Goal: Task Accomplishment & Management: Manage account settings

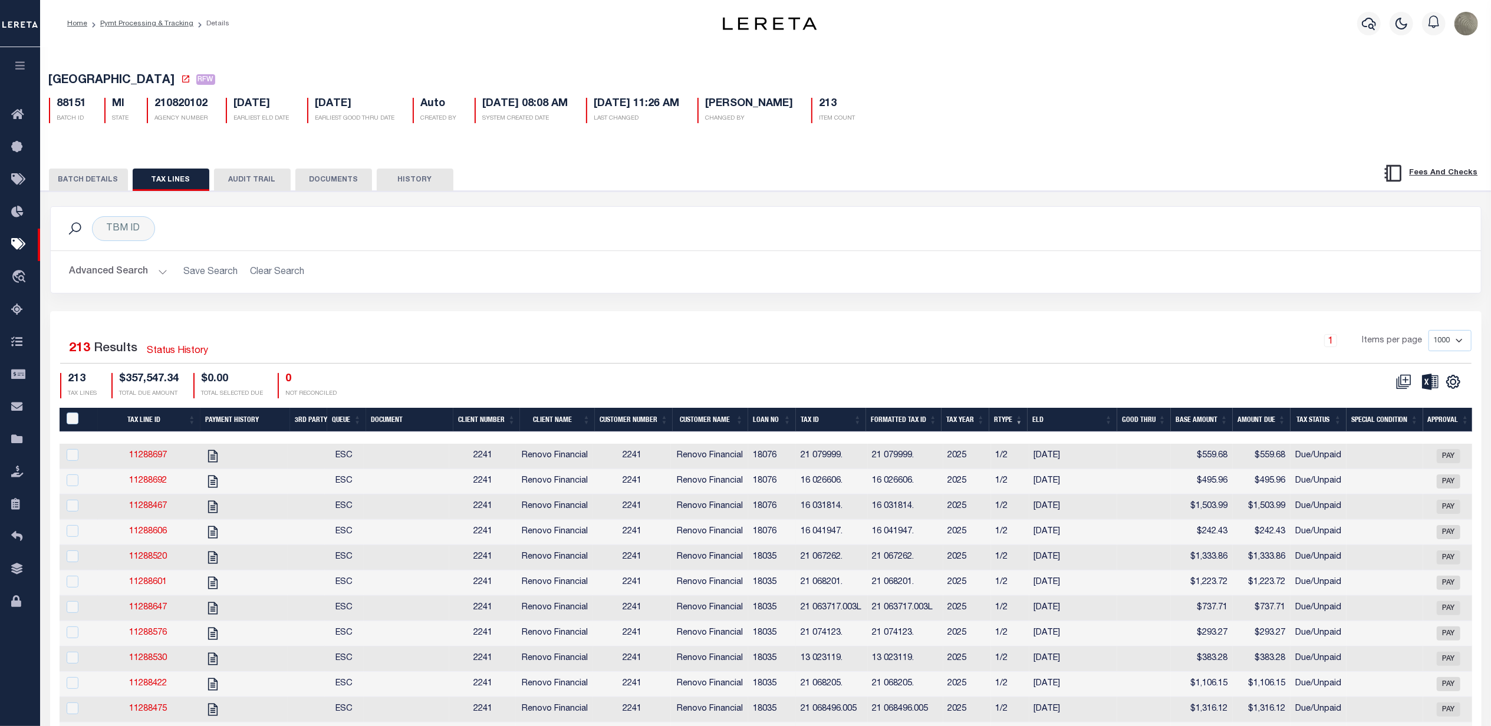
click at [661, 281] on h2 "Advanced Search Save Search Clear Search" at bounding box center [765, 272] width 1411 height 23
click at [78, 173] on button "BATCH DETAILS" at bounding box center [88, 180] width 79 height 22
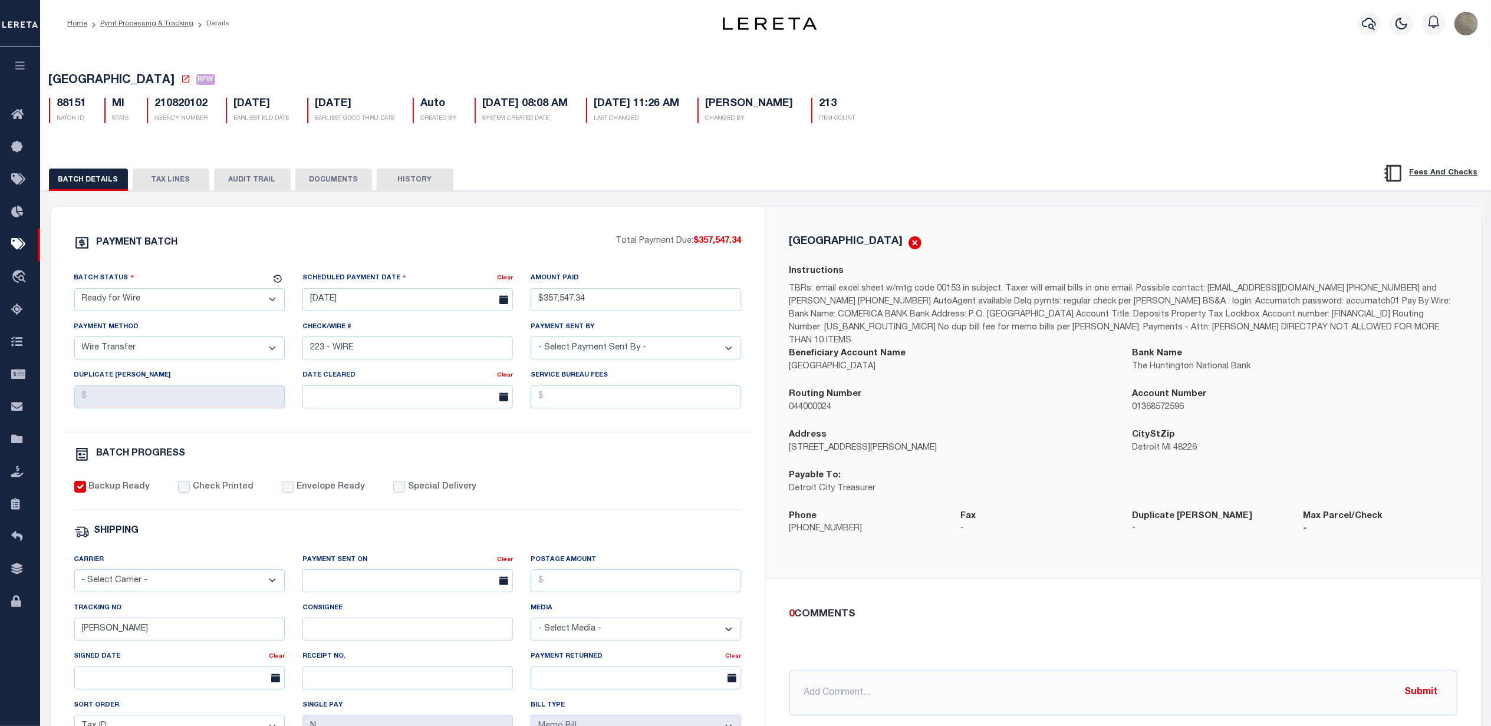
click at [441, 262] on div "PAYMENT BATCH Total Payment Due: $357,547.34 Batch Status - Select Status -" at bounding box center [408, 551] width 686 height 633
click at [650, 212] on div "PAYMENT BATCH Total Payment Due: $357,547.34 Batch Status - Select Status - Pay…" at bounding box center [408, 552] width 714 height 690
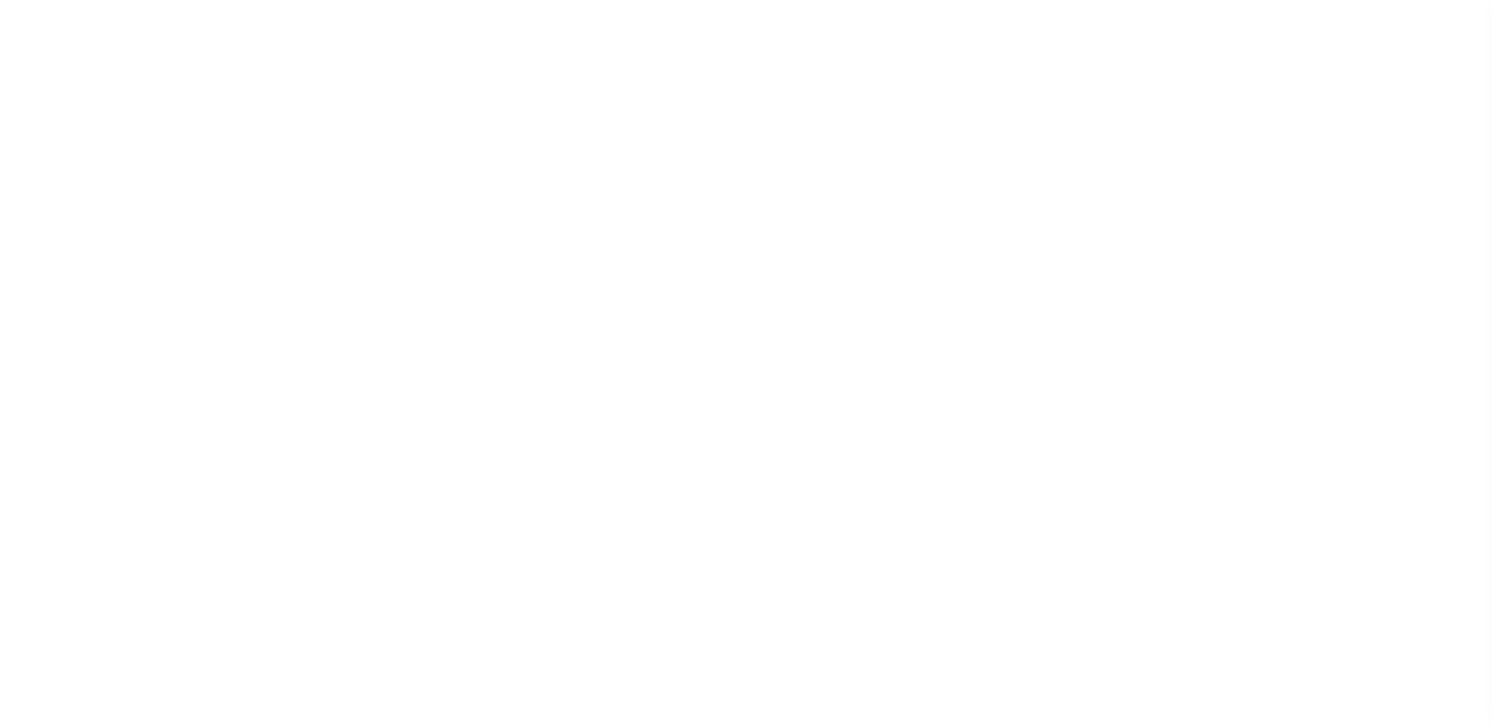
select select "RFW"
select select "TRA"
select select "[PERSON_NAME]"
select select "37"
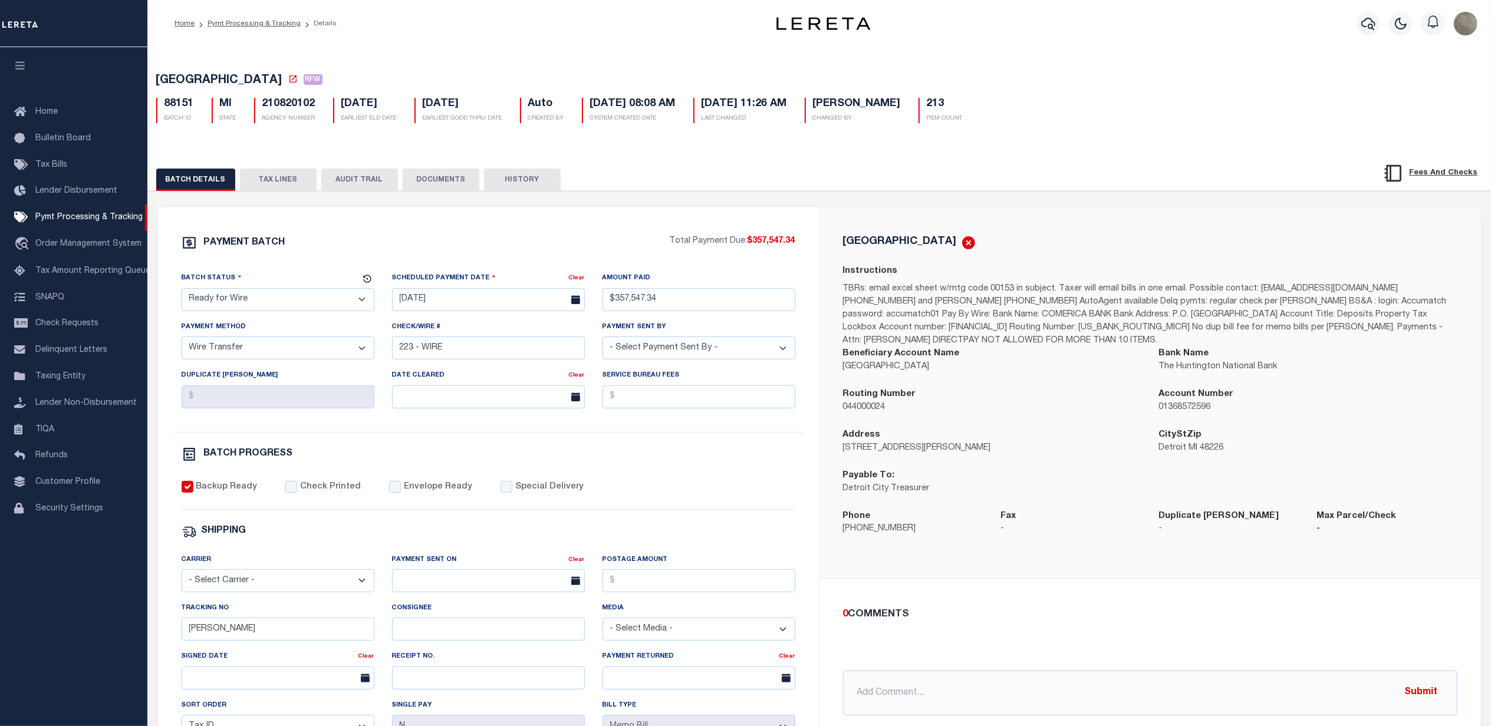
click at [513, 241] on div "PAYMENT BATCH" at bounding box center [426, 246] width 488 height 22
click at [693, 195] on div "PAYMENT BATCH Total Payment Due: $357,547.34 Batch Status" at bounding box center [819, 572] width 1355 height 763
click at [107, 215] on span "Pymt Processing & Tracking" at bounding box center [88, 217] width 107 height 8
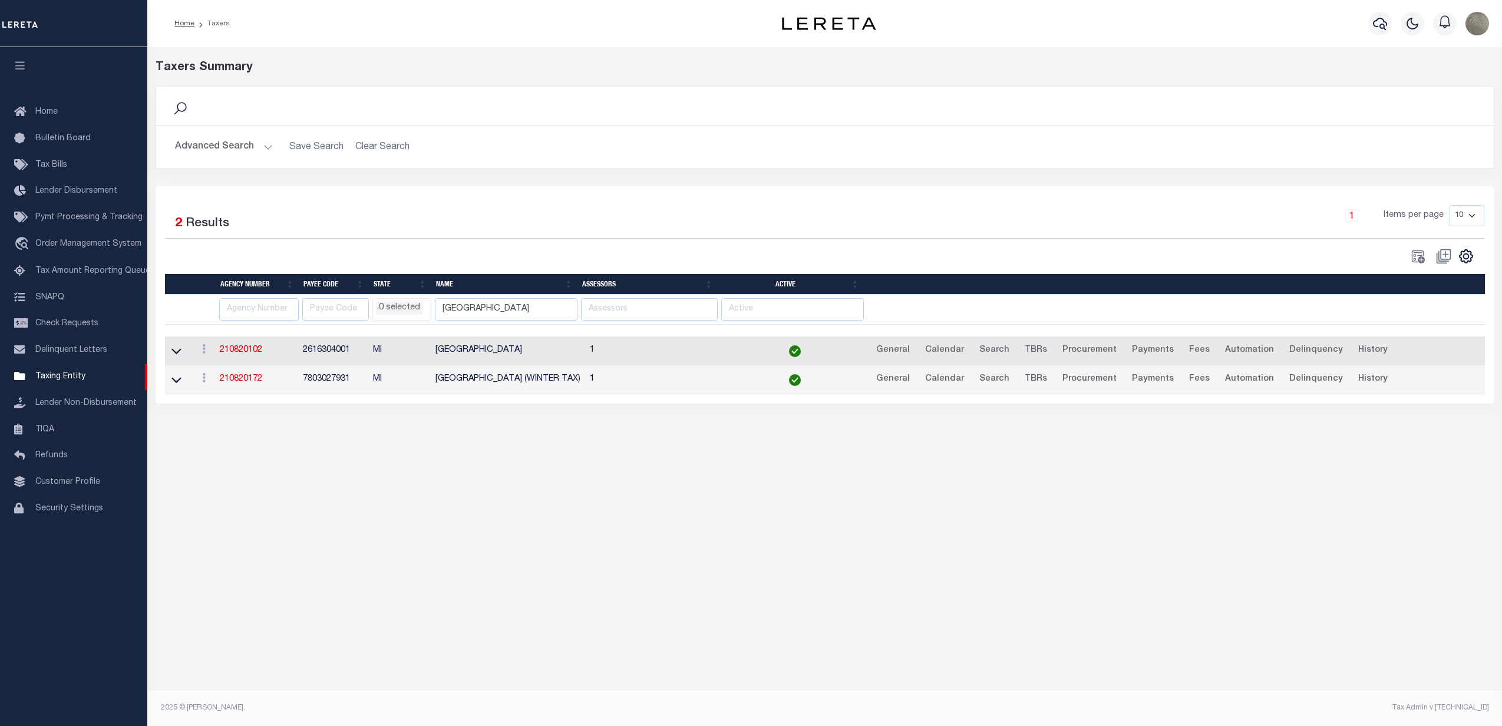
select select
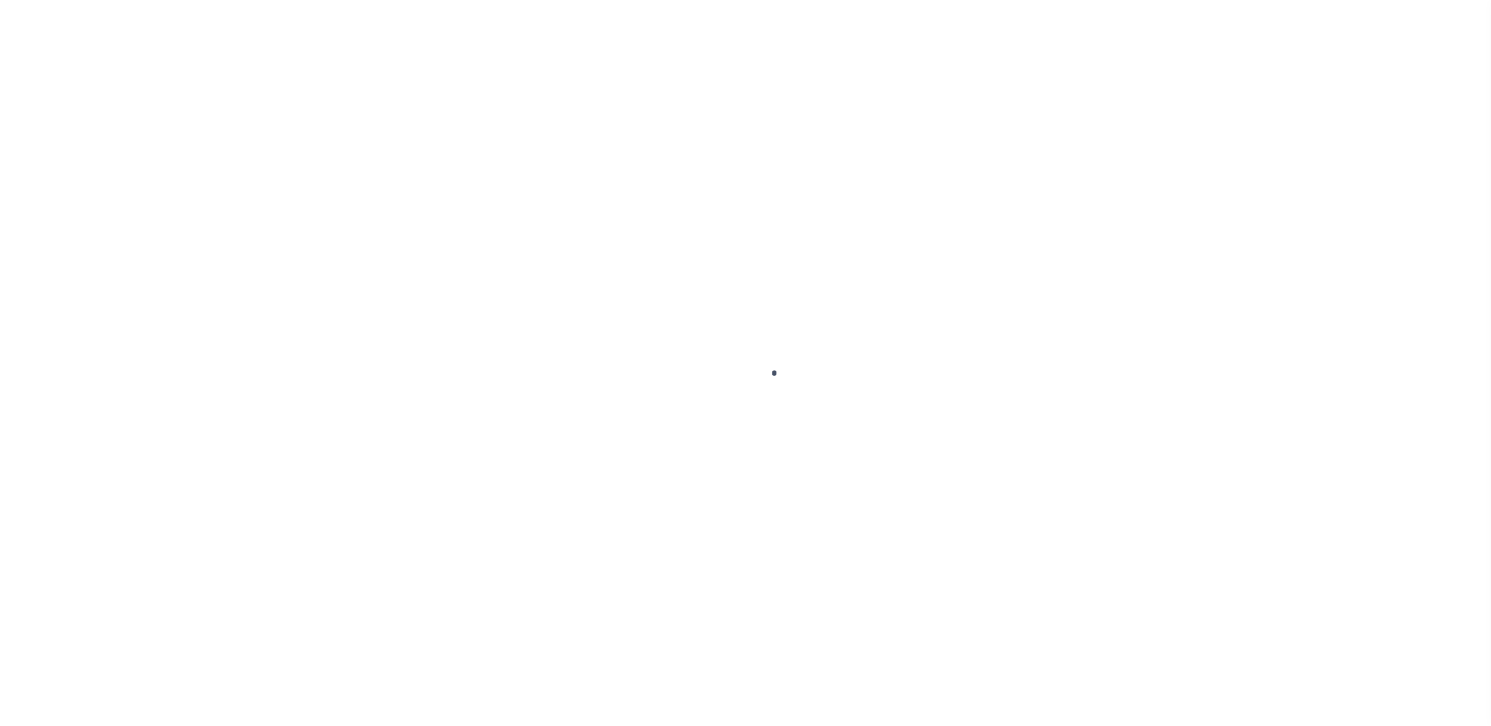
select select "RFW"
select select "TRA"
select select "[PERSON_NAME]"
select select "37"
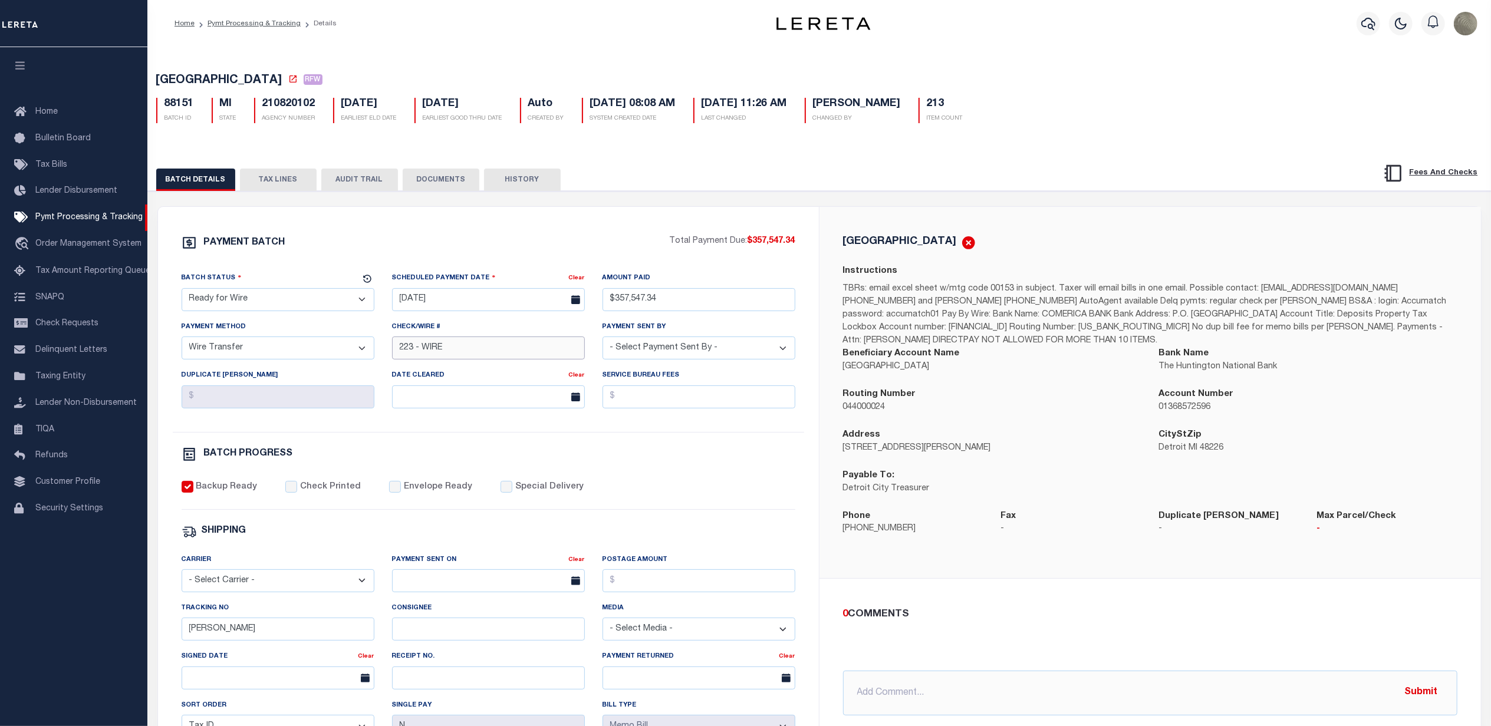
click at [433, 354] on input "223 - WIRE" at bounding box center [488, 348] width 193 height 23
click at [216, 632] on input "Andres" at bounding box center [278, 629] width 193 height 23
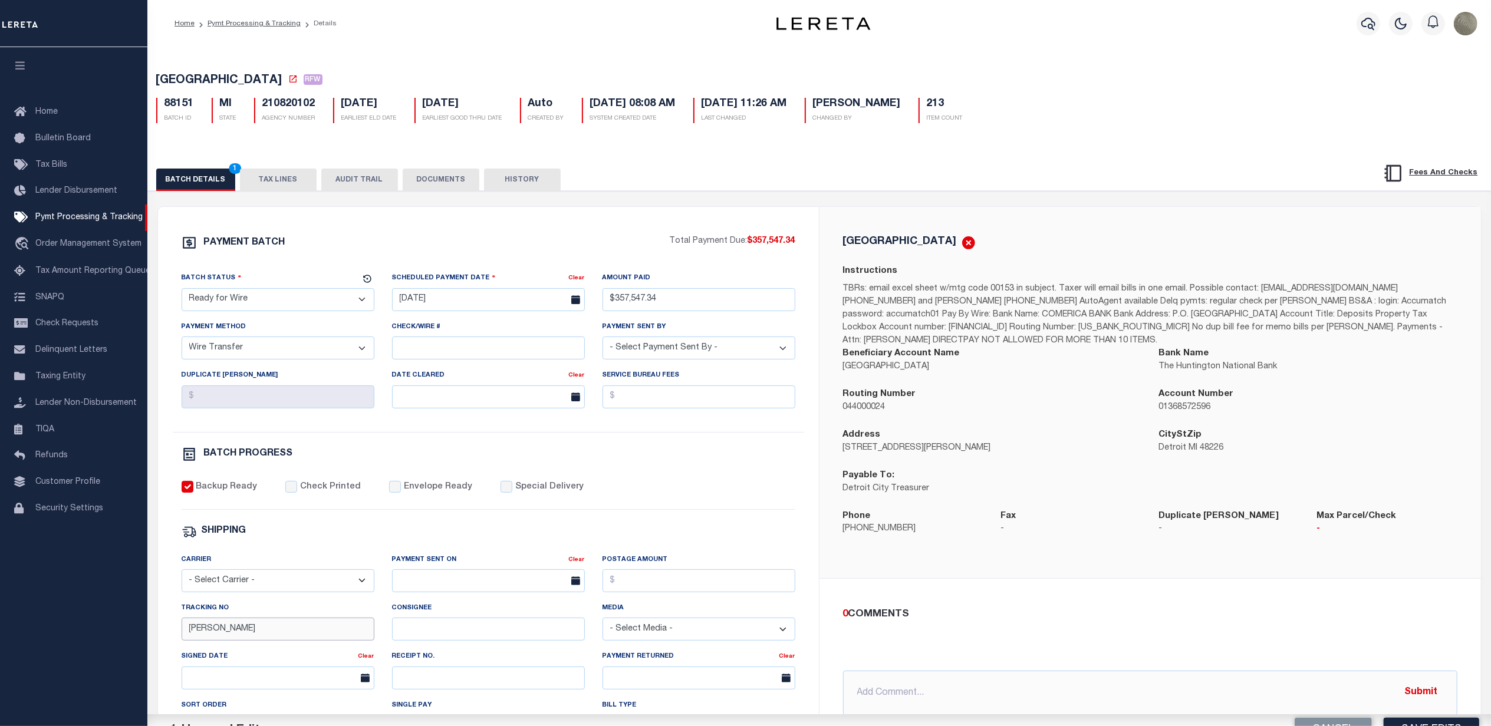
click at [216, 632] on input "Andres" at bounding box center [278, 629] width 193 height 23
click at [216, 632] on input "[PERSON_NAME]" at bounding box center [278, 629] width 193 height 23
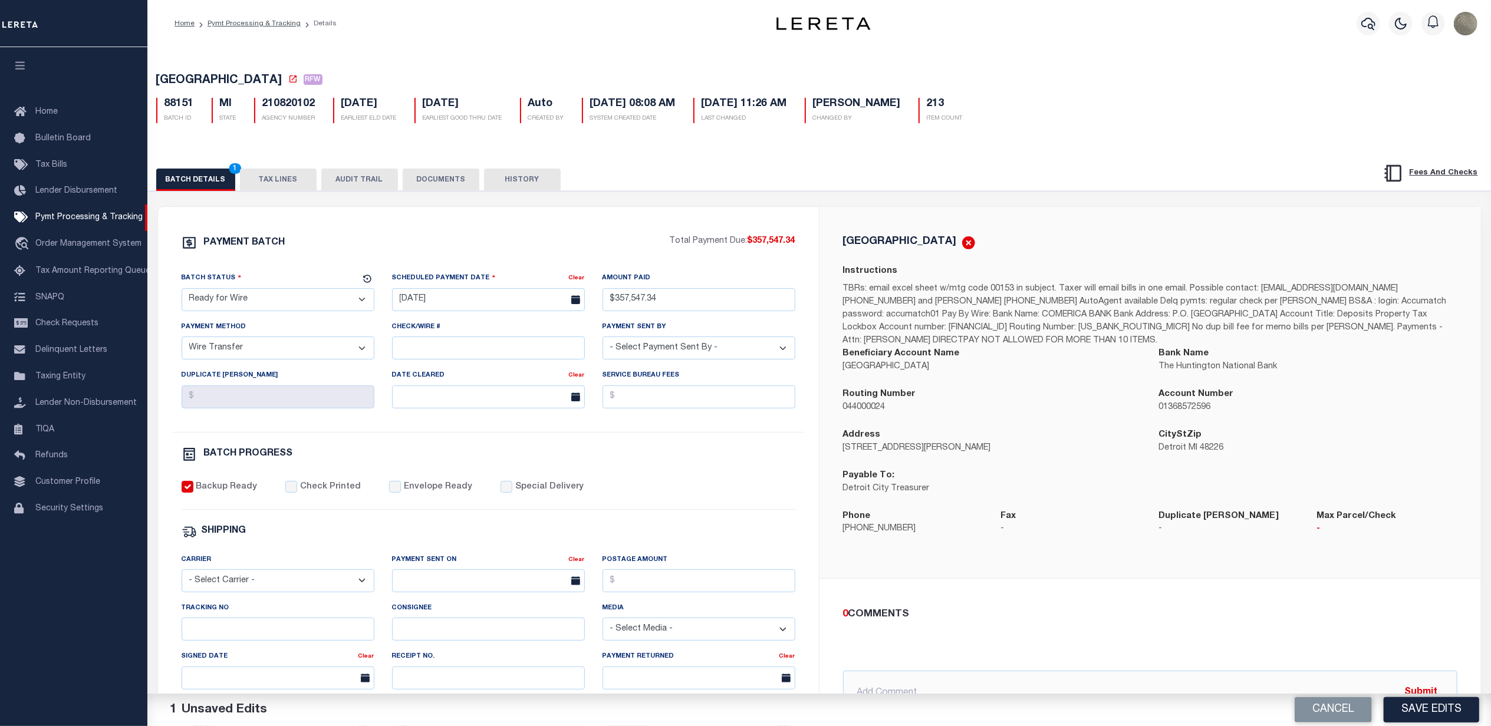
click at [1464, 712] on button "Save Edits" at bounding box center [1430, 709] width 95 height 25
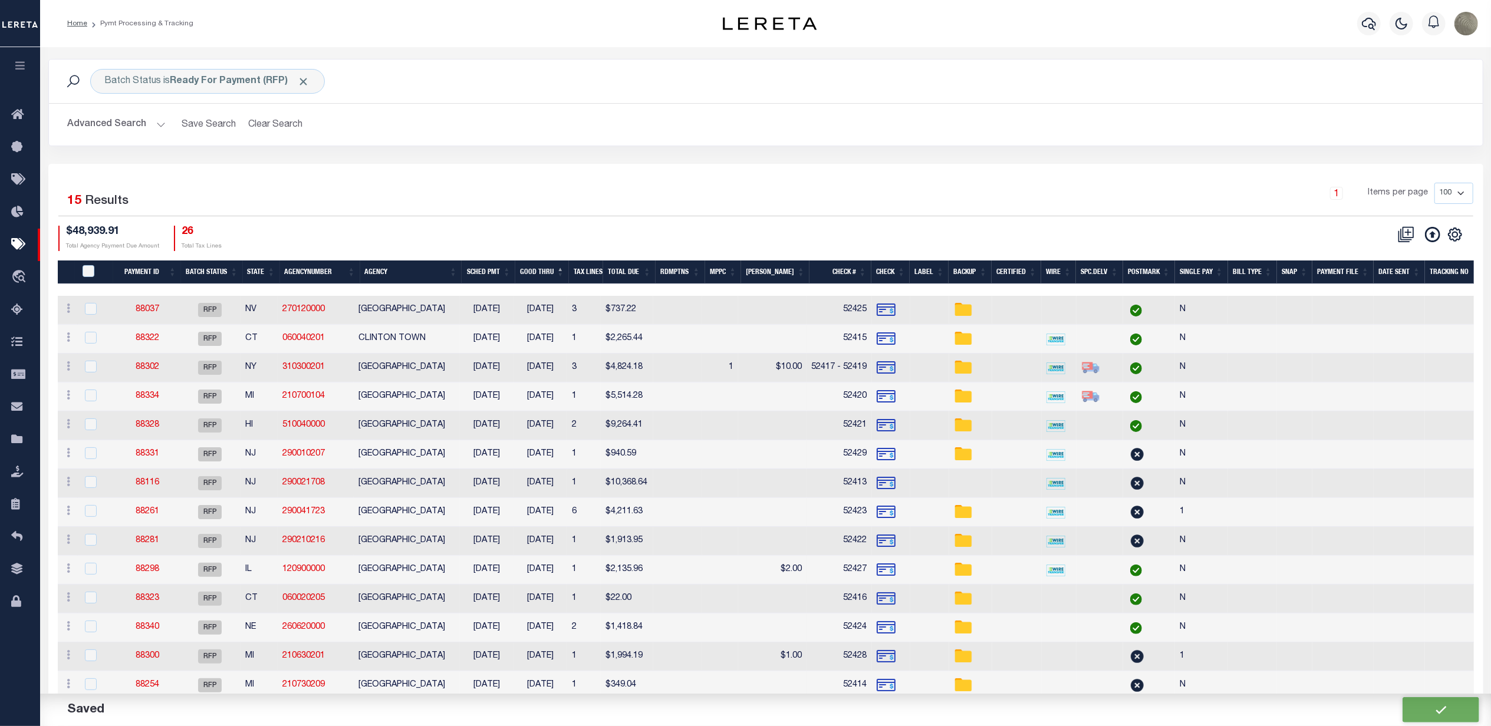
type input "$357,547.34"
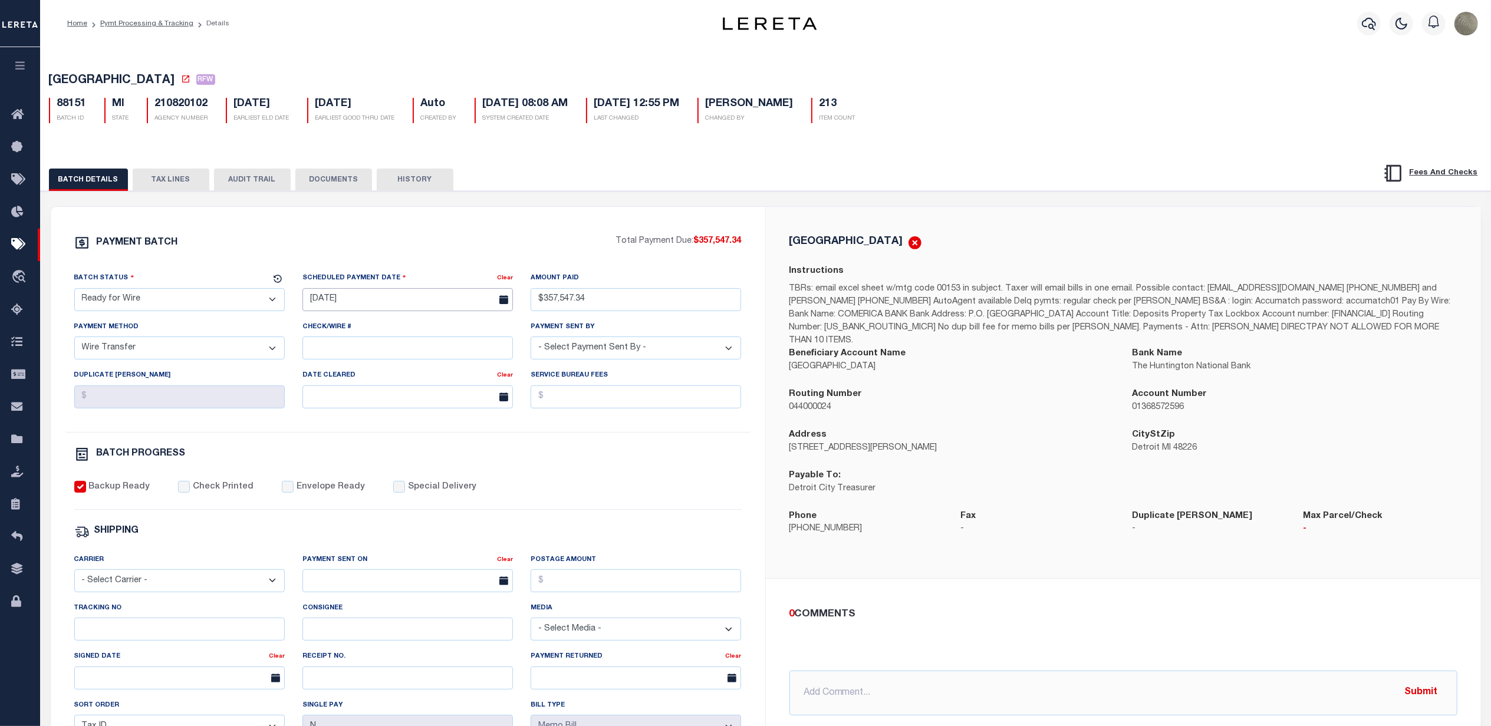
click at [347, 300] on input "[DATE]" at bounding box center [407, 299] width 210 height 23
click at [411, 413] on span "14" at bounding box center [418, 415] width 23 height 23
type input "[DATE]"
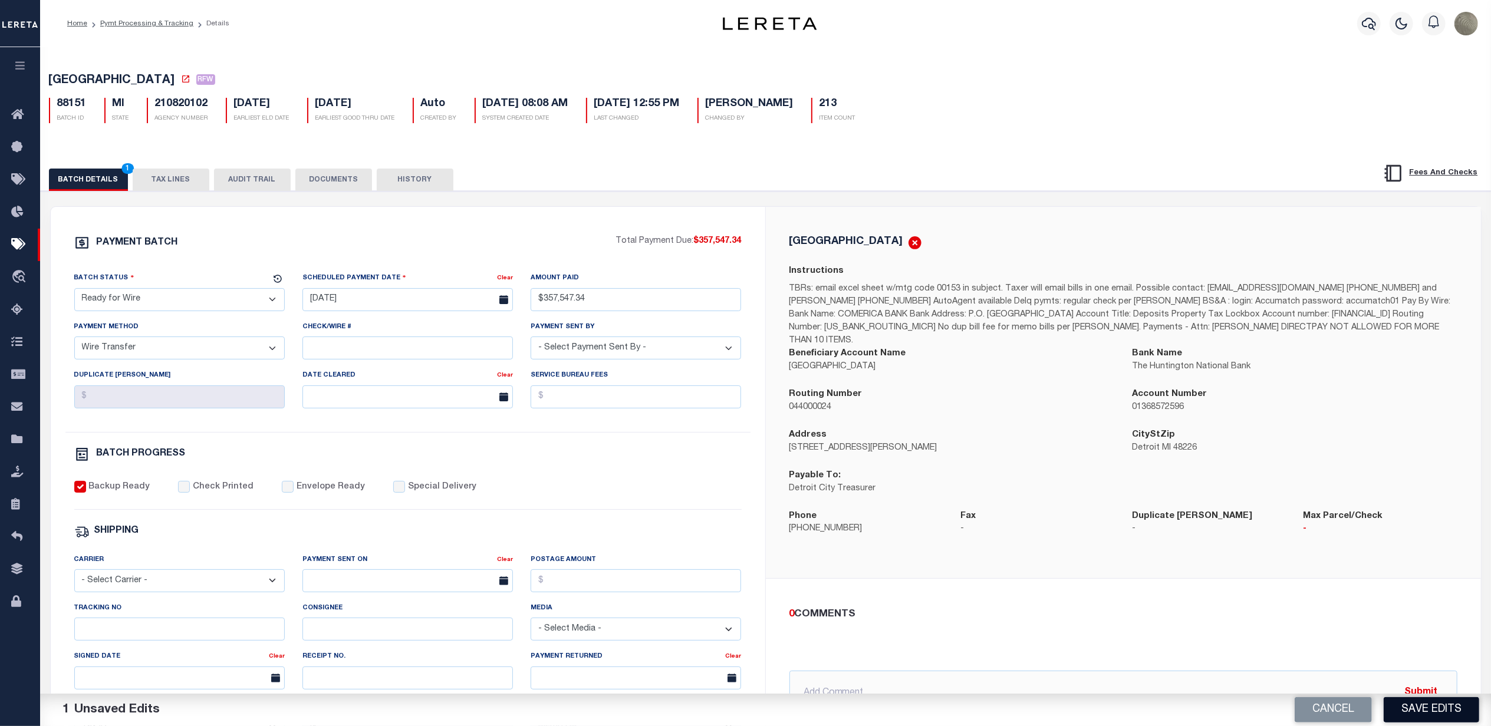
click at [1431, 706] on button "Save Edits" at bounding box center [1430, 709] width 95 height 25
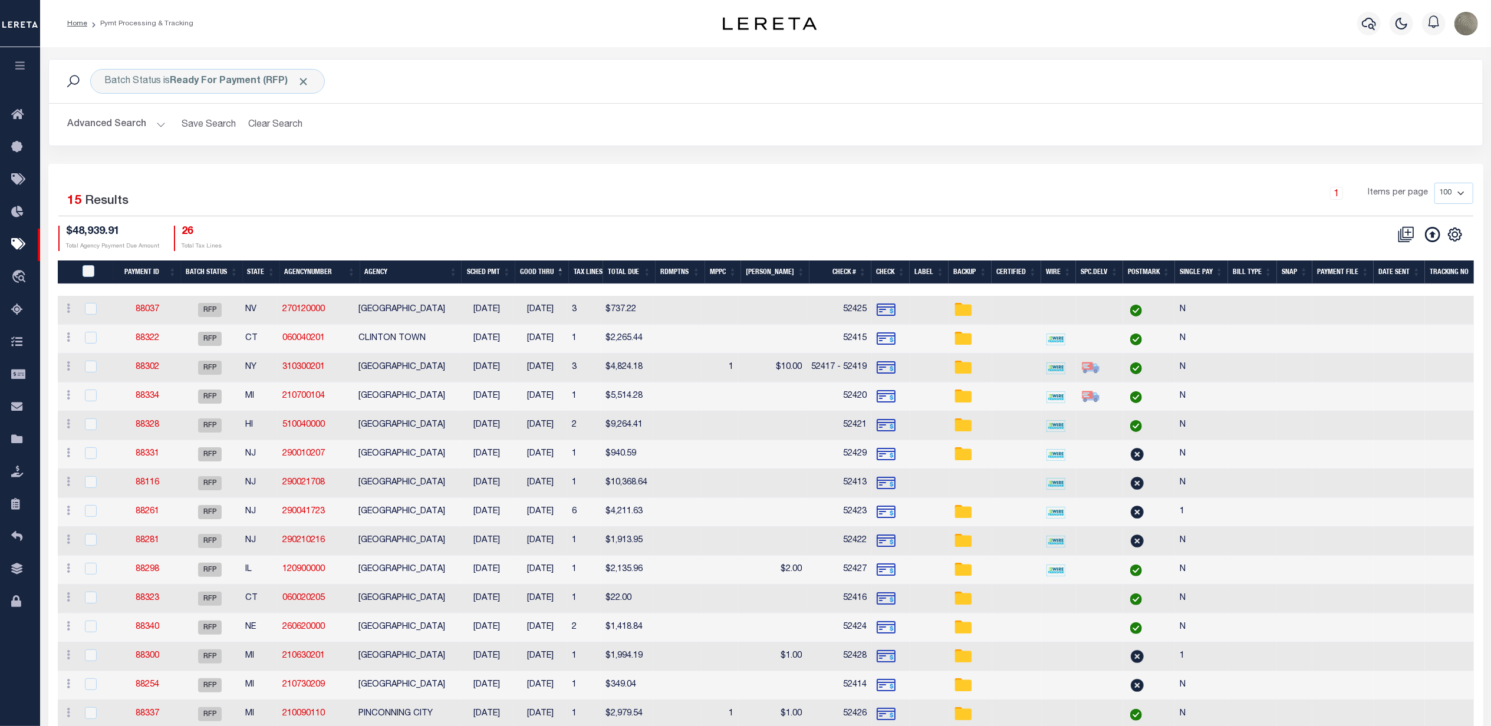
click at [510, 195] on div "1 Items per page 100 200 500 1000" at bounding box center [944, 198] width 1057 height 31
click at [1448, 239] on icon "" at bounding box center [1454, 234] width 15 height 15
click at [1389, 315] on link "Show Filter" at bounding box center [1406, 322] width 115 height 23
select select
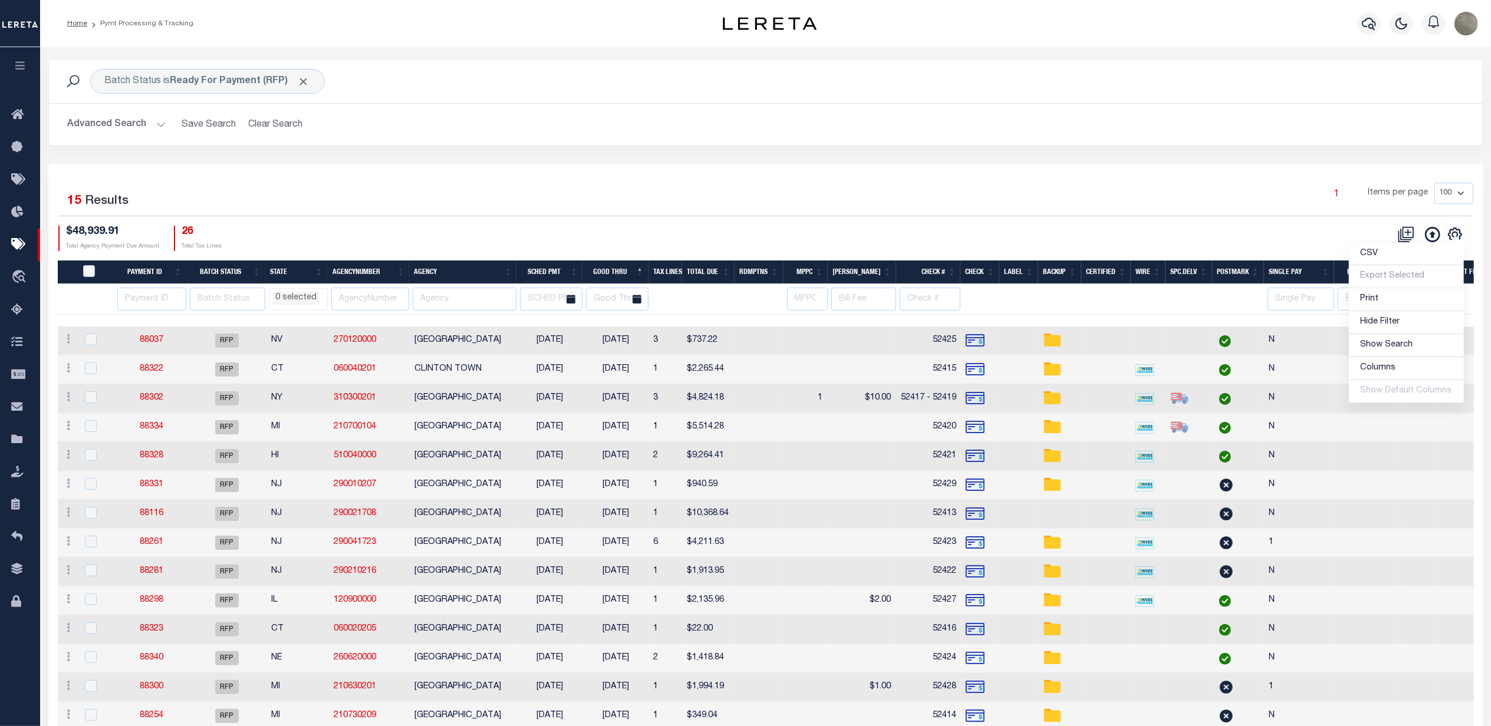
click at [993, 236] on div "CSV Export Selected Print Hide Filter Show Search Columns 0: 1: PayeePmtBatchSt…" at bounding box center [1119, 238] width 707 height 25
click at [449, 298] on input "text" at bounding box center [465, 299] width 104 height 23
type input "n"
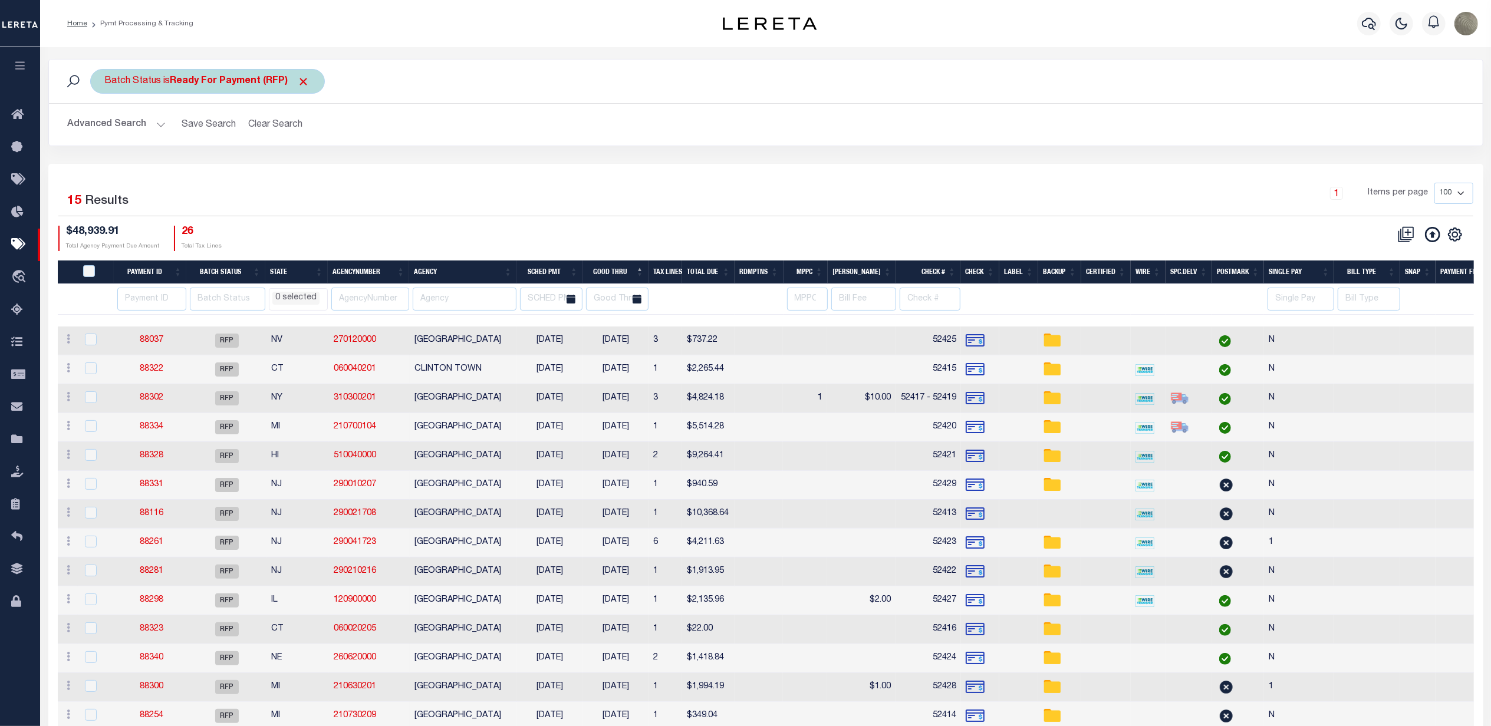
click at [211, 72] on div "Batch Status is Ready For Payment (RFP)" at bounding box center [207, 81] width 235 height 25
select select "RFP"
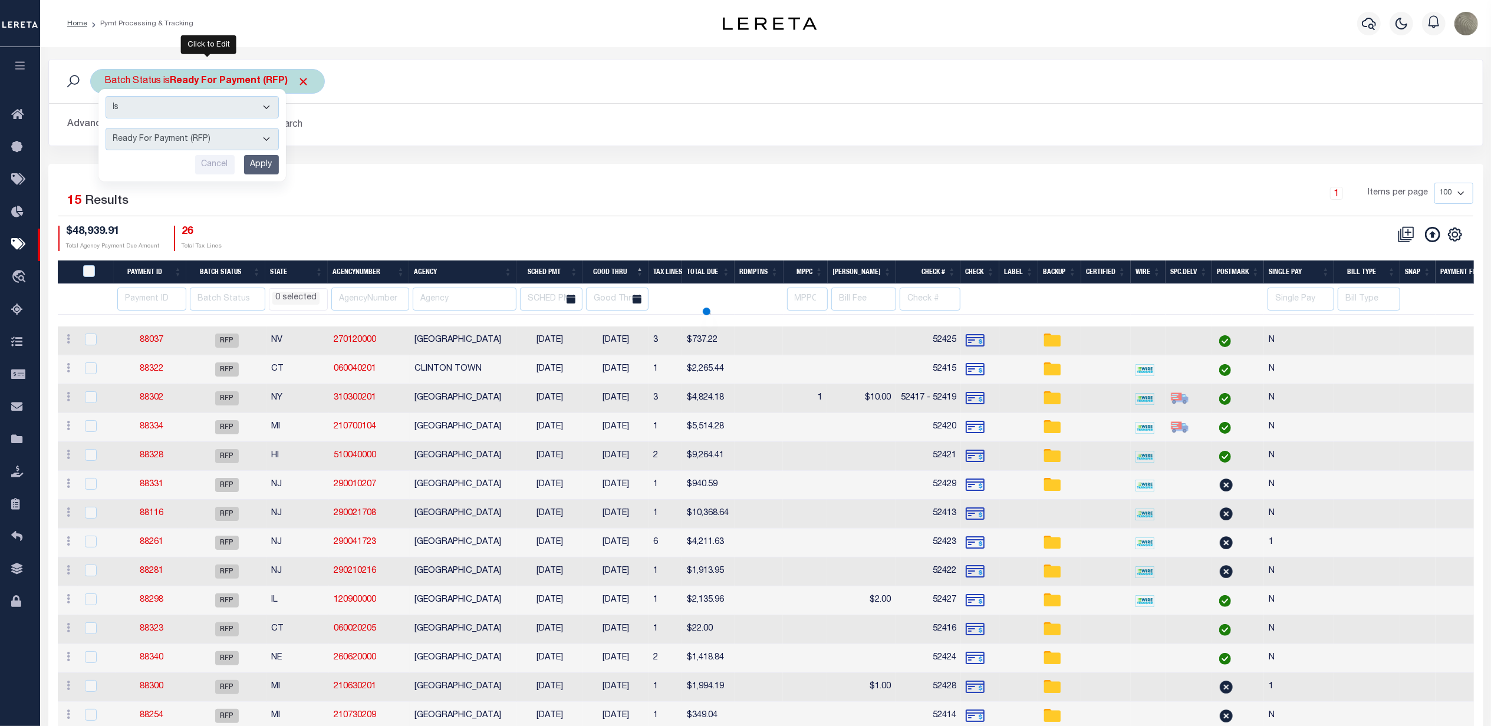
select select
drag, startPoint x: 170, startPoint y: 143, endPoint x: 177, endPoint y: 151, distance: 11.0
click at [170, 143] on select "Awaiting Funds (AWF) Cleared and Complete (CAC) New Check Needed (NCN) Payment …" at bounding box center [192, 139] width 173 height 22
select select "SFP"
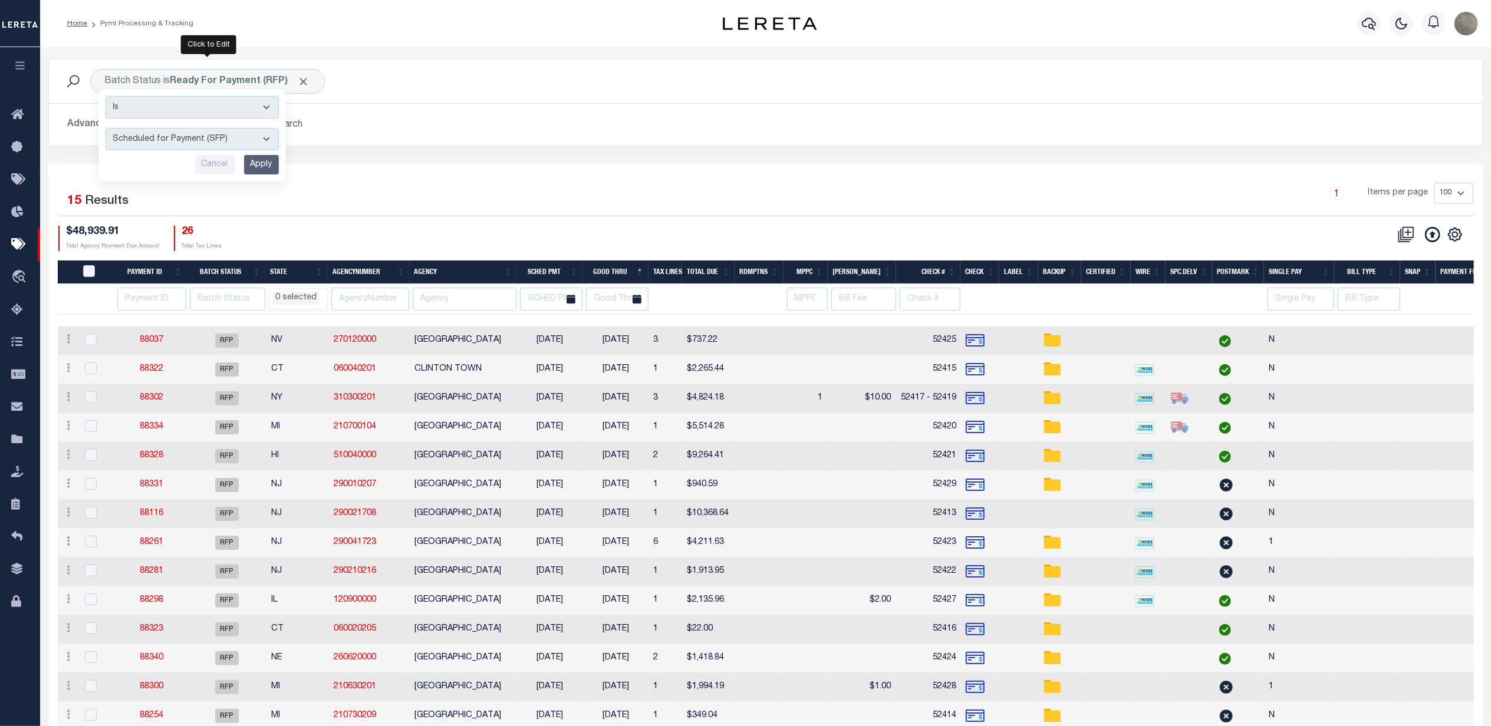
click at [106, 128] on select "Awaiting Funds (AWF) Cleared and Complete (CAC) New Check Needed (NCN) Payment …" at bounding box center [192, 139] width 173 height 22
click at [261, 166] on input "Apply" at bounding box center [261, 164] width 35 height 19
select select
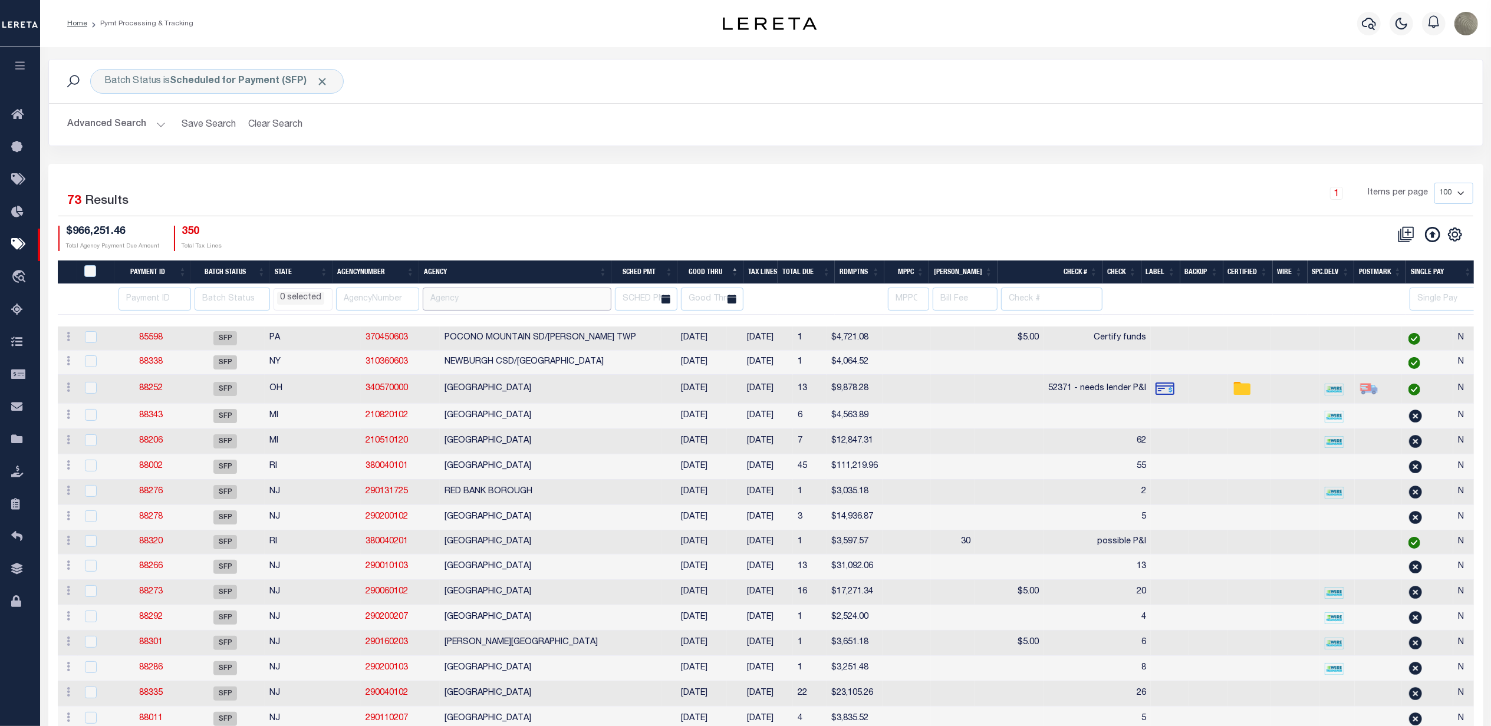
click at [456, 304] on input "text" at bounding box center [517, 299] width 189 height 23
type input "newburgh"
select select
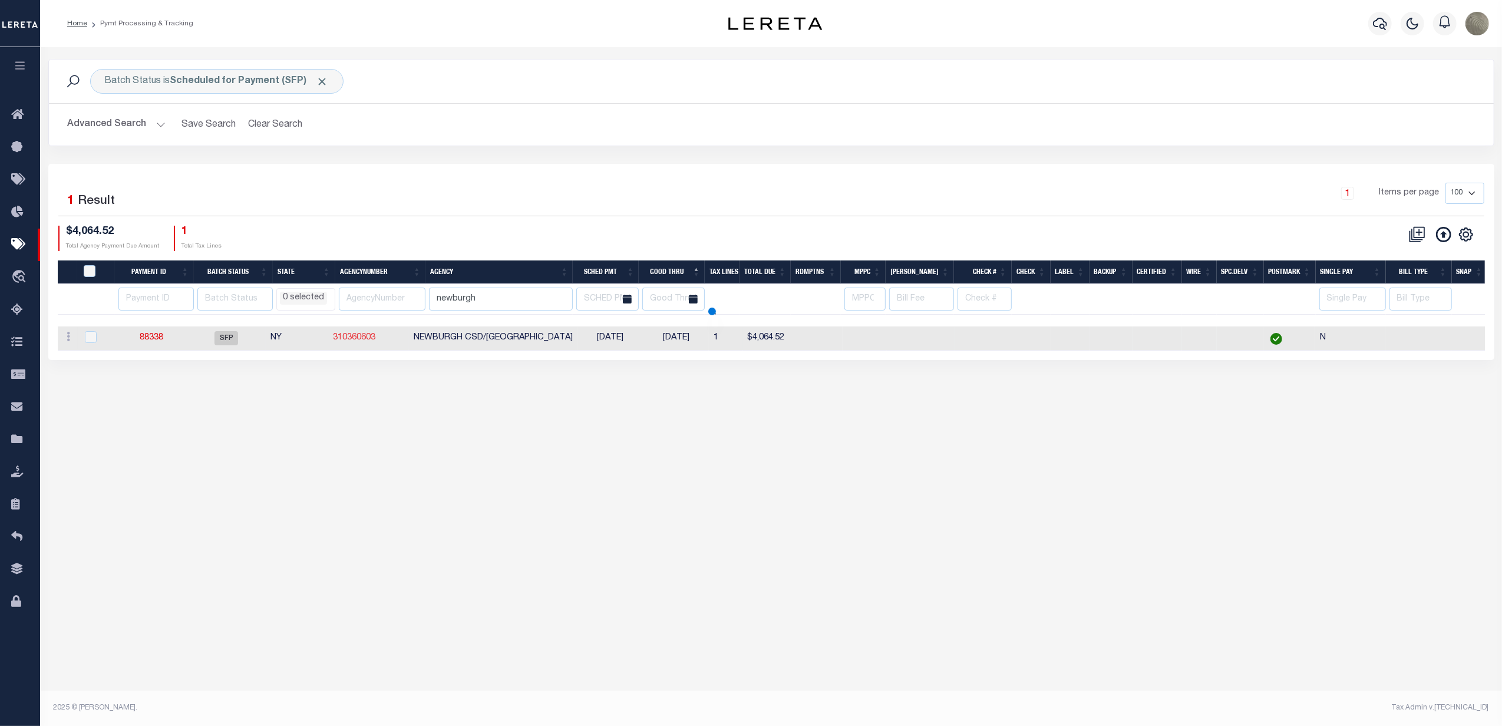
select select
click at [163, 338] on link "88338" at bounding box center [152, 338] width 24 height 8
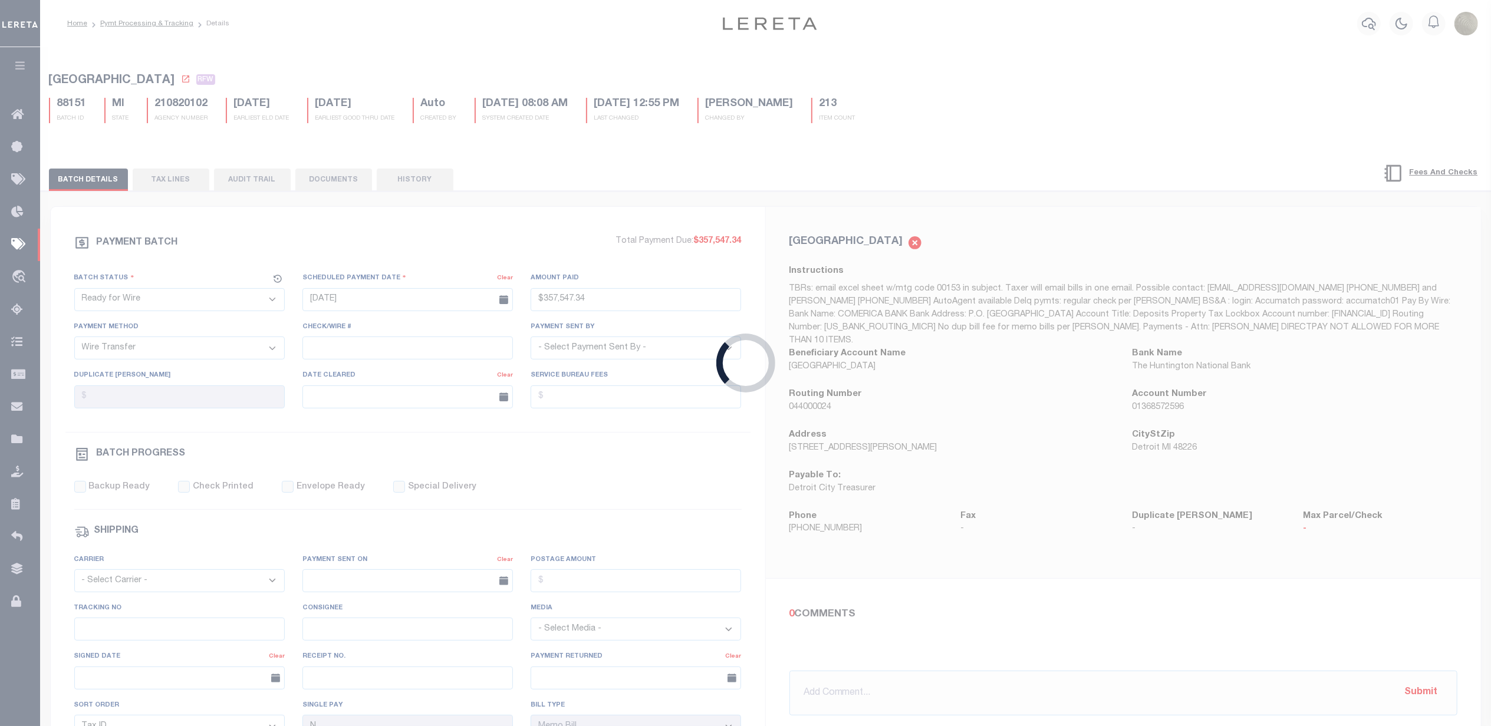
select select "SFP"
type input "02/23/2025"
select select
checkbox input "false"
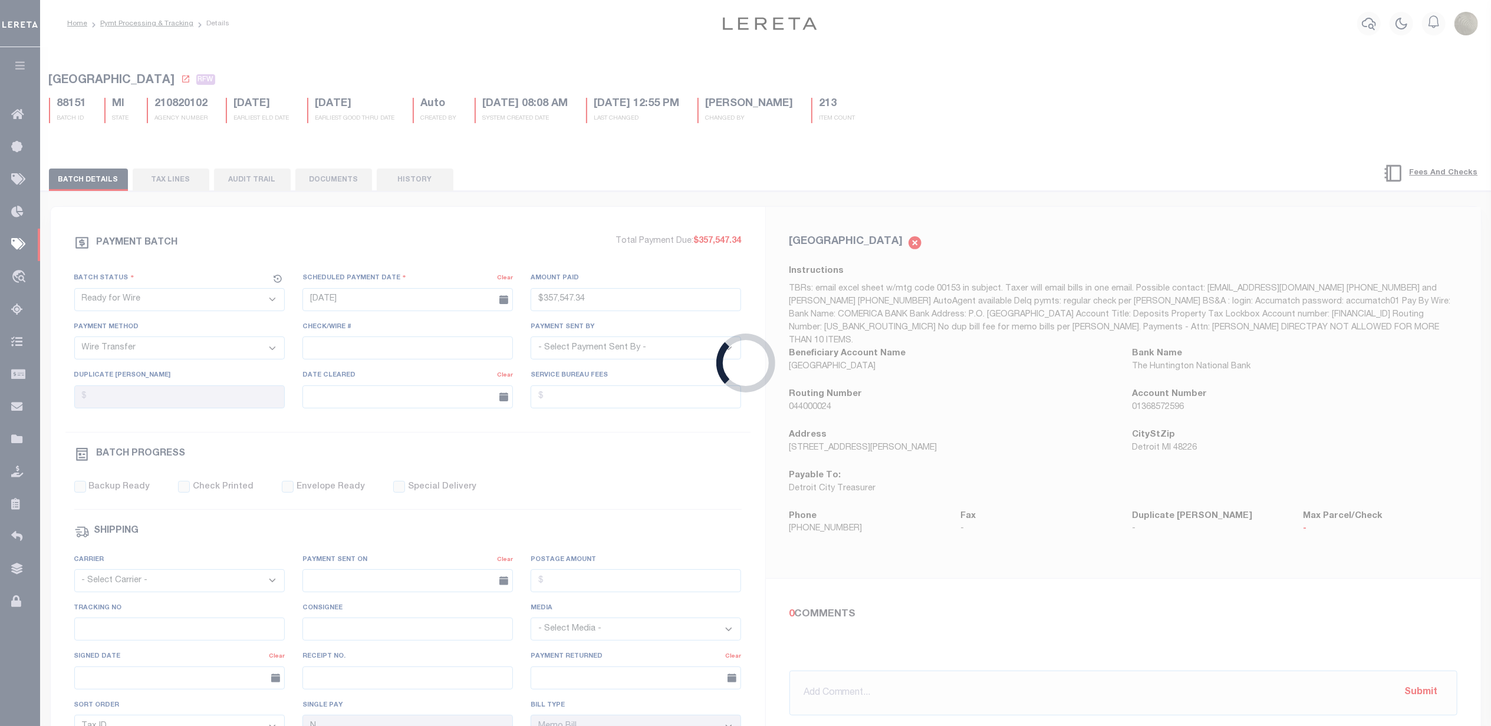
type input "Audria"
select select
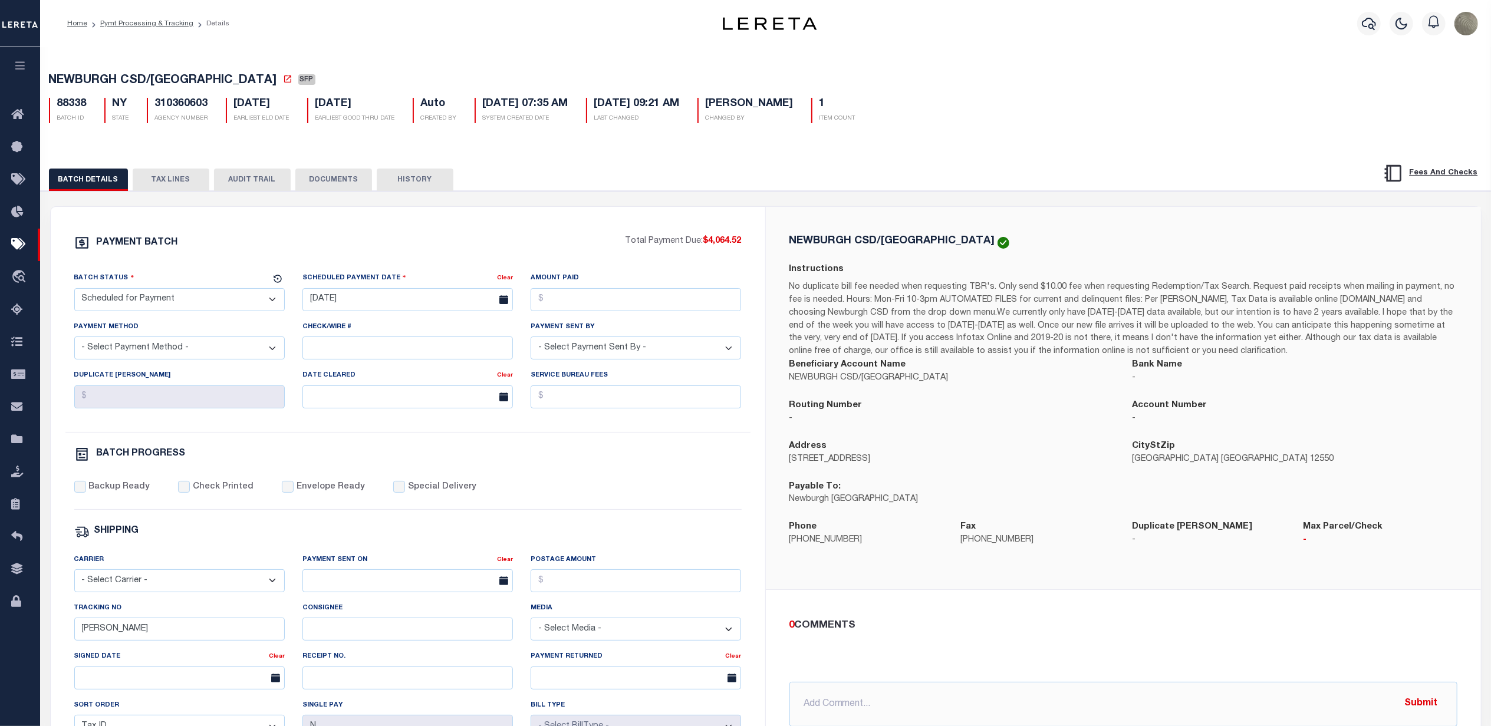
click at [654, 216] on div "PAYMENT BATCH Total Payment Due: $4,064.52 Batch Status" at bounding box center [408, 552] width 714 height 690
click at [1053, 294] on p "No duplicate bill fee needed when requesting TBR's. Only send $10.00 fee when r…" at bounding box center [1123, 319] width 668 height 77
click at [1052, 294] on p "No duplicate bill fee needed when requesting TBR's. Only send $10.00 fee when r…" at bounding box center [1123, 319] width 668 height 77
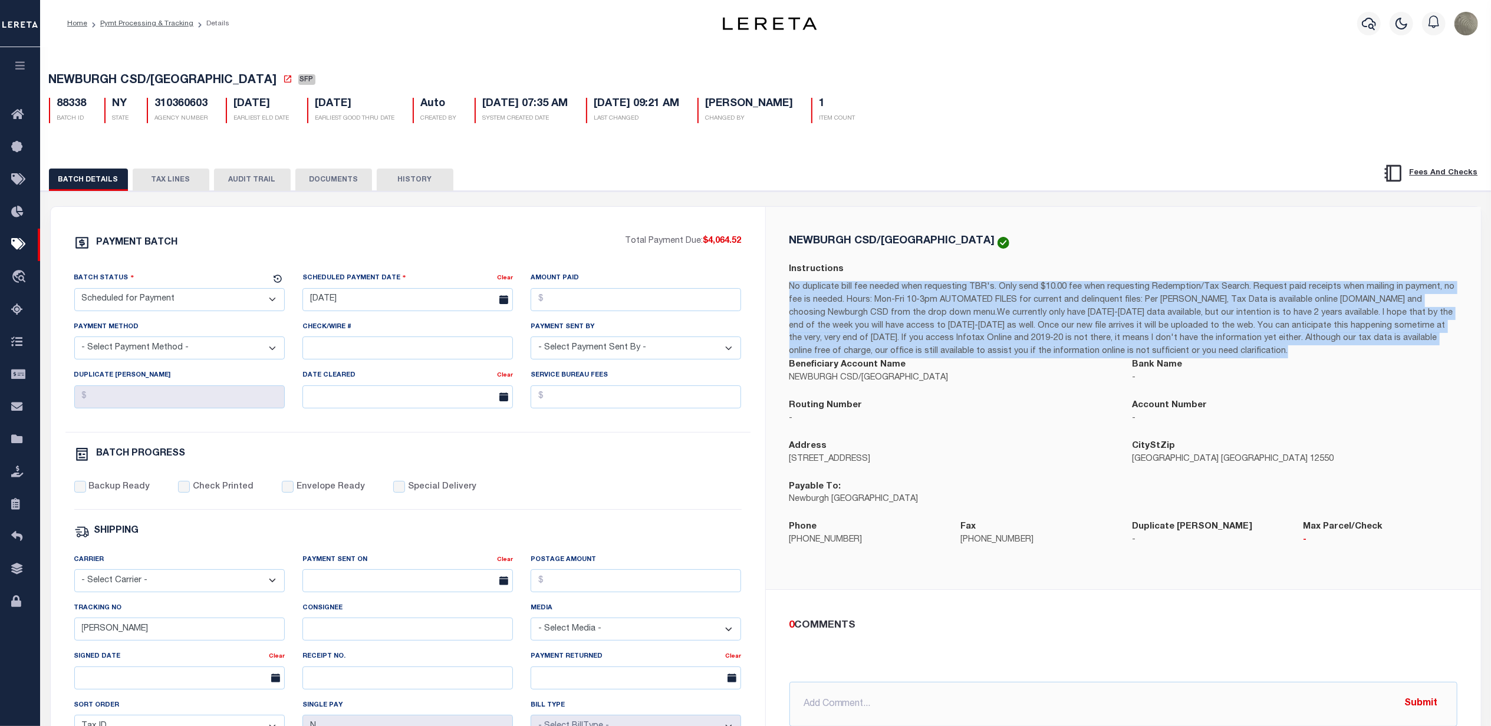
click at [1037, 294] on p "No duplicate bill fee needed when requesting TBR's. Only send $10.00 fee when r…" at bounding box center [1123, 319] width 668 height 77
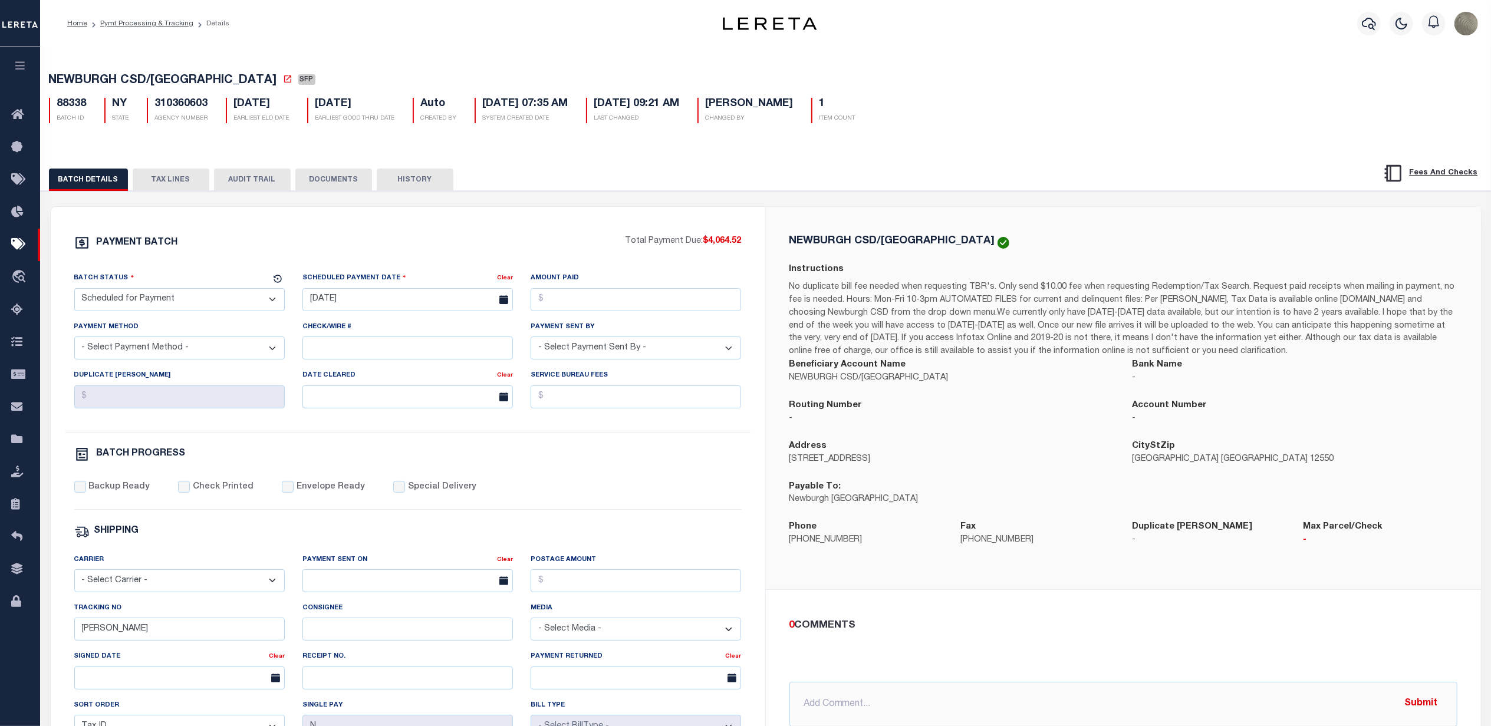
click at [1036, 294] on p "No duplicate bill fee needed when requesting TBR's. Only send $10.00 fee when r…" at bounding box center [1123, 319] width 668 height 77
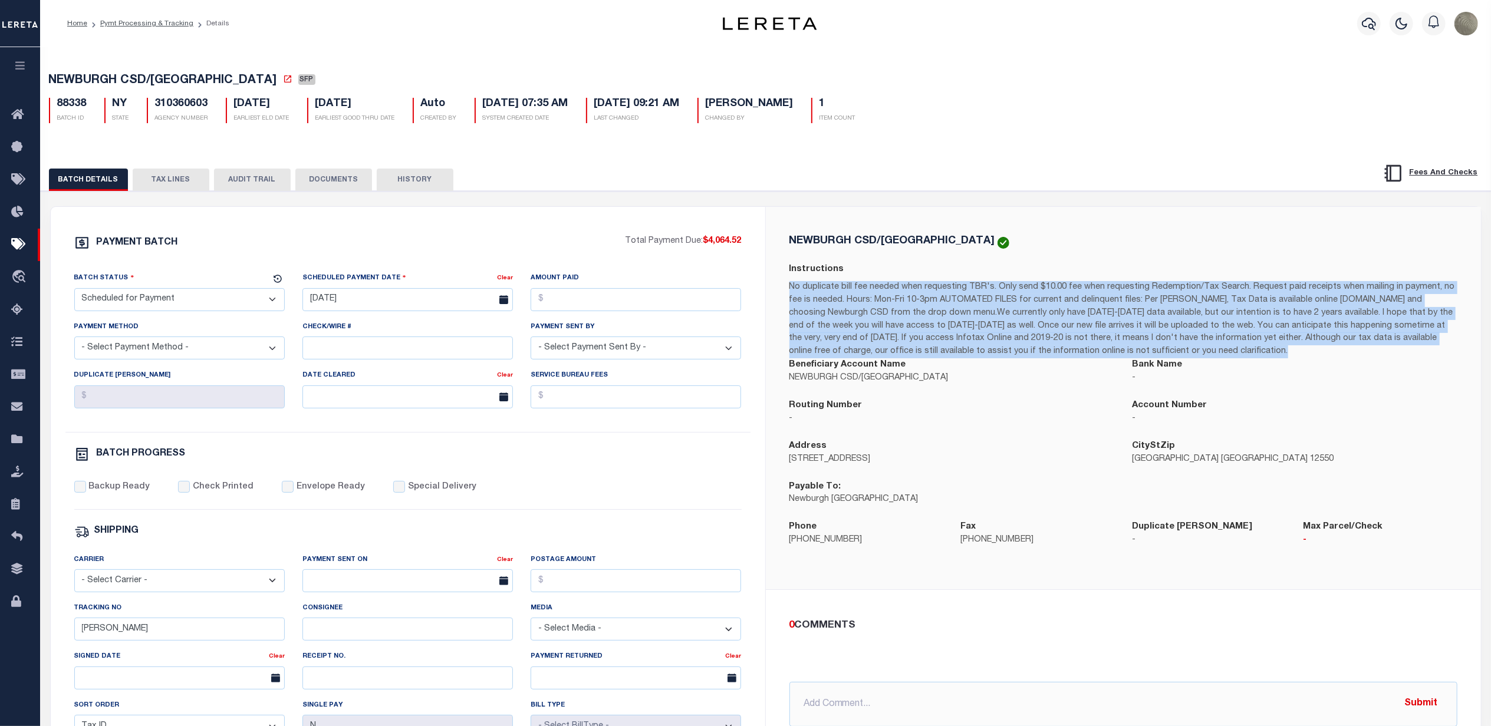
click at [1036, 294] on p "No duplicate bill fee needed when requesting TBR's. Only send $10.00 fee when r…" at bounding box center [1123, 319] width 668 height 77
click at [1032, 292] on p "No duplicate bill fee needed when requesting TBR's. Only send $10.00 fee when r…" at bounding box center [1123, 319] width 668 height 77
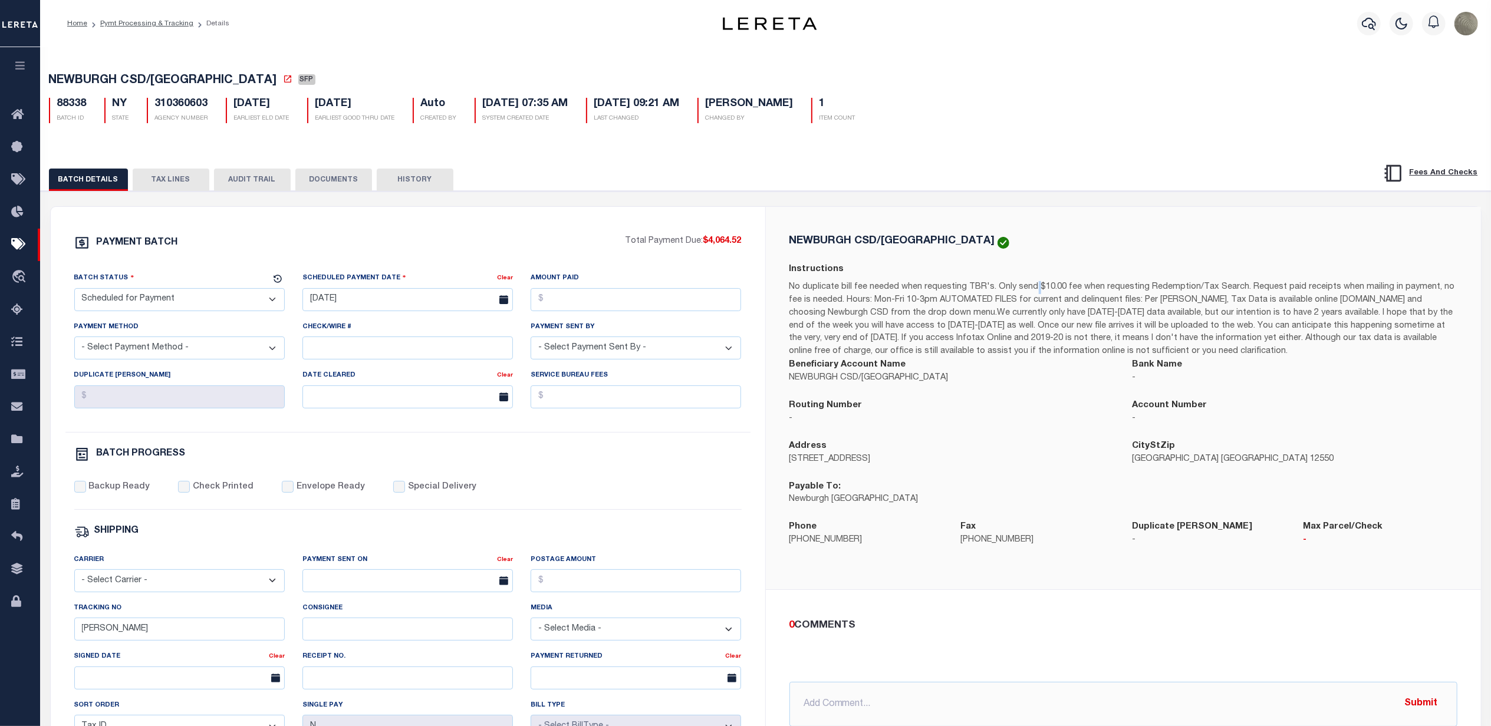
click at [1032, 292] on p "No duplicate bill fee needed when requesting TBR's. Only send $10.00 fee when r…" at bounding box center [1123, 319] width 668 height 77
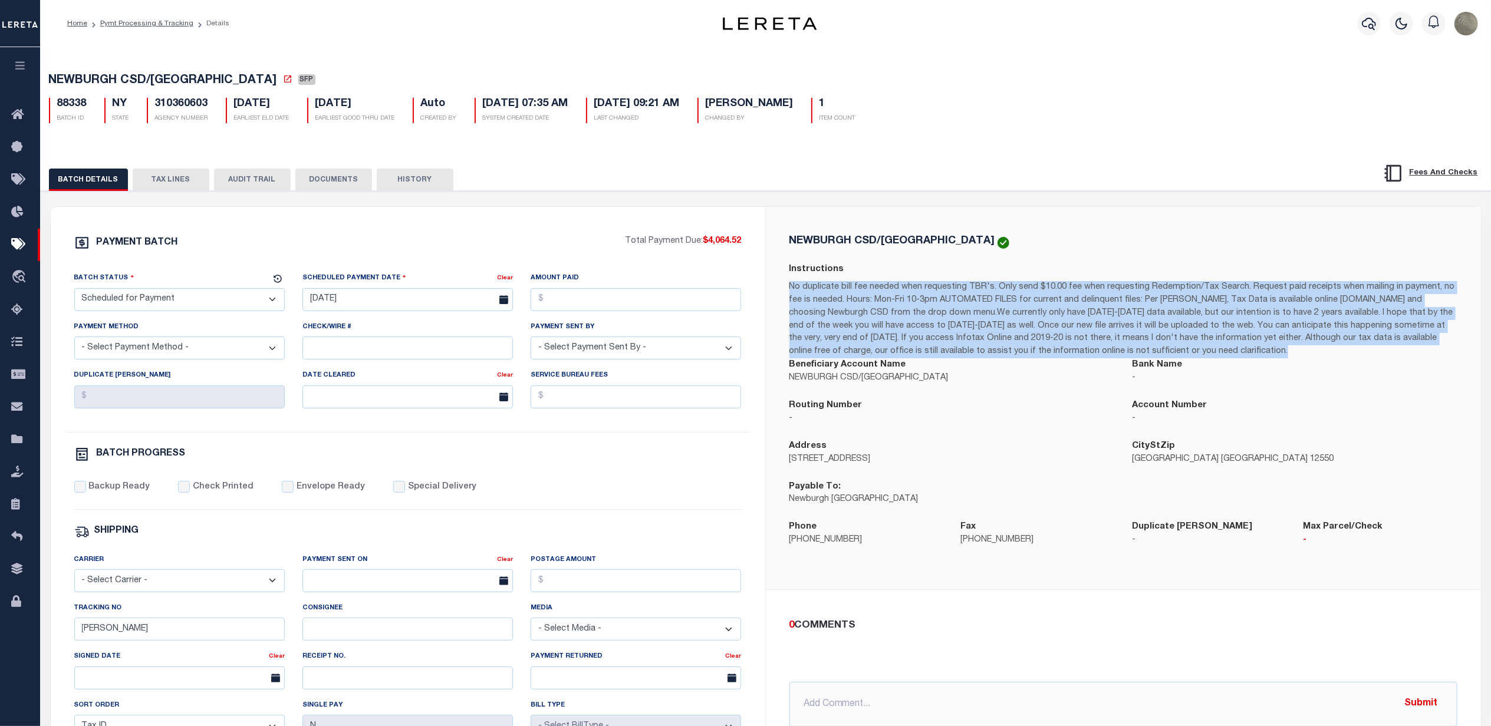
click at [1032, 292] on p "No duplicate bill fee needed when requesting TBR's. Only send $10.00 fee when r…" at bounding box center [1123, 319] width 668 height 77
click at [1022, 292] on p "No duplicate bill fee needed when requesting TBR's. Only send $10.00 fee when r…" at bounding box center [1123, 319] width 668 height 77
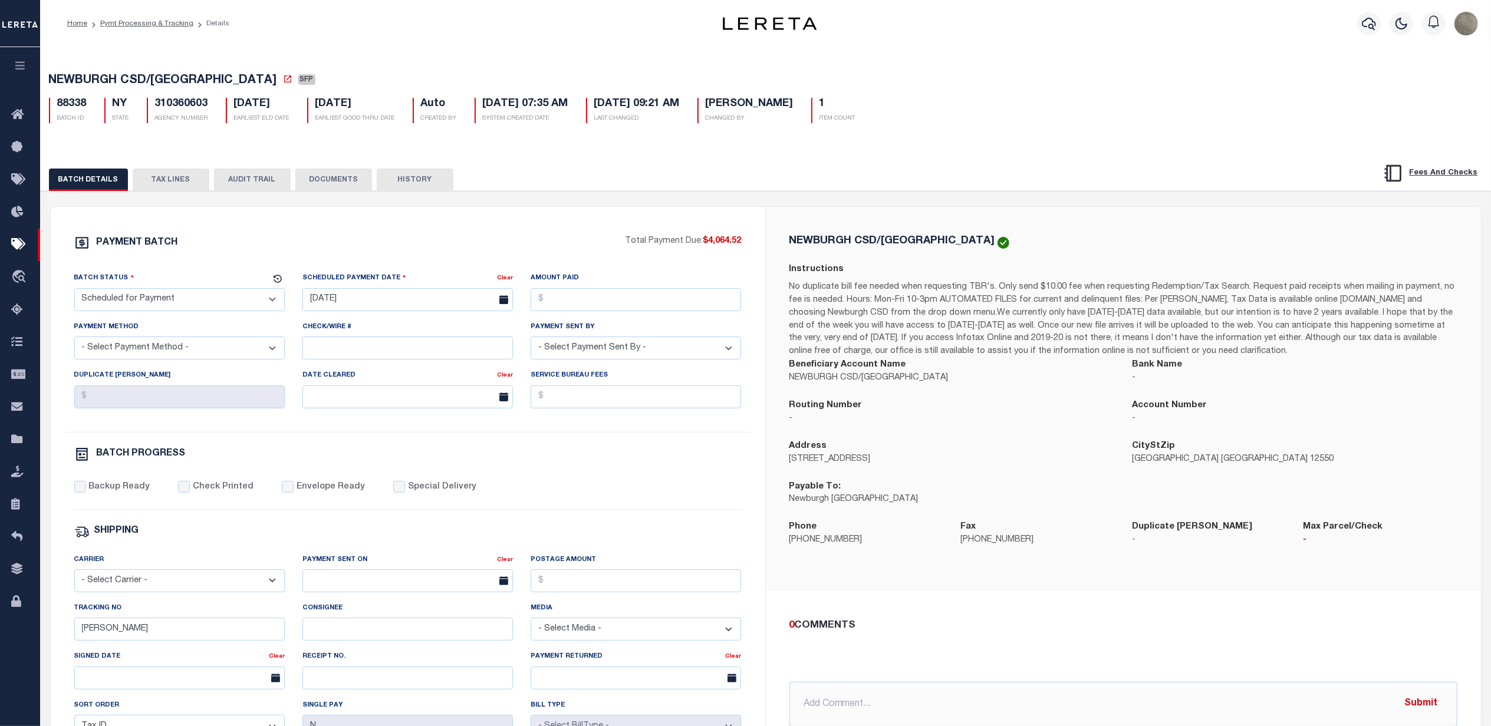
click at [1022, 292] on p "No duplicate bill fee needed when requesting TBR's. Only send $10.00 fee when r…" at bounding box center [1123, 319] width 668 height 77
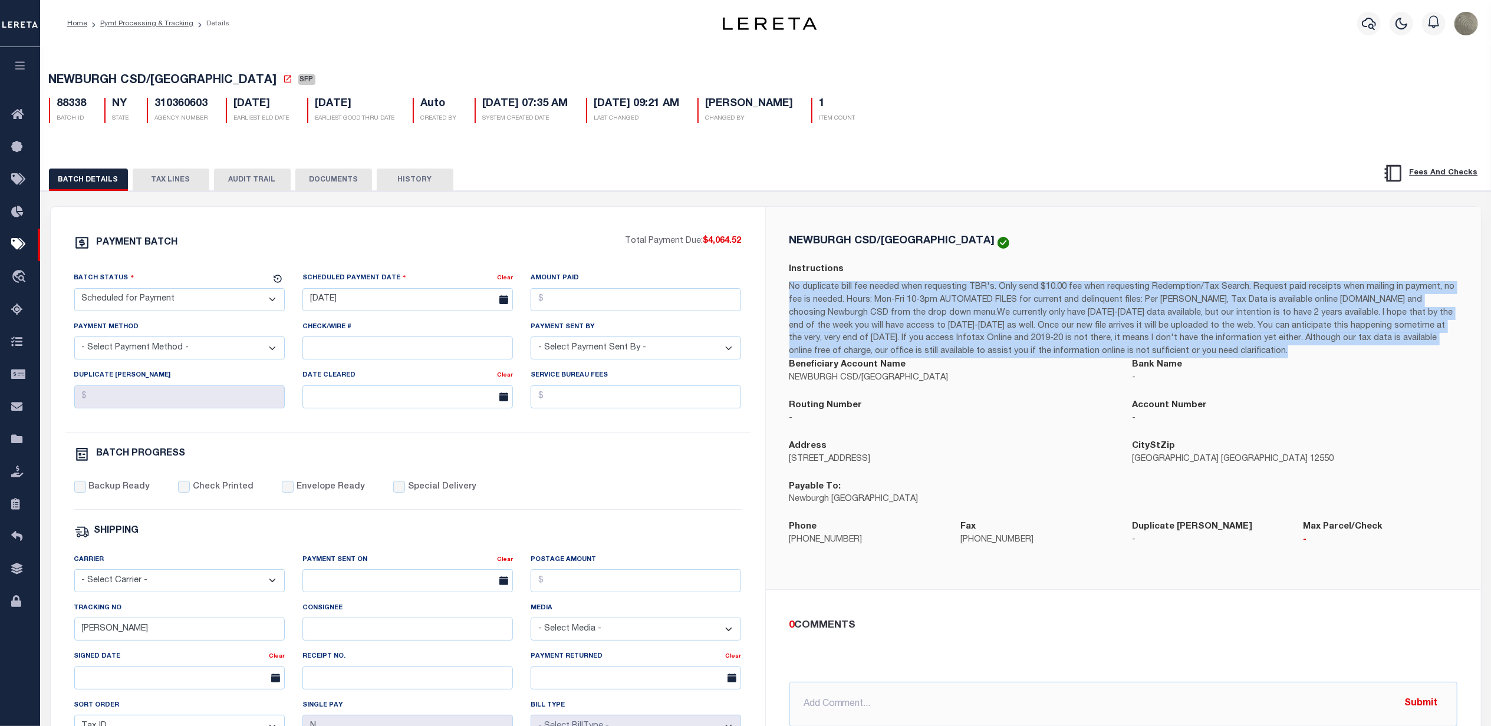
click at [1022, 292] on p "No duplicate bill fee needed when requesting TBR's. Only send $10.00 fee when r…" at bounding box center [1123, 319] width 668 height 77
click at [1019, 291] on p "No duplicate bill fee needed when requesting TBR's. Only send $10.00 fee when r…" at bounding box center [1123, 319] width 668 height 77
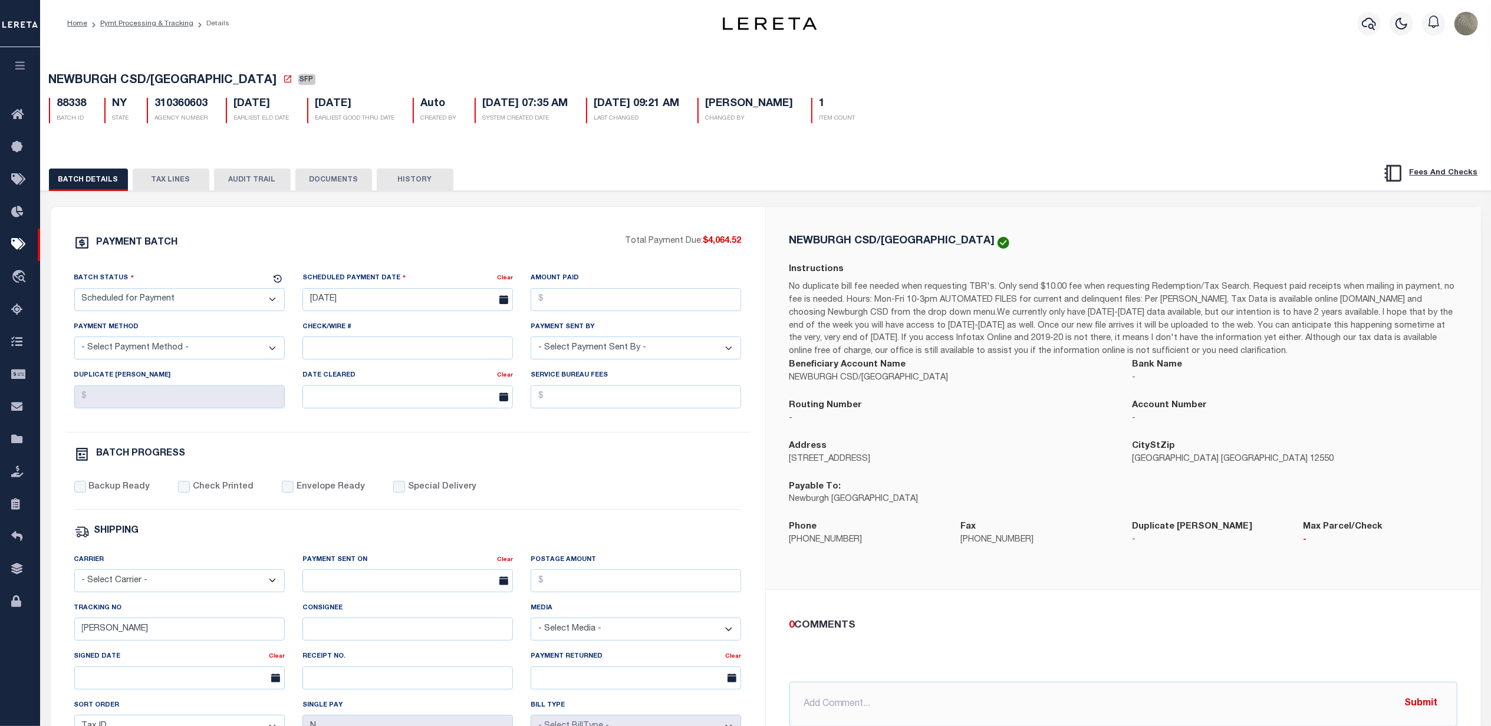
click at [1019, 291] on p "No duplicate bill fee needed when requesting TBR's. Only send $10.00 fee when r…" at bounding box center [1123, 319] width 668 height 77
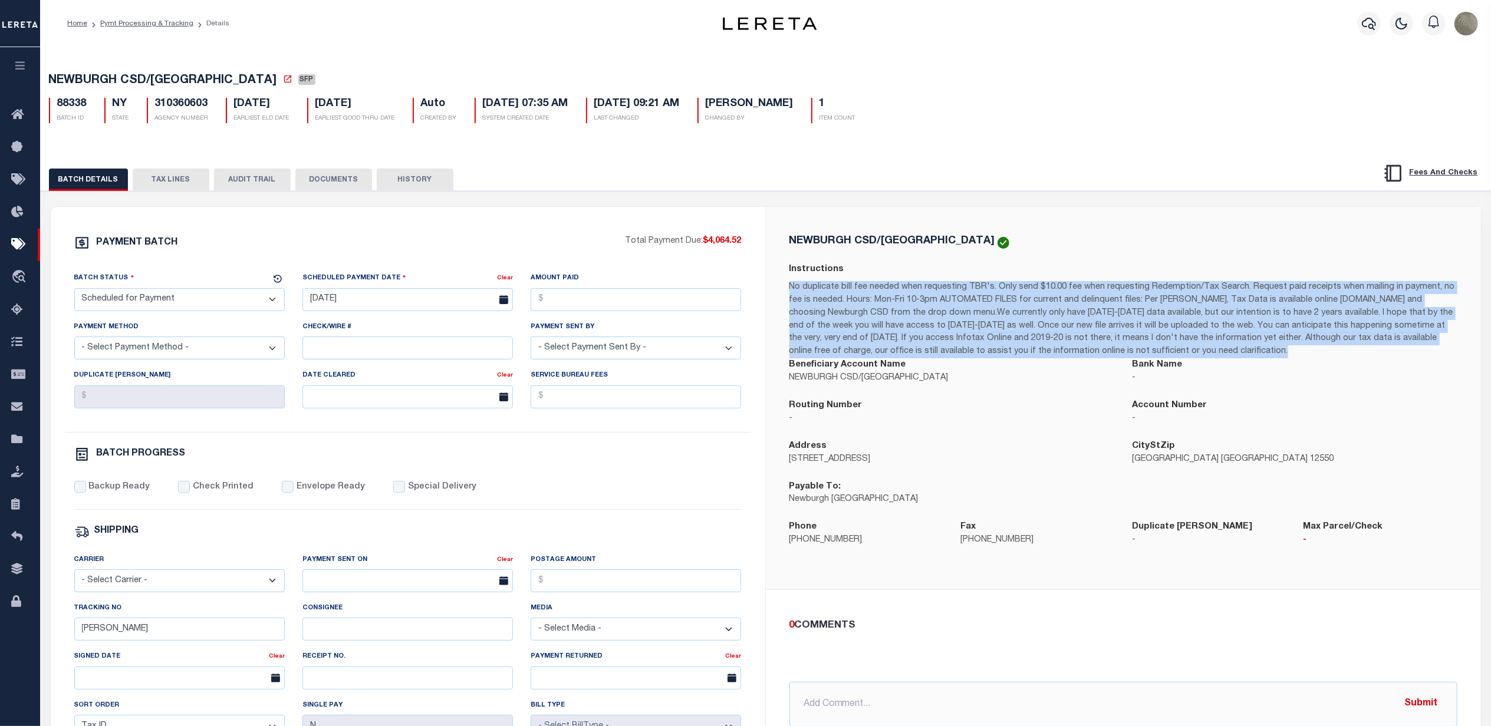
click at [1019, 291] on p "No duplicate bill fee needed when requesting TBR's. Only send $10.00 fee when r…" at bounding box center [1123, 319] width 668 height 77
click at [1042, 286] on p "No duplicate bill fee needed when requesting TBR's. Only send $10.00 fee when r…" at bounding box center [1123, 319] width 668 height 77
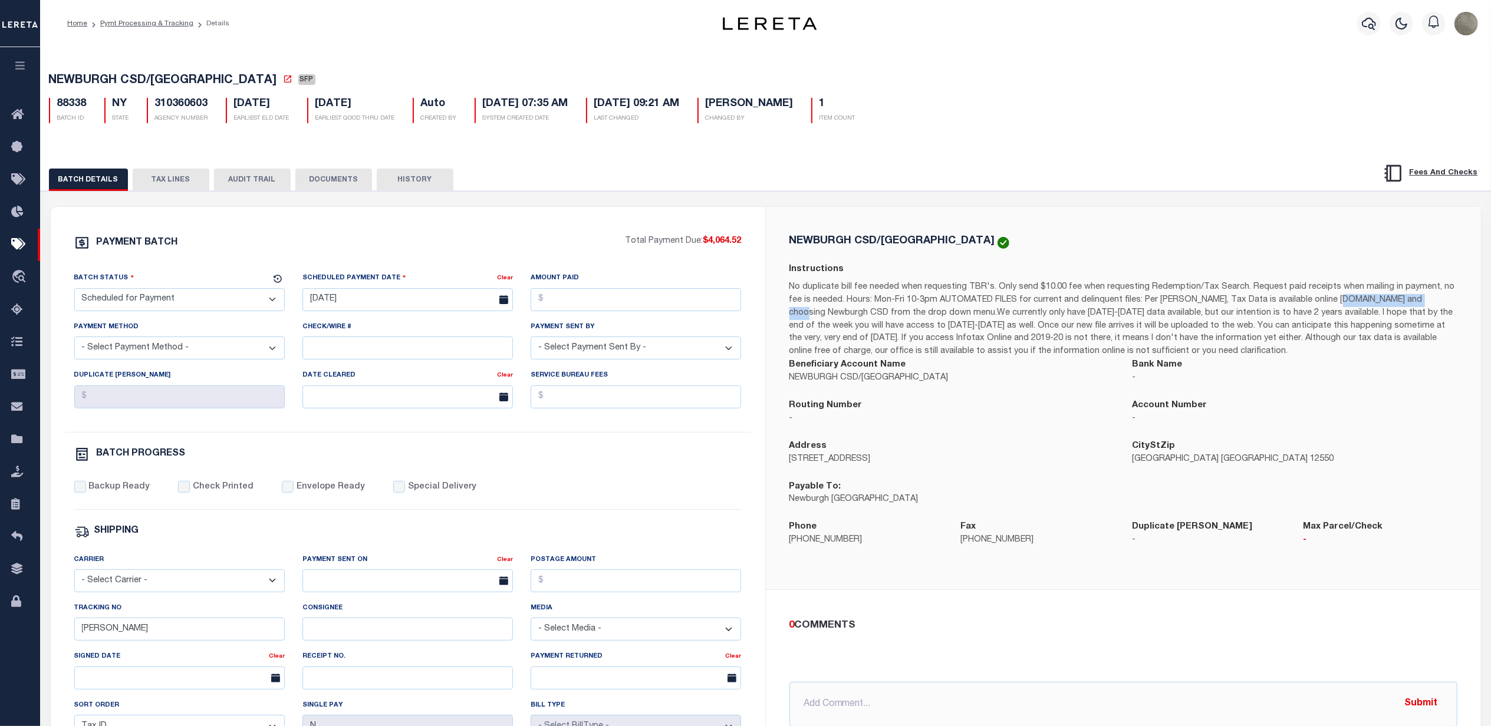
drag, startPoint x: 1307, startPoint y: 303, endPoint x: 1397, endPoint y: 303, distance: 90.2
click at [1397, 303] on p "No duplicate bill fee needed when requesting TBR's. Only send $10.00 fee when r…" at bounding box center [1123, 319] width 668 height 77
copy p "www.infotaxonline.com"
click at [153, 187] on button "TAX LINES" at bounding box center [171, 180] width 77 height 22
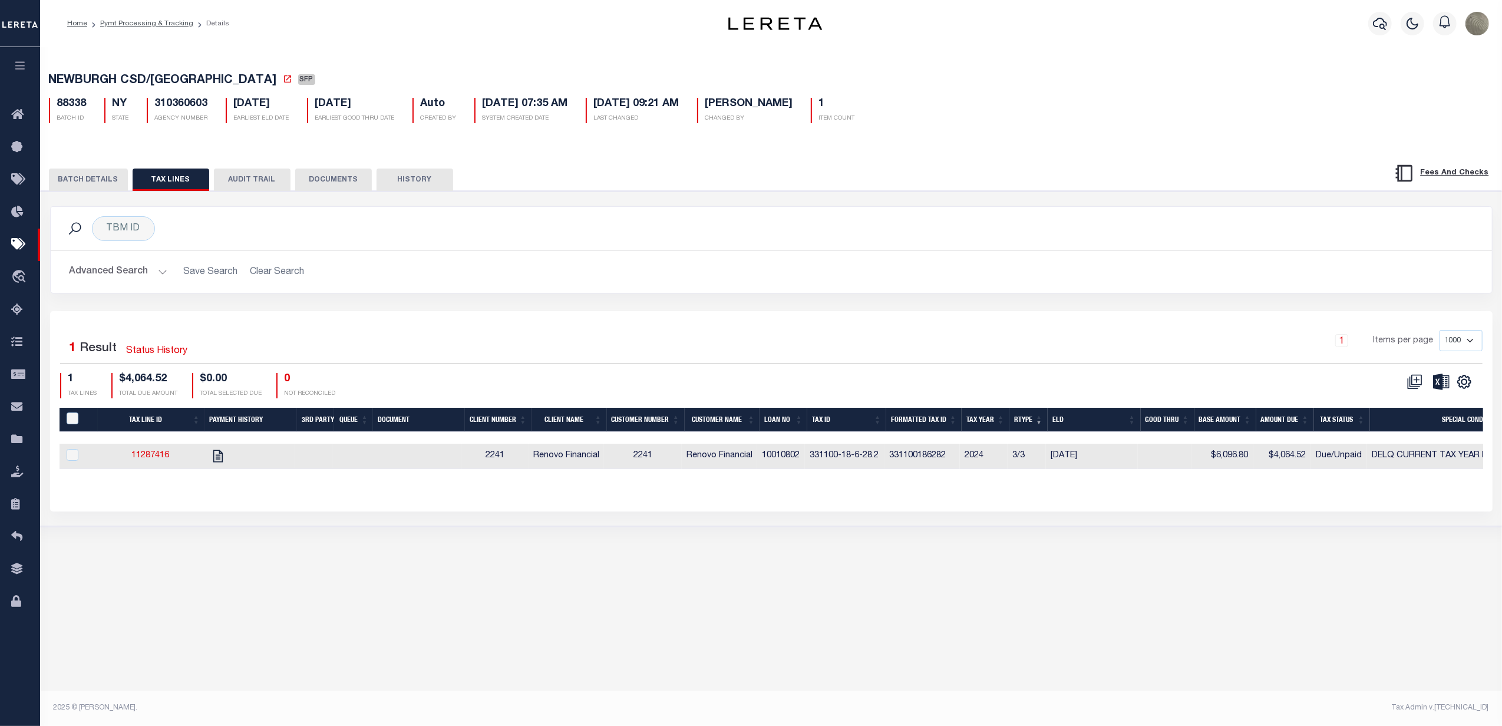
click at [587, 267] on h2 "Advanced Search Save Search Clear Search" at bounding box center [771, 272] width 1423 height 23
click at [533, 255] on div "Advanced Search Save Search Clear Search Loan No Equals Equals Is Not Equal To …" at bounding box center [772, 272] width 1442 height 42
click at [522, 299] on div "TBM ID Search Advanced Search Save Search Clear Search Equals Equals Is Not Equ…" at bounding box center [771, 258] width 1461 height 105
click at [592, 314] on div "Selected 1 Result Status History 1 Items per page 1000 2500 5000 10000 1 TAX LI…" at bounding box center [771, 411] width 1443 height 200
click at [93, 184] on button "BATCH DETAILS" at bounding box center [88, 180] width 79 height 22
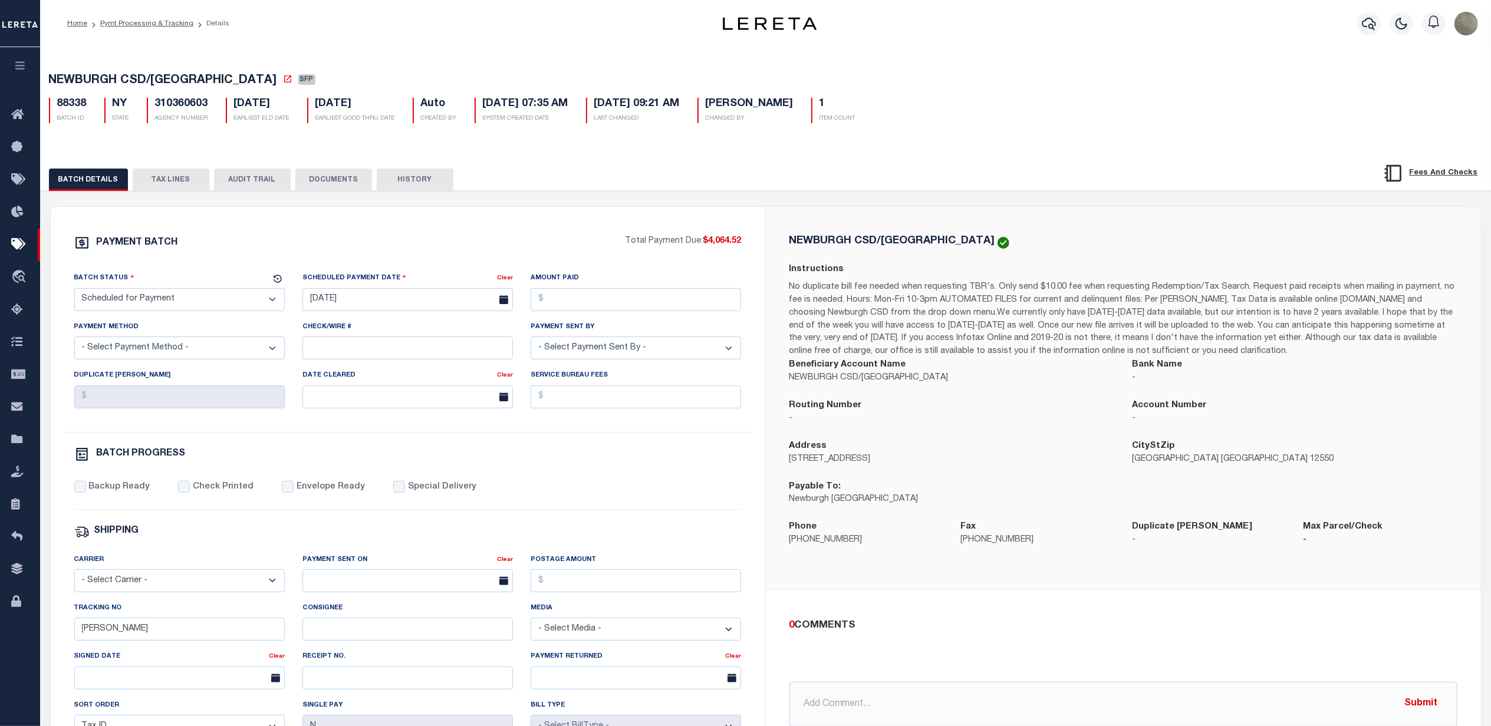
click at [189, 177] on button "TAX LINES" at bounding box center [171, 180] width 77 height 22
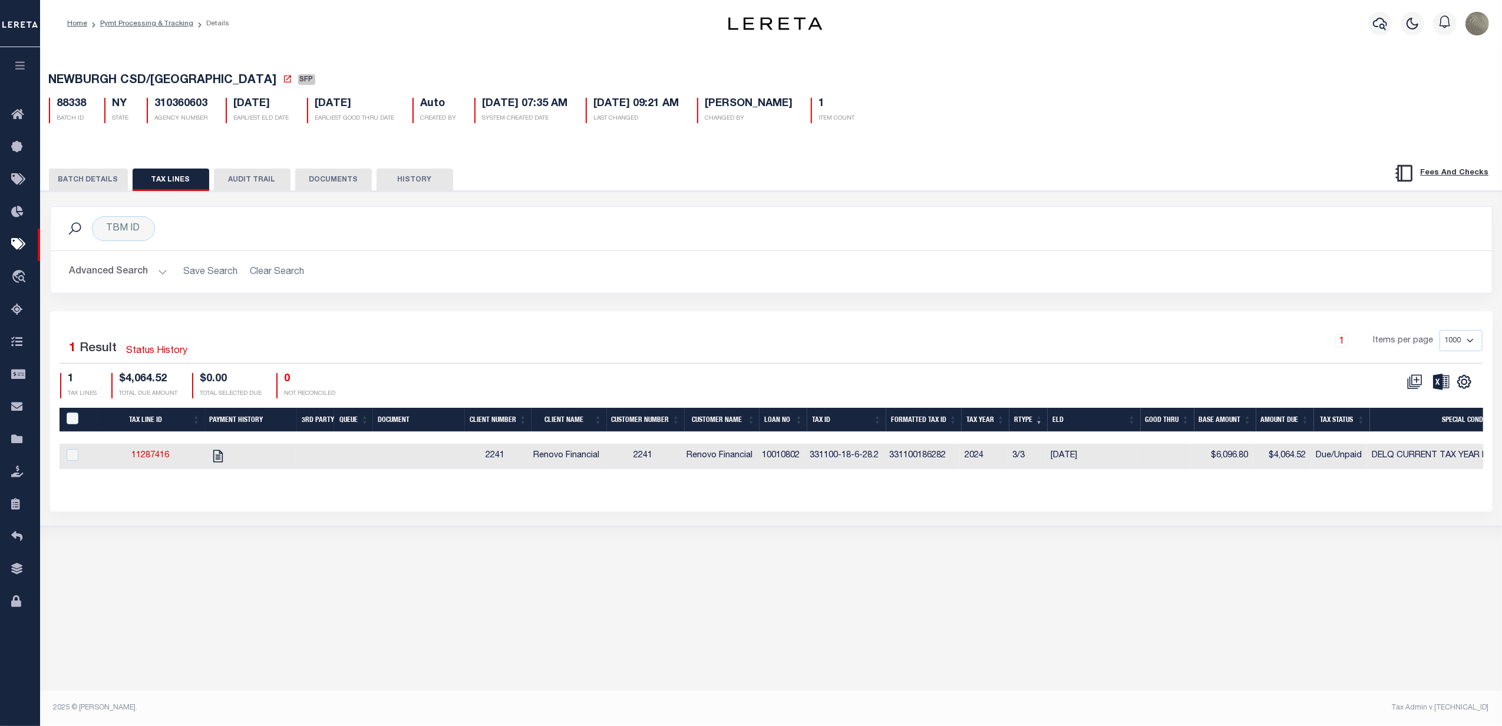
click at [1054, 239] on div "TBM ID Search" at bounding box center [771, 228] width 1423 height 25
click at [505, 259] on div "Advanced Search Save Search Clear Search Loan No Equals Equals Is Not Equal To …" at bounding box center [772, 272] width 1442 height 42
click at [102, 178] on button "BATCH DETAILS" at bounding box center [88, 180] width 79 height 22
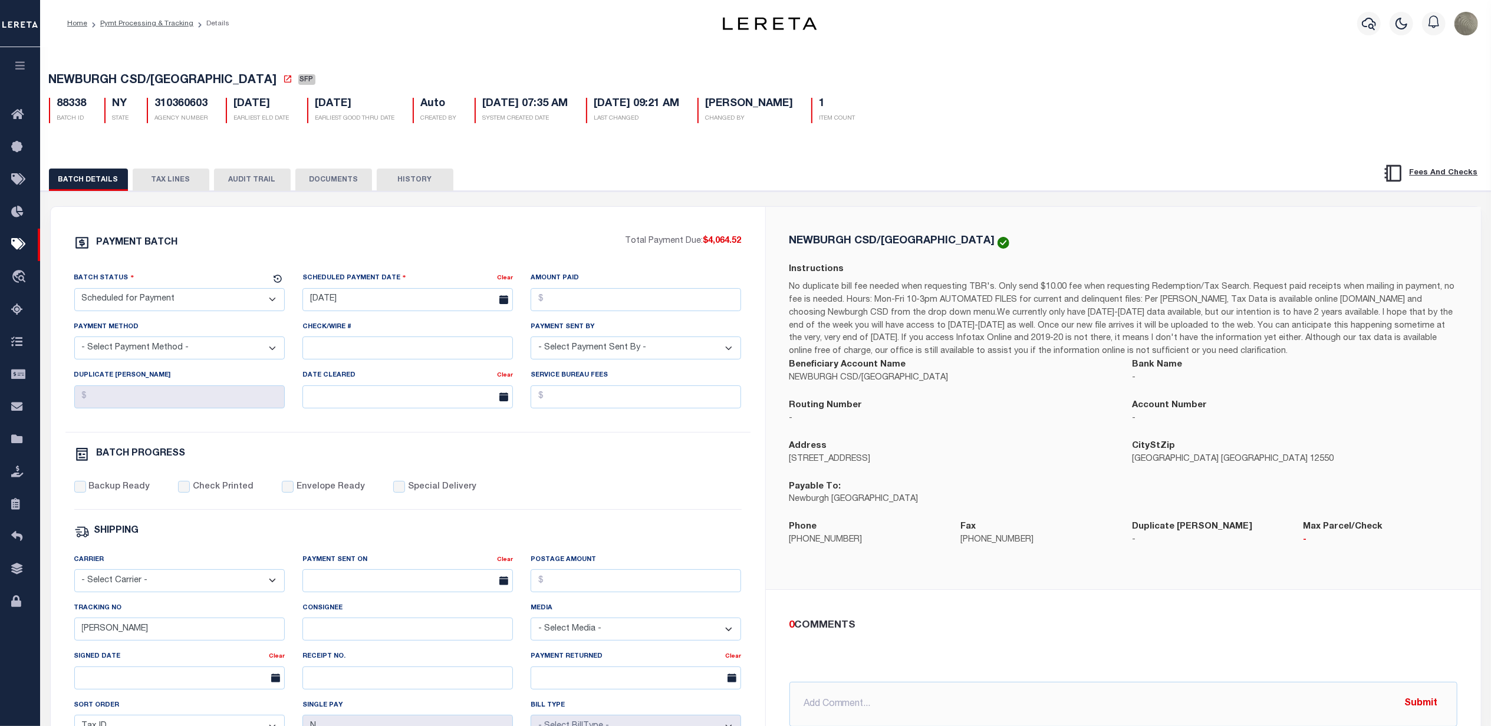
click at [615, 196] on div "PAYMENT BATCH Total Payment Due: $4,064.52 Batch Status" at bounding box center [766, 572] width 1462 height 763
select select
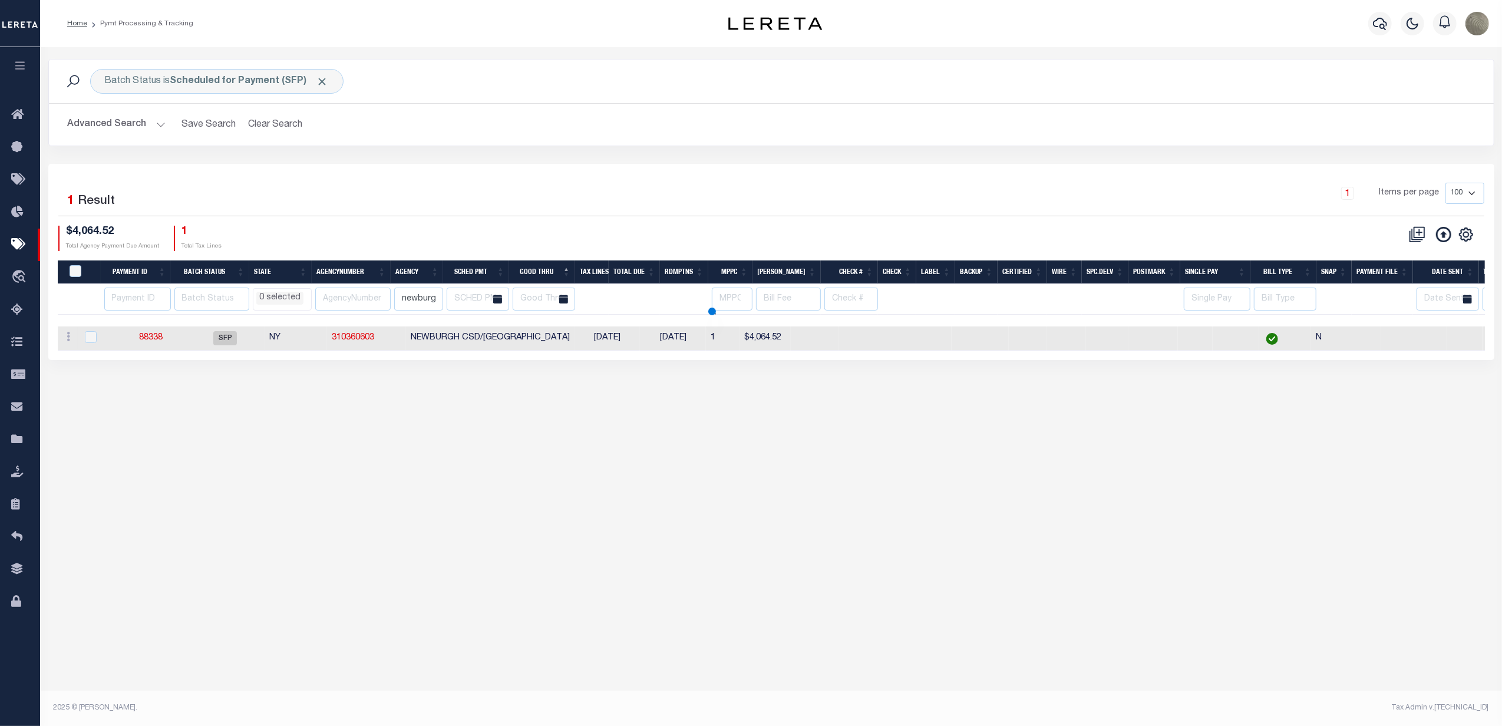
select select
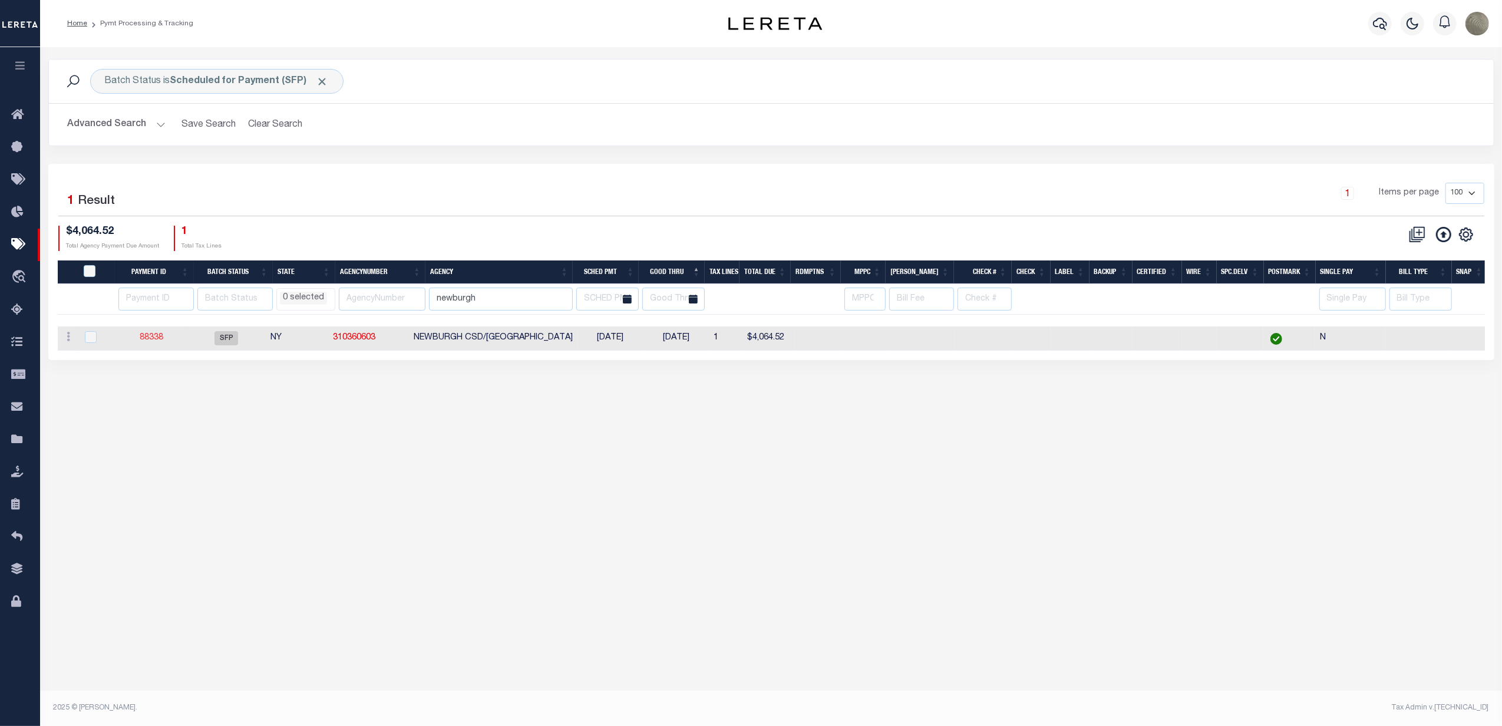
click at [150, 336] on link "88338" at bounding box center [152, 338] width 24 height 8
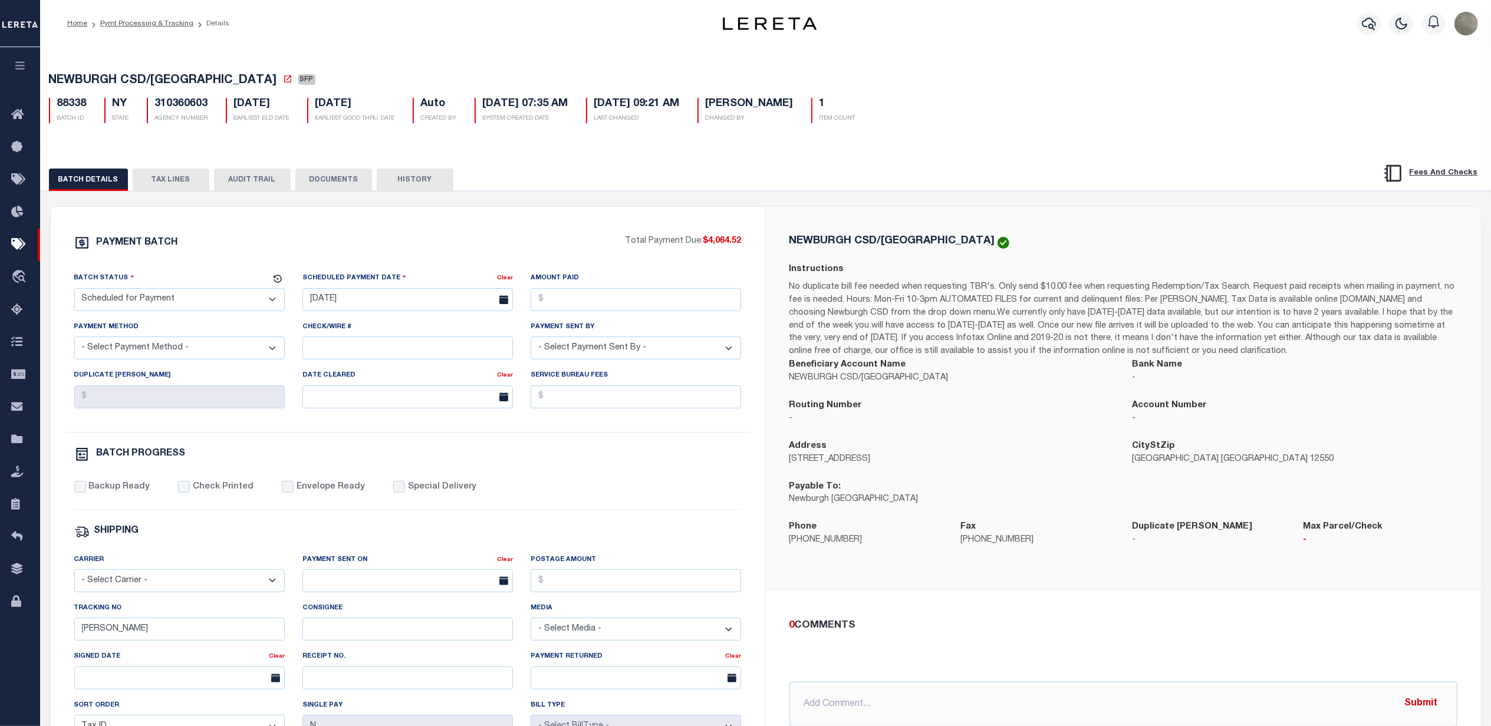
click at [495, 236] on div "PAYMENT BATCH Total Payment Due: $4,064.52 Batch Status" at bounding box center [408, 552] width 714 height 690
click at [166, 184] on button "TAX LINES" at bounding box center [171, 180] width 77 height 22
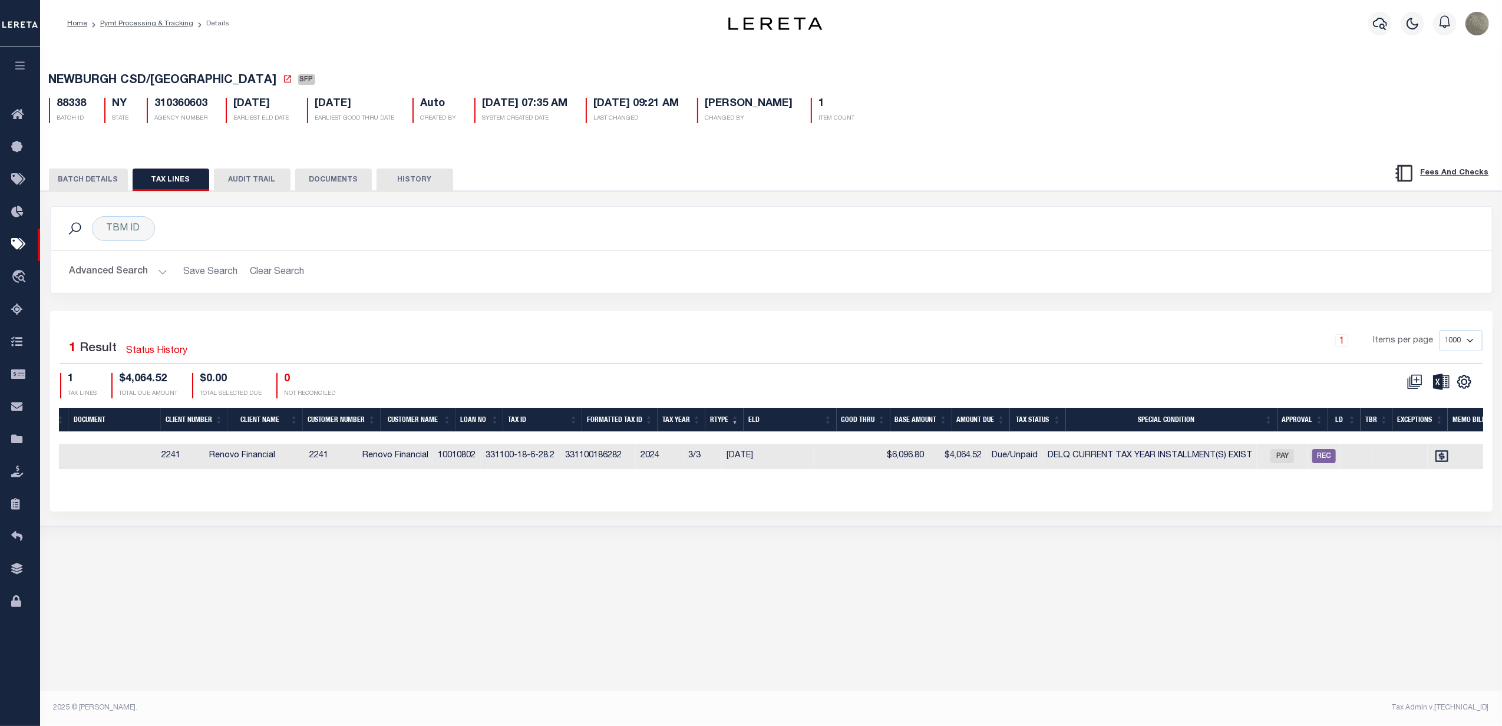
scroll to position [0, 324]
click at [996, 265] on h2 "Advanced Search Save Search Clear Search" at bounding box center [771, 272] width 1423 height 23
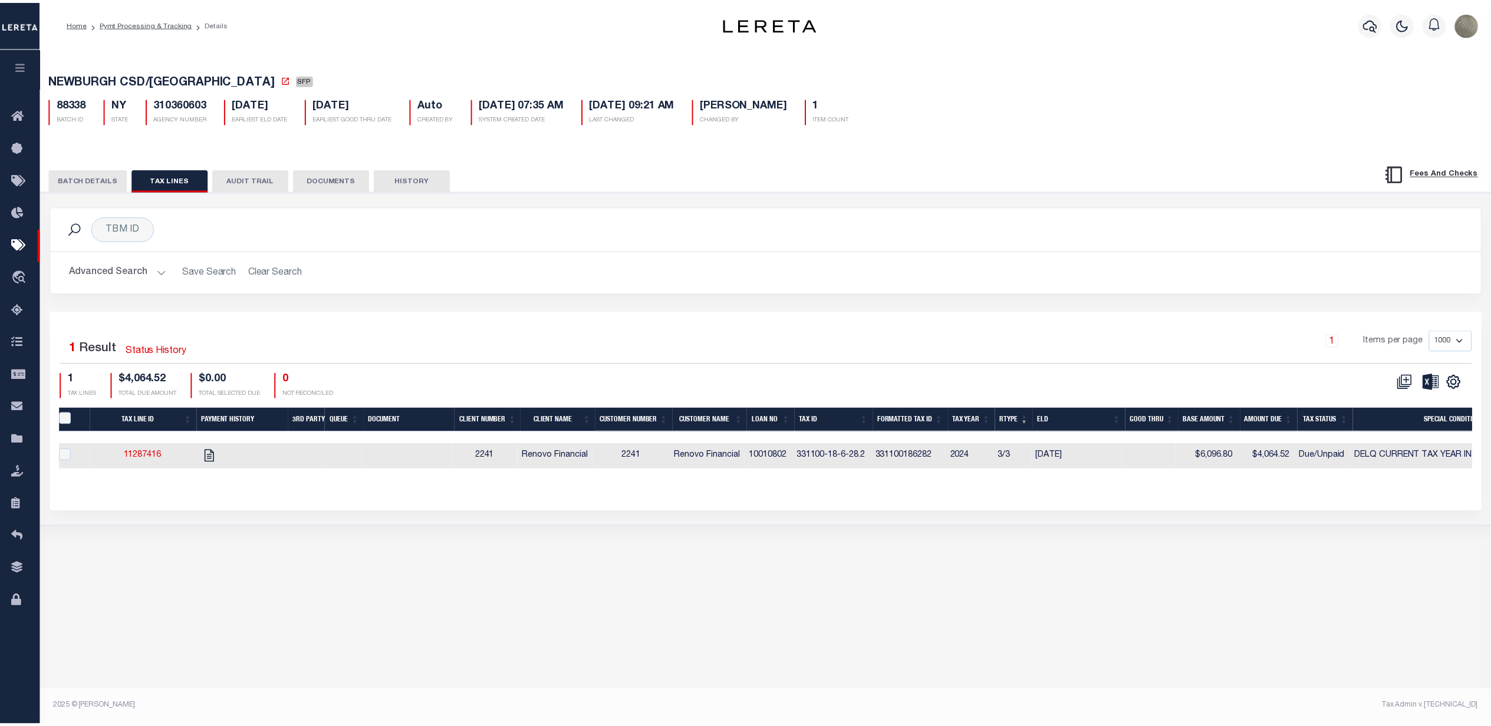
scroll to position [0, 0]
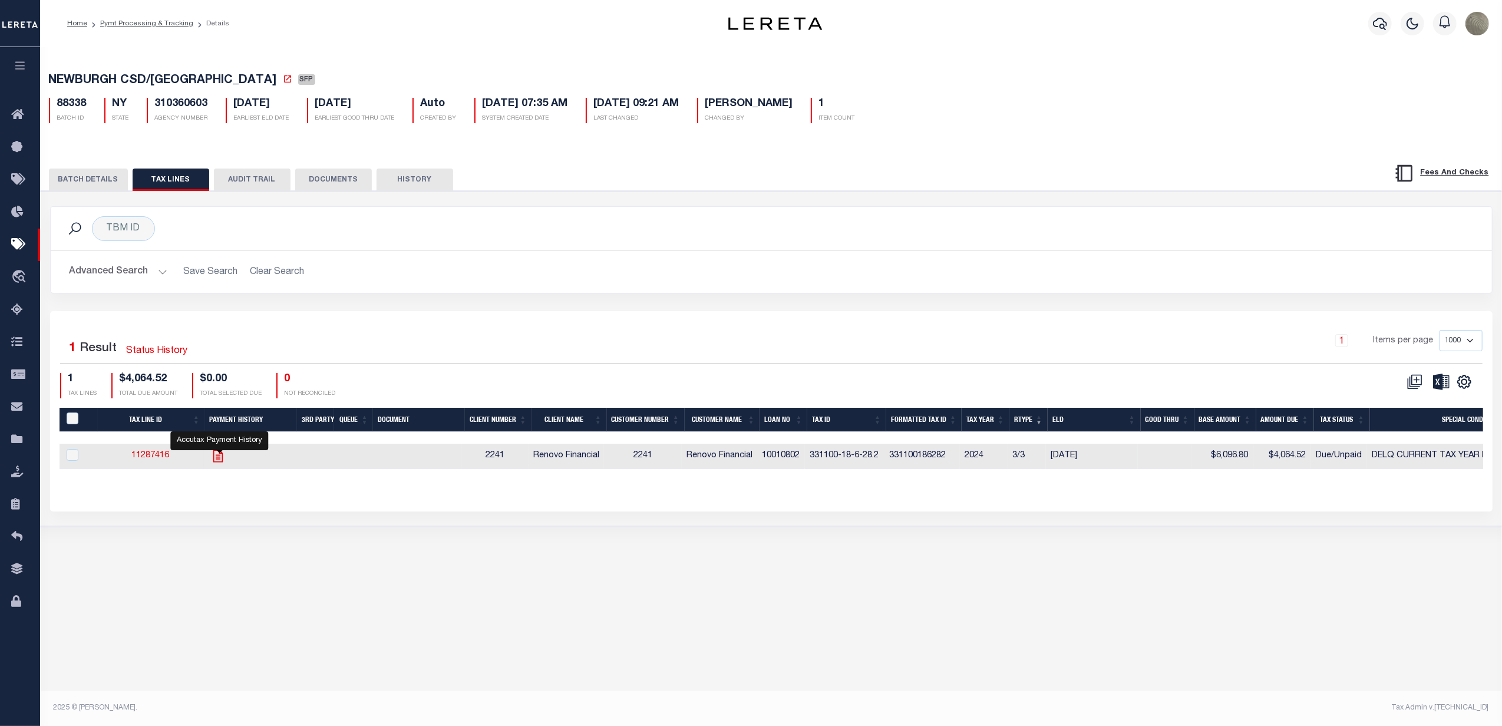
click at [218, 457] on icon "" at bounding box center [217, 456] width 15 height 15
checkbox input "true"
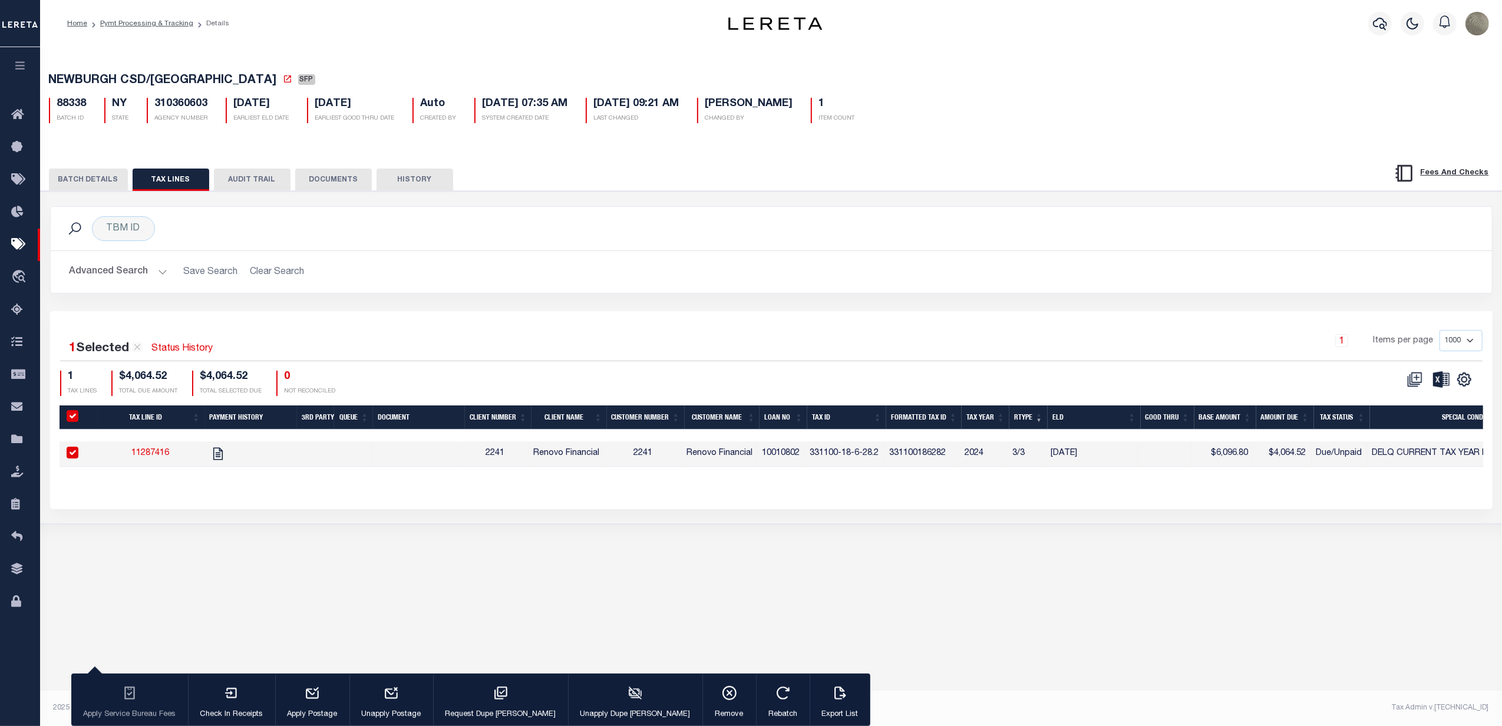
click at [102, 185] on button "BATCH DETAILS" at bounding box center [88, 180] width 79 height 22
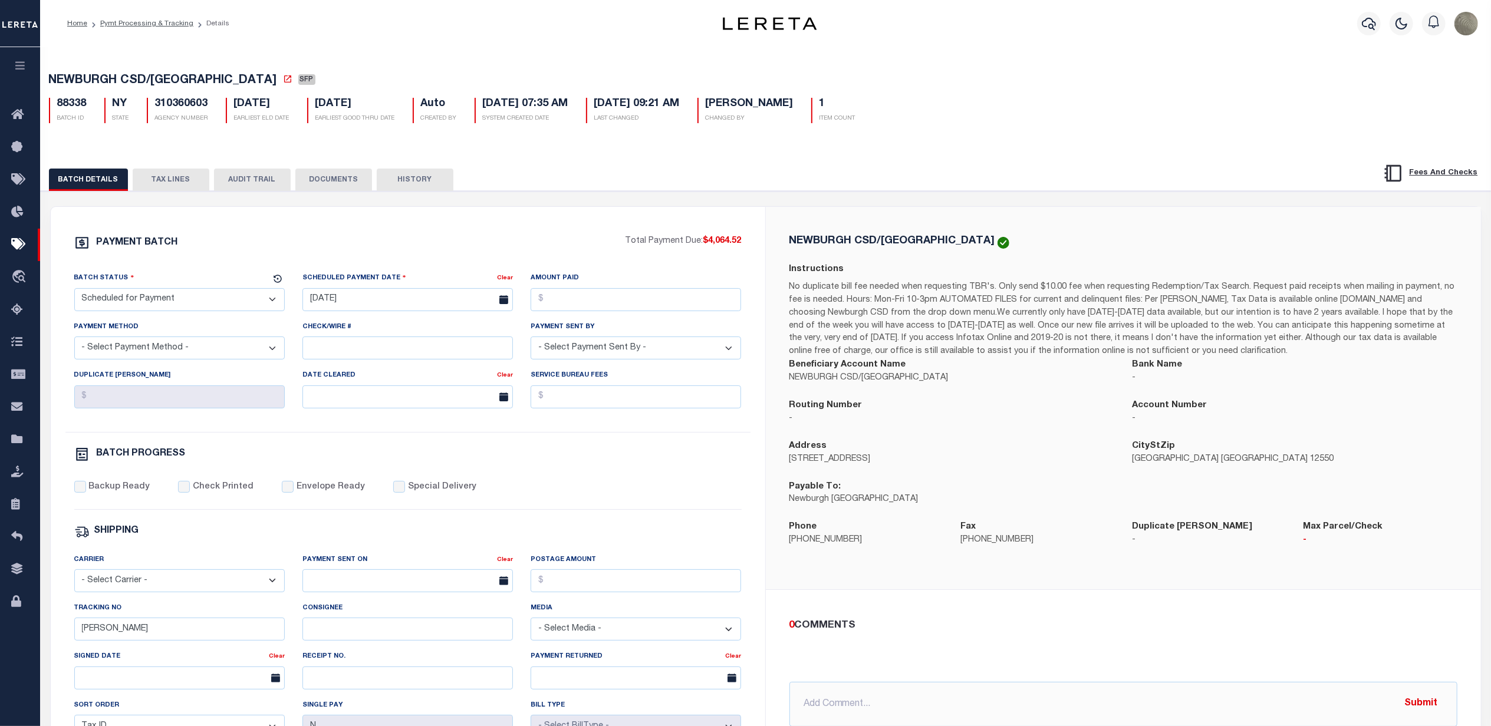
click at [871, 210] on div "PAYMENT BATCH Total Payment Due: $4,064.52 Batch Status" at bounding box center [766, 572] width 1462 height 763
click at [754, 196] on div "PAYMENT BATCH Total Payment Due: $4,064.52 Batch Status" at bounding box center [766, 572] width 1462 height 763
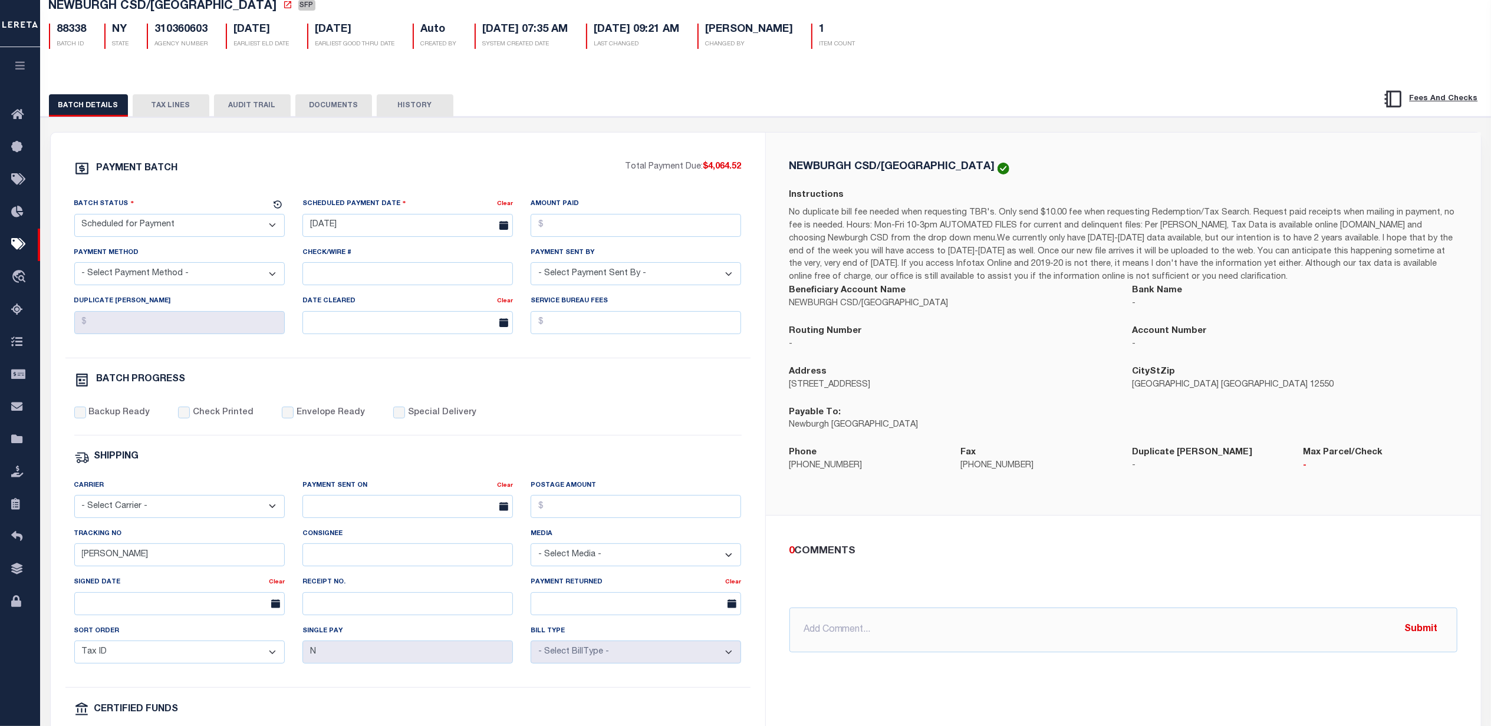
scroll to position [78, 0]
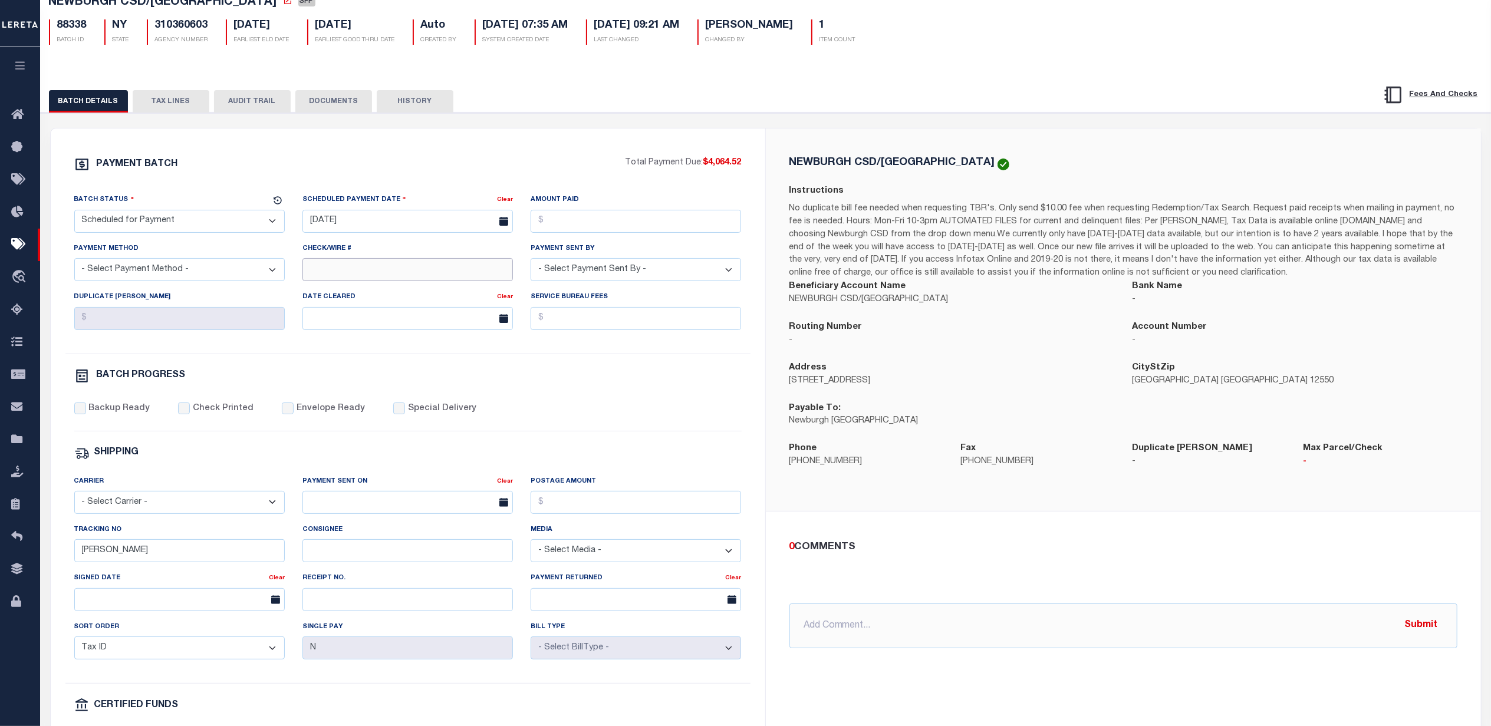
click at [408, 270] on input "Check/Wire #" at bounding box center [407, 269] width 210 height 23
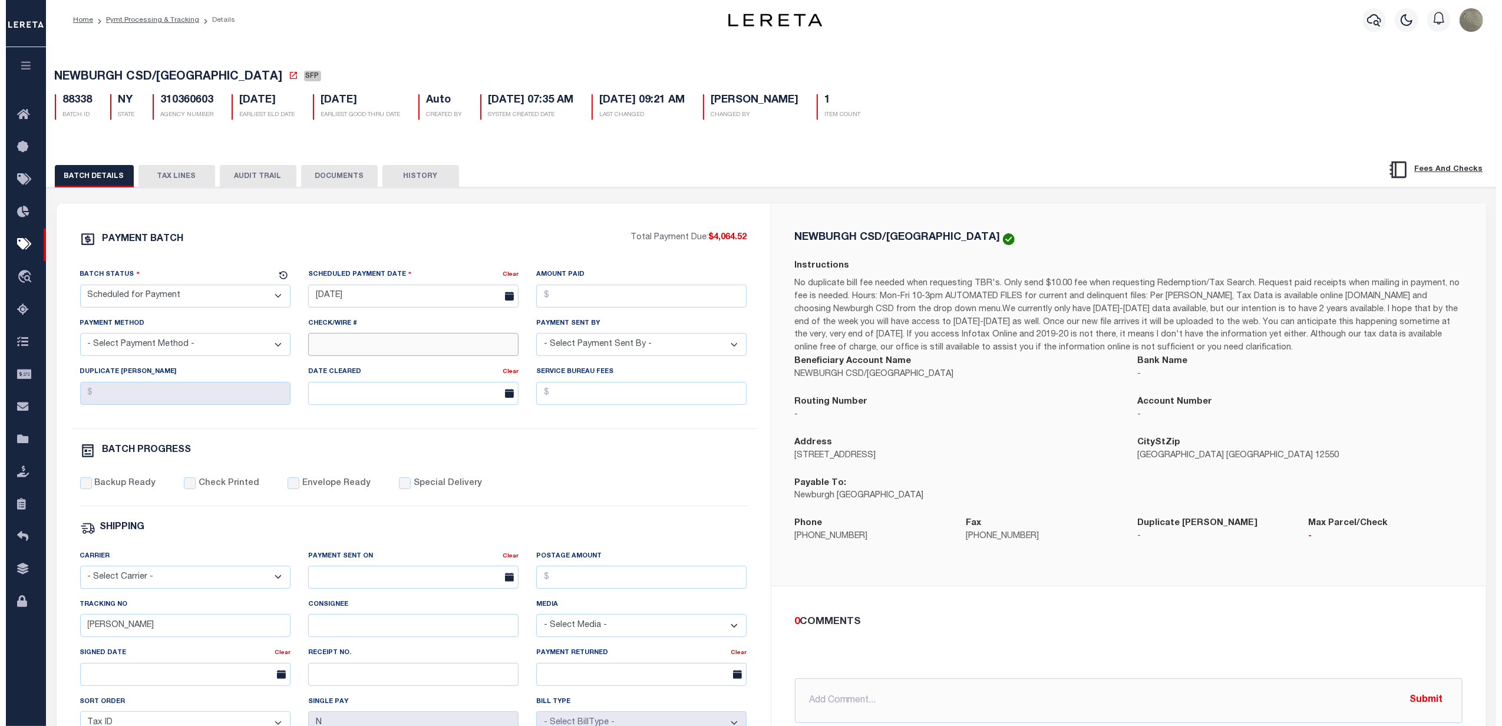
scroll to position [0, 0]
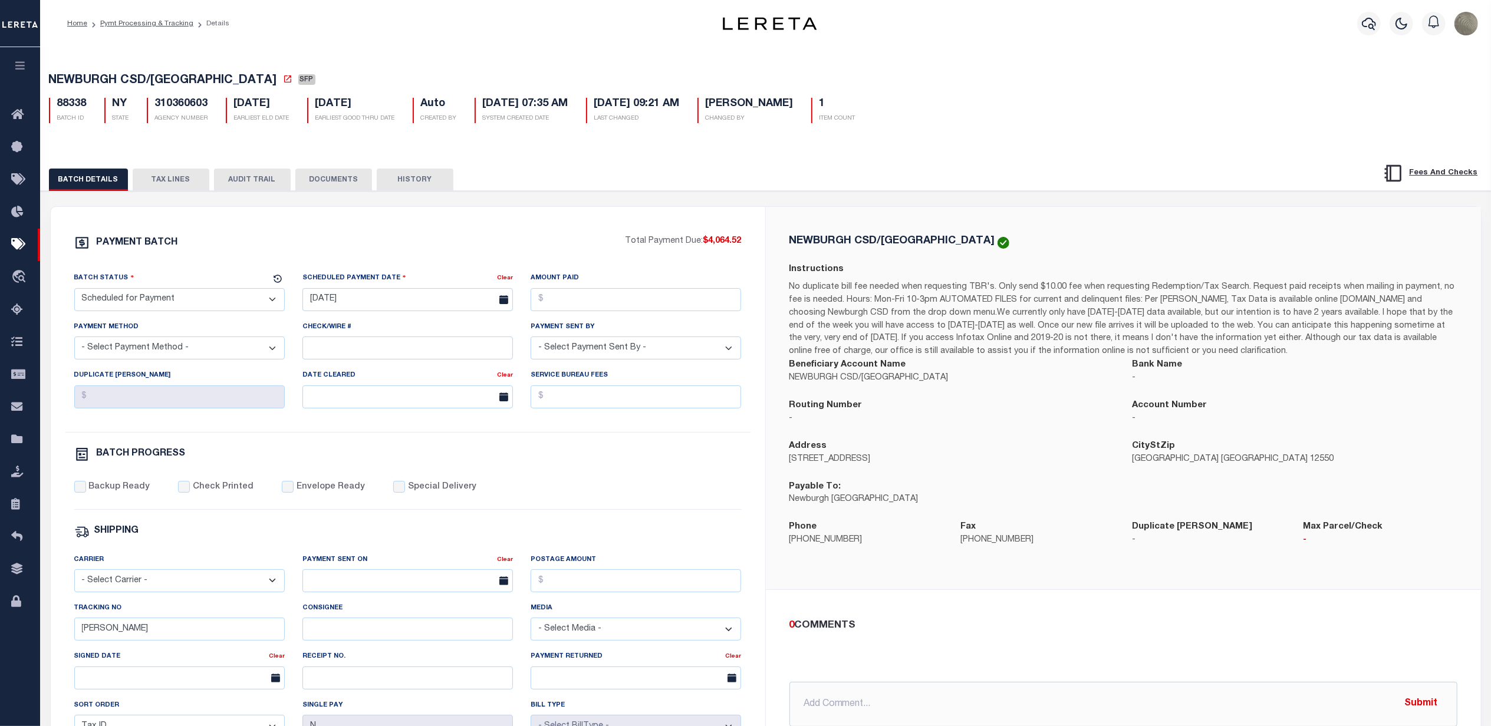
click at [710, 190] on div "BATCH DETAILS TAX LINES AUDIT TRAIL DOCUMENTS HISTORY" at bounding box center [690, 180] width 1283 height 22
click at [176, 183] on button "TAX LINES" at bounding box center [171, 180] width 77 height 22
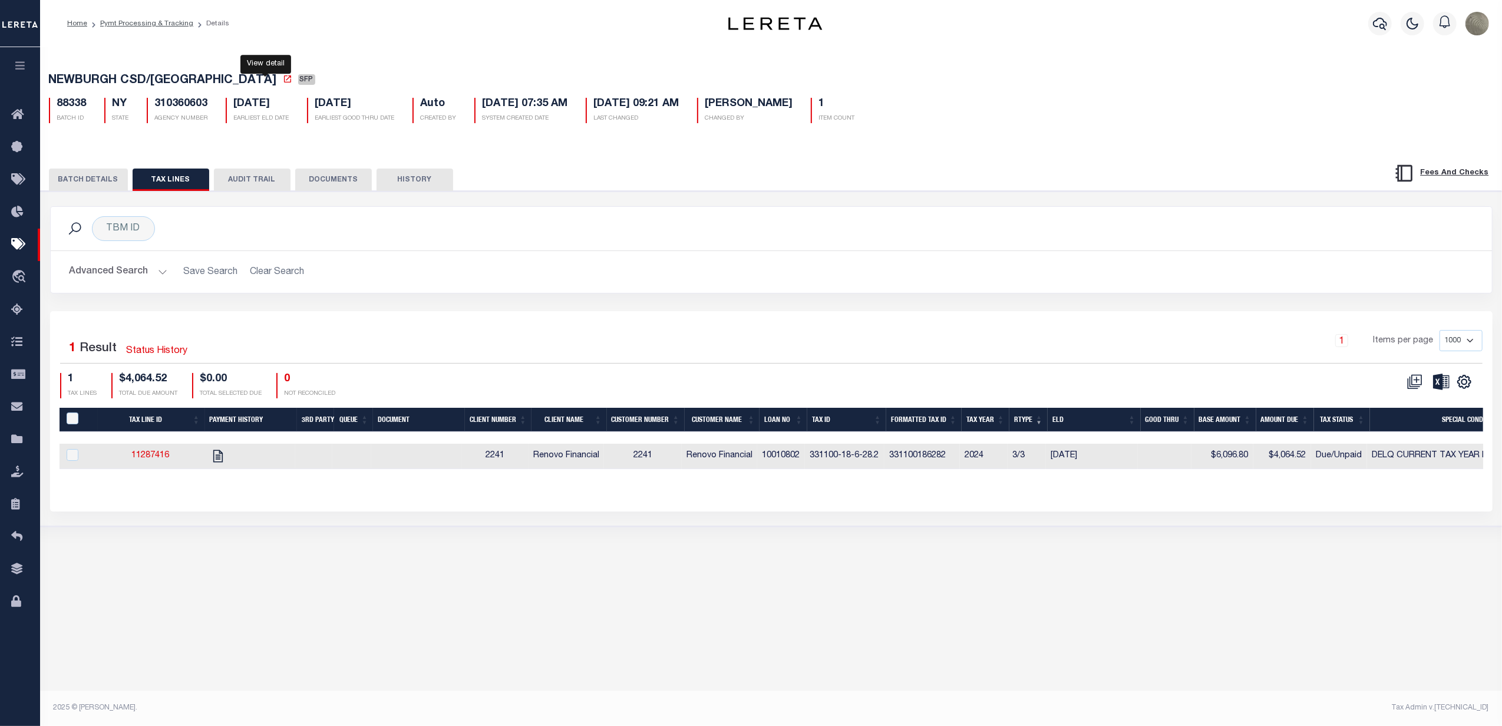
click at [283, 84] on icon at bounding box center [287, 78] width 9 height 9
click at [21, 243] on icon at bounding box center [20, 245] width 19 height 15
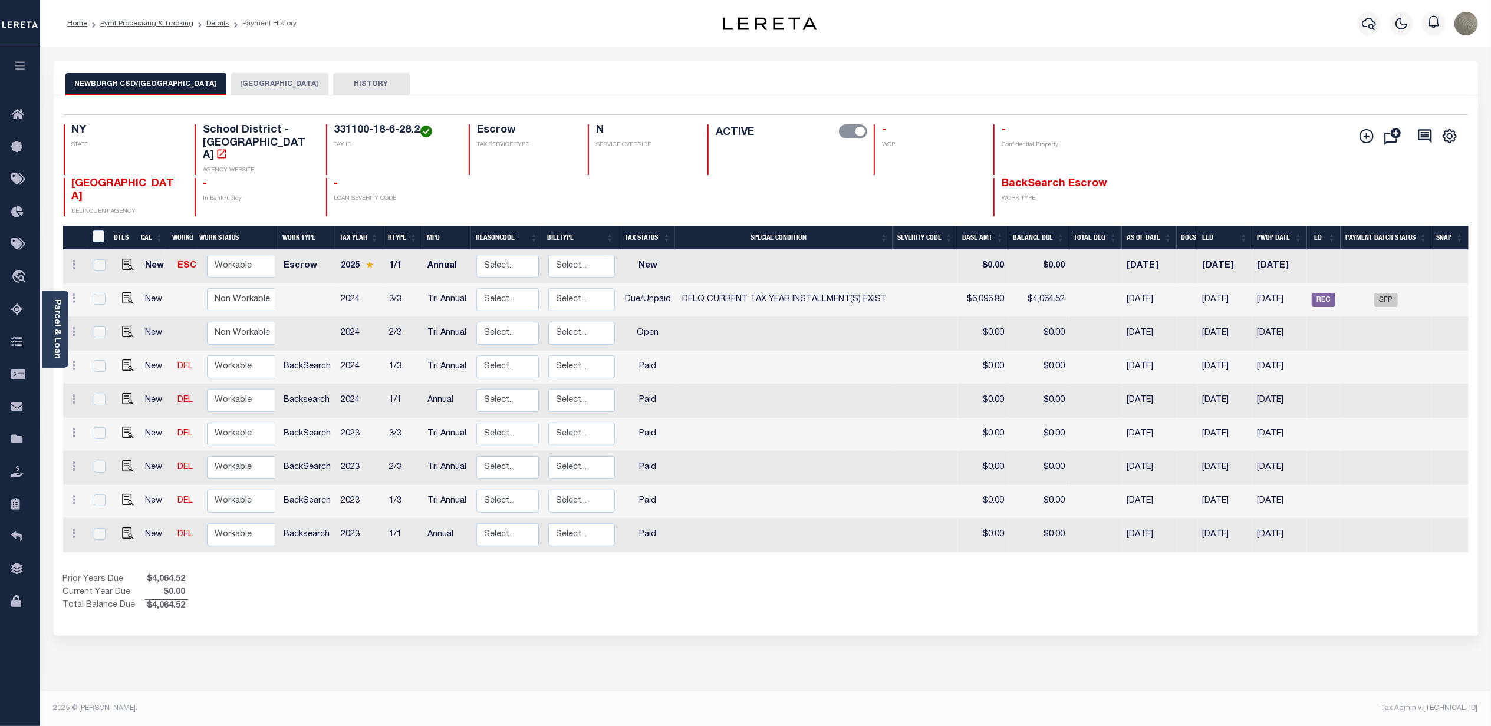
click at [1141, 95] on div "NEWBURGH CSD/NEWBURGH CITY NEWBURGH CITY HISTORY" at bounding box center [766, 78] width 1424 height 34
click at [218, 149] on icon "" at bounding box center [222, 153] width 9 height 9
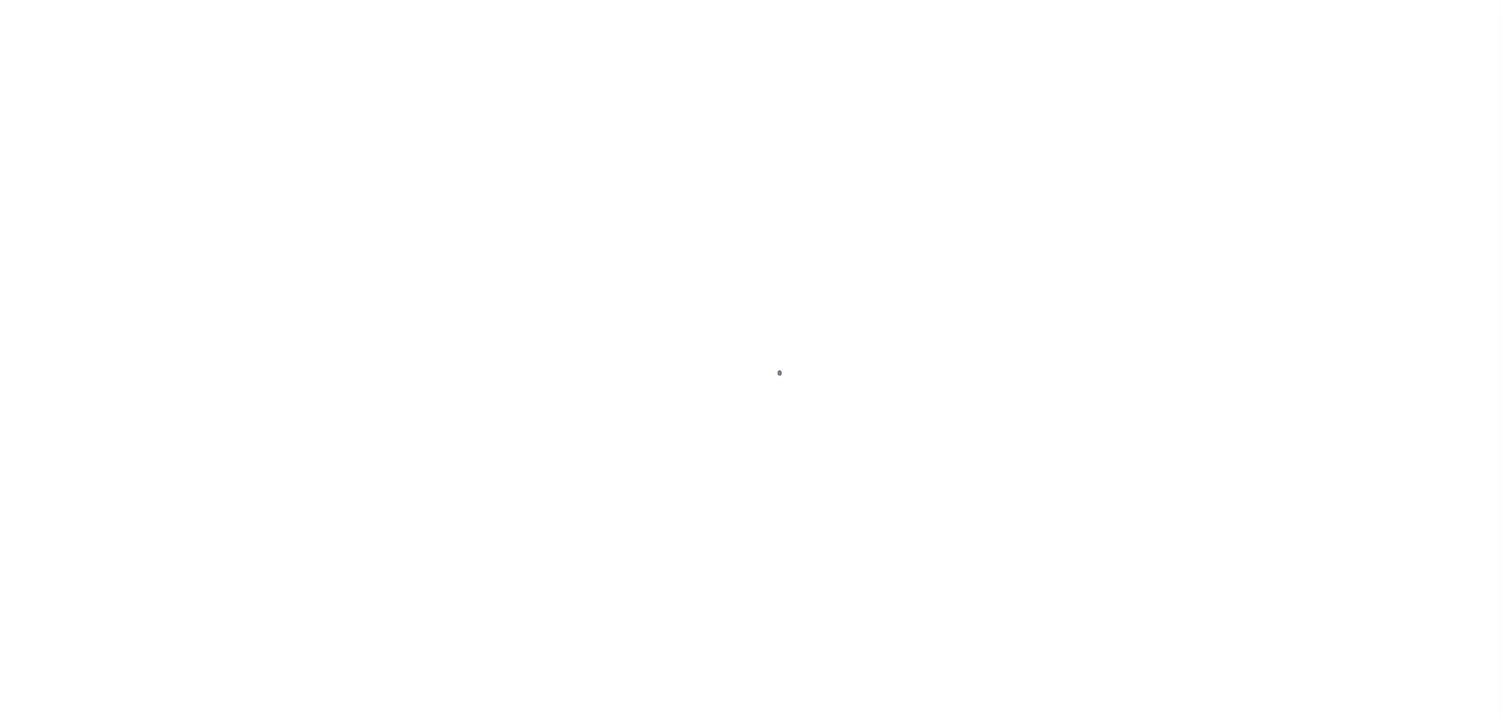
drag, startPoint x: 162, startPoint y: 127, endPoint x: 170, endPoint y: 123, distance: 9.5
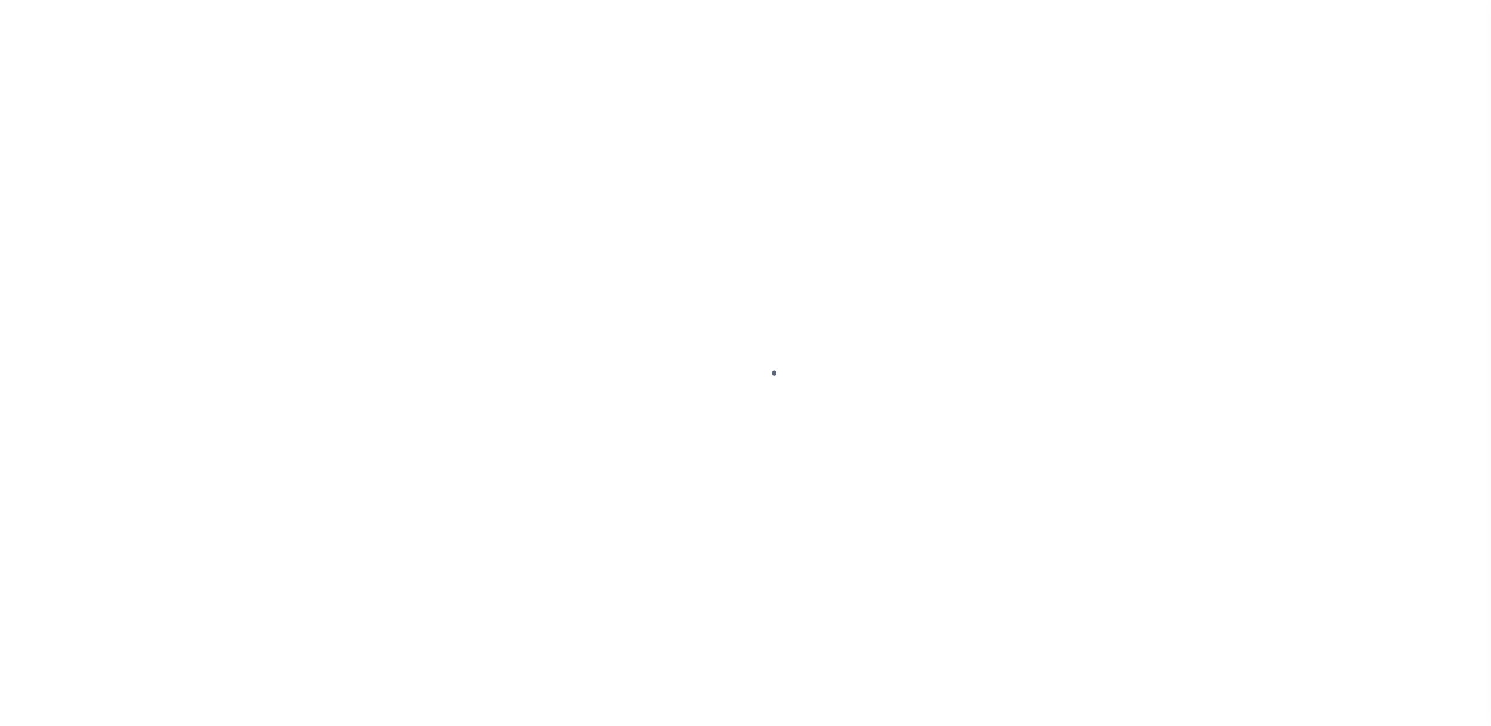
select select "SFP"
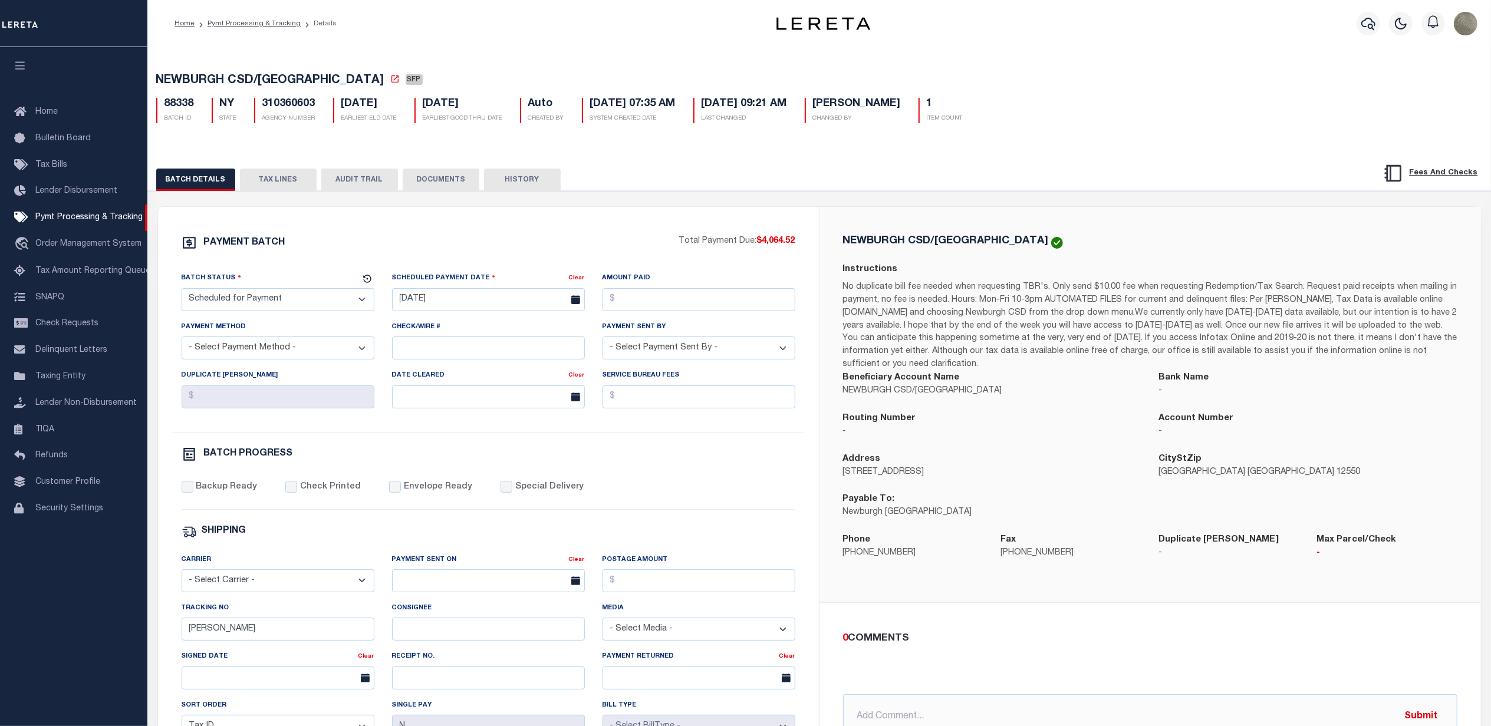
click at [272, 180] on button "TAX LINES" at bounding box center [278, 180] width 77 height 22
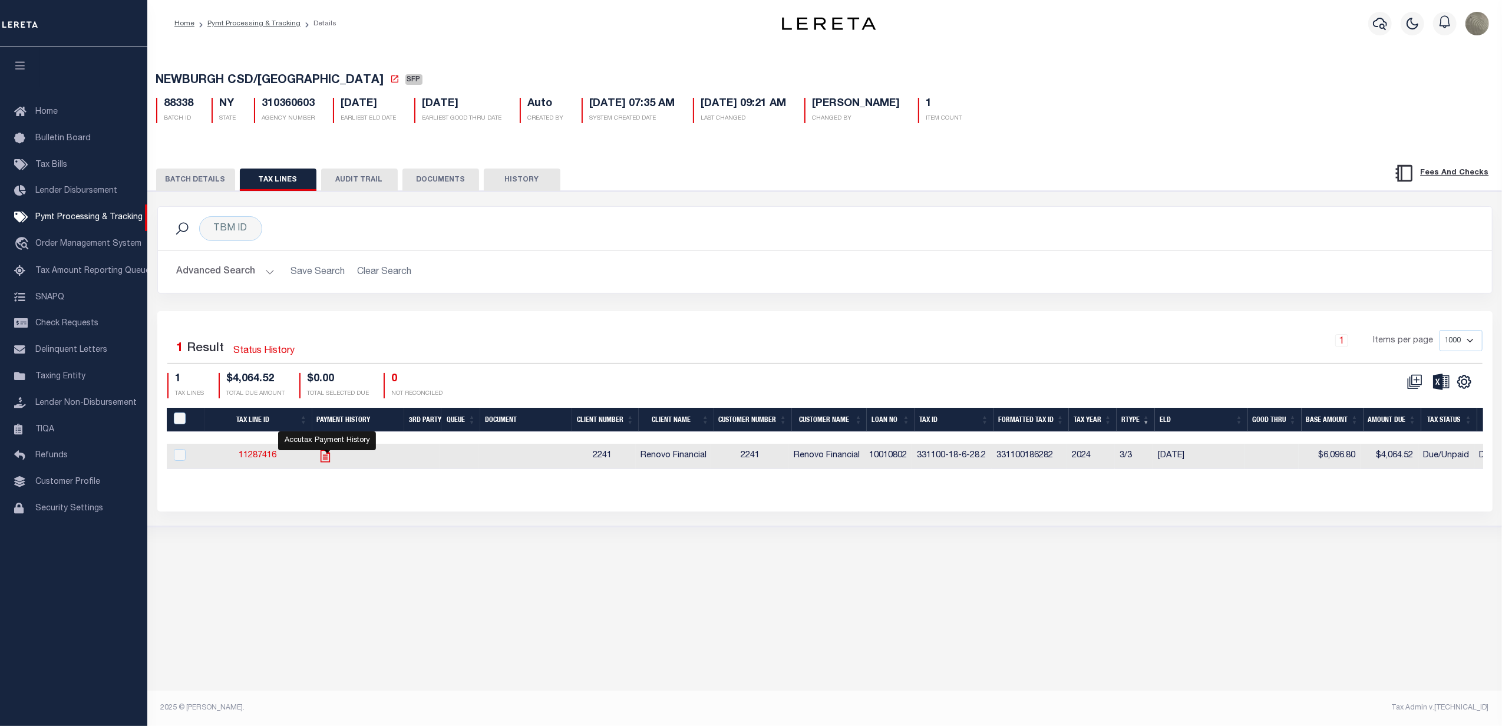
click at [321, 461] on icon "" at bounding box center [325, 456] width 15 height 15
checkbox input "true"
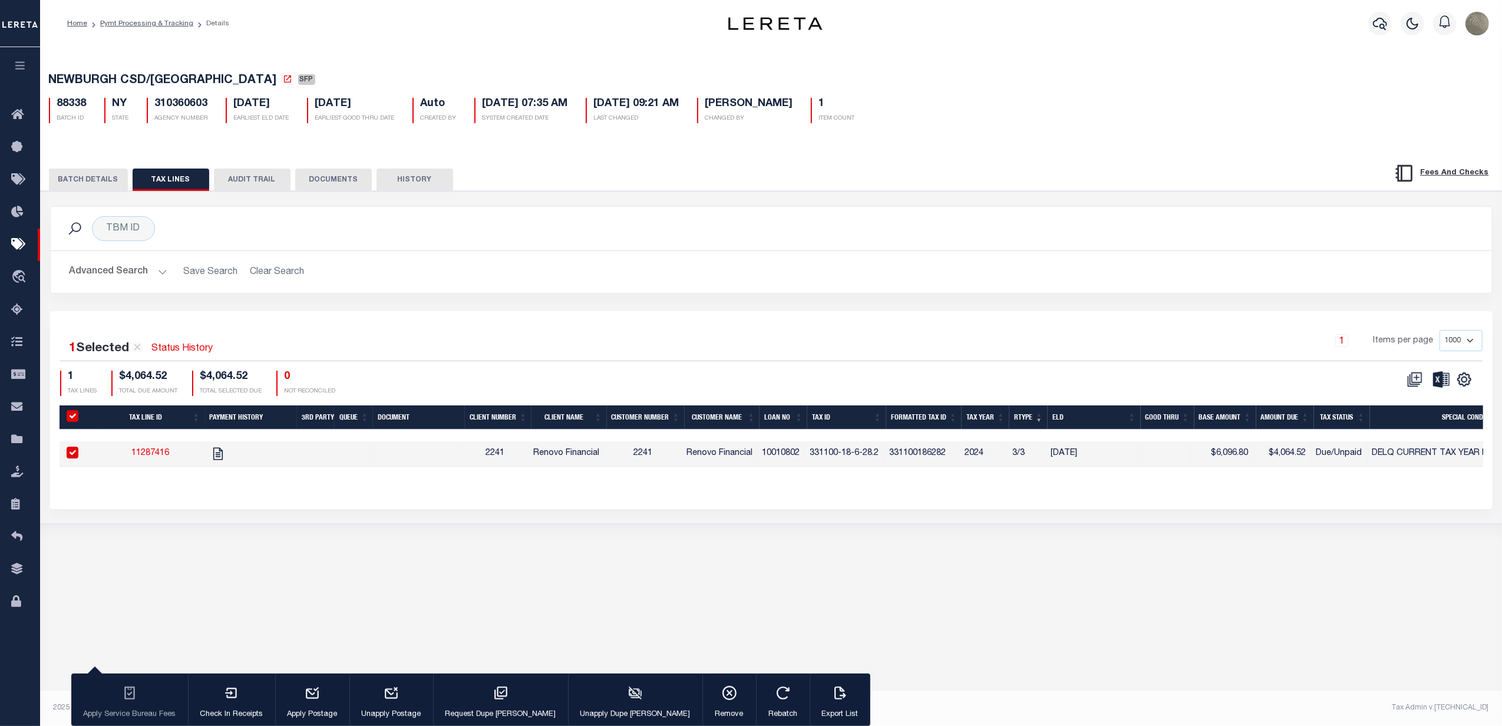
click at [124, 180] on button "BATCH DETAILS" at bounding box center [88, 180] width 79 height 22
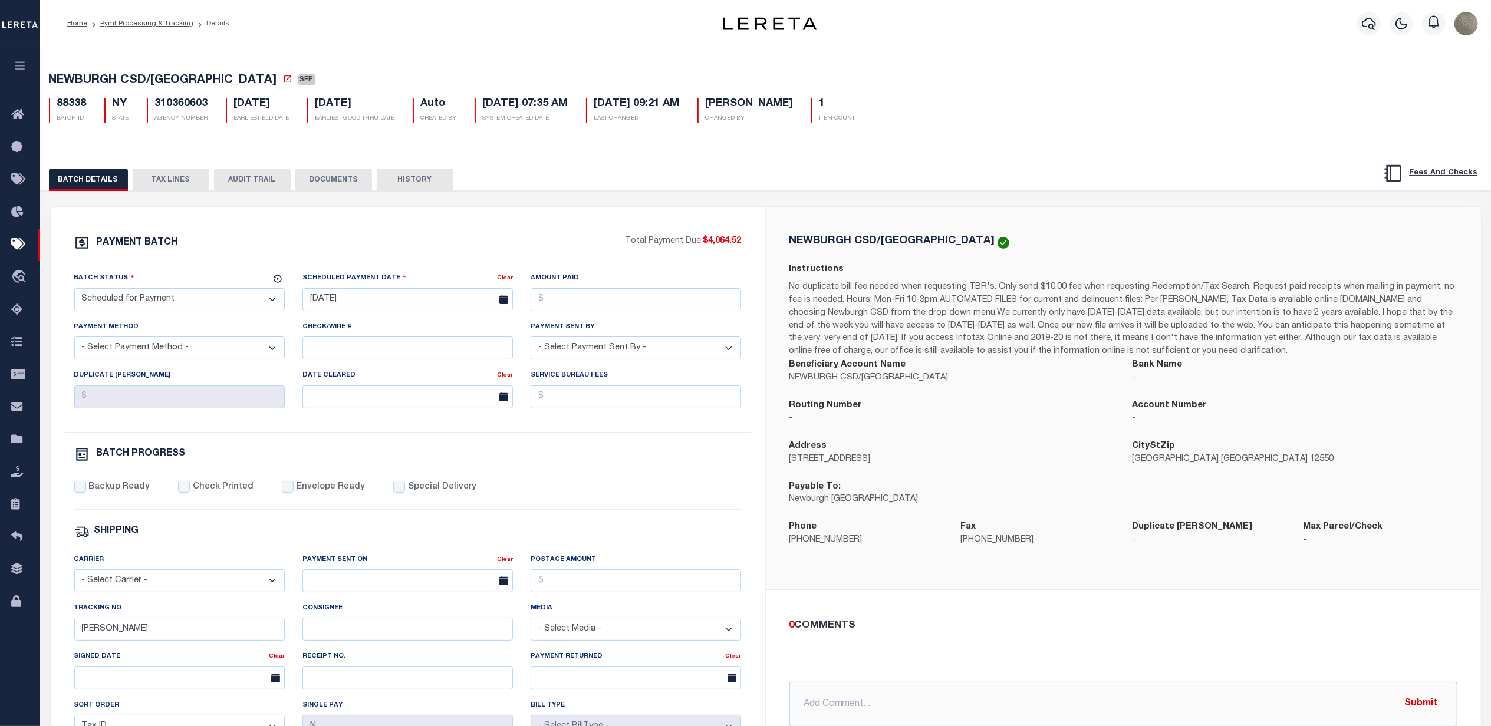
click at [472, 257] on div "PAYMENT BATCH" at bounding box center [349, 246] width 551 height 22
click at [490, 248] on div "PAYMENT BATCH" at bounding box center [349, 246] width 551 height 22
click at [829, 204] on div "PAYMENT BATCH Total Payment Due: $4,064.52 Batch Status" at bounding box center [766, 572] width 1462 height 763
click at [798, 215] on div "NEWBURGH CSD/NEWBURGH CITY Instructions Beneficiary Account Name NEWBURGH CSD/N…" at bounding box center [1123, 398] width 715 height 383
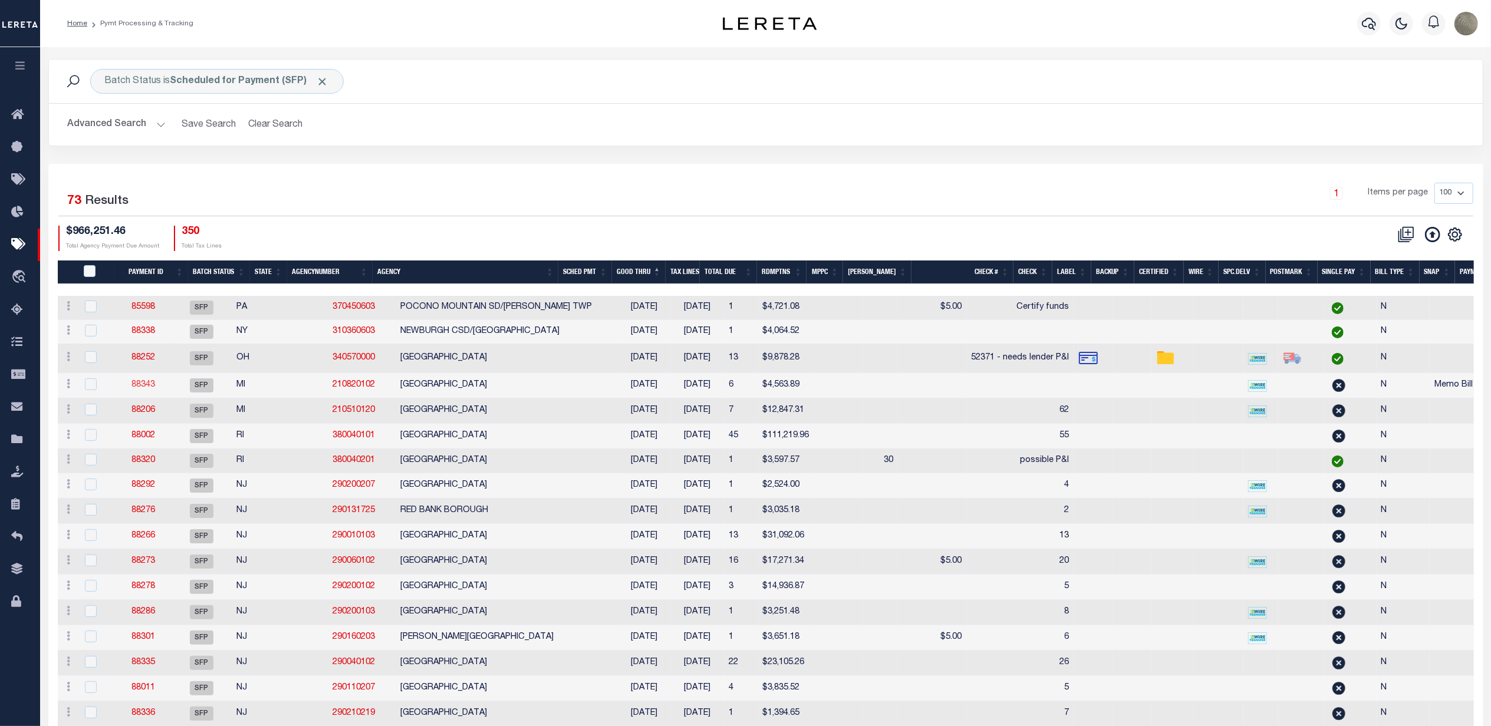
click at [153, 385] on link "88343" at bounding box center [143, 385] width 24 height 8
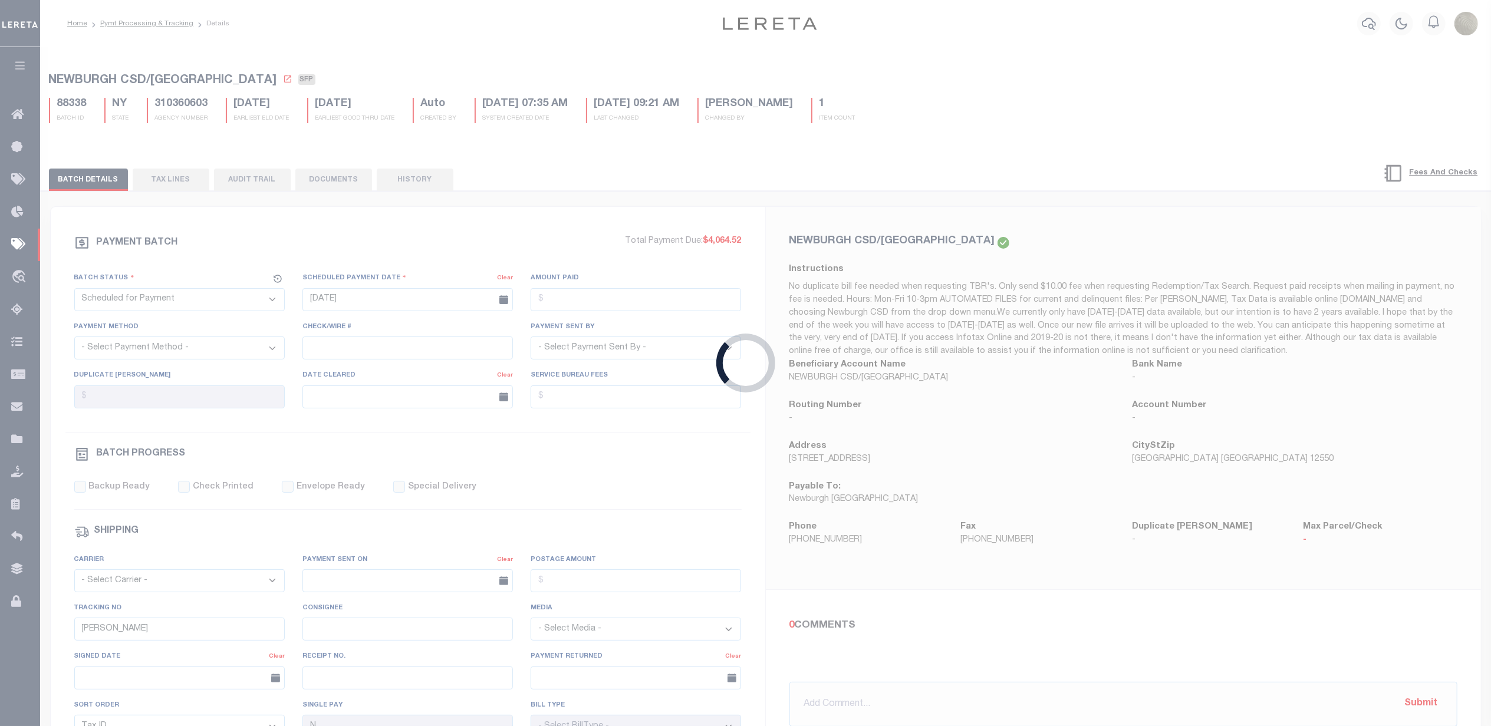
type input "[DATE]"
select select
select select "37"
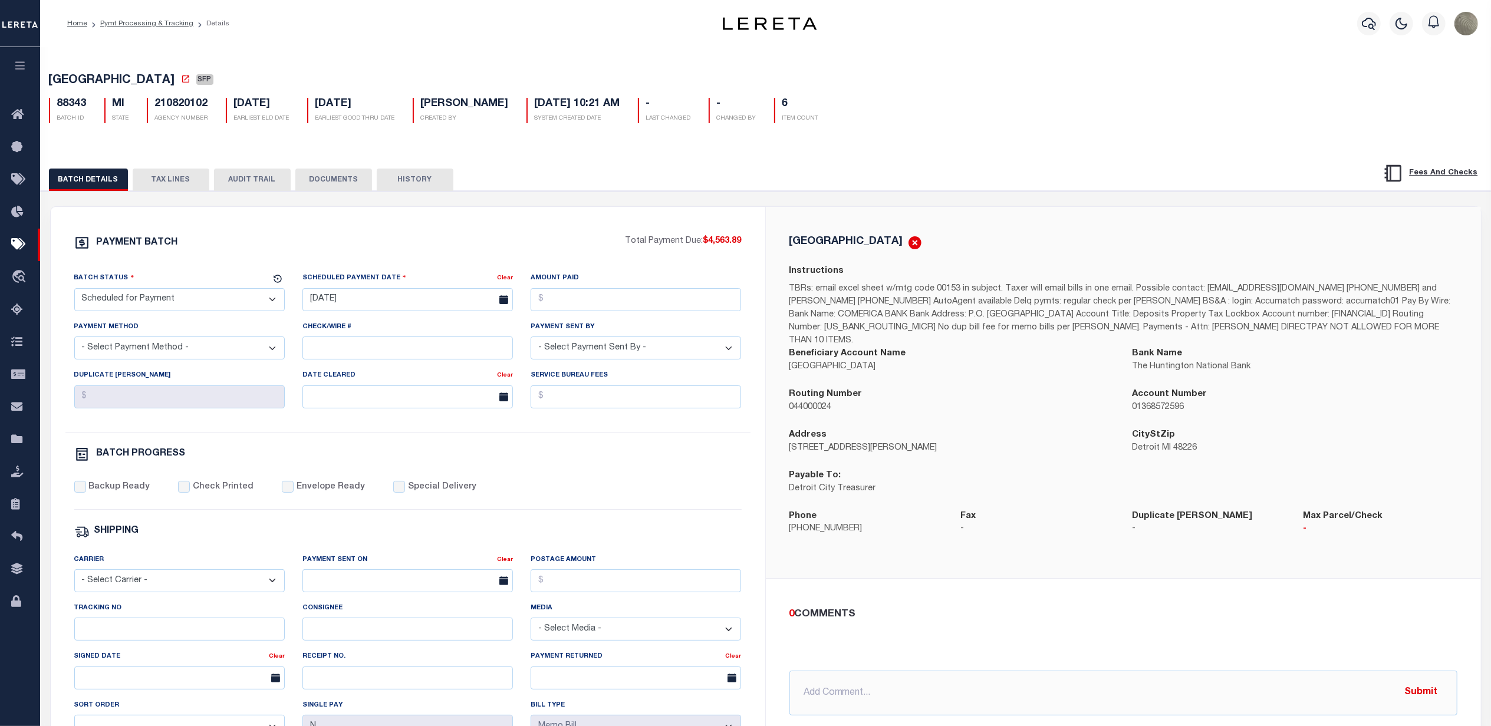
click at [120, 311] on select "- Select Status - Scheduled for Payment Ready For Payment Payment Sent Cleared …" at bounding box center [179, 299] width 210 height 23
click at [179, 239] on div "PAYMENT BATCH" at bounding box center [349, 246] width 551 height 22
click at [565, 299] on input "Amount Paid" at bounding box center [635, 299] width 210 height 23
click at [236, 239] on div "PAYMENT BATCH" at bounding box center [349, 246] width 551 height 22
click at [617, 304] on input "Amount Paid" at bounding box center [635, 299] width 210 height 23
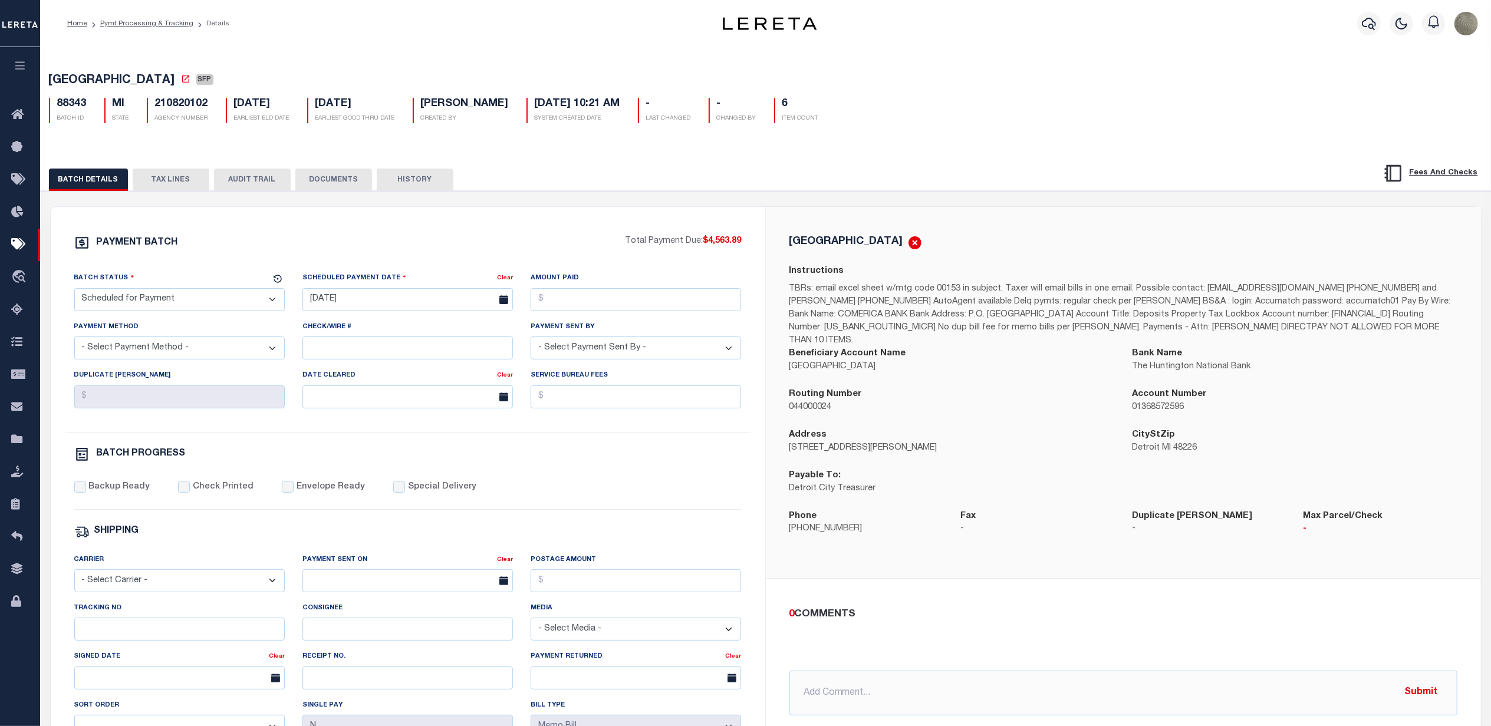
drag, startPoint x: 335, startPoint y: 172, endPoint x: 348, endPoint y: 189, distance: 21.0
click at [335, 172] on button "DOCUMENTS" at bounding box center [333, 180] width 77 height 22
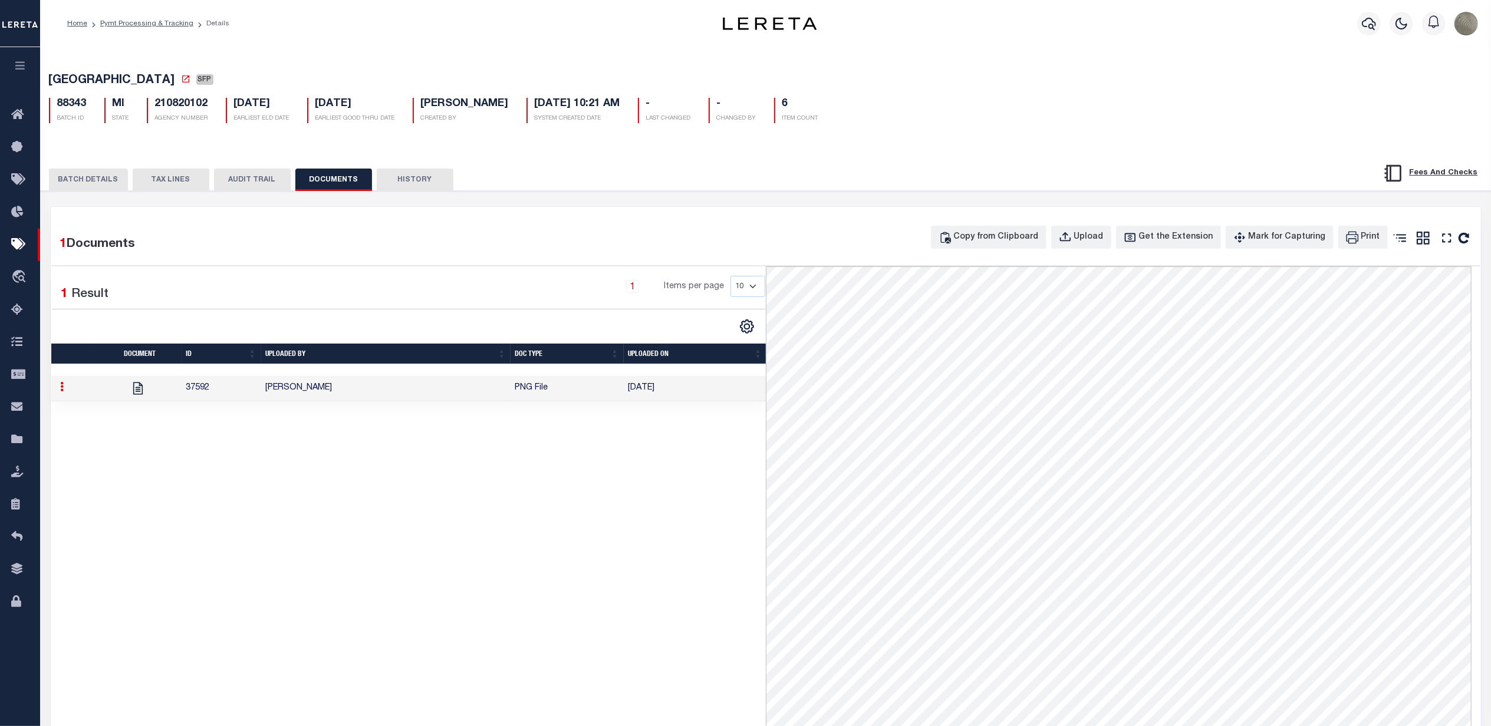
click at [108, 184] on button "BATCH DETAILS" at bounding box center [88, 180] width 79 height 22
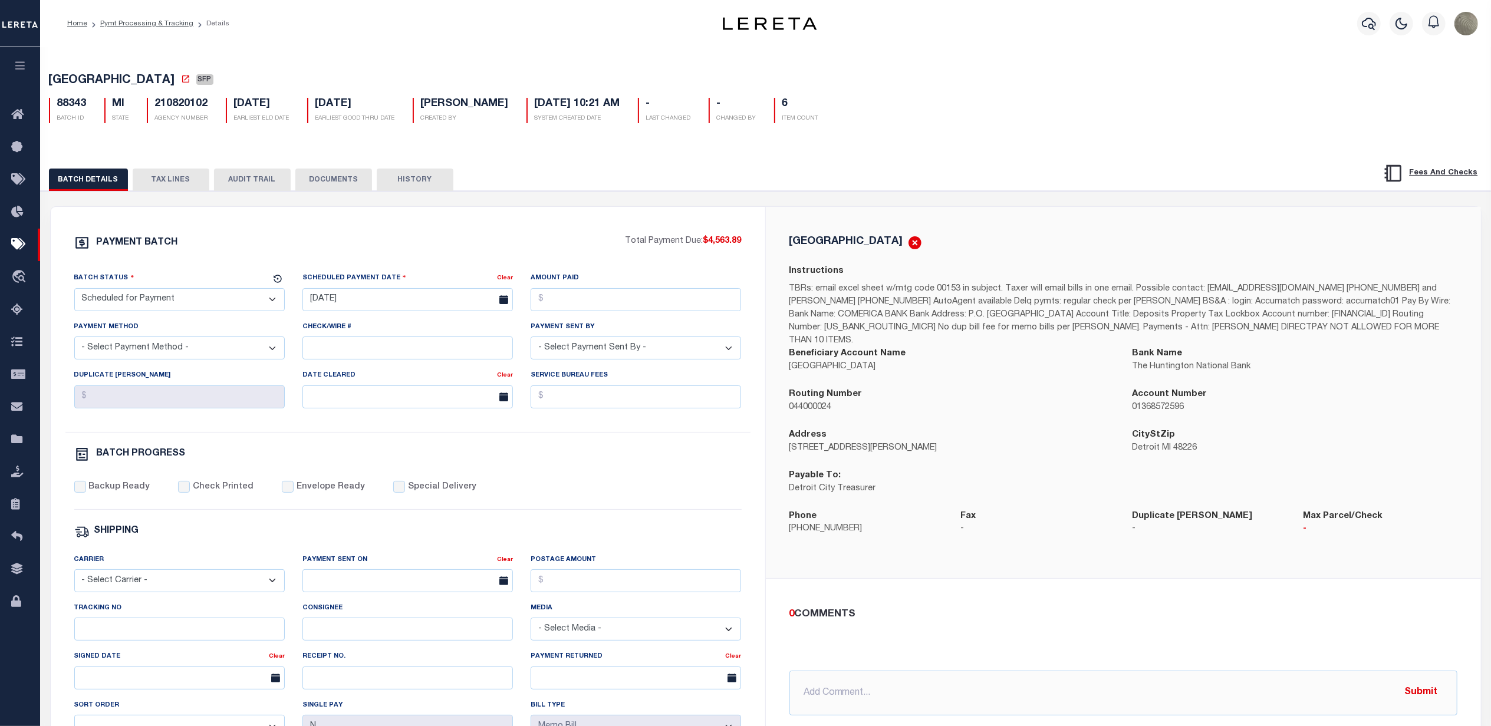
click at [608, 288] on div "Amount Paid" at bounding box center [635, 291] width 210 height 39
click at [608, 298] on input "Amount Paid" at bounding box center [635, 299] width 210 height 23
type input "$5,266.12"
click at [164, 182] on button "TAX LINES" at bounding box center [171, 180] width 77 height 22
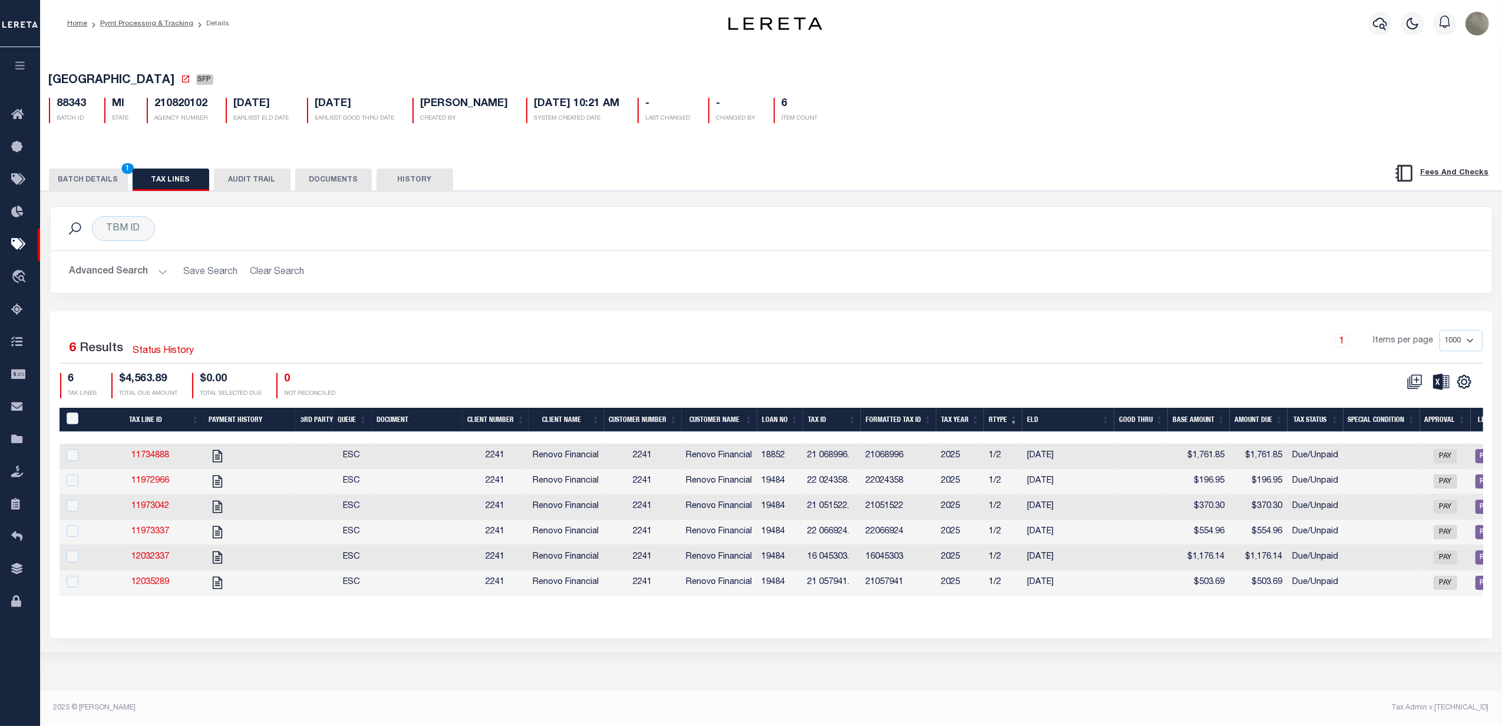
click at [391, 172] on button "HISTORY" at bounding box center [415, 180] width 77 height 22
click at [334, 178] on button "DOCUMENTS" at bounding box center [333, 180] width 77 height 22
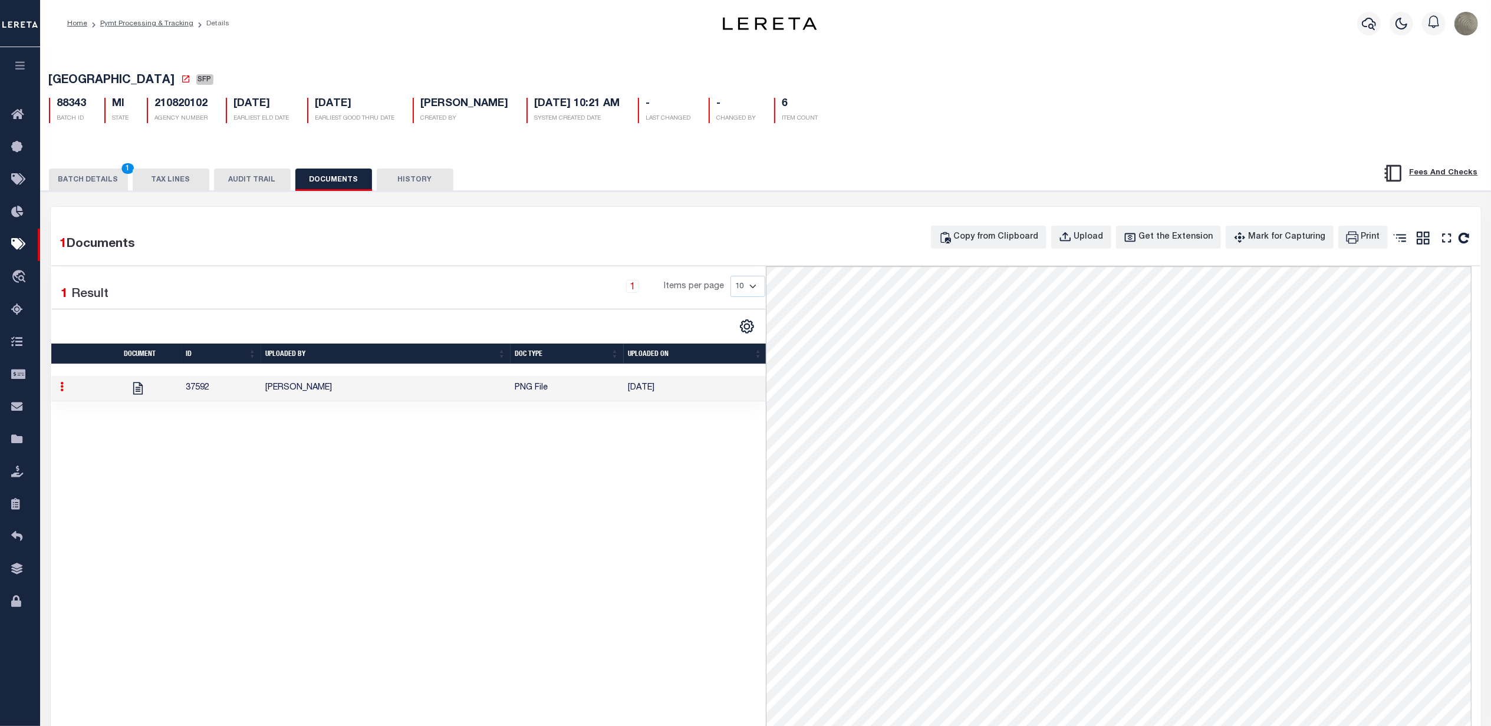
click at [110, 187] on button "BATCH DETAILS 1" at bounding box center [88, 180] width 79 height 22
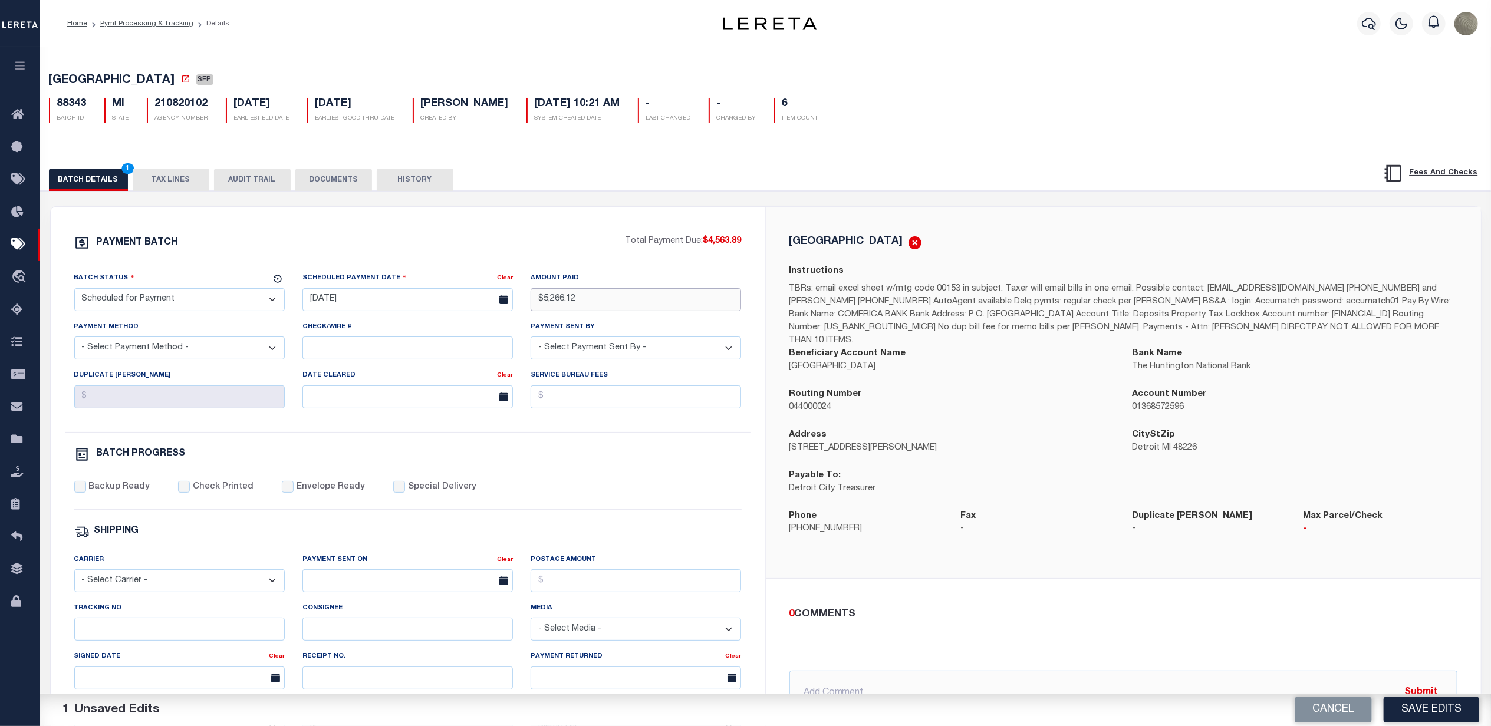
click at [605, 304] on input "$5,266.12" at bounding box center [635, 299] width 210 height 23
click at [545, 257] on div "PAYMENT BATCH" at bounding box center [349, 246] width 551 height 22
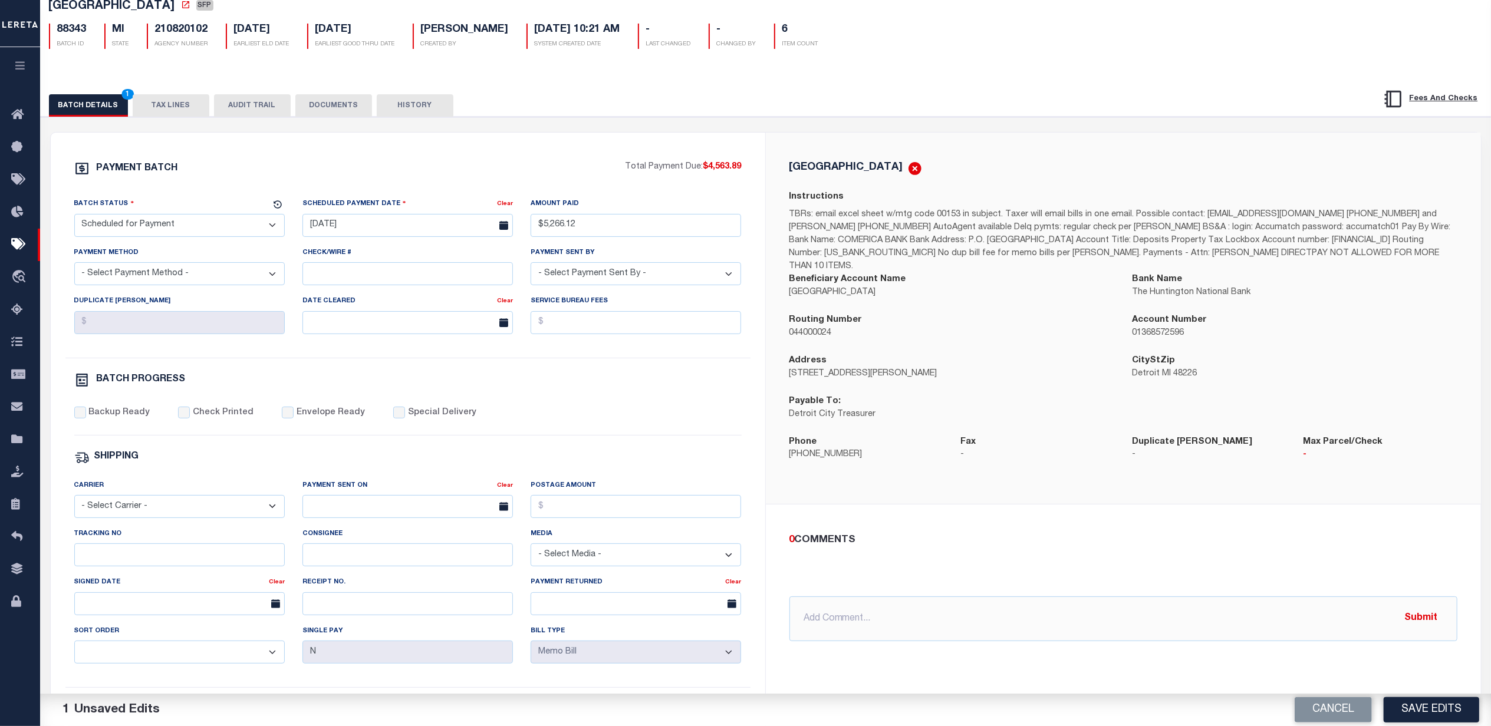
scroll to position [78, 0]
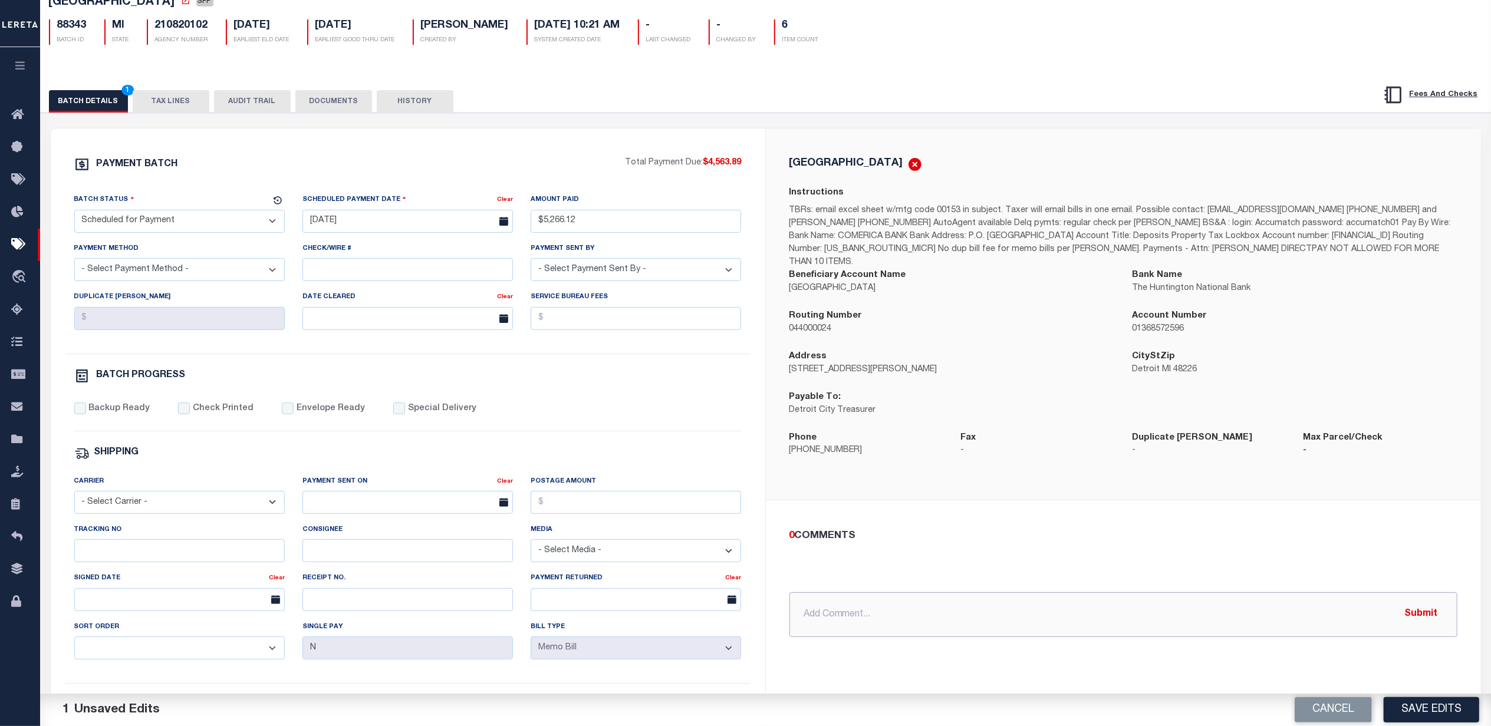
click at [862, 600] on input "text" at bounding box center [1123, 614] width 668 height 45
click at [167, 105] on button "TAX LINES" at bounding box center [171, 101] width 77 height 22
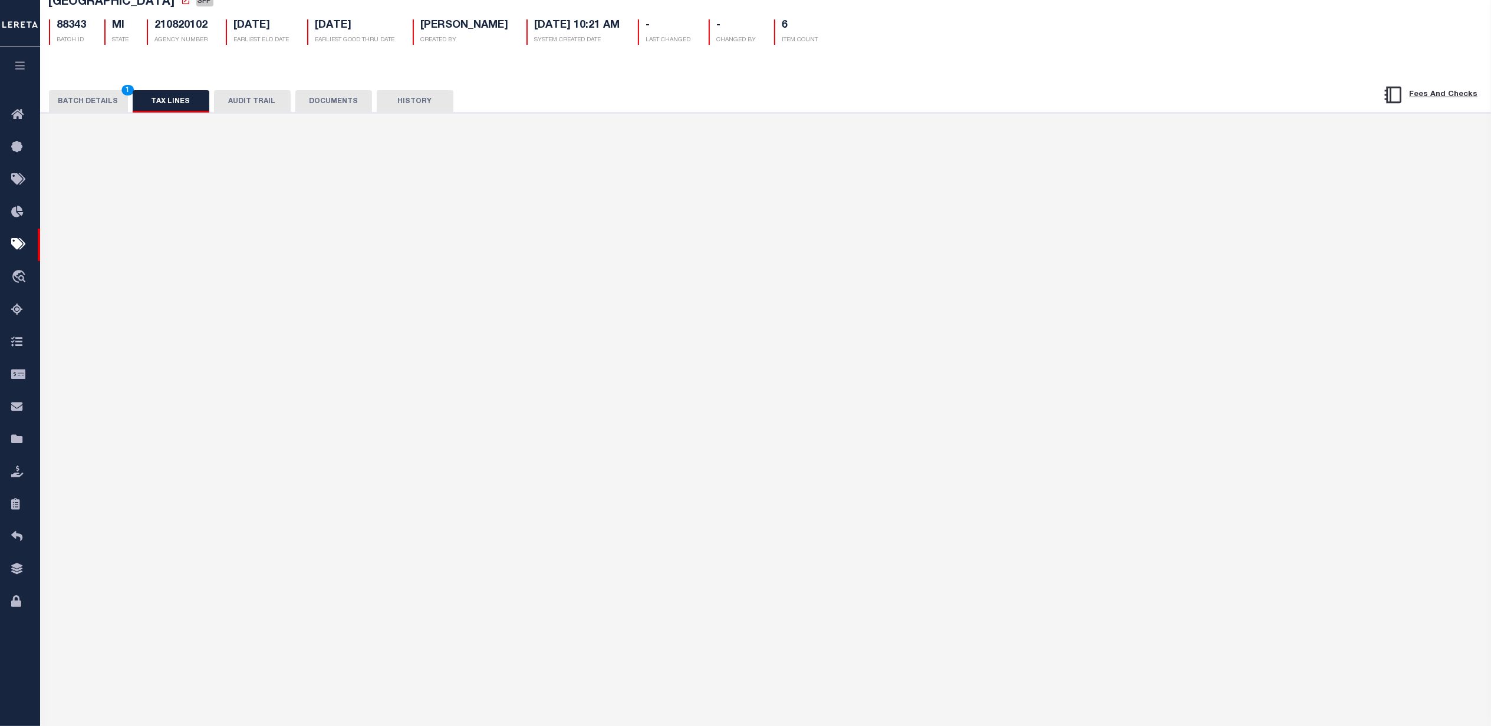
scroll to position [0, 0]
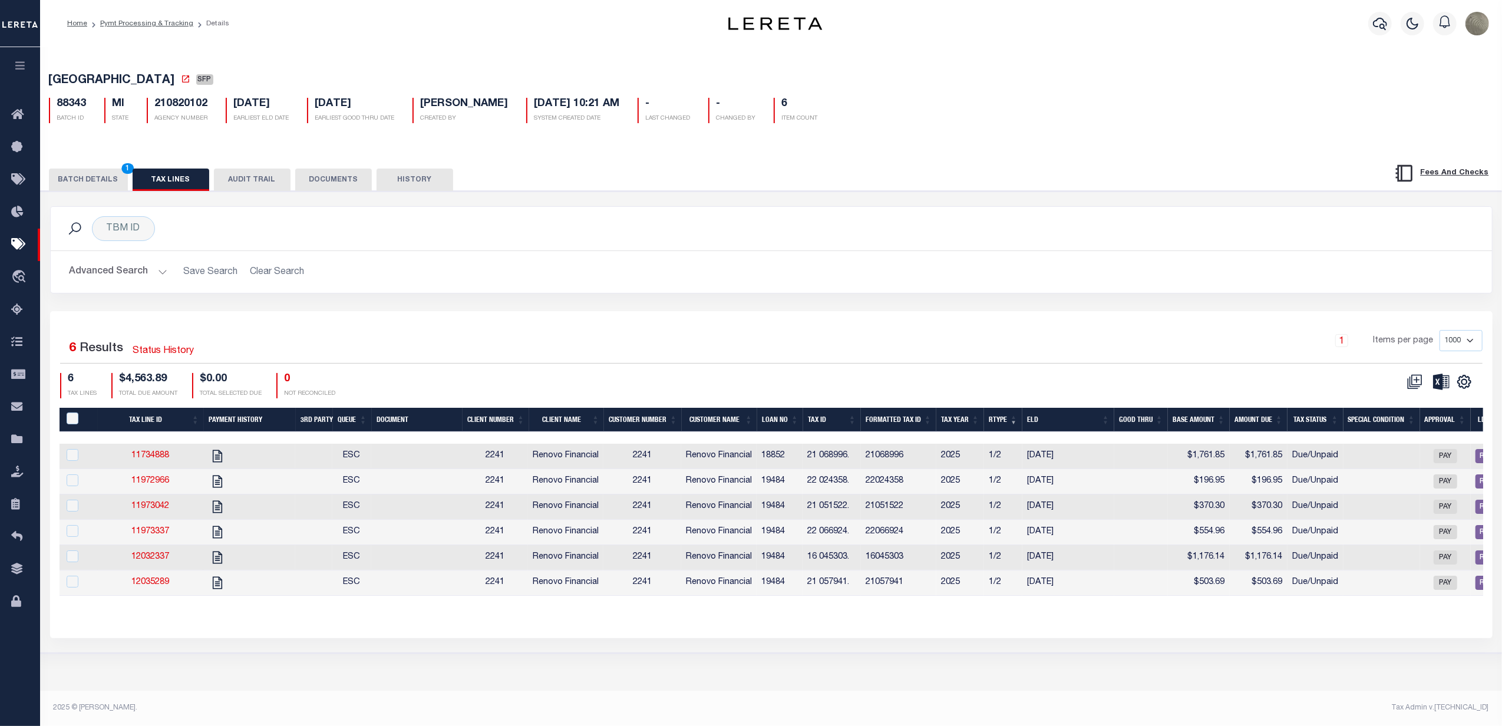
click at [92, 178] on button "BATCH DETAILS 1" at bounding box center [88, 180] width 79 height 22
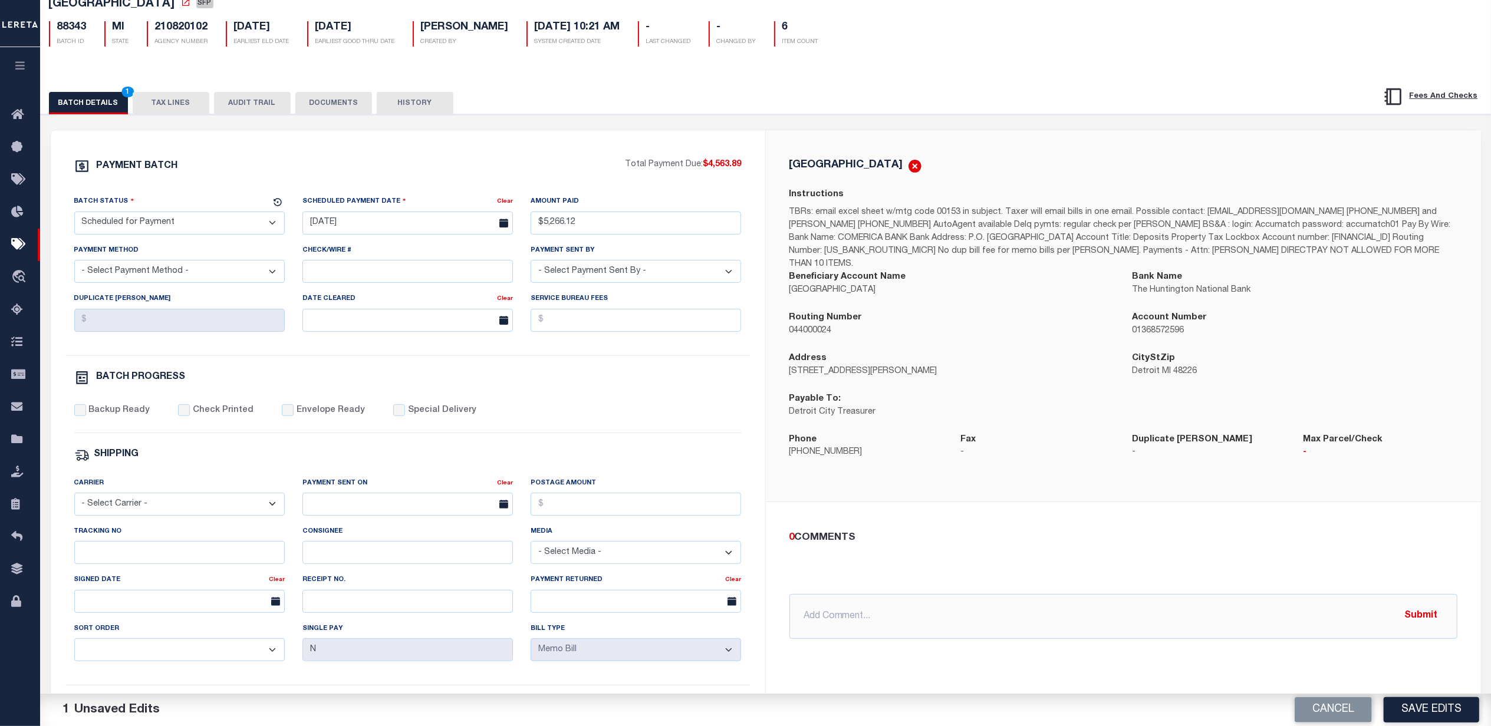
scroll to position [78, 0]
click at [845, 606] on input "text" at bounding box center [1123, 614] width 668 height 45
type input "N"
click at [1000, 529] on div "0 COMMENTS" at bounding box center [1120, 536] width 663 height 15
click at [941, 614] on input "8/13/25 - needs a total of" at bounding box center [1123, 614] width 668 height 45
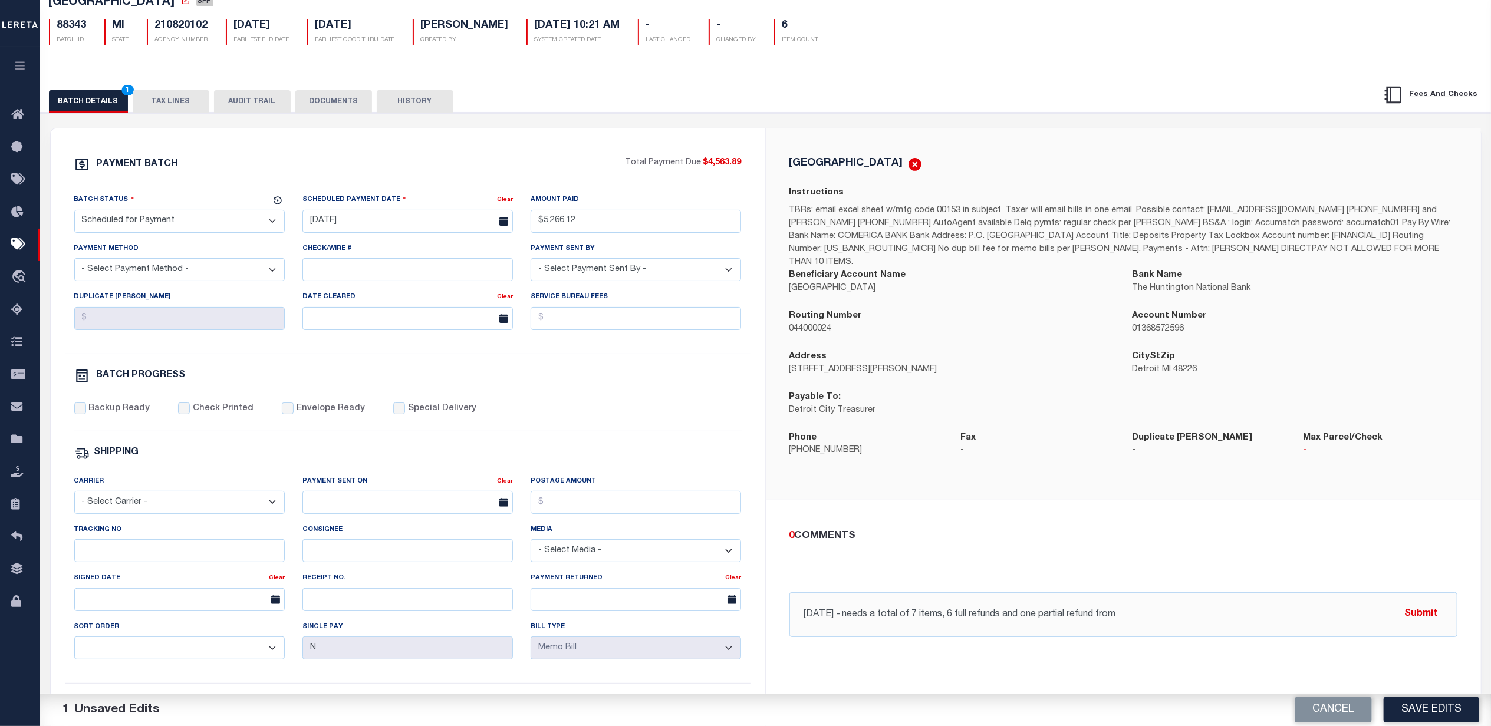
drag, startPoint x: 331, startPoint y: 106, endPoint x: 334, endPoint y: 98, distance: 8.6
click at [332, 106] on button "DOCUMENTS" at bounding box center [333, 101] width 77 height 22
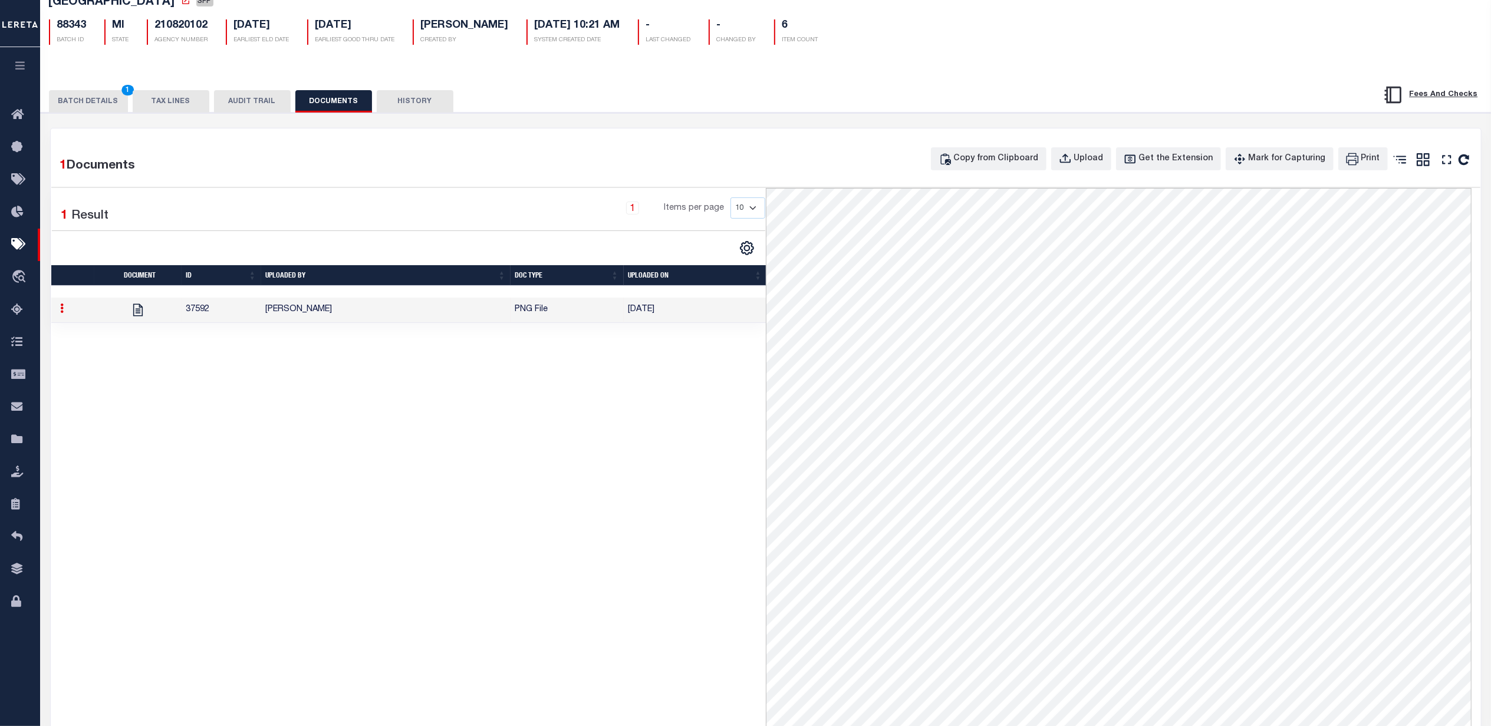
click at [166, 104] on button "TAX LINES" at bounding box center [171, 101] width 77 height 22
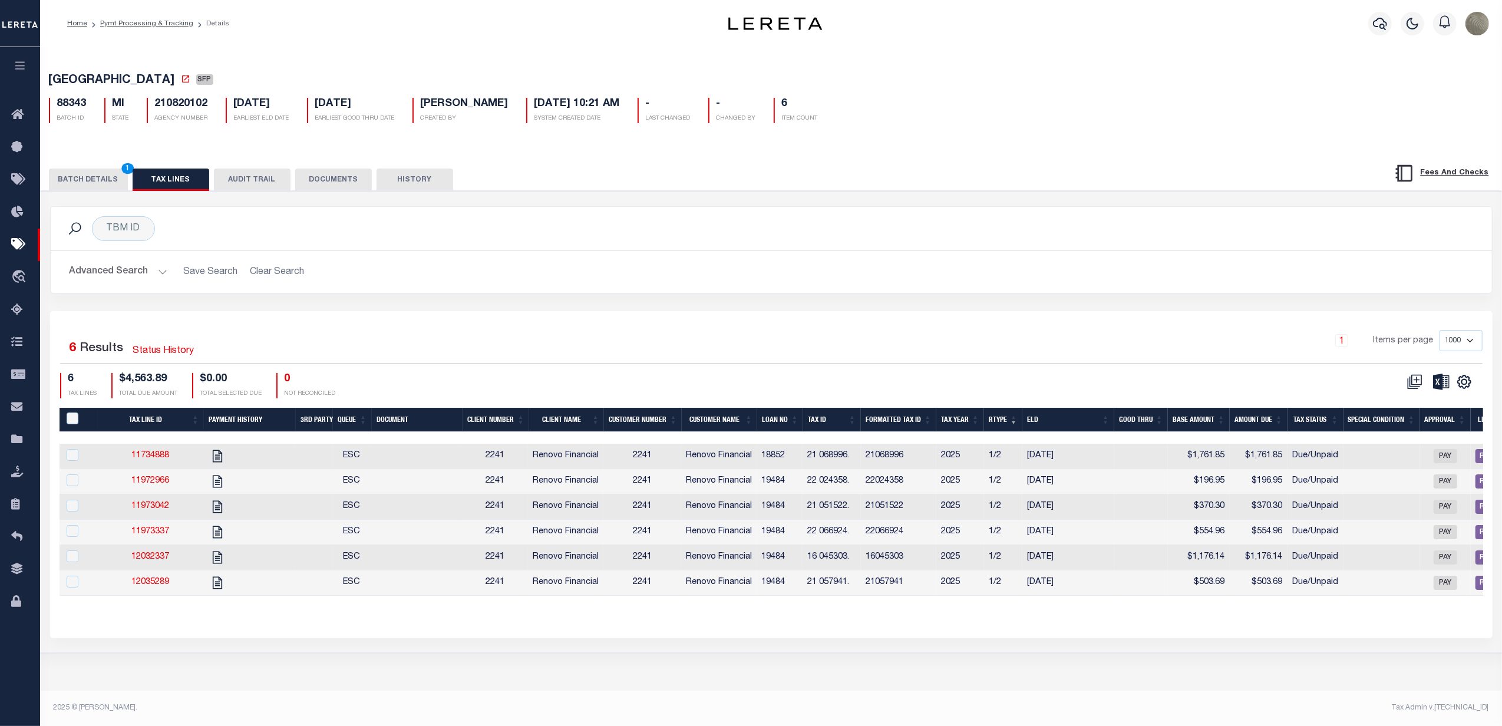
click at [98, 187] on button "BATCH DETAILS 1" at bounding box center [88, 180] width 79 height 22
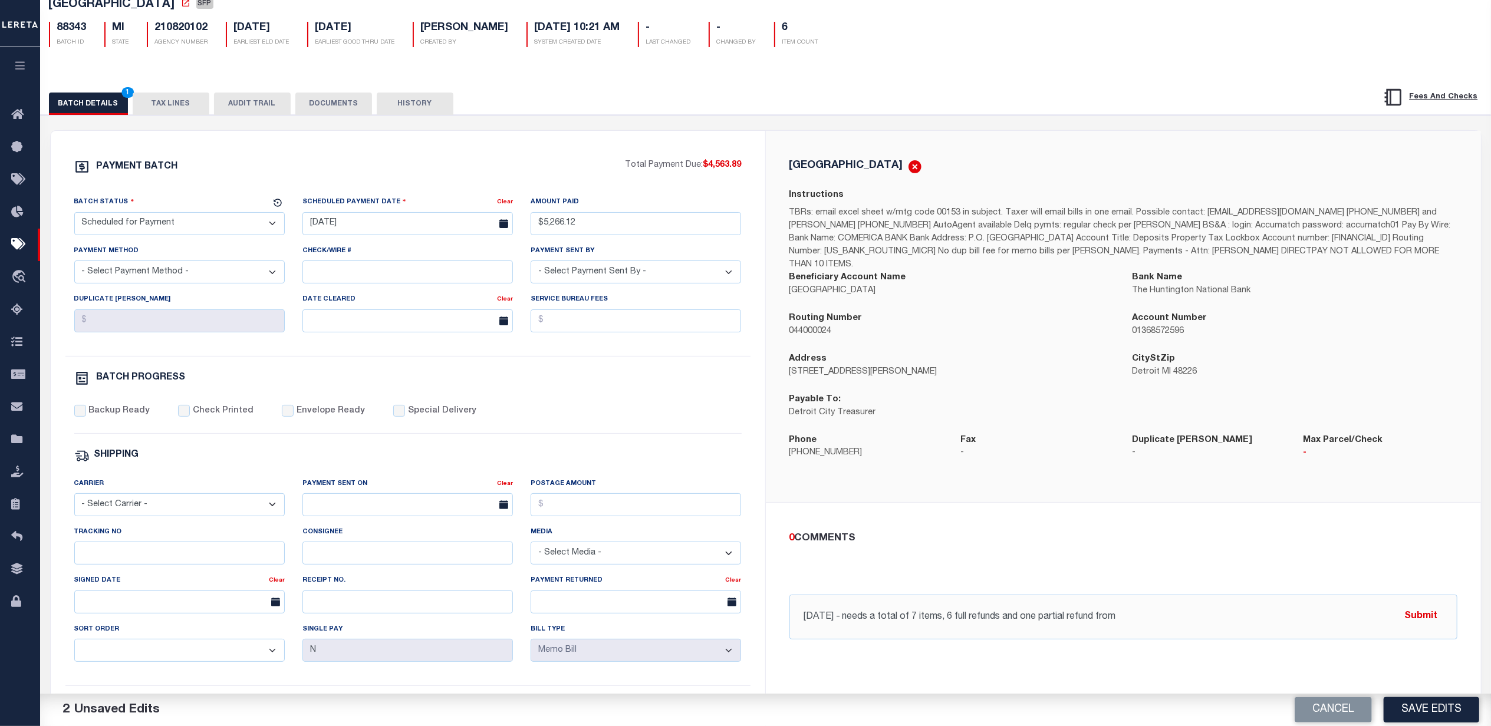
scroll to position [78, 0]
click at [1135, 604] on input "8/13/25 - needs a total of 7 items, 6 full refunds and one partial refund from" at bounding box center [1123, 614] width 668 height 45
click at [847, 607] on input "8/13/25 - needs a total of 7 items, 6 full refunds and one partial refund. see …" at bounding box center [1123, 614] width 668 height 45
click at [877, 609] on input "8/13/25 - refund needs a total of 7 items, 6 full refunds and one partial refun…" at bounding box center [1123, 614] width 668 height 45
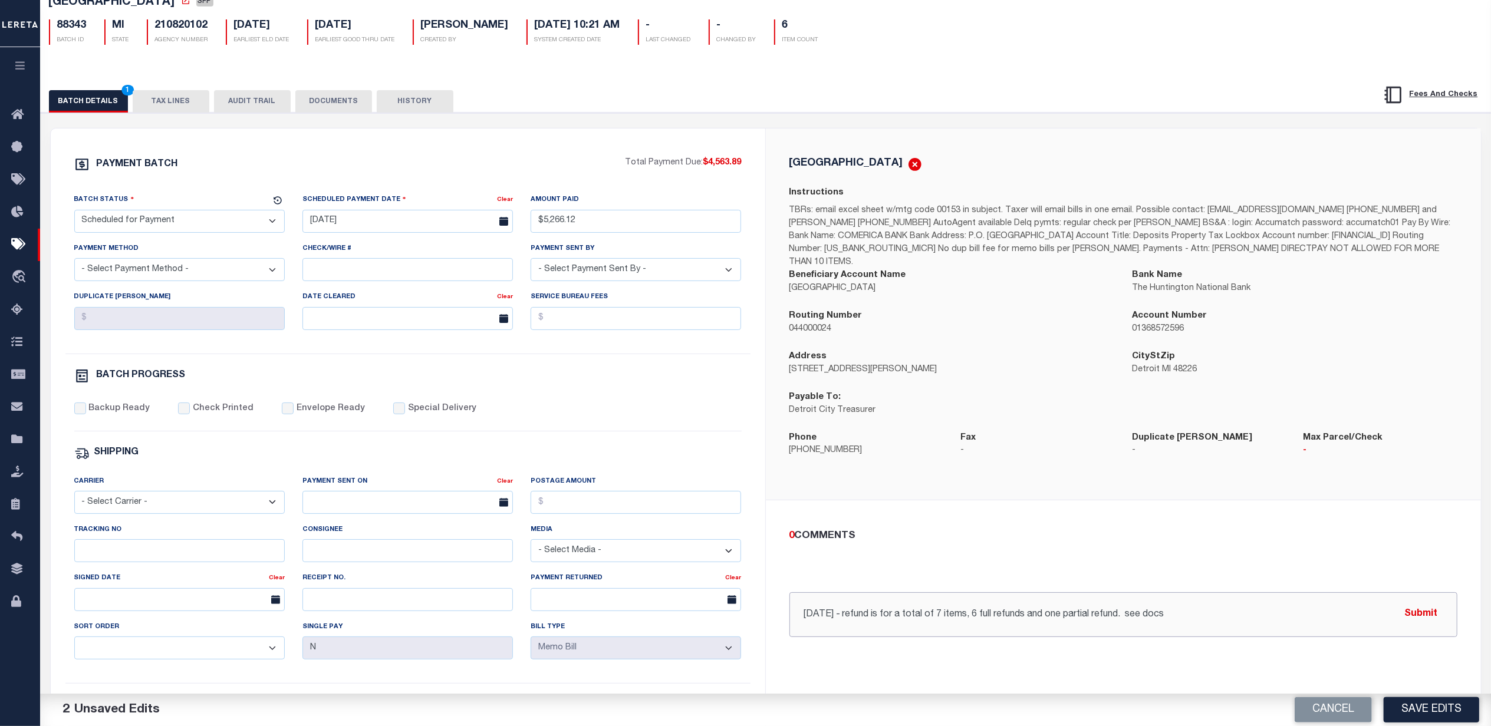
click at [1293, 595] on input "8/13/25 - refund is for a total of 7 items, 6 full refunds and one partial refu…" at bounding box center [1123, 614] width 668 height 45
type input "8/13/25 - refund is for a total of 7 items, 6 full refunds and one partial refu…"
click at [1411, 604] on button "Submit" at bounding box center [1421, 614] width 48 height 24
click at [180, 223] on select "- Select Status - Scheduled for Payment Ready For Payment Payment Sent Cleared …" at bounding box center [179, 221] width 210 height 23
select select "RFR"
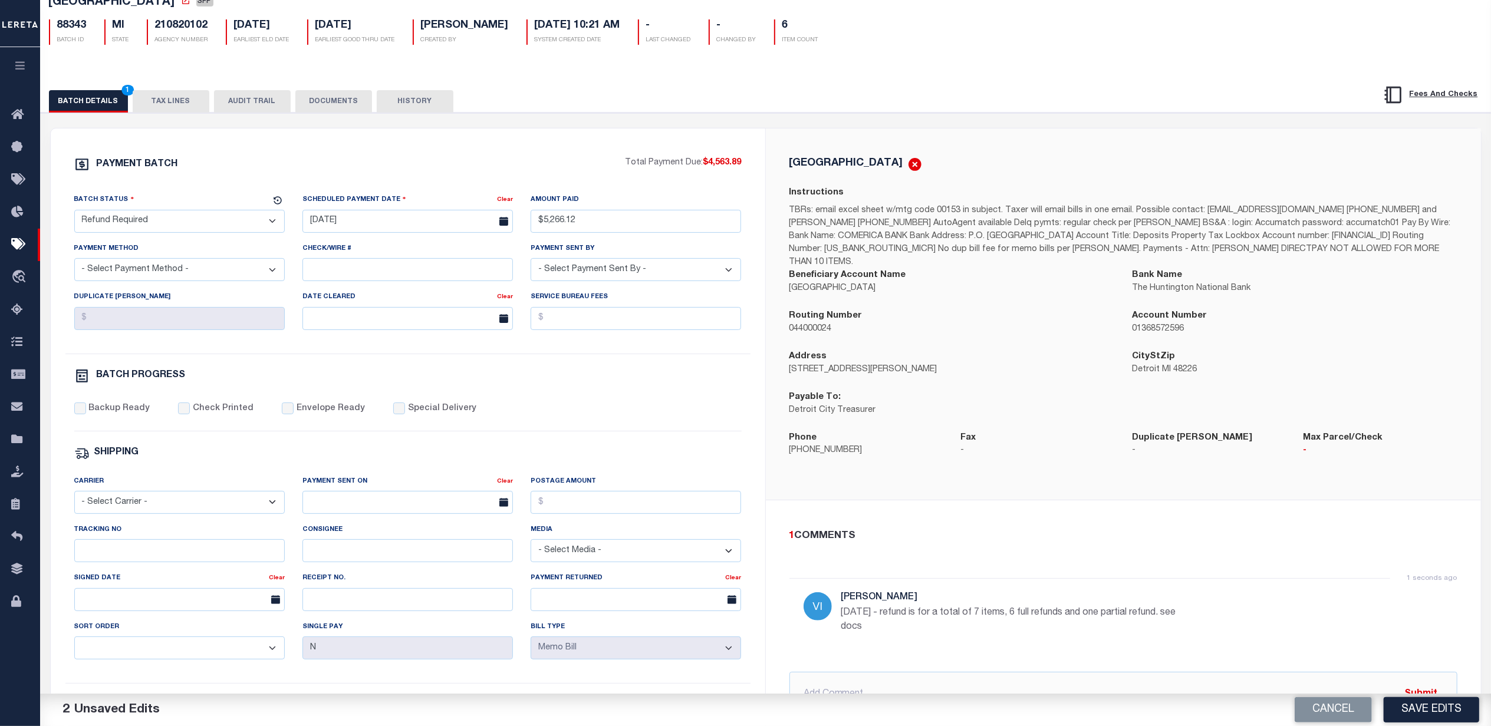
click at [74, 213] on select "- Select Status - Scheduled for Payment Ready For Payment Payment Sent Cleared …" at bounding box center [179, 221] width 210 height 23
drag, startPoint x: 1402, startPoint y: 717, endPoint x: 1441, endPoint y: 710, distance: 40.0
click at [1402, 716] on button "Save Edits" at bounding box center [1430, 709] width 95 height 25
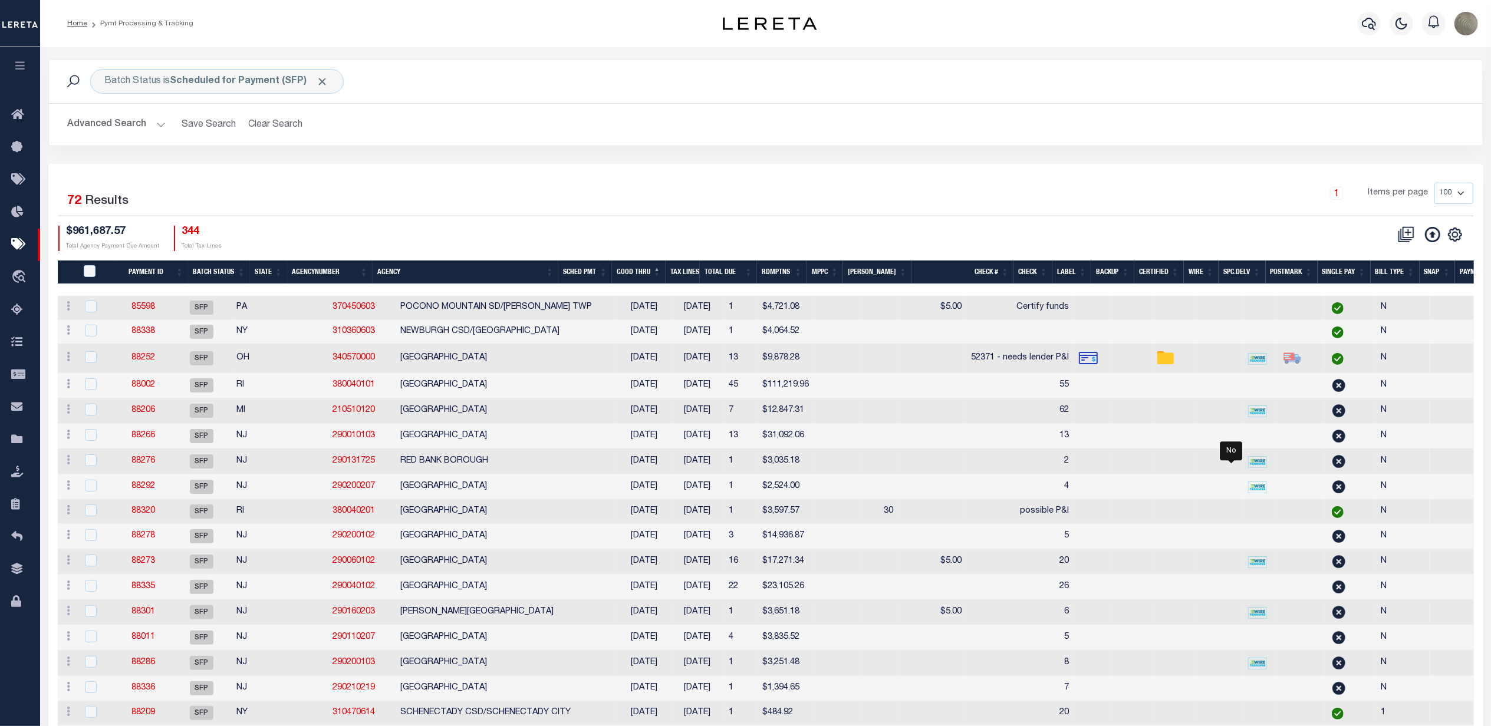
click at [694, 204] on div "1 Items per page 100 200 500 1000" at bounding box center [944, 198] width 1057 height 31
click at [1449, 237] on icon "" at bounding box center [1454, 234] width 13 height 13
click at [1389, 326] on span "Show Filter" at bounding box center [1382, 322] width 44 height 8
select select
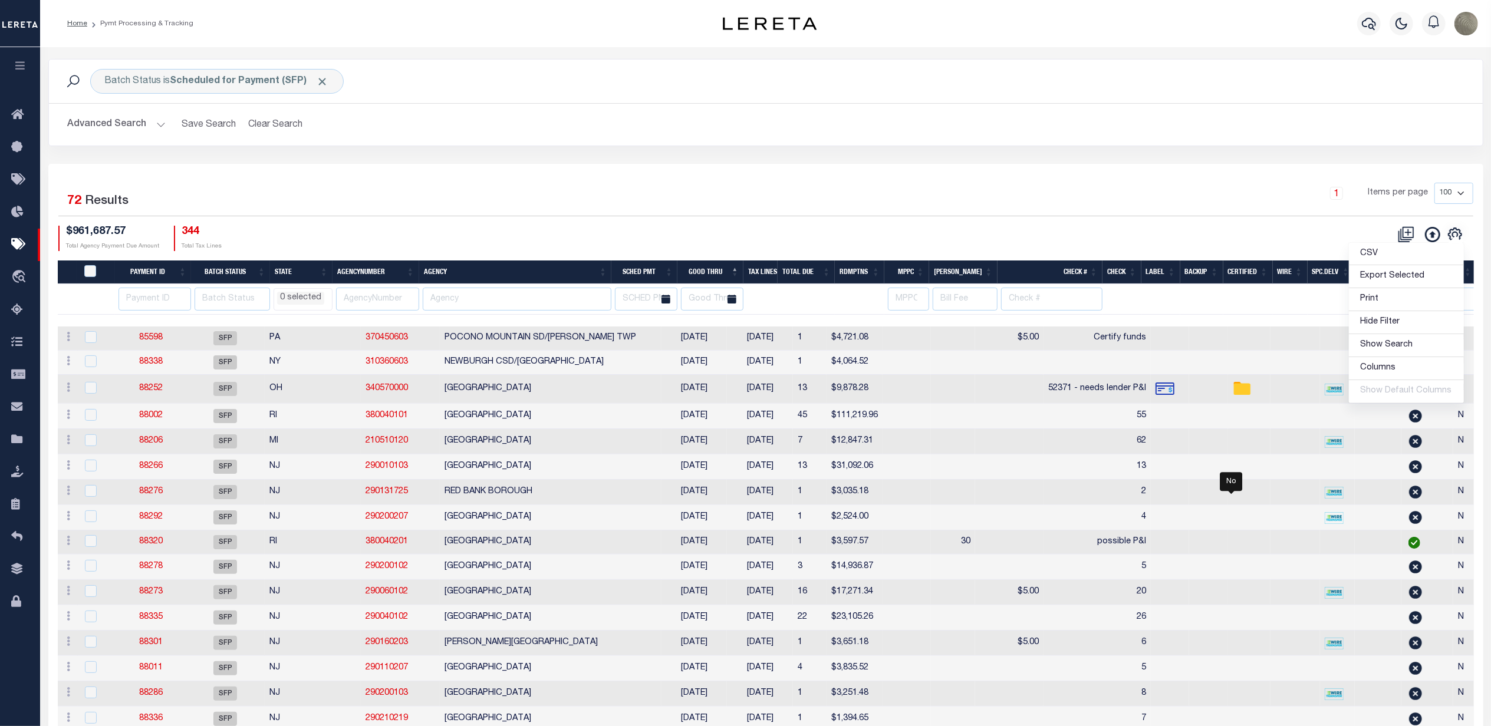
click at [977, 197] on div "1 Items per page 100 200 500 1000" at bounding box center [944, 198] width 1057 height 31
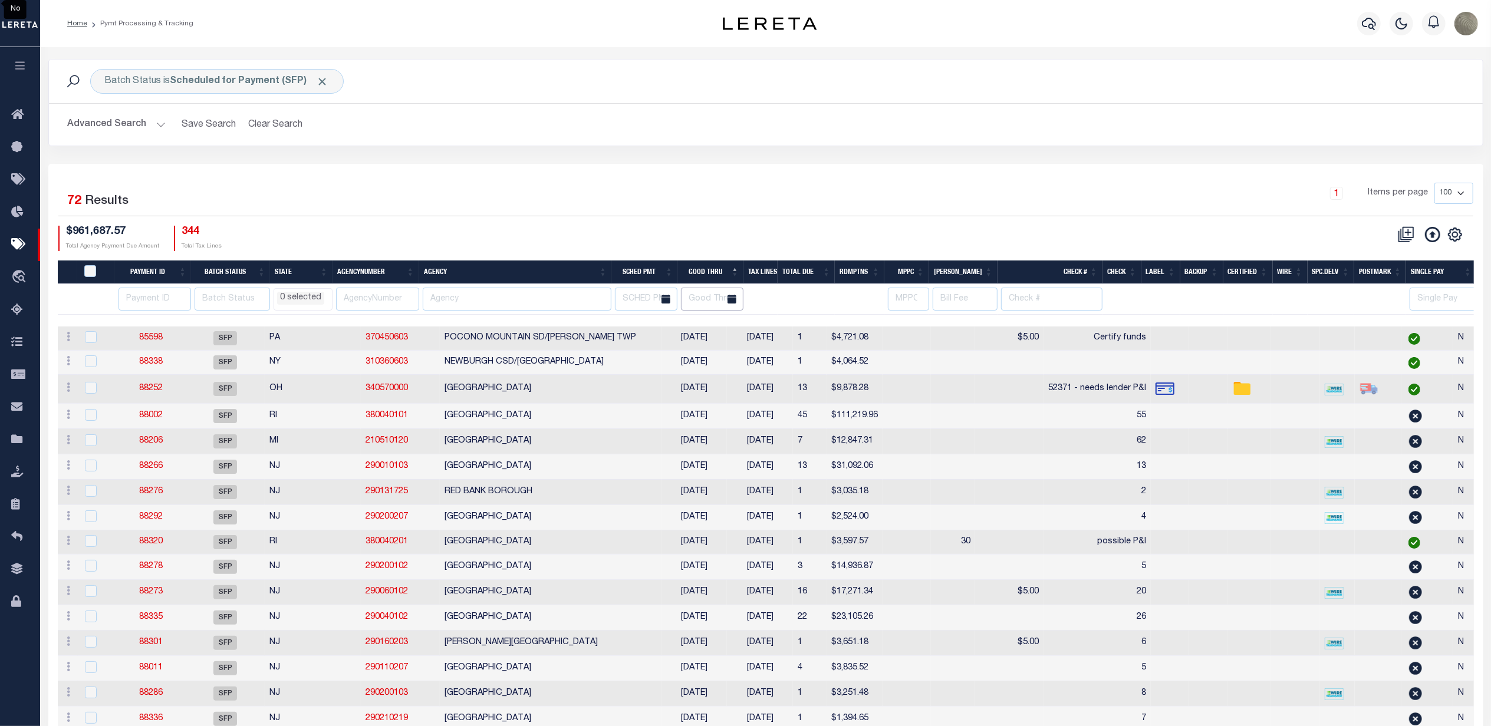
click at [722, 300] on input "text" at bounding box center [712, 299] width 62 height 23
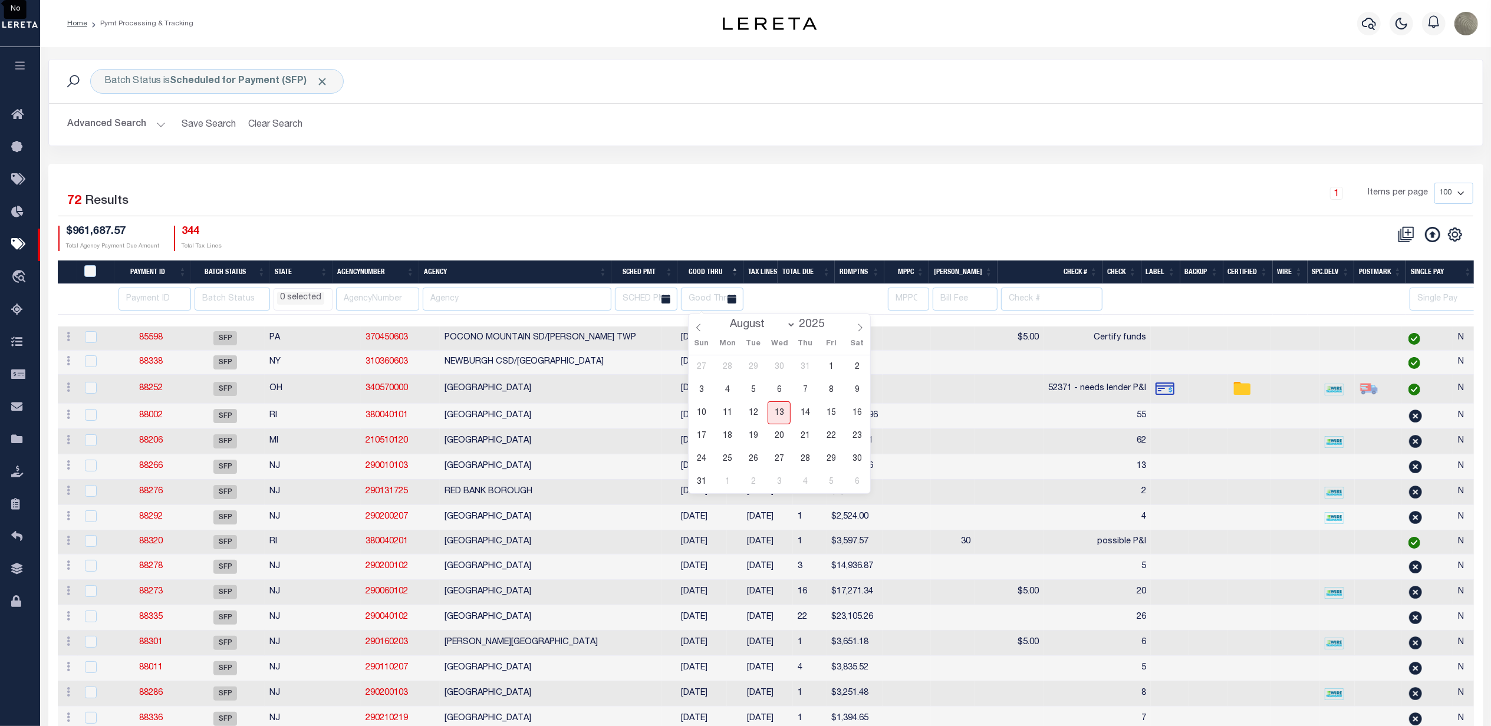
click at [767, 218] on div "1 Selected 72 Results 1 Items per page 100 200 500 1000 $961,687.57 Total Agenc…" at bounding box center [766, 217] width 1434 height 68
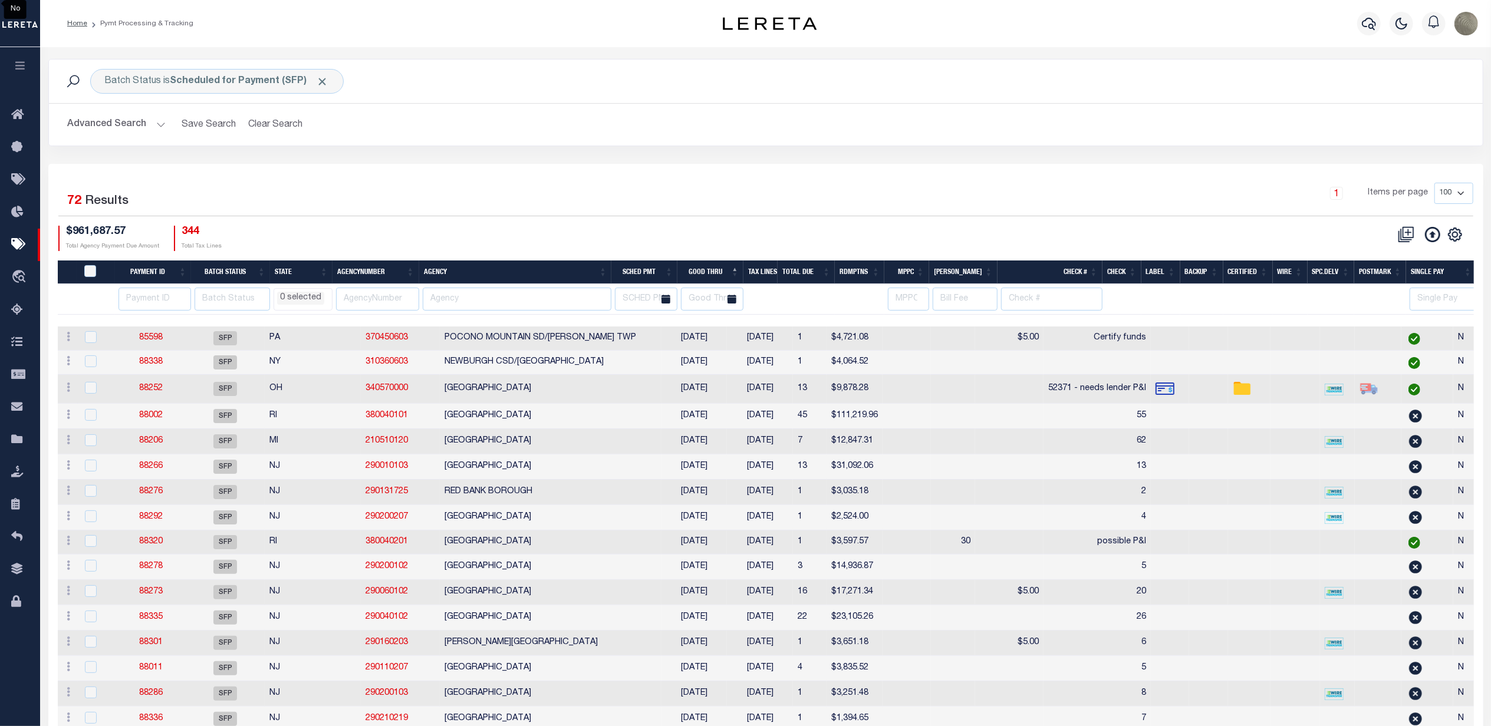
click at [729, 305] on span at bounding box center [731, 299] width 23 height 23
click at [736, 300] on icon at bounding box center [731, 299] width 9 height 9
click at [719, 298] on input "text" at bounding box center [712, 299] width 62 height 23
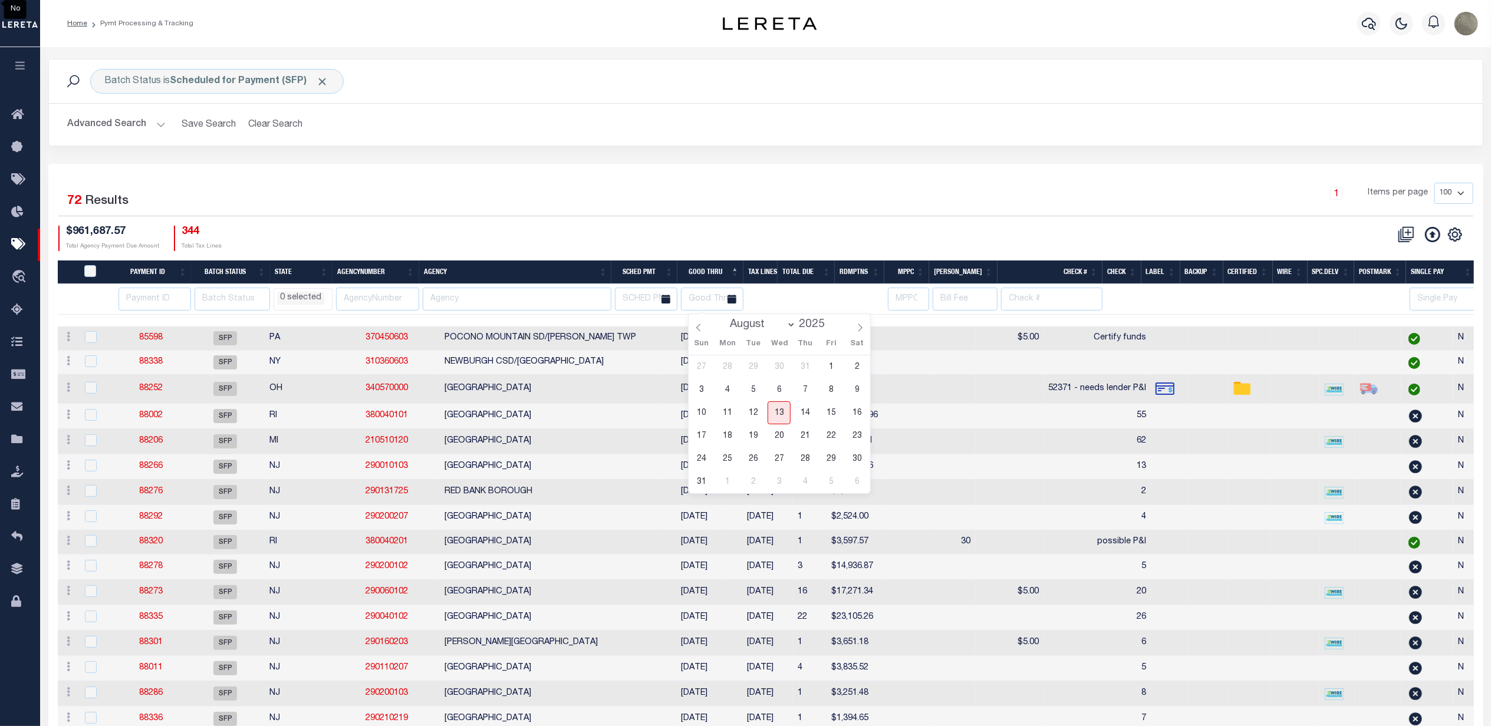
click at [729, 197] on div "1 Items per page 100 200 500 1000" at bounding box center [944, 198] width 1057 height 31
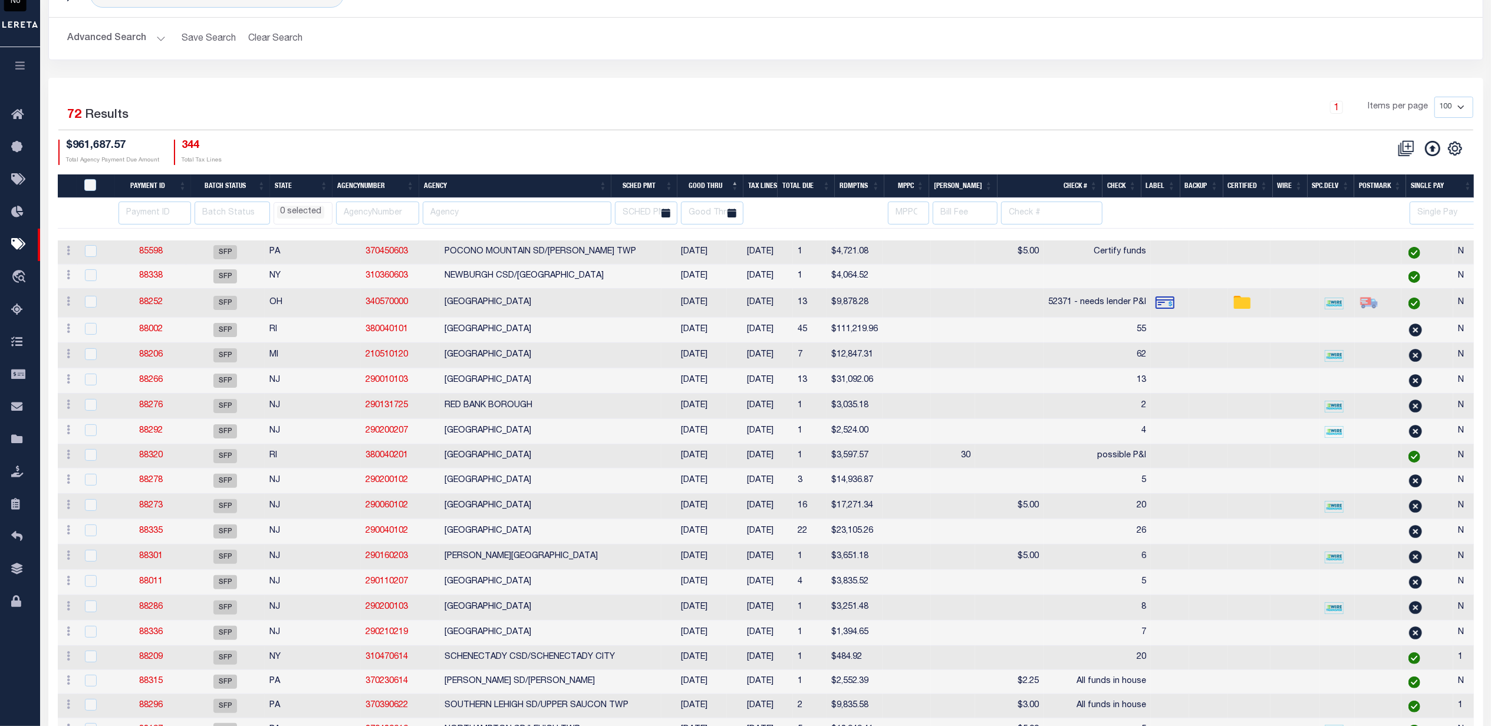
scroll to position [78, 0]
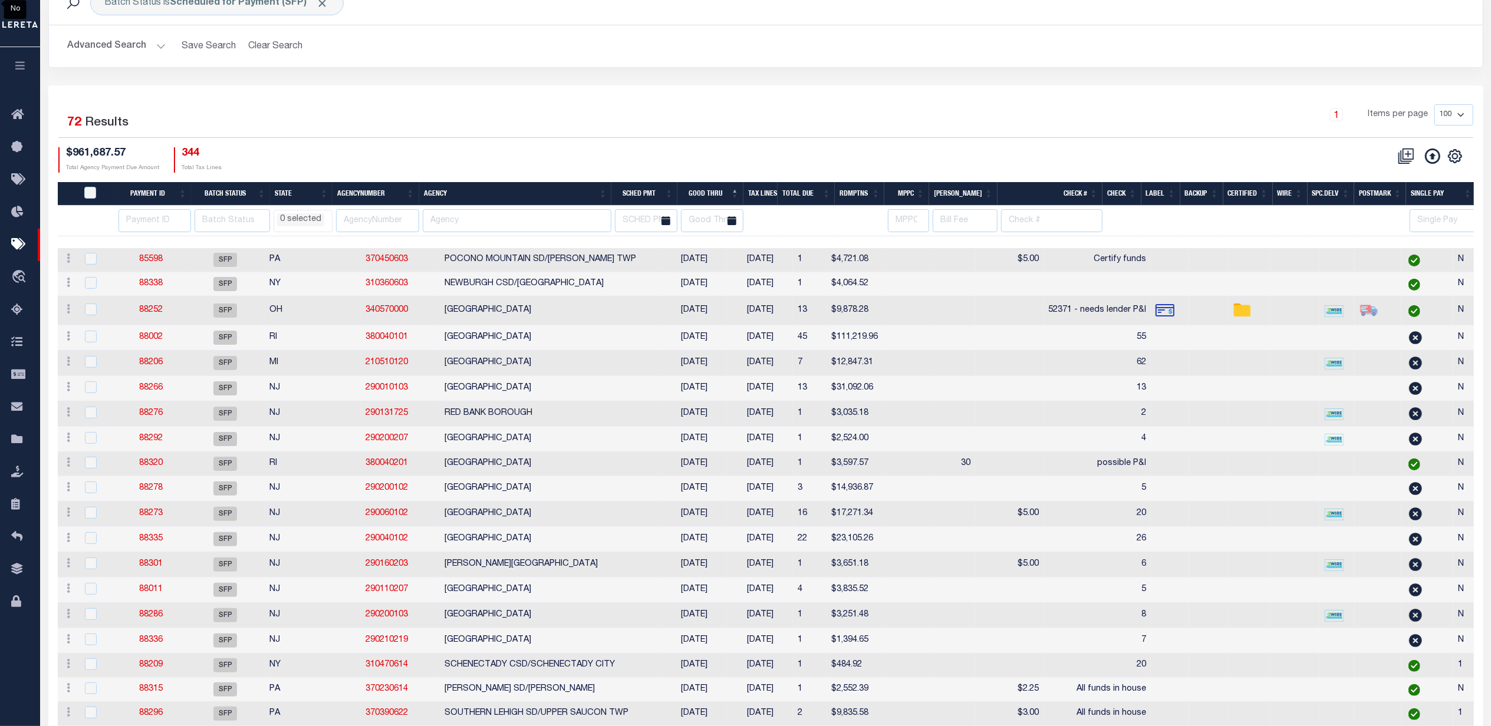
drag, startPoint x: 745, startPoint y: 156, endPoint x: 553, endPoint y: 147, distance: 192.4
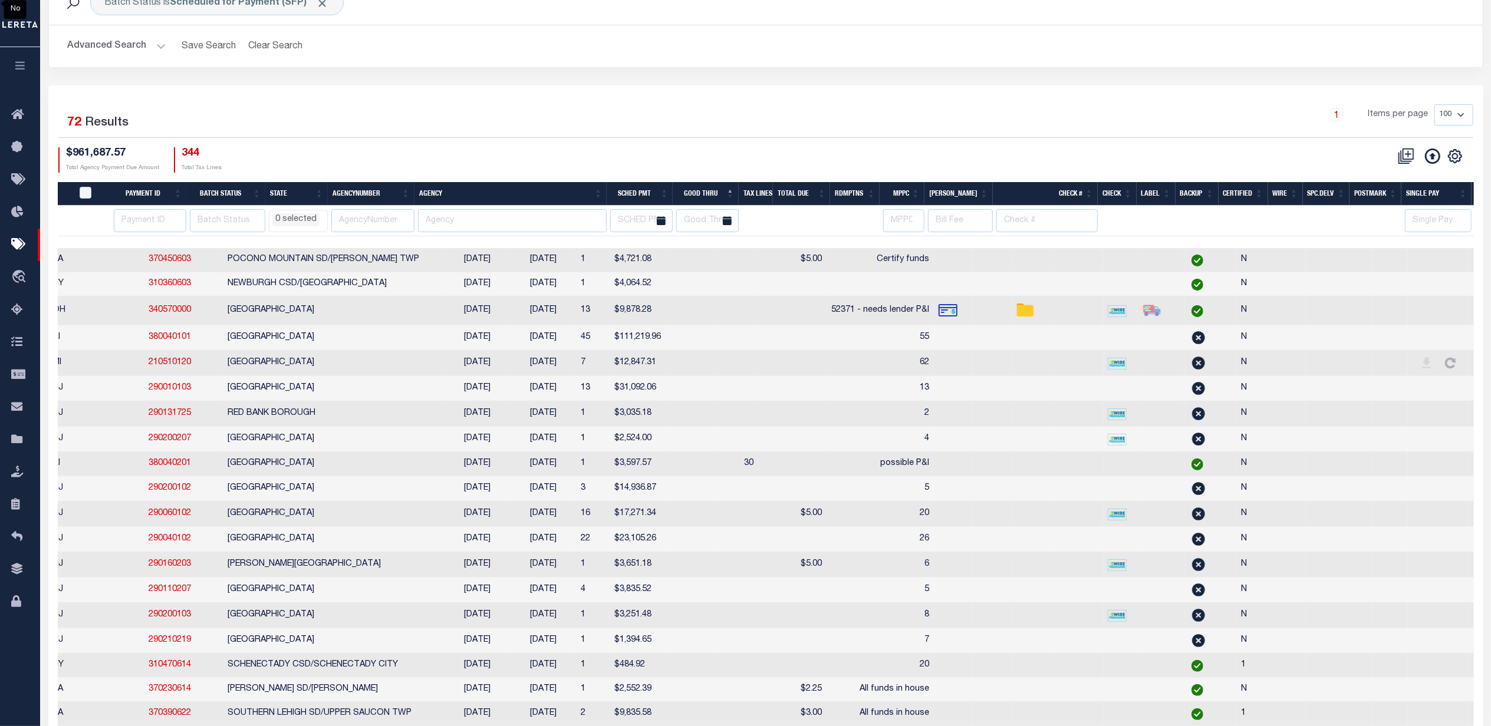
scroll to position [0, 5]
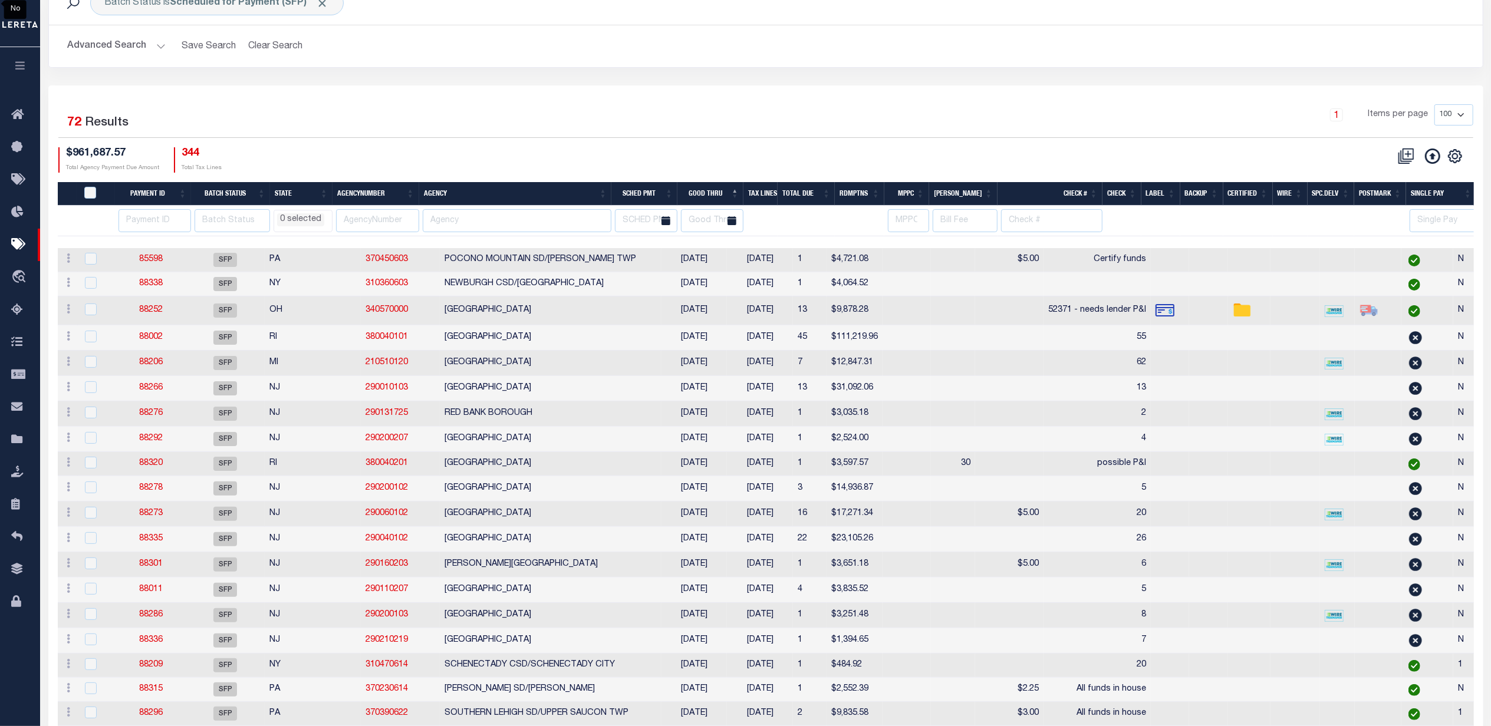
click at [719, 167] on div "$961,687.57 Total Agency Payment Due Amount 344 Total Tax Lines" at bounding box center [411, 159] width 707 height 25
click at [742, 151] on div "$961,687.57 Total Agency Payment Due Amount 344 Total Tax Lines" at bounding box center [411, 159] width 707 height 25
click at [510, 229] on input "text" at bounding box center [517, 220] width 189 height 23
type input "[PERSON_NAME] csd"
select select
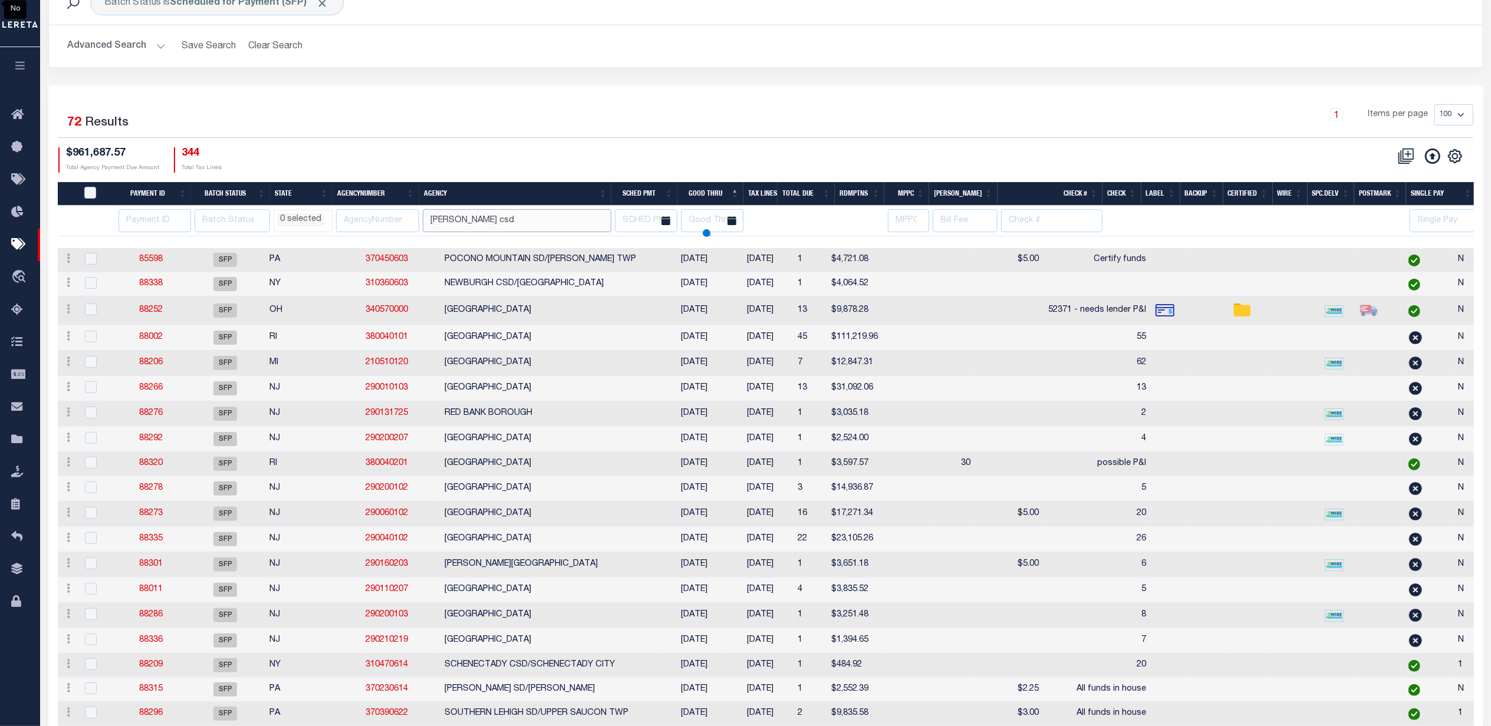
select select
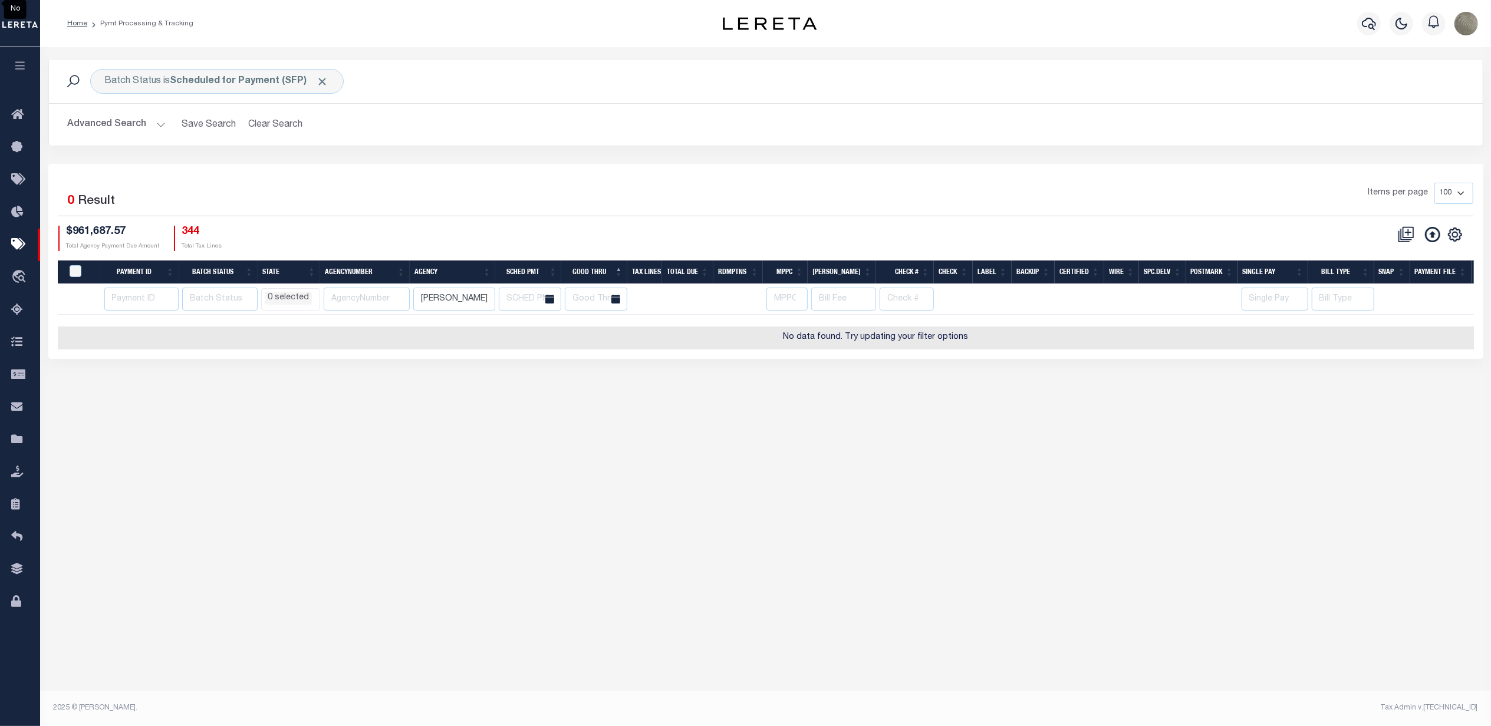
scroll to position [0, 0]
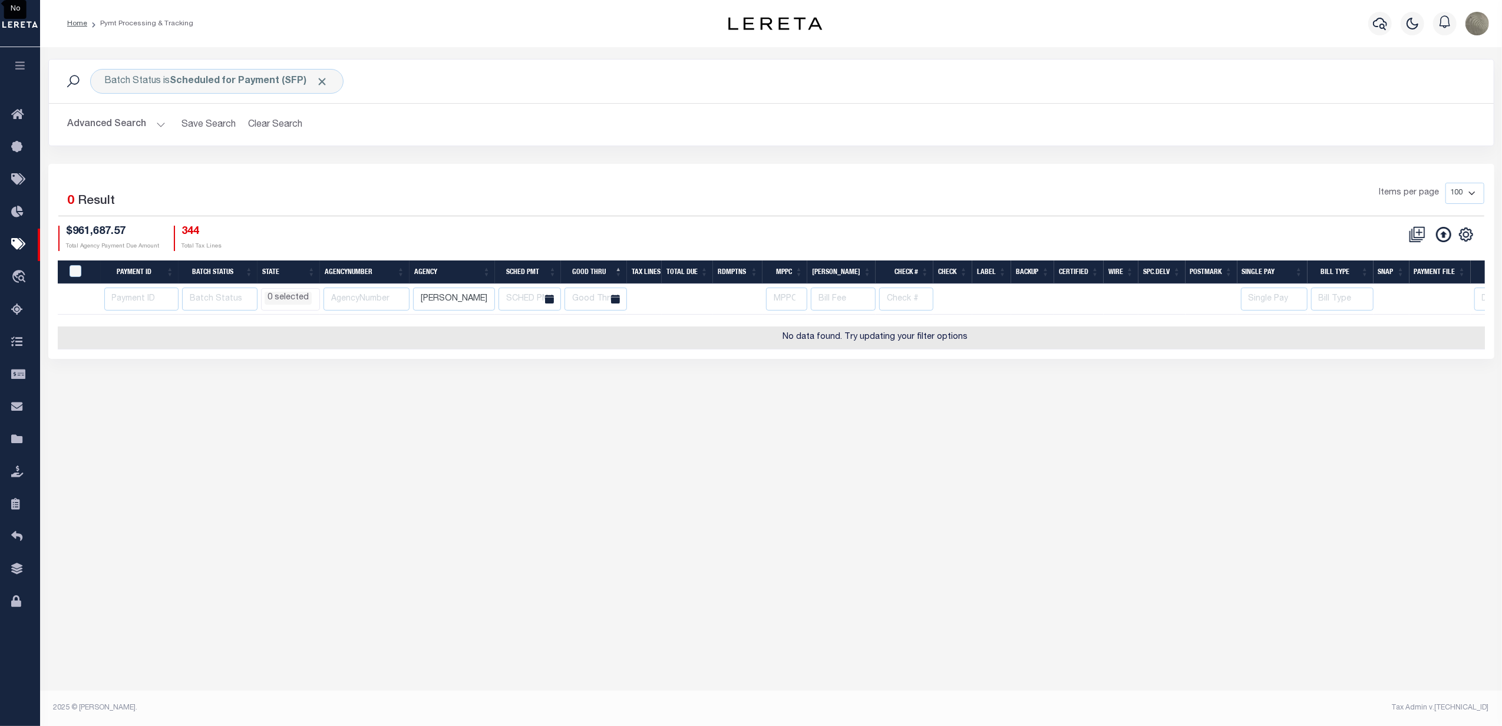
click at [476, 305] on input "[PERSON_NAME] csd" at bounding box center [454, 299] width 82 height 23
click at [204, 71] on div "Batch Status is Scheduled for Payment (SFP)" at bounding box center [216, 81] width 253 height 25
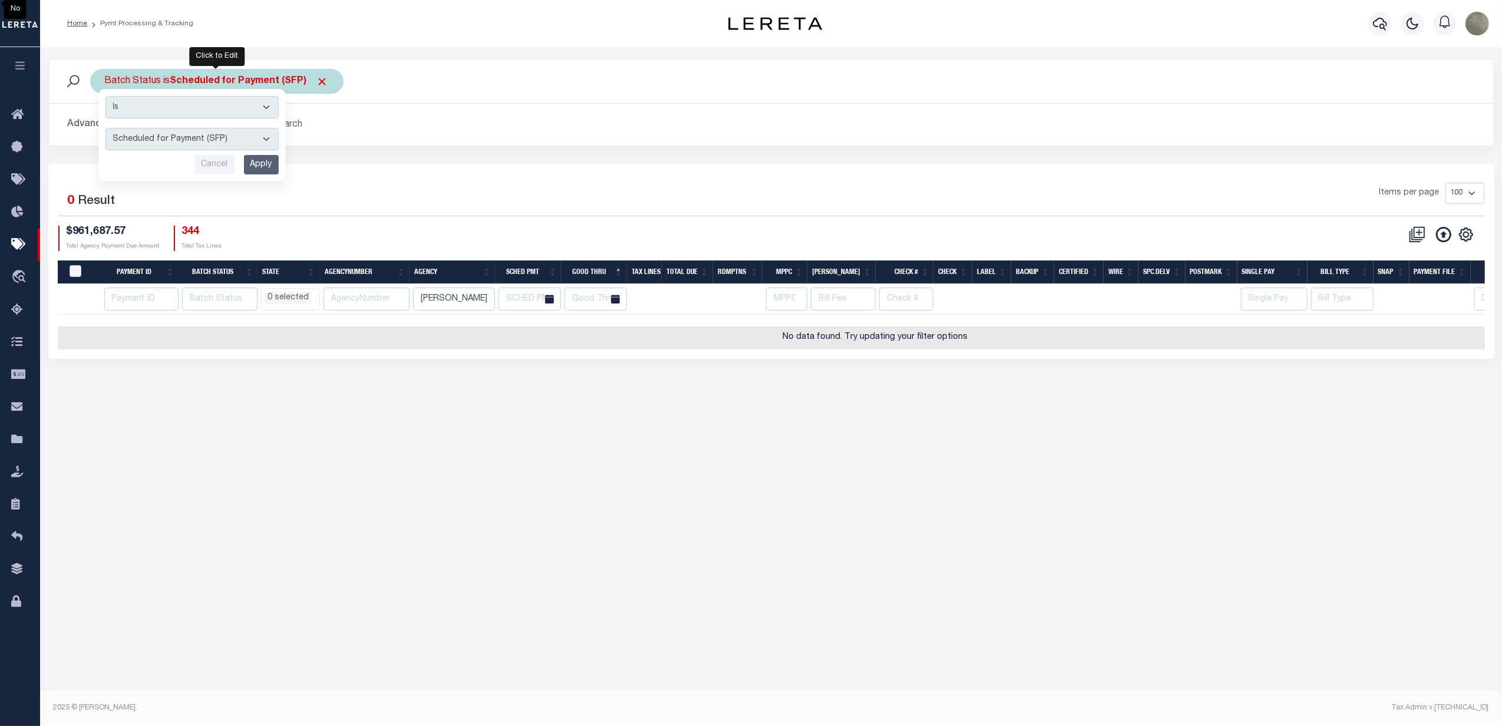
click at [141, 133] on select "Awaiting Funds (AWF) Cleared and Complete (CAC) New Check Needed (NCN) Payment …" at bounding box center [192, 139] width 173 height 22
select select "SNT"
click at [106, 128] on select "Awaiting Funds (AWF) Cleared and Complete (CAC) New Check Needed (NCN) Payment …" at bounding box center [192, 139] width 173 height 22
click at [272, 163] on input "Apply" at bounding box center [261, 164] width 35 height 19
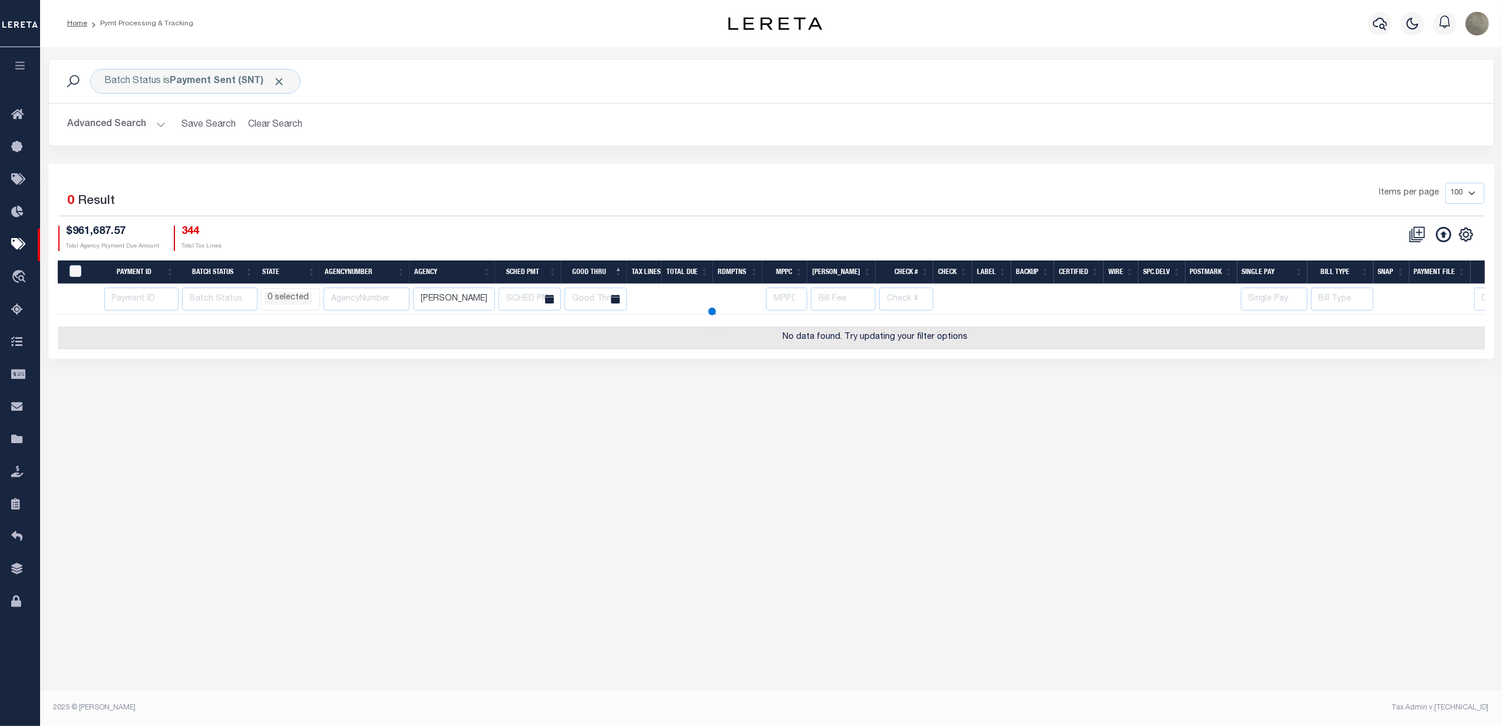
select select
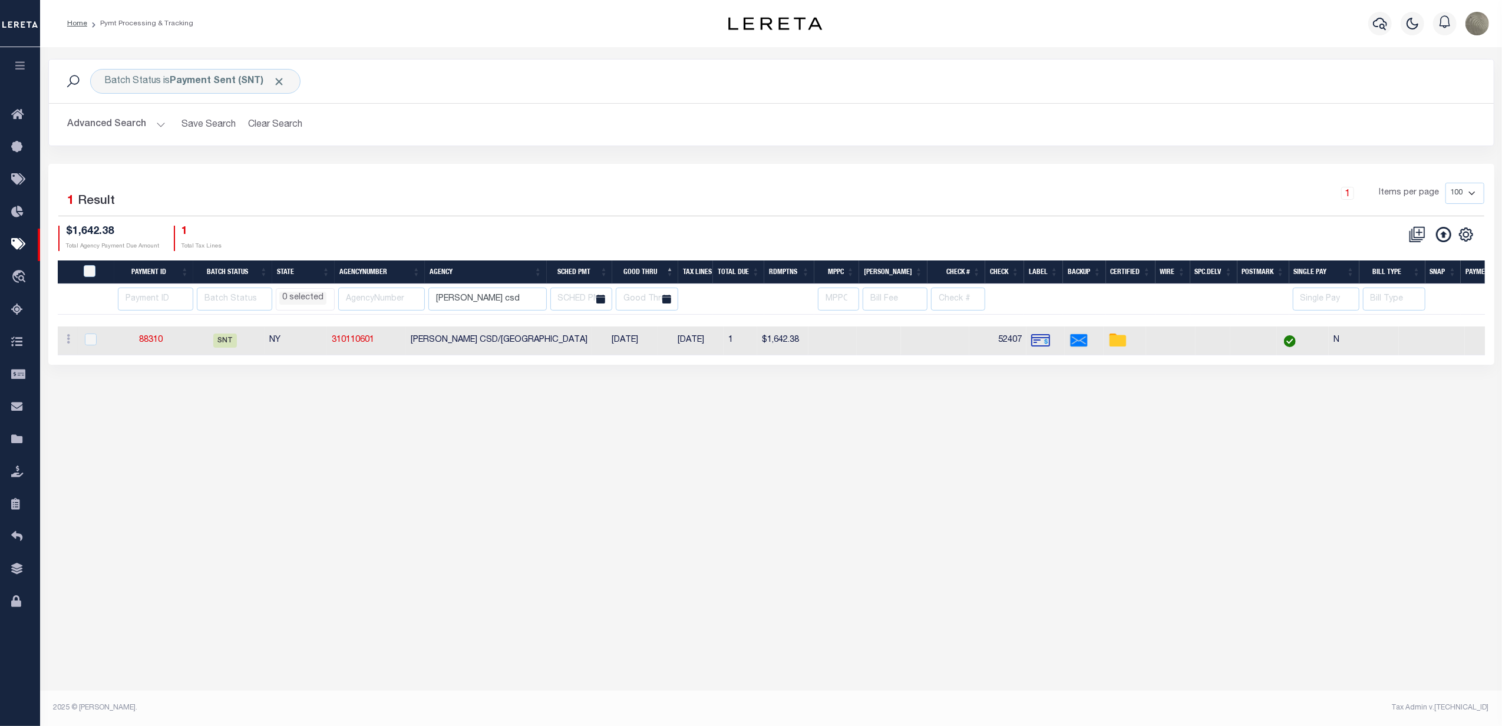
click at [402, 192] on div "1 Selected 1 Result" at bounding box center [230, 199] width 361 height 33
click at [160, 340] on link "88310" at bounding box center [151, 340] width 24 height 8
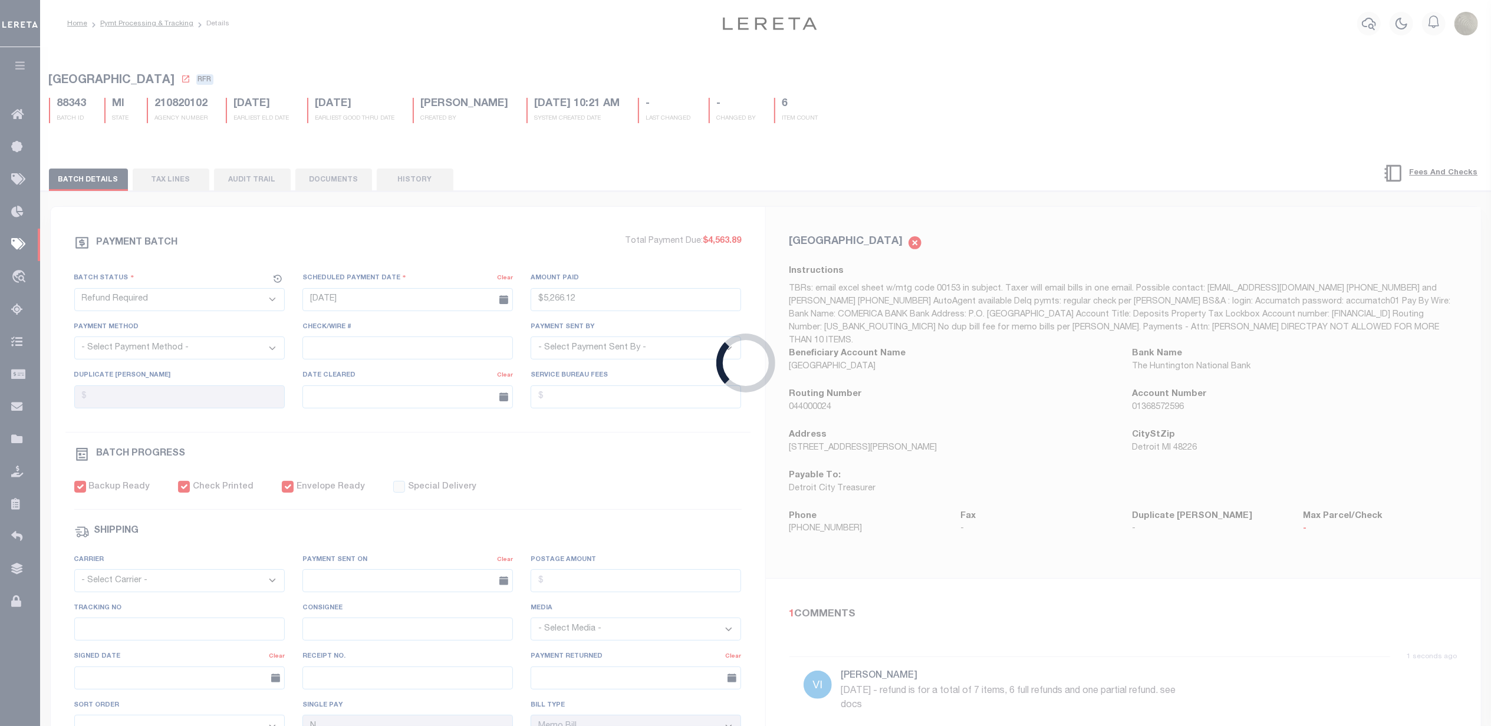
select select "SNT"
type input "[DATE]"
type input "$1,642.38"
select select "CHK"
type input "52407"
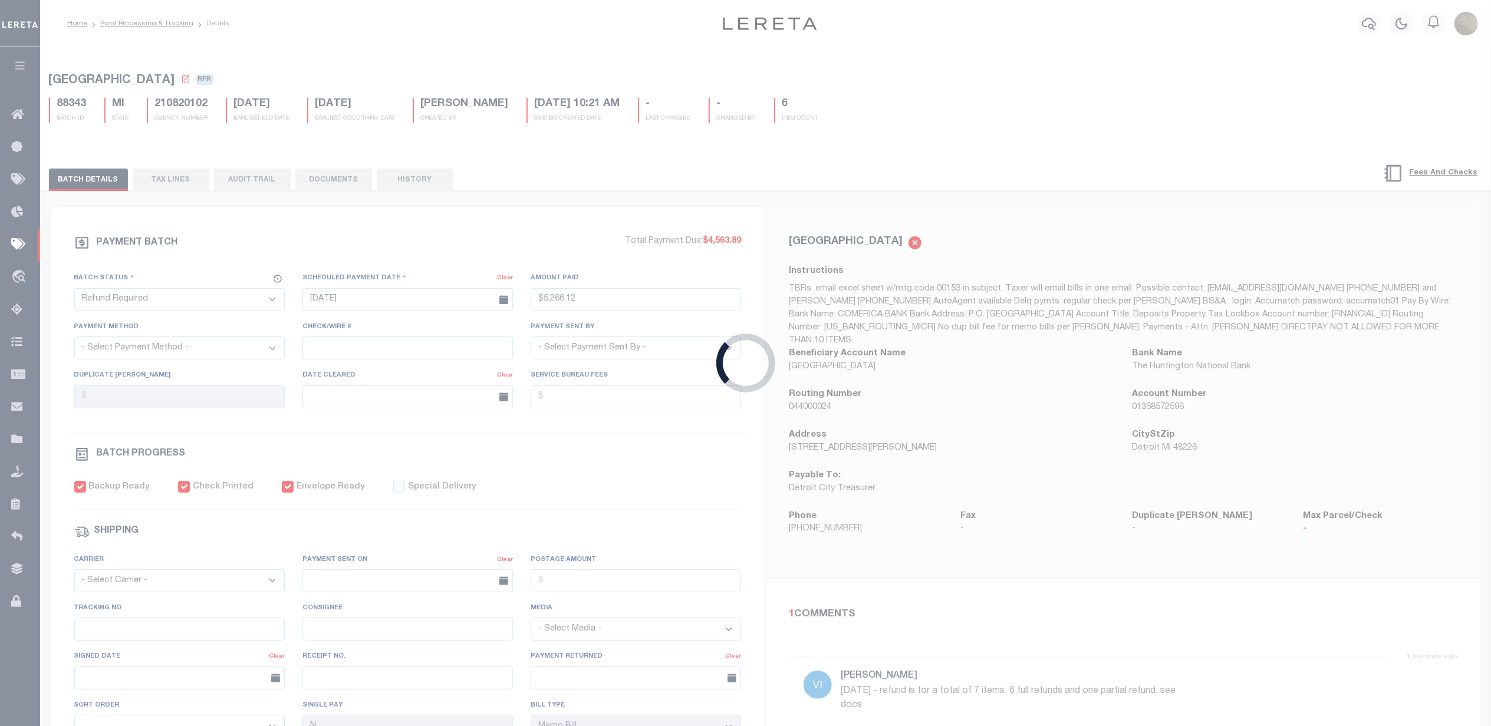
select select "[PERSON_NAME]"
checkbox input "true"
select select "FDX"
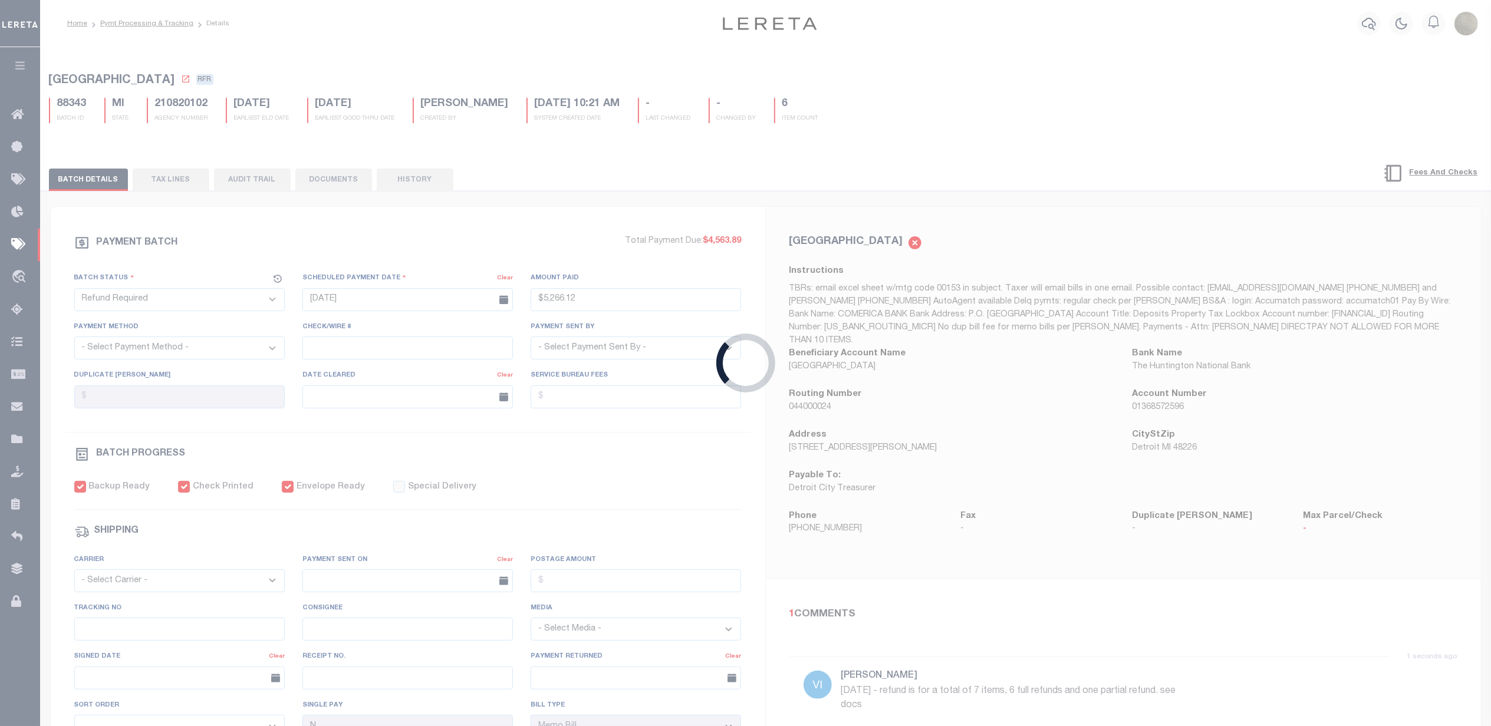
type input "[DATE]"
type input "$9.65"
type input "883516894235"
select select "1"
select select
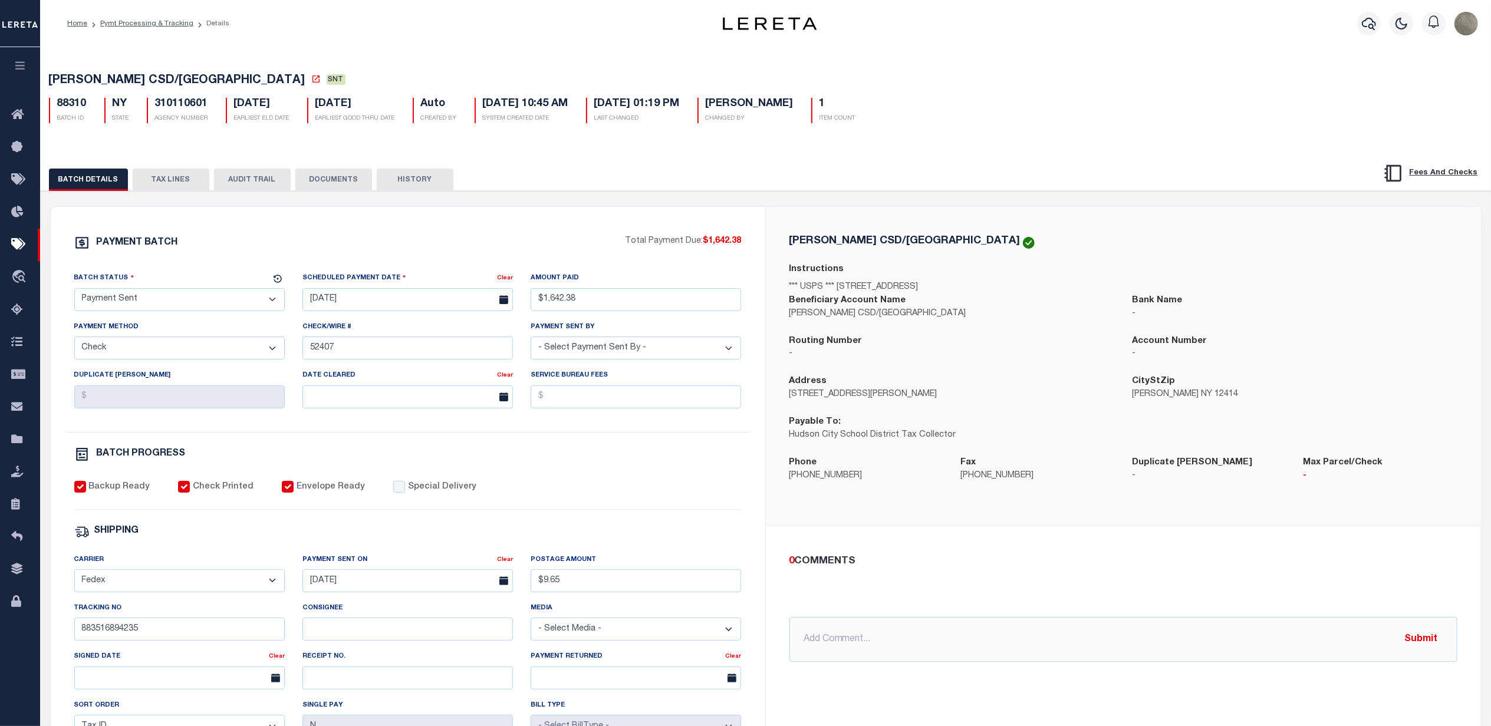
click at [541, 239] on div "PAYMENT BATCH" at bounding box center [349, 246] width 551 height 22
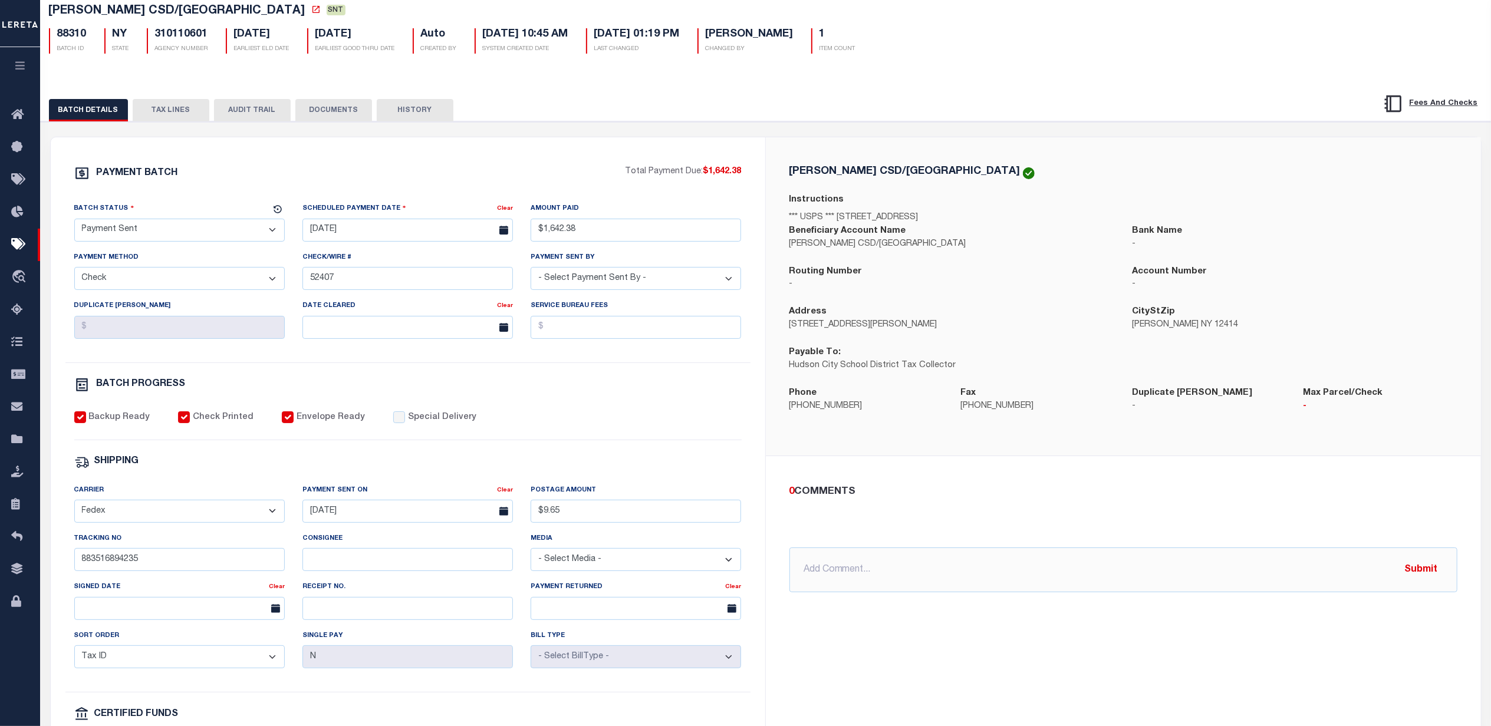
scroll to position [78, 0]
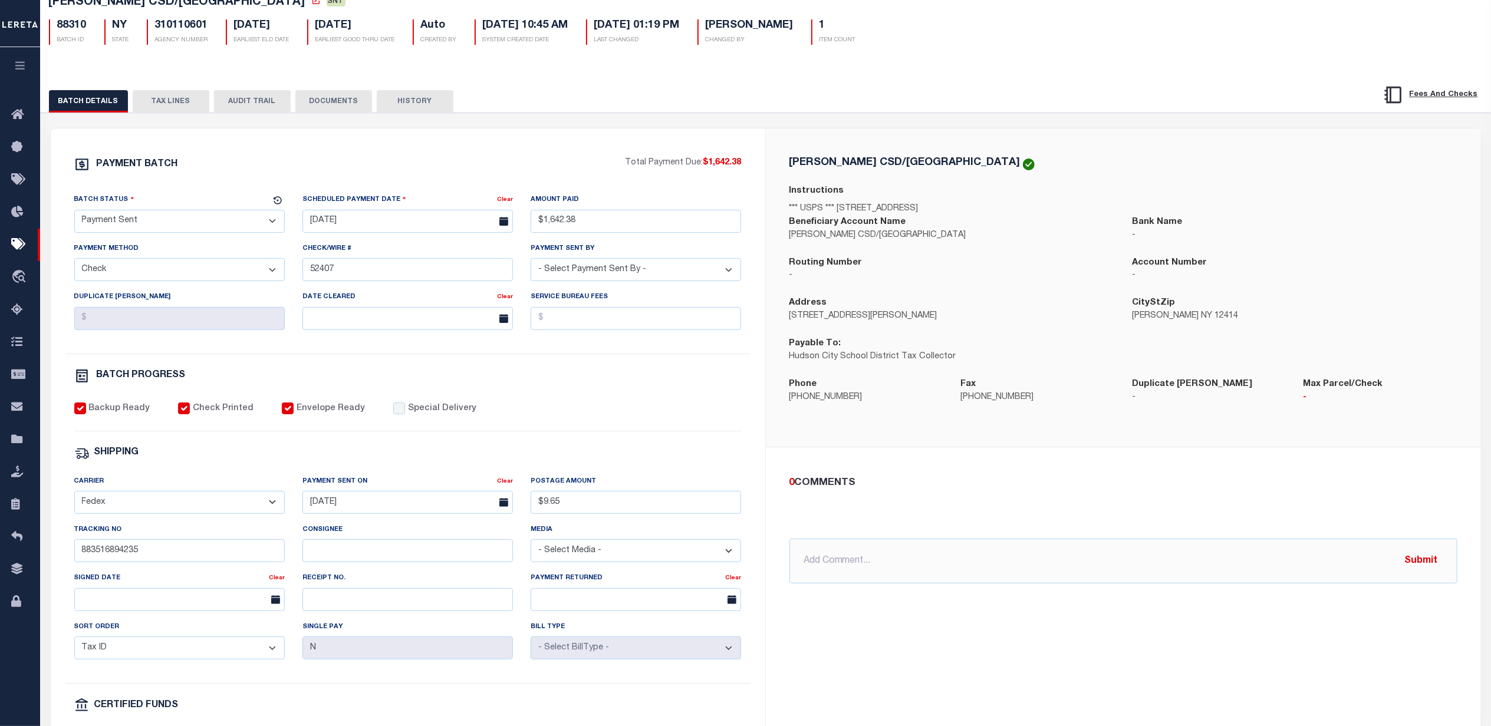
click at [709, 116] on div "PAYMENT BATCH Total Payment Due: $1,642.38 Batch Status" at bounding box center [766, 494] width 1462 height 763
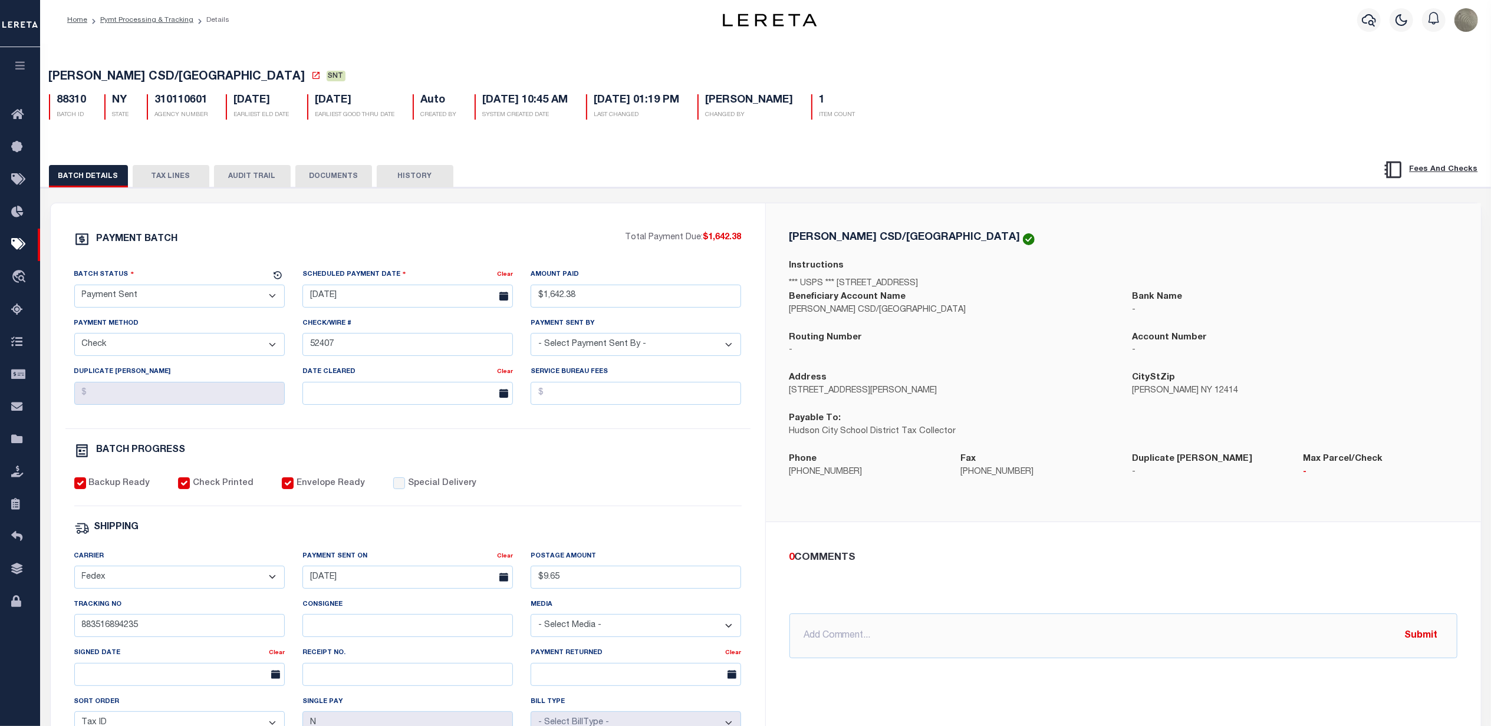
scroll to position [0, 0]
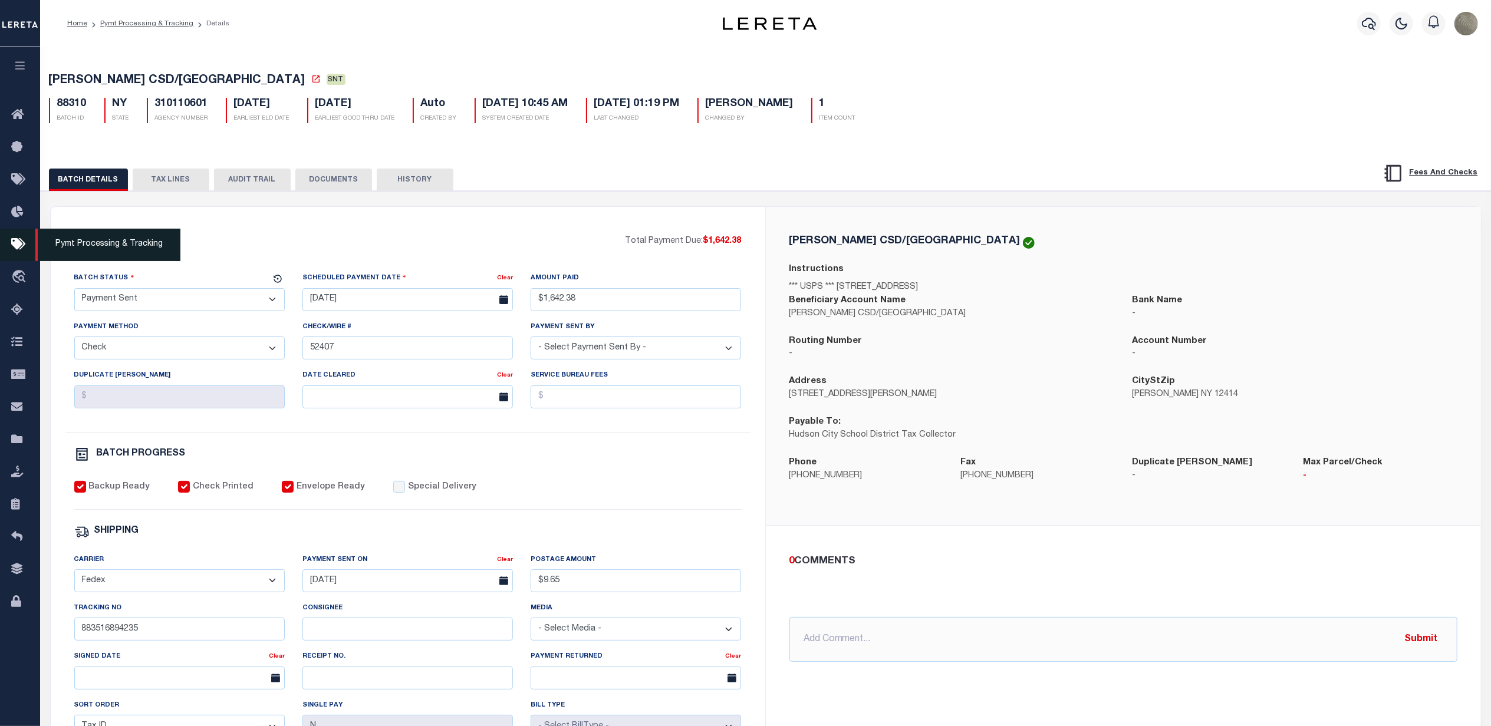
click at [17, 243] on icon at bounding box center [20, 245] width 19 height 15
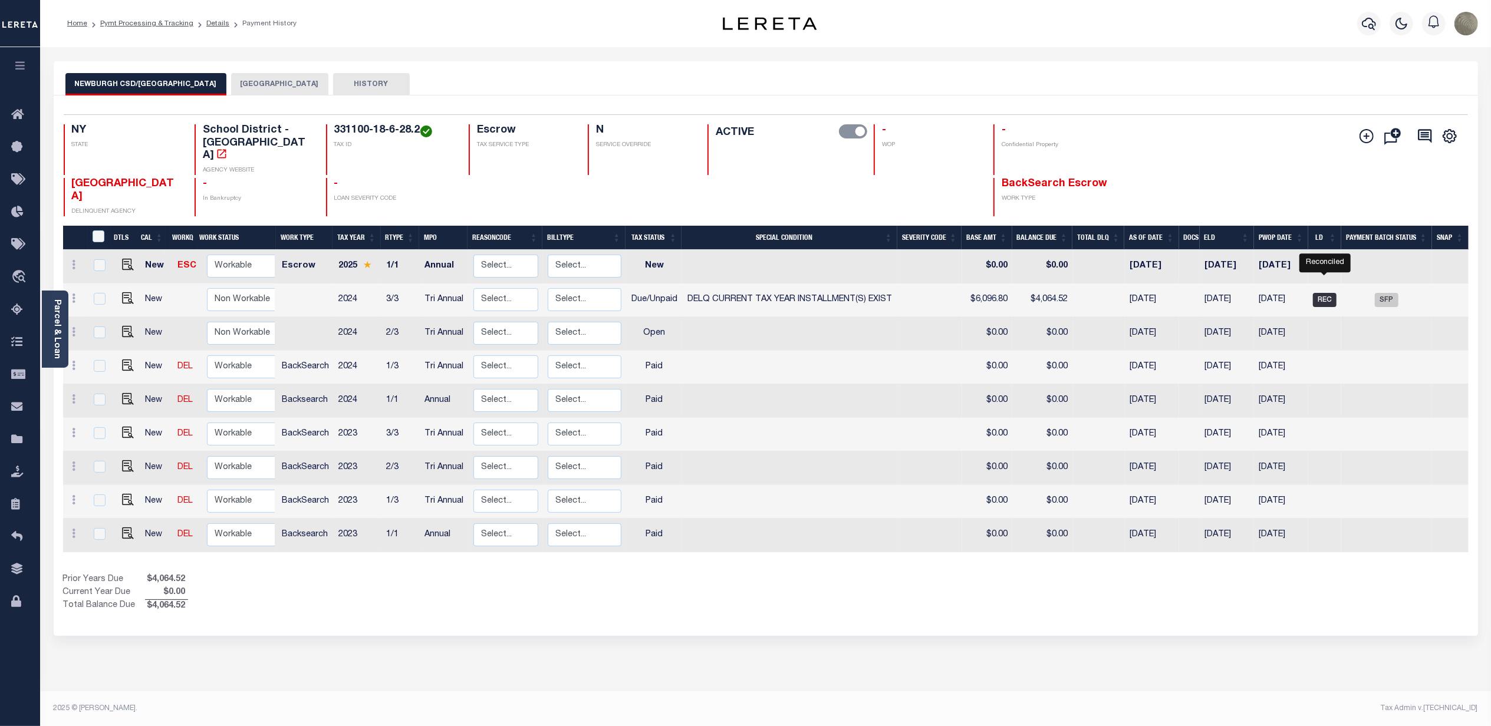
click at [1322, 293] on span "REC" at bounding box center [1325, 300] width 24 height 14
checkbox input "true"
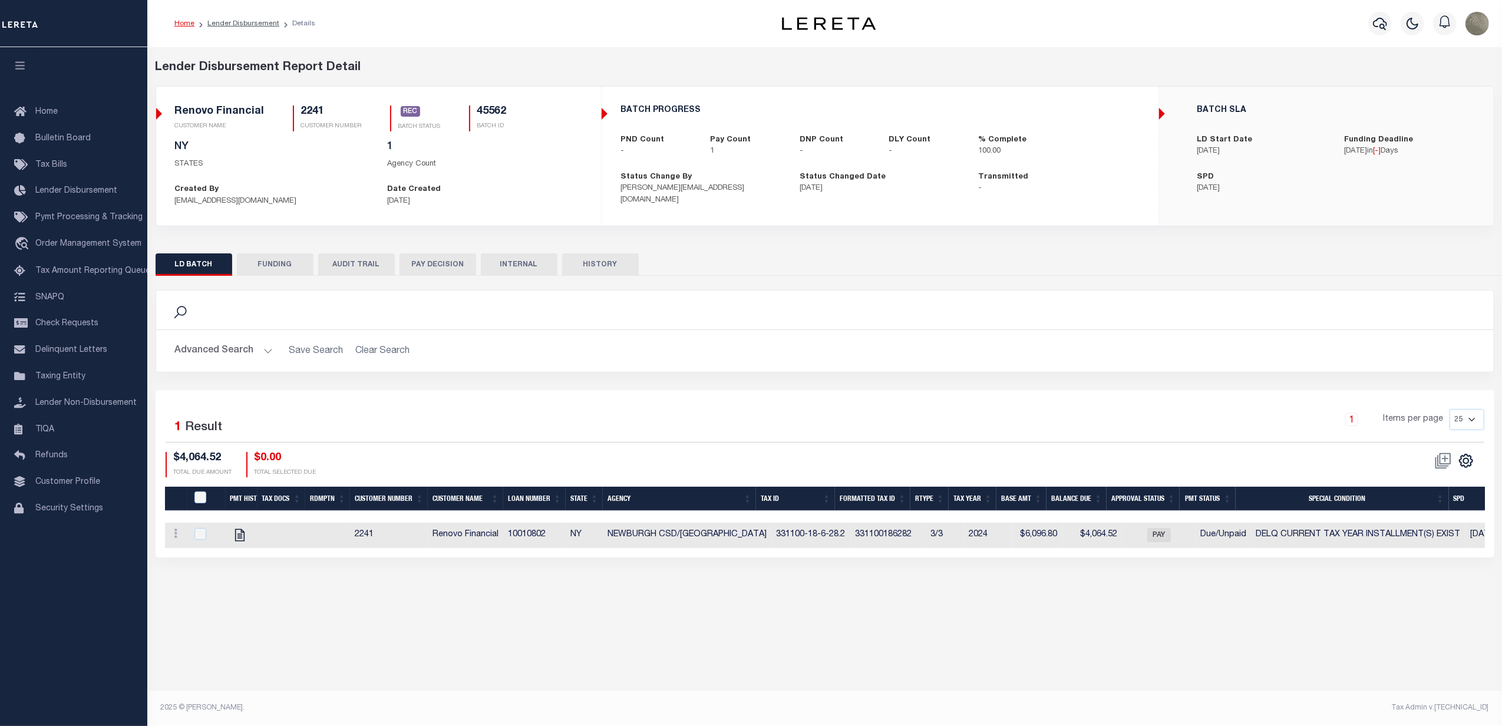
click at [281, 272] on button "FUNDING" at bounding box center [275, 264] width 77 height 22
select select "100"
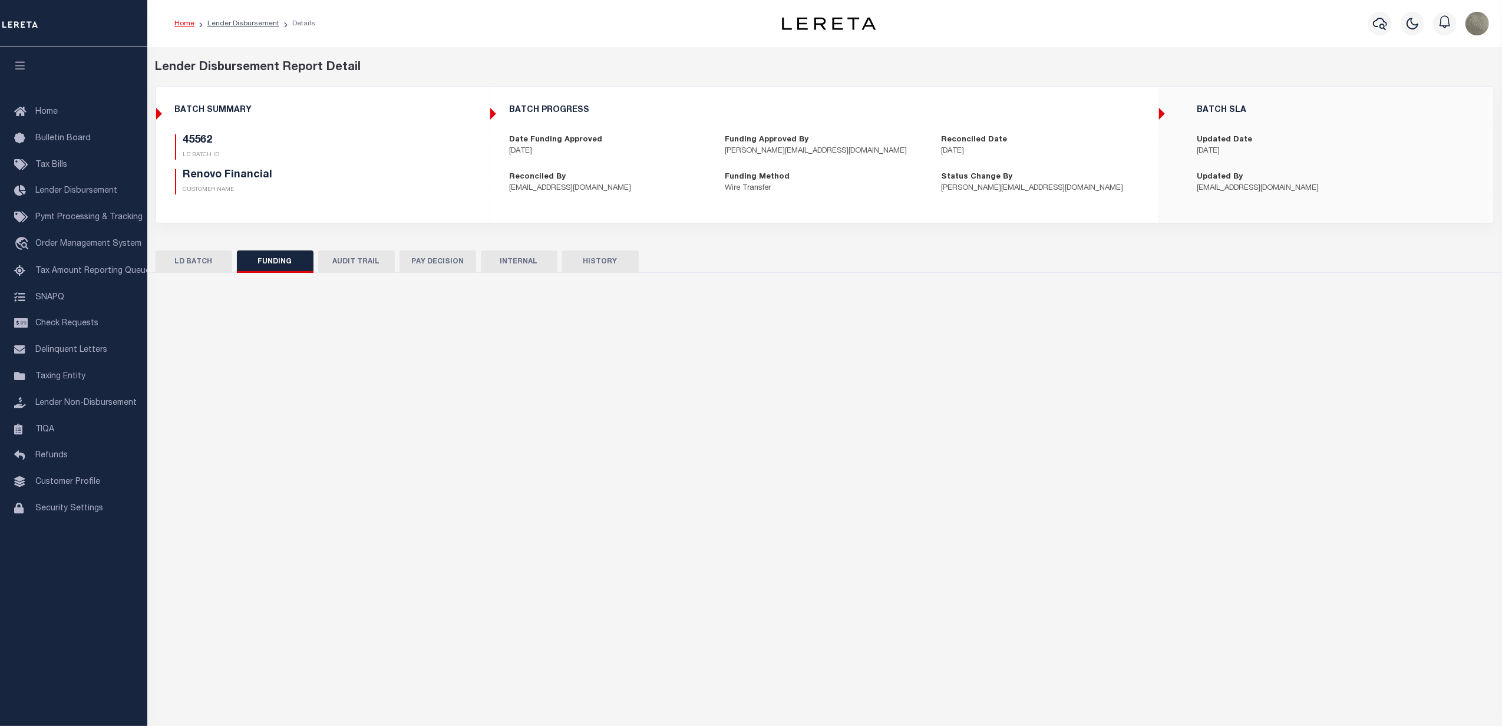
type input "$4,064.52"
type input "$0"
type input "08/12/2025"
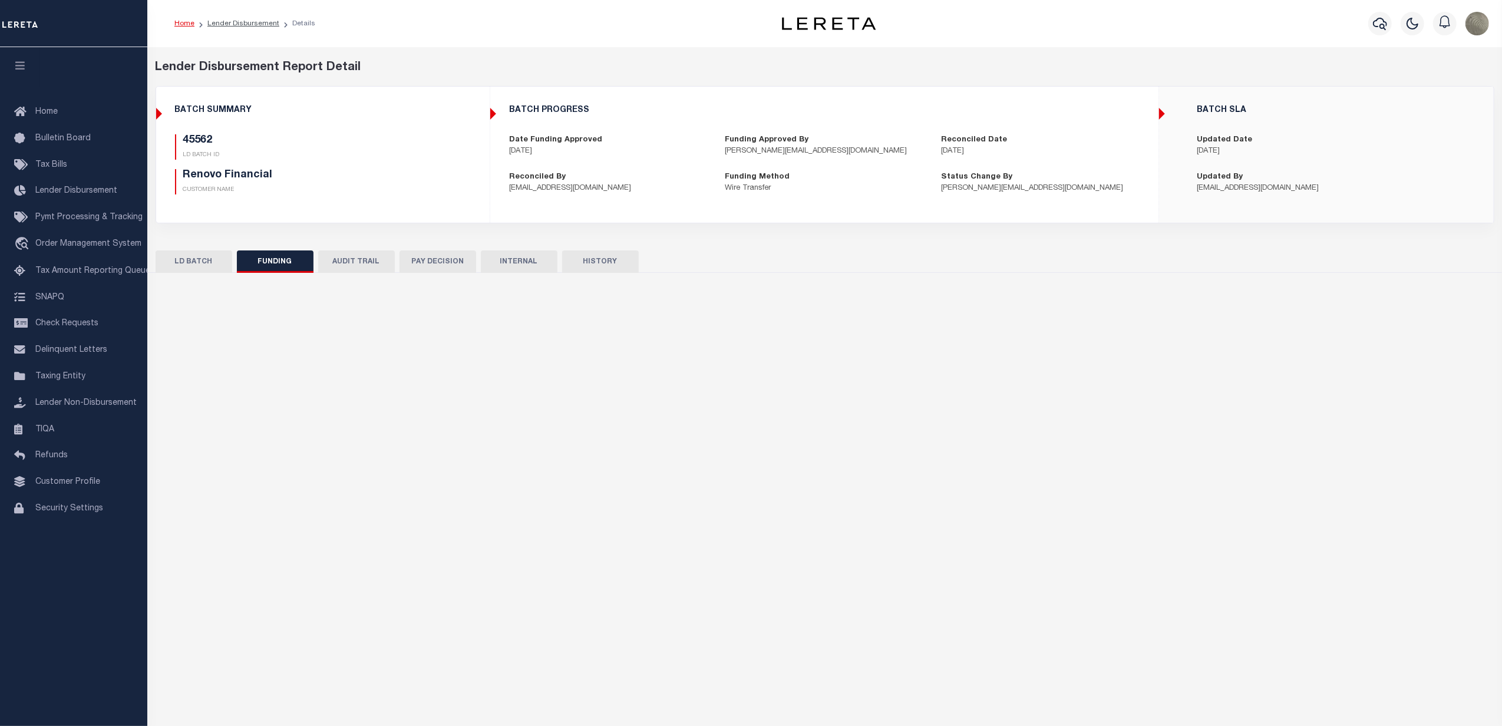
type input "20250812MMQFMP2700329008121728FT03"
type input "08/14/2025"
select select "100"
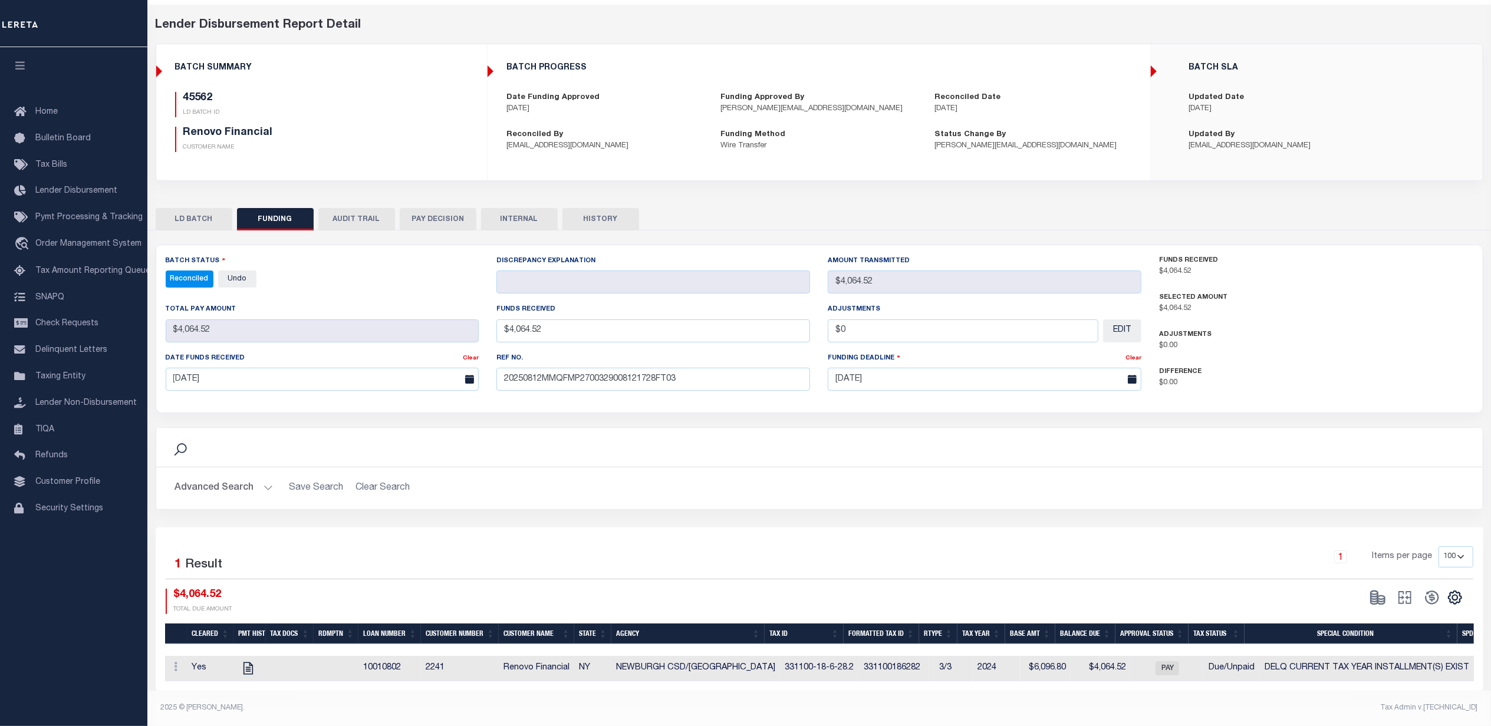
scroll to position [53, 0]
click at [243, 661] on icon "" at bounding box center [247, 668] width 15 height 15
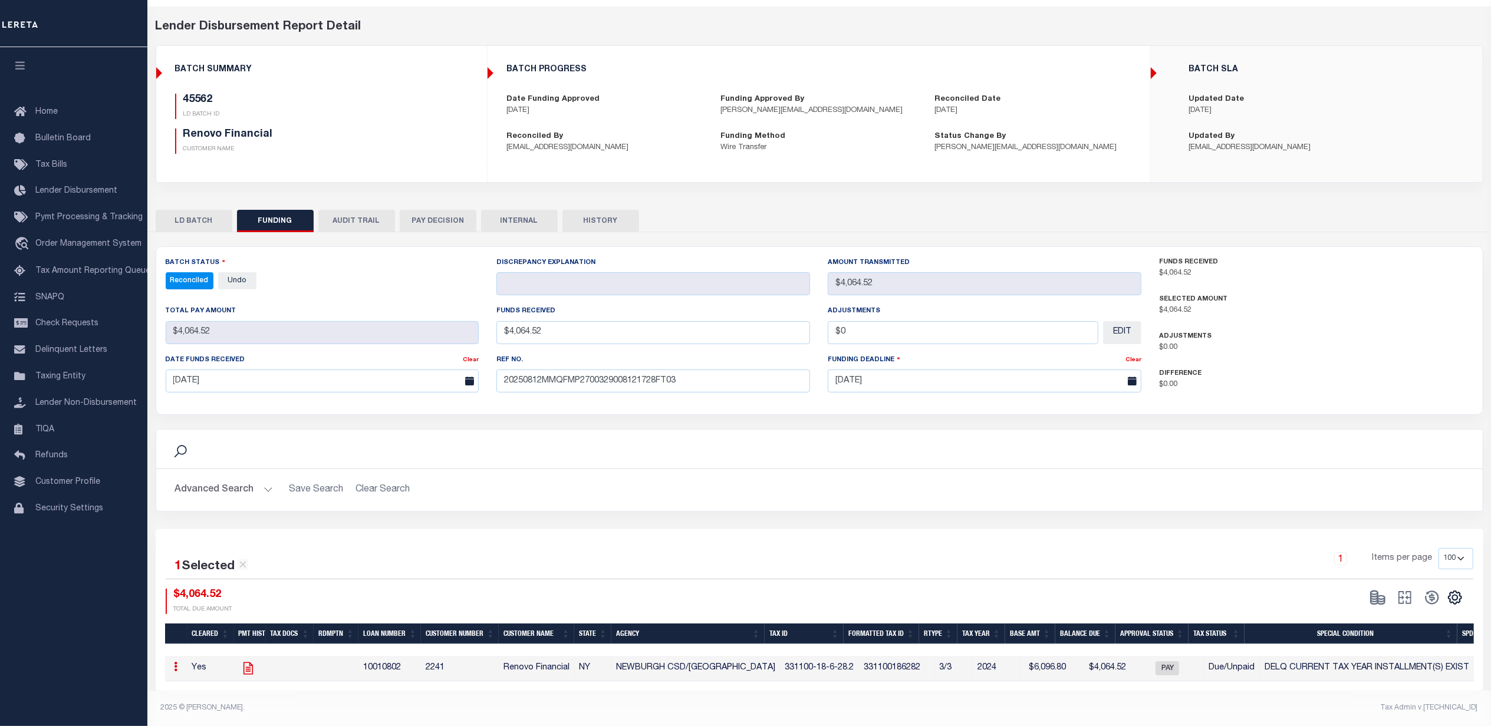
scroll to position [51, 0]
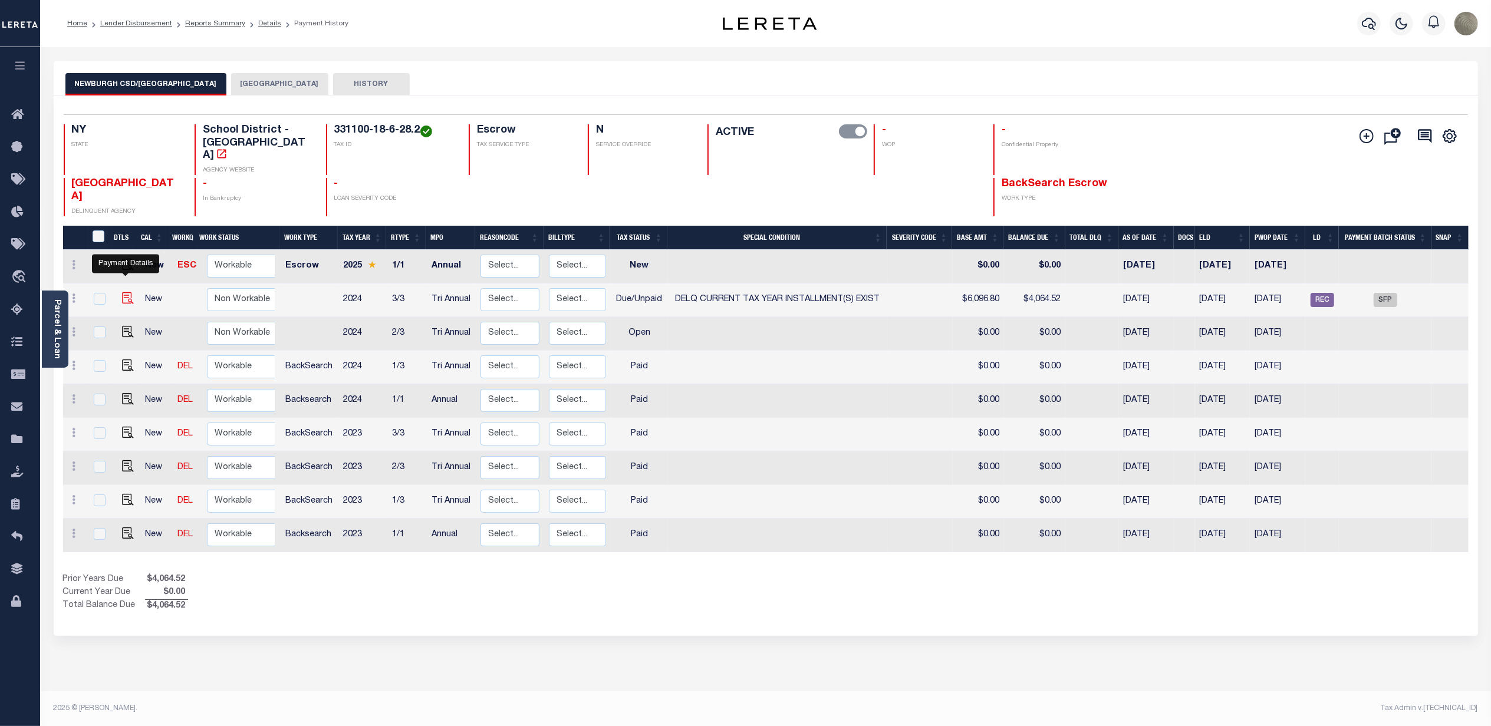
click at [122, 292] on img "" at bounding box center [128, 298] width 12 height 12
checkbox input "true"
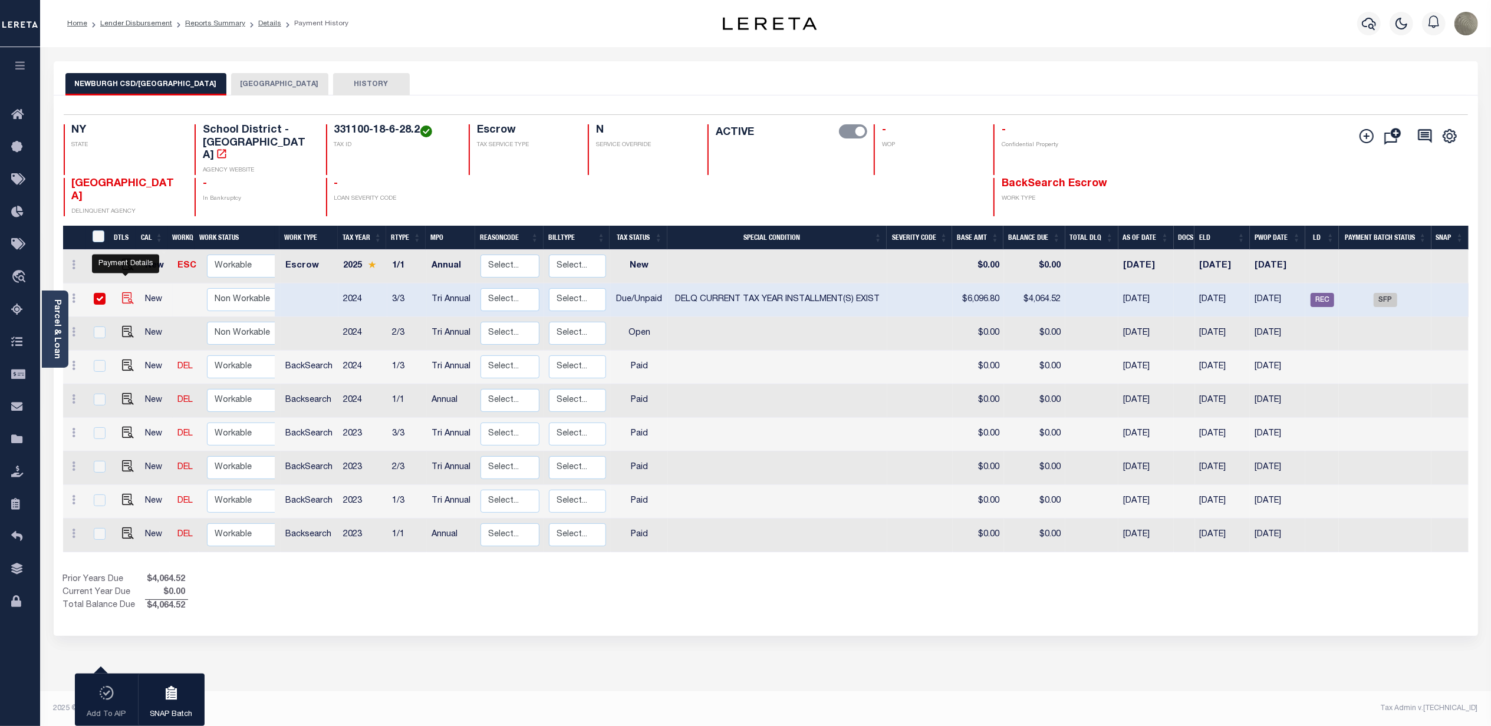
click at [124, 292] on img "" at bounding box center [128, 298] width 12 height 12
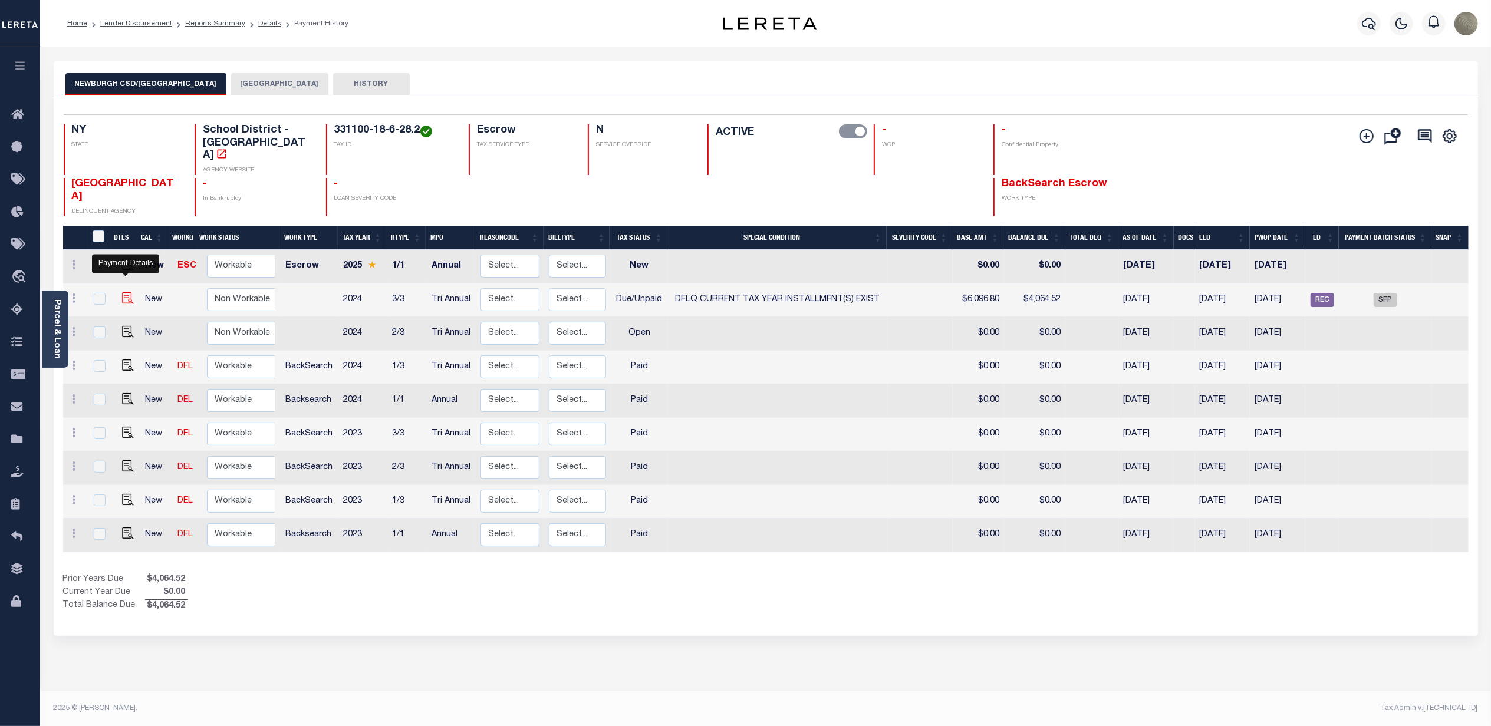
checkbox input "false"
click at [259, 87] on button "[GEOGRAPHIC_DATA]" at bounding box center [279, 84] width 97 height 22
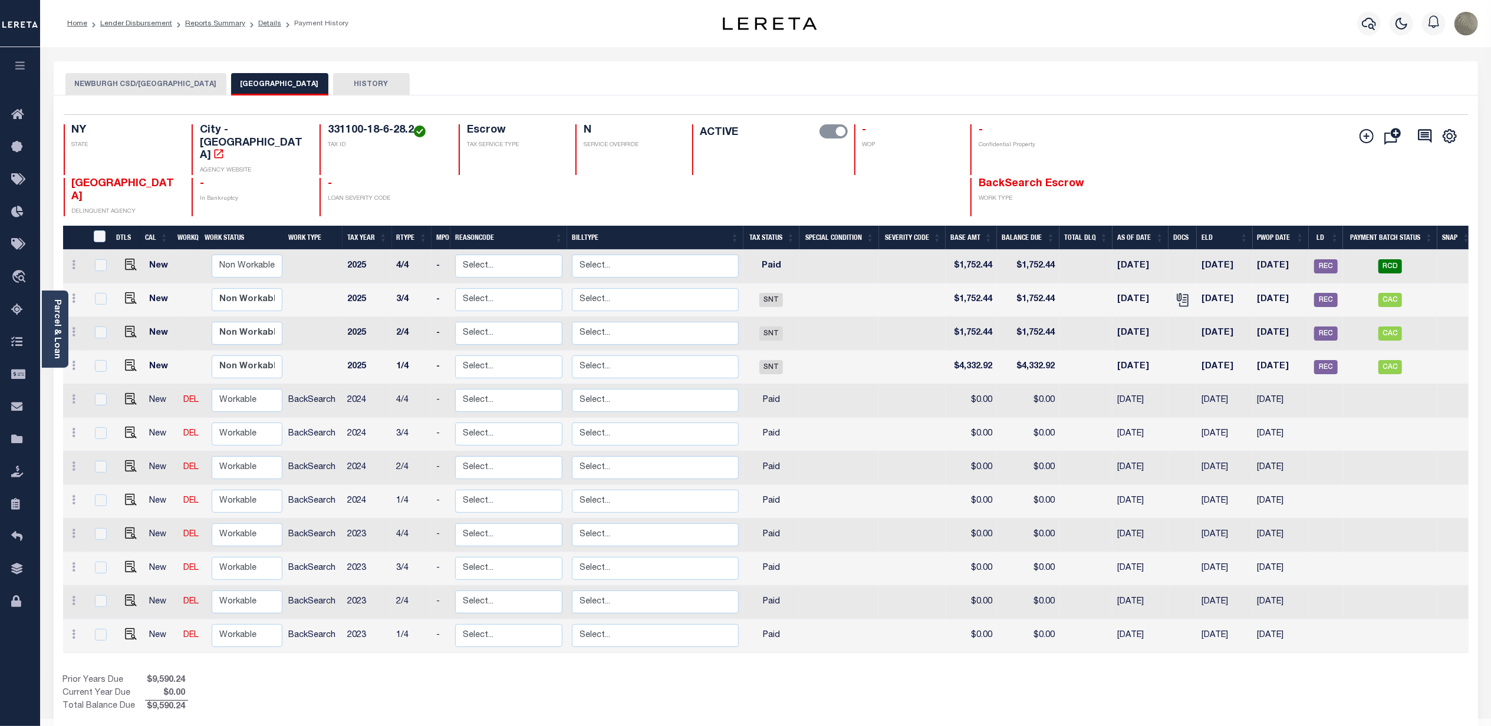
click at [161, 93] on button "NEWBURGH CSD/[GEOGRAPHIC_DATA]" at bounding box center [145, 84] width 161 height 22
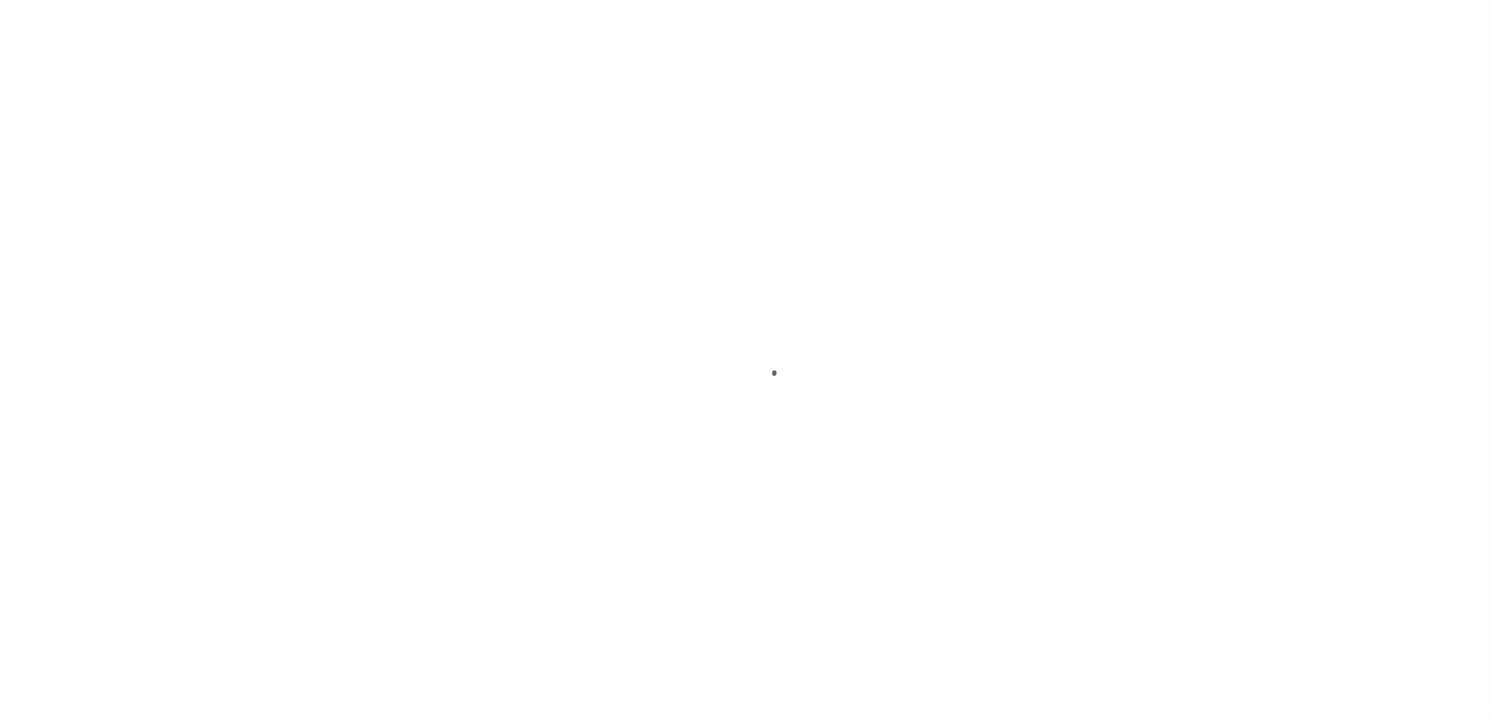
select select "DUE"
select select "17"
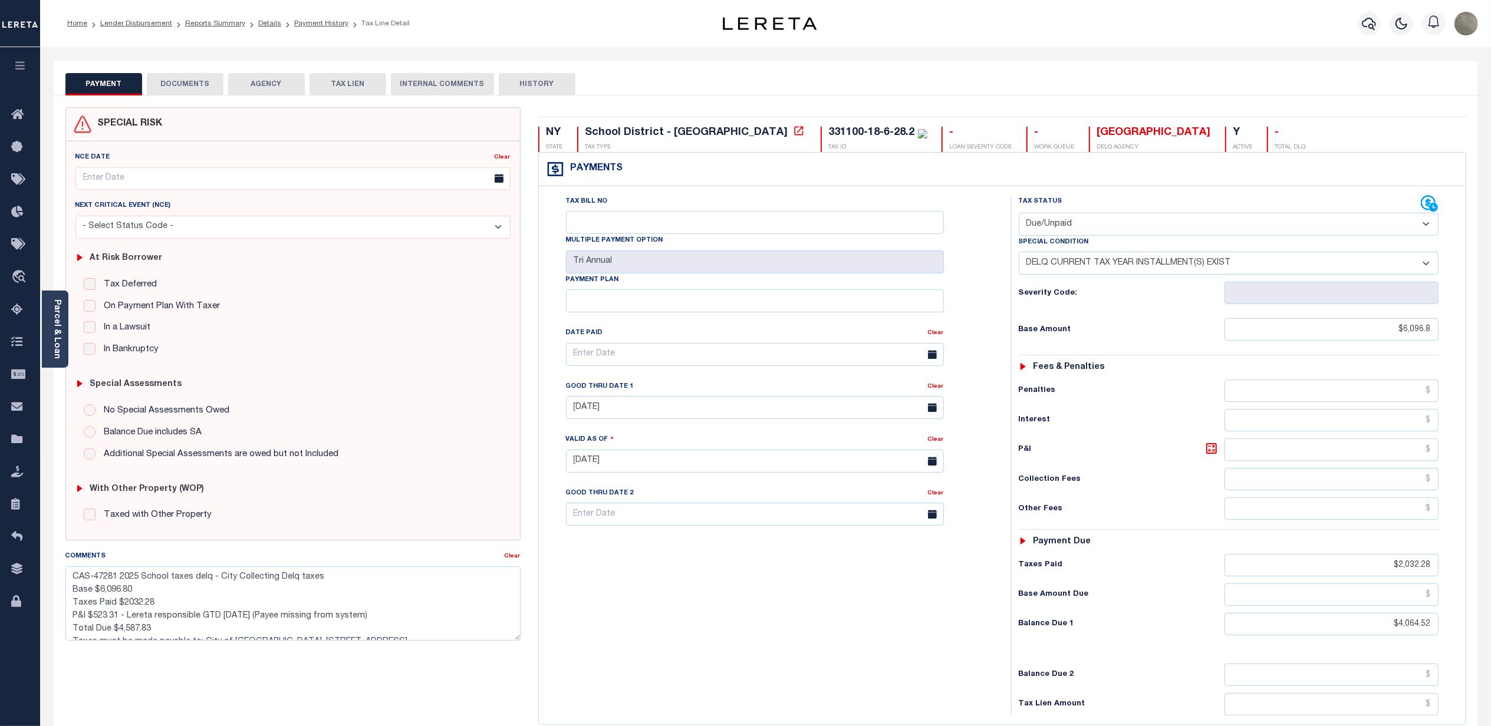
scroll to position [12, 0]
click at [427, 635] on textarea "CAS-47281 2025 School taxes delq - City Collecting Delq taxes Base $6,096.80 Ta…" at bounding box center [292, 603] width 455 height 74
click at [285, 658] on div "SPECIAL RISK NCE Date Clear - Select Status Code -" at bounding box center [293, 473] width 473 height 732
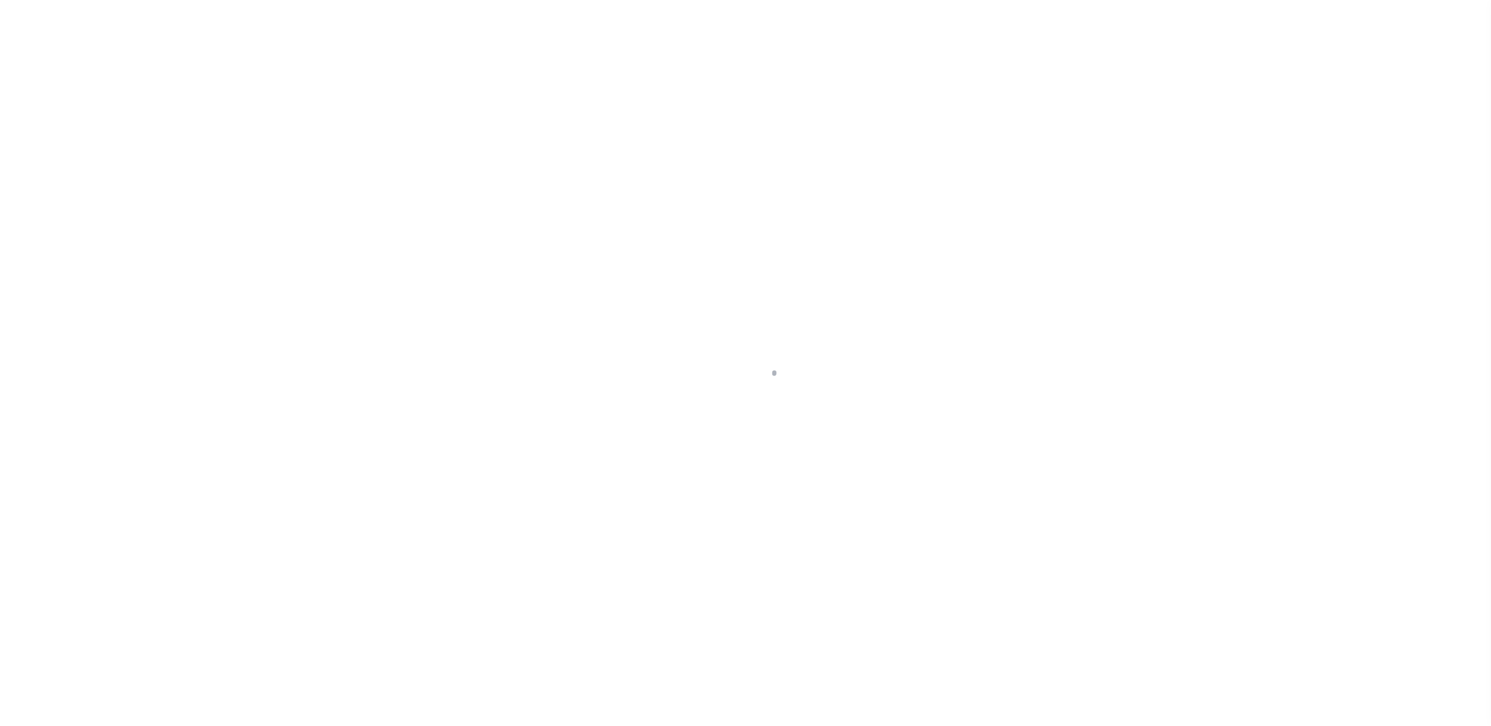
select select "DUE"
select select "17"
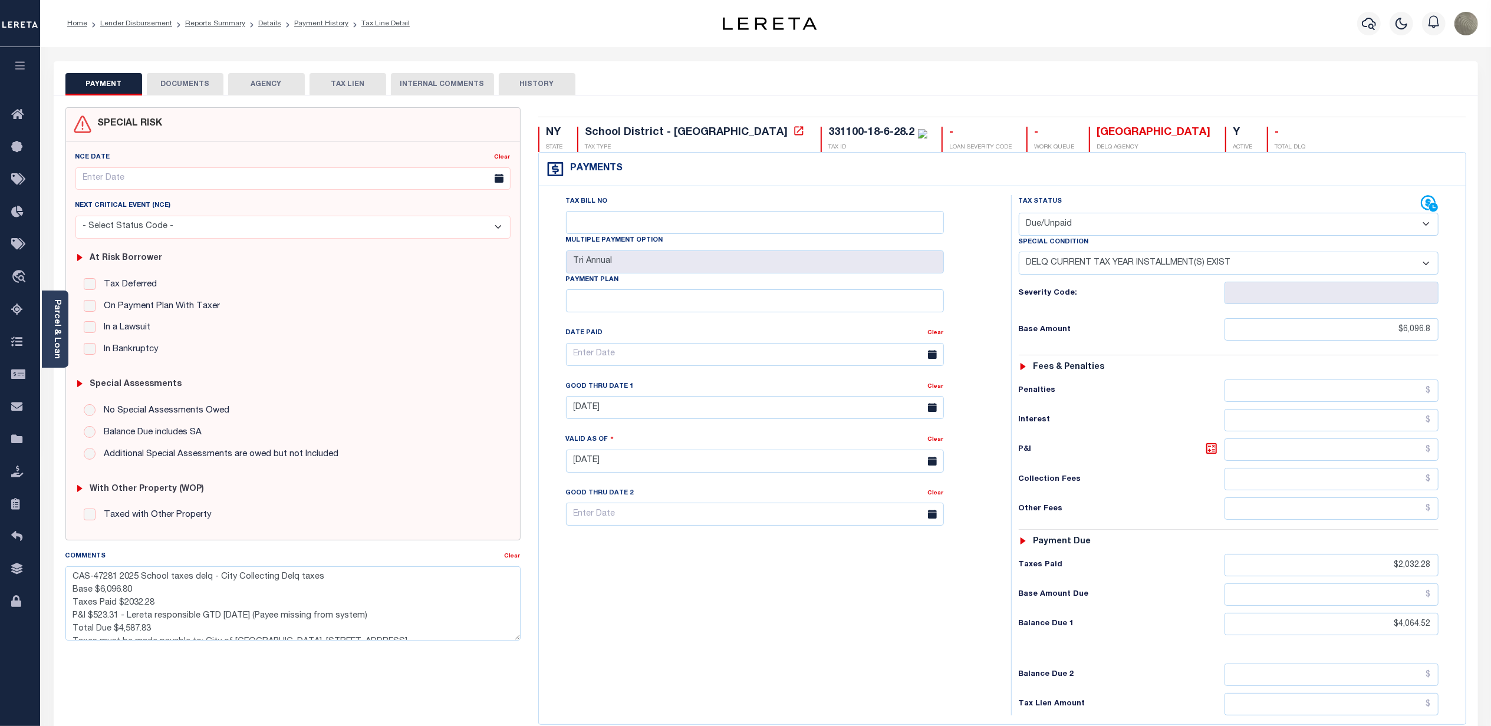
click at [499, 78] on button "HISTORY" at bounding box center [537, 84] width 77 height 22
select select "50"
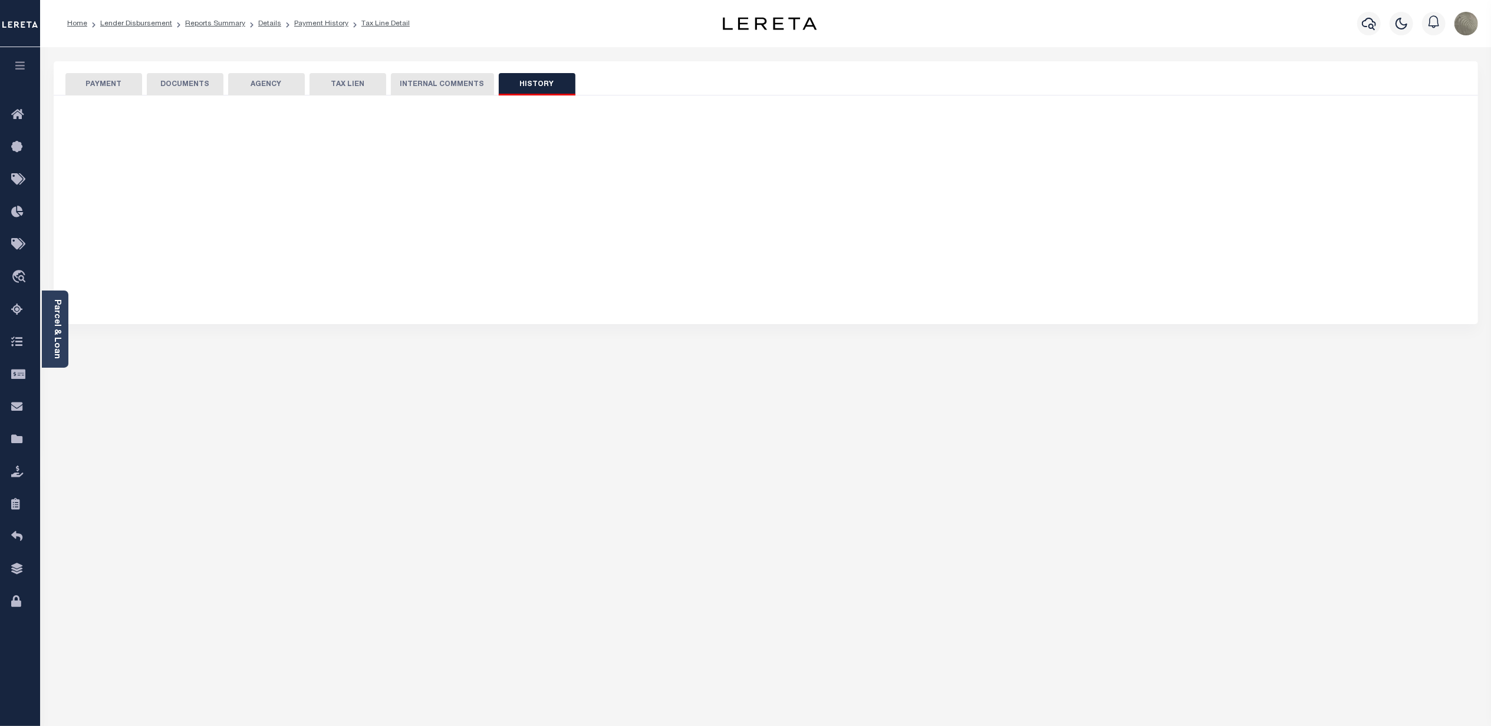
select select "50"
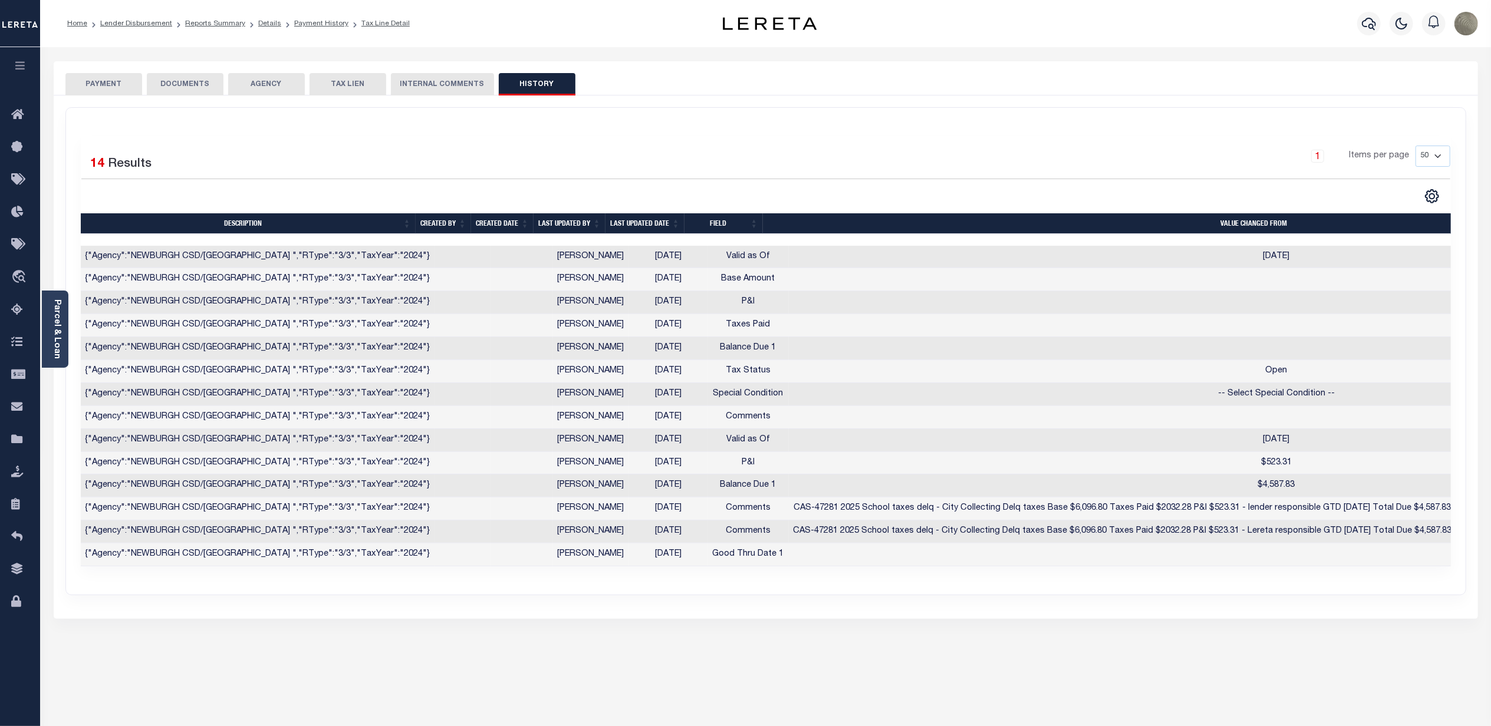
click at [184, 83] on button "DOCUMENTS" at bounding box center [185, 84] width 77 height 22
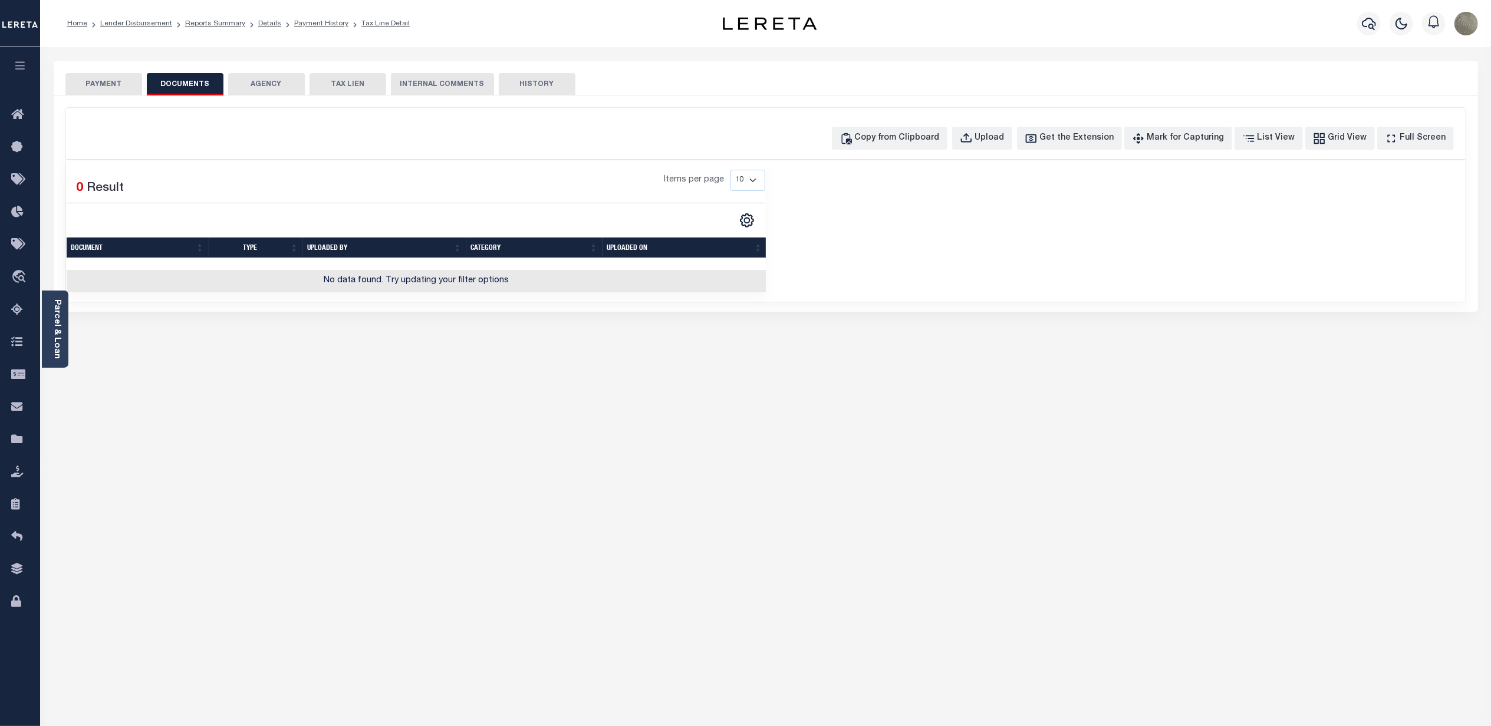
click at [104, 88] on button "PAYMENT" at bounding box center [103, 84] width 77 height 22
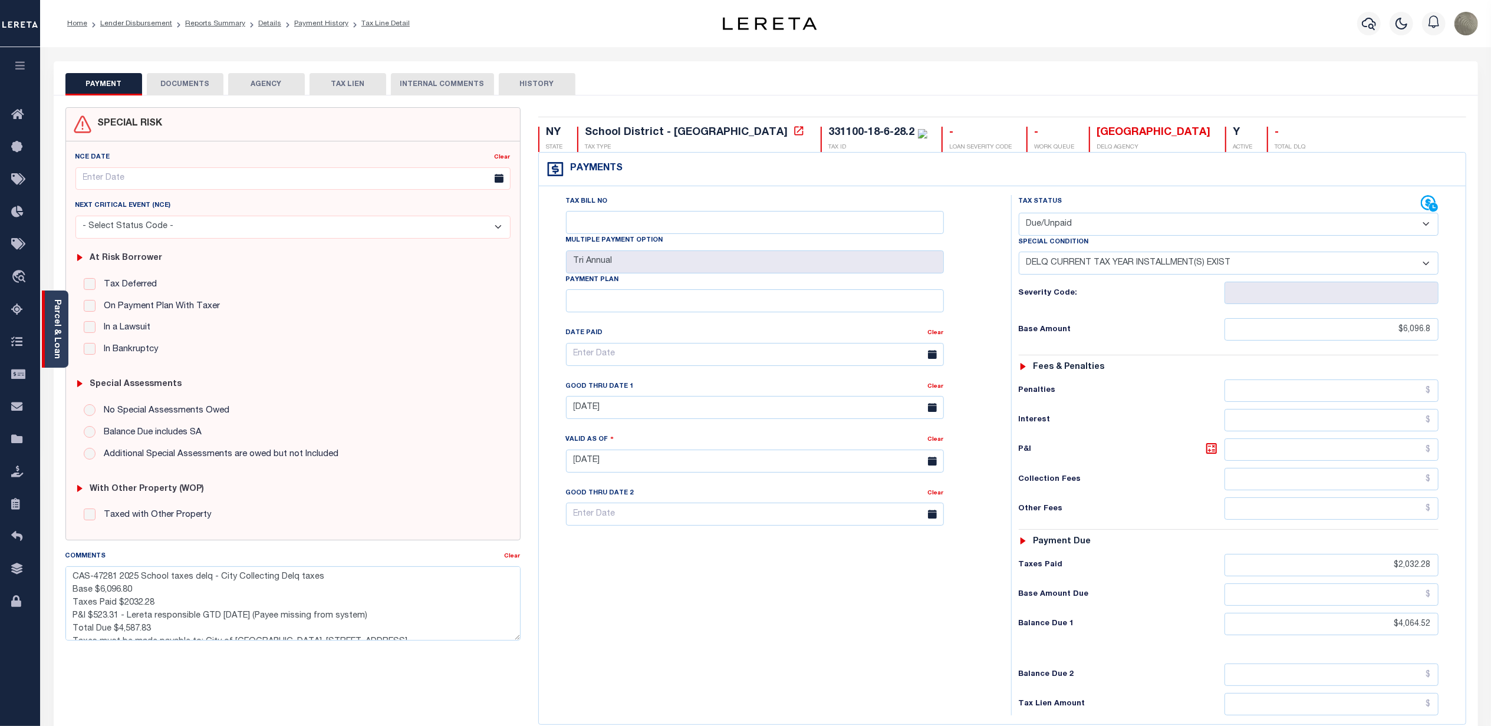
click at [67, 300] on div "Parcel & Loan" at bounding box center [55, 329] width 27 height 77
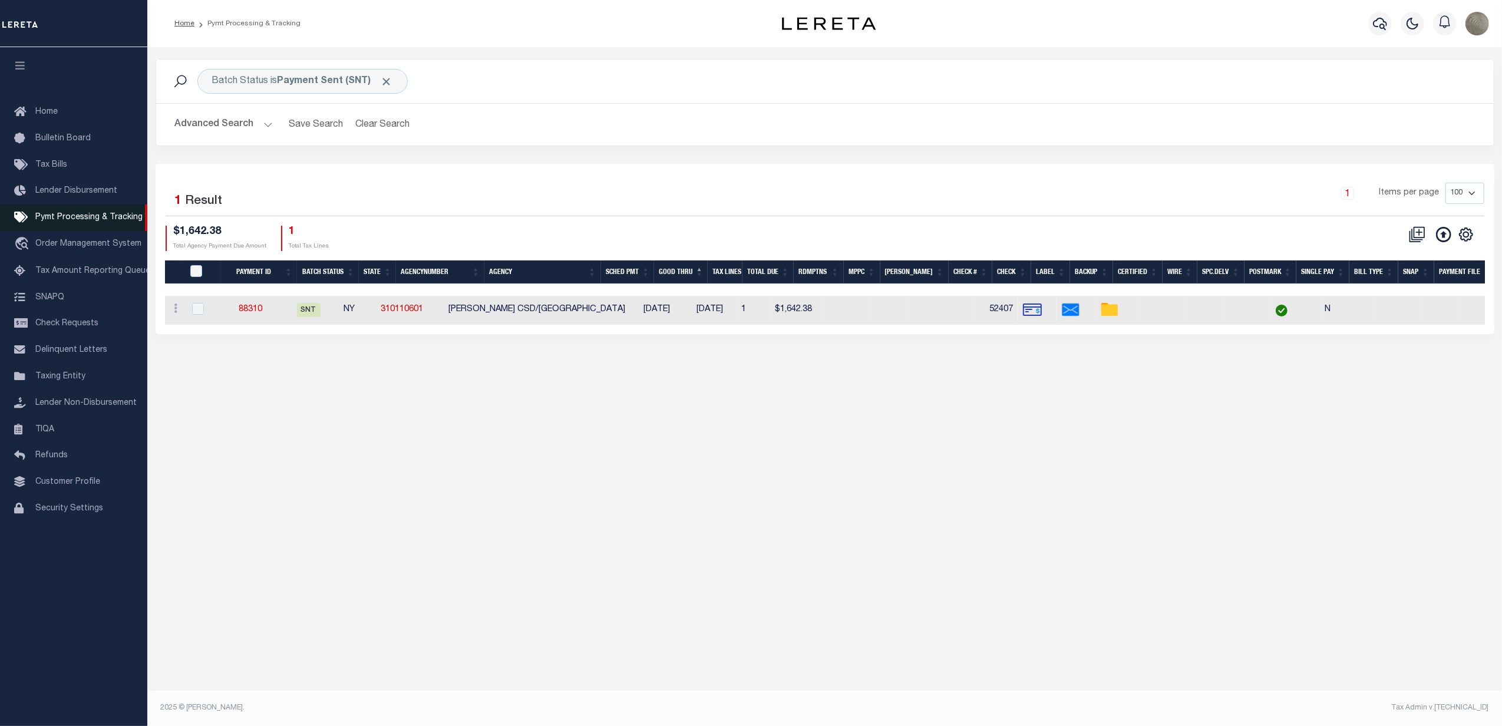
click at [77, 222] on span "Pymt Processing & Tracking" at bounding box center [88, 217] width 107 height 8
click at [325, 86] on b "Payment Sent (SNT)" at bounding box center [336, 81] width 116 height 9
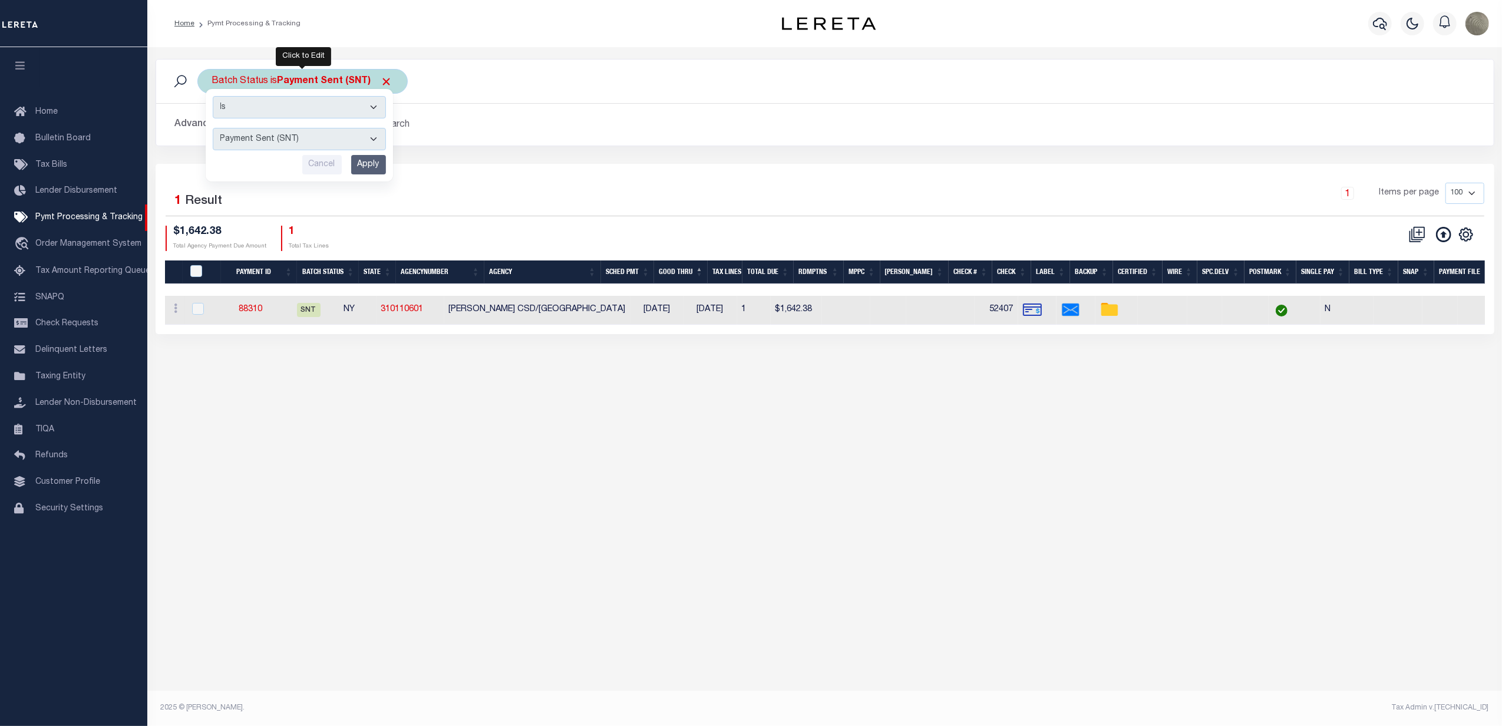
click at [248, 147] on select "Awaiting Funds (AWF) Cleared and Complete (CAC) New Check Needed (NCN) Payment …" at bounding box center [299, 139] width 173 height 22
select select "SFP"
click at [213, 128] on select "Awaiting Funds (AWF) Cleared and Complete (CAC) New Check Needed (NCN) Payment …" at bounding box center [299, 139] width 173 height 22
click at [354, 161] on input "Apply" at bounding box center [368, 164] width 35 height 19
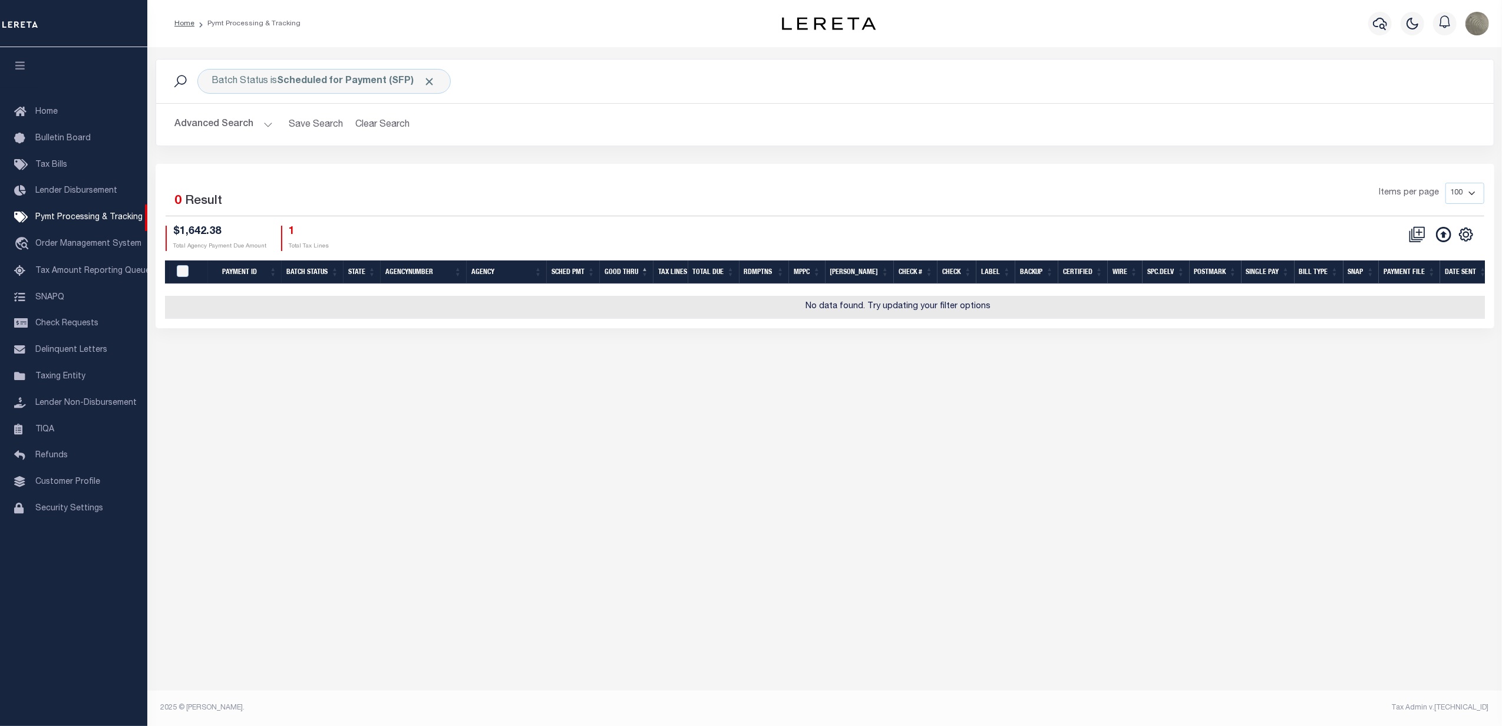
scroll to position [0, 147]
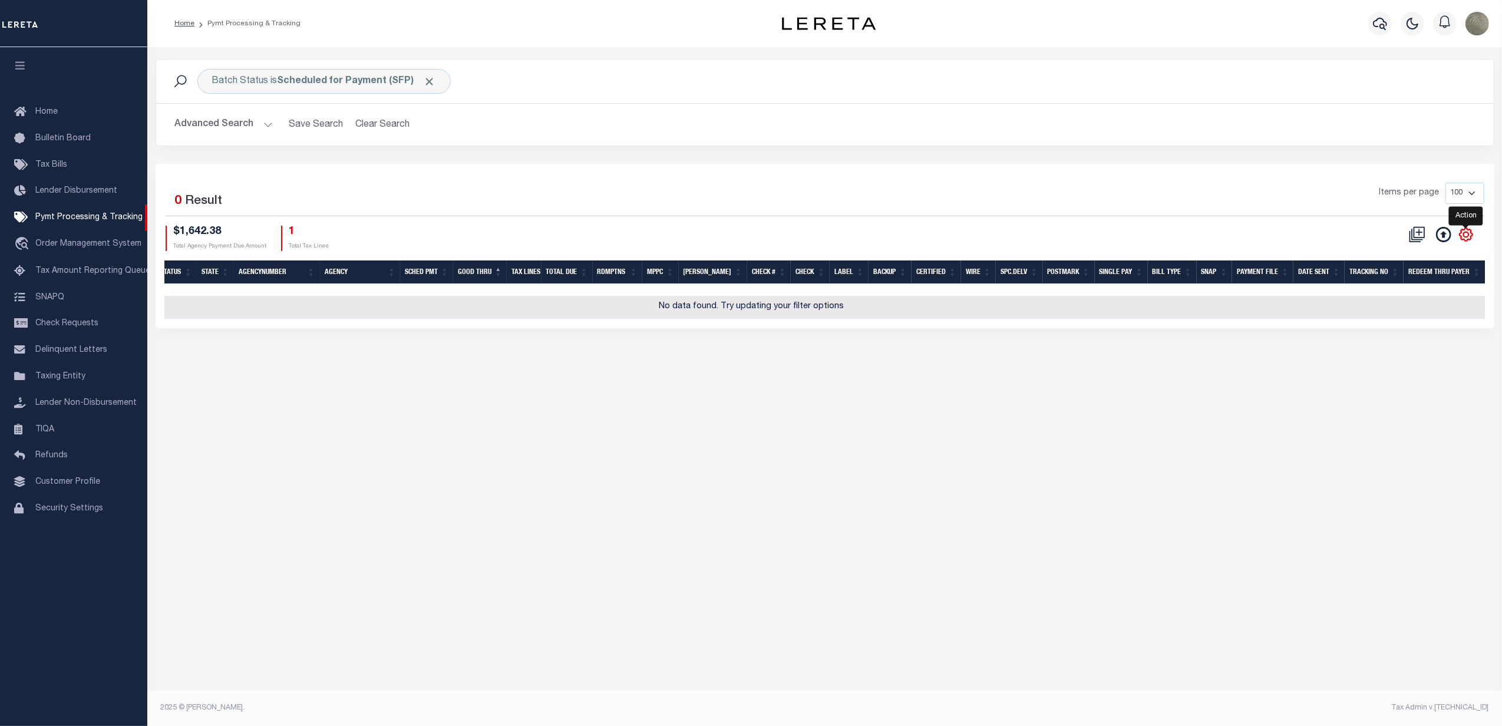
click at [1469, 234] on icon "" at bounding box center [1466, 234] width 15 height 15
click at [1396, 324] on span "Show Filter" at bounding box center [1394, 322] width 44 height 8
select select
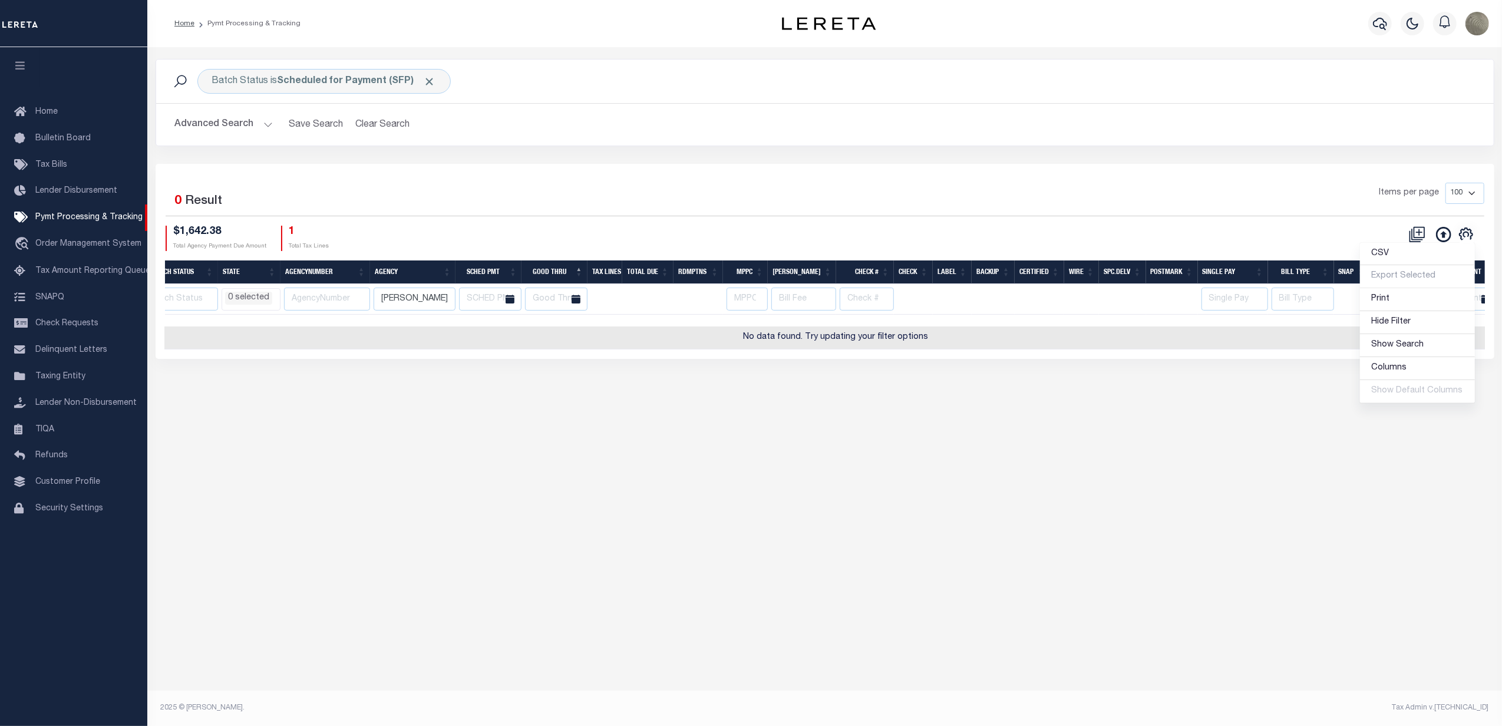
click at [1237, 220] on div "Selected 0 Result Items per page 100 200 500 1000 $1,642.38 Total Agency Paymen…" at bounding box center [825, 217] width 1338 height 68
click at [1193, 319] on div at bounding box center [836, 321] width 1636 height 12
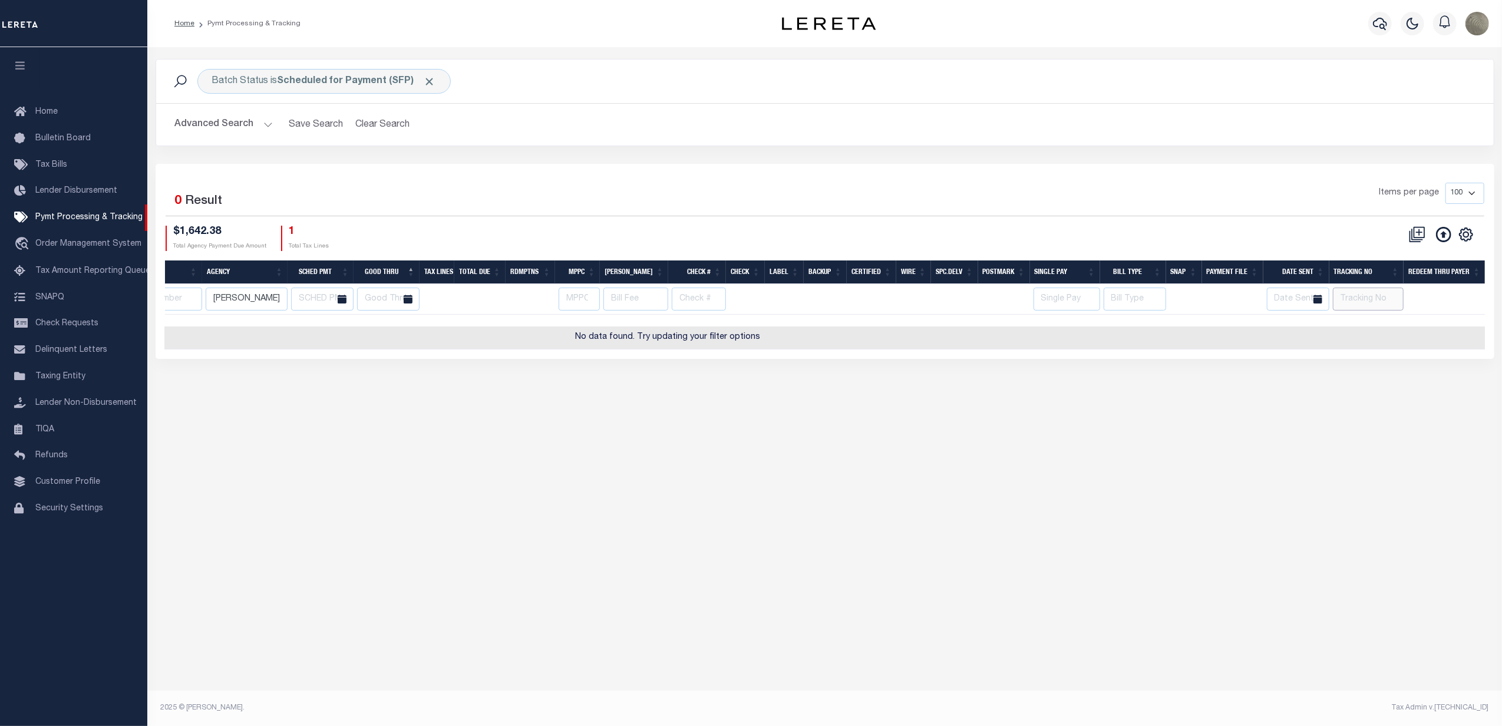
click at [1361, 295] on input "text" at bounding box center [1368, 299] width 71 height 23
type input "[PERSON_NAME]"
click at [1220, 218] on div "Selected 0 Result Items per page 100 200 500 1000 $1,642.38 Total Agency Paymen…" at bounding box center [825, 217] width 1338 height 68
select select
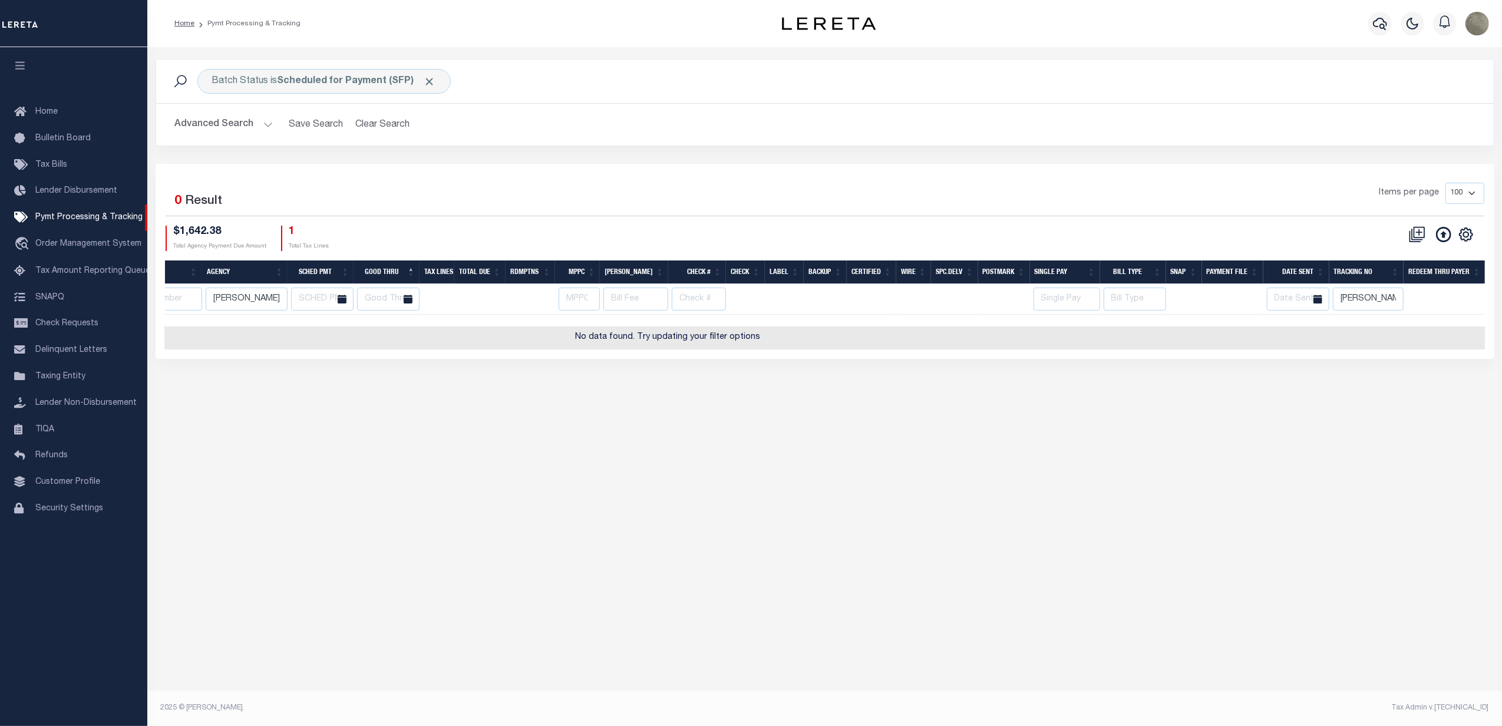
scroll to position [0, 0]
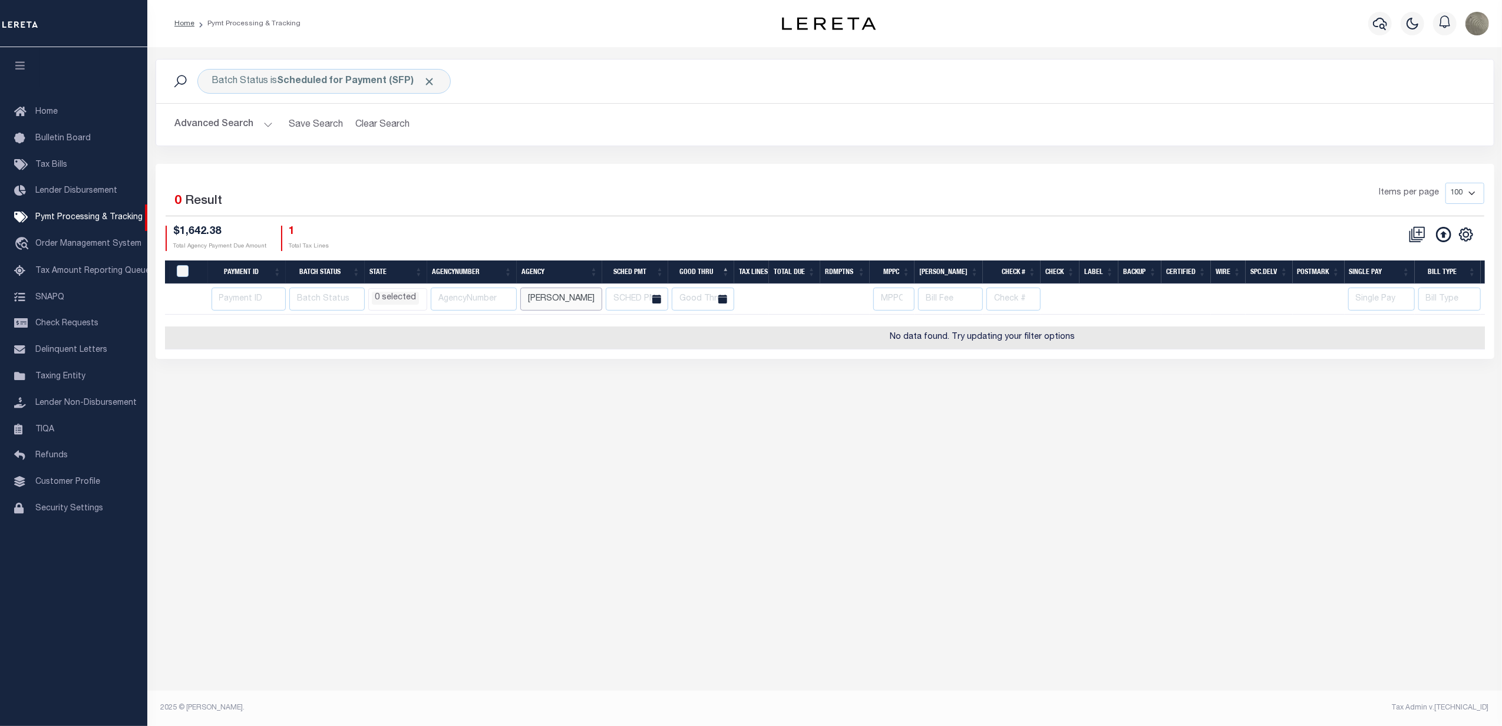
click at [540, 297] on input "[PERSON_NAME] csd" at bounding box center [561, 299] width 82 height 23
select select
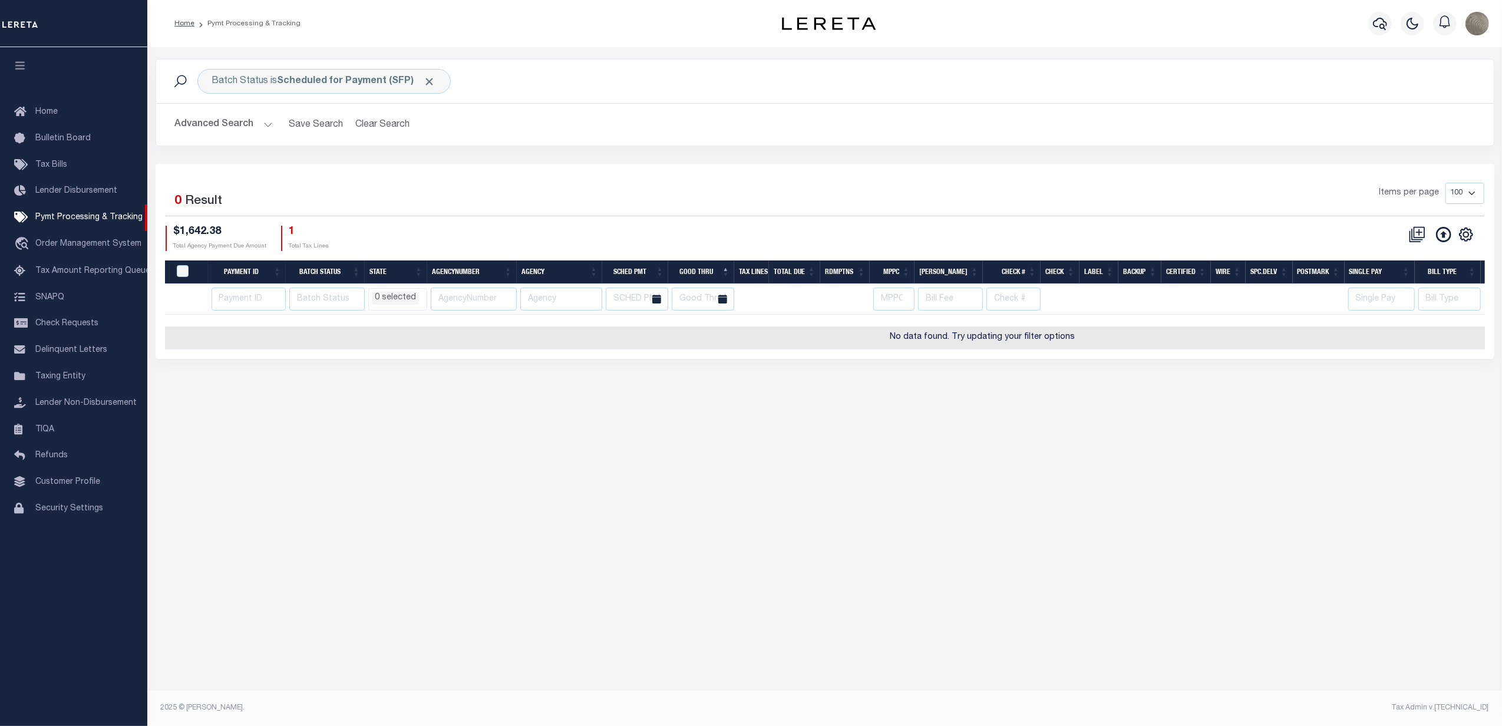
click at [532, 195] on div "Items per page 100 200 500 1000" at bounding box center [992, 198] width 985 height 31
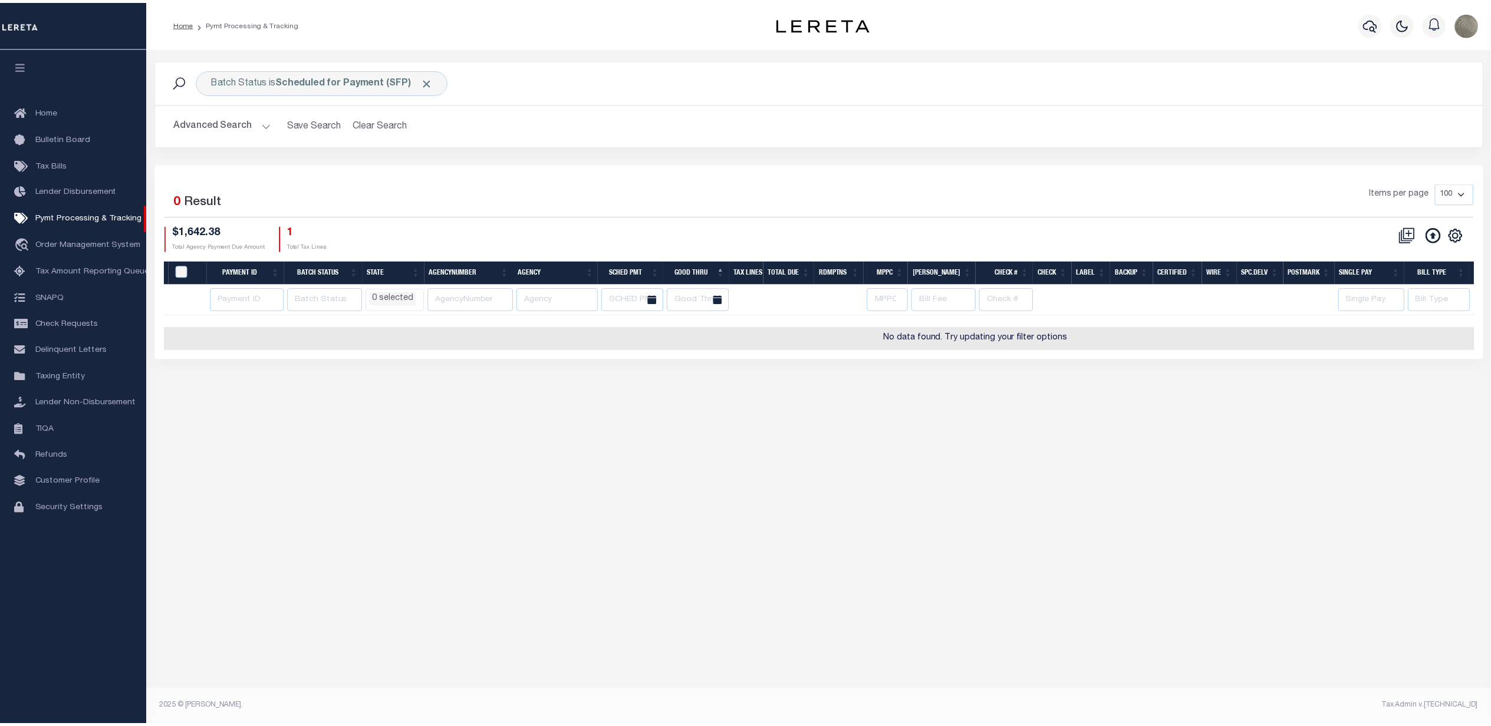
scroll to position [0, 315]
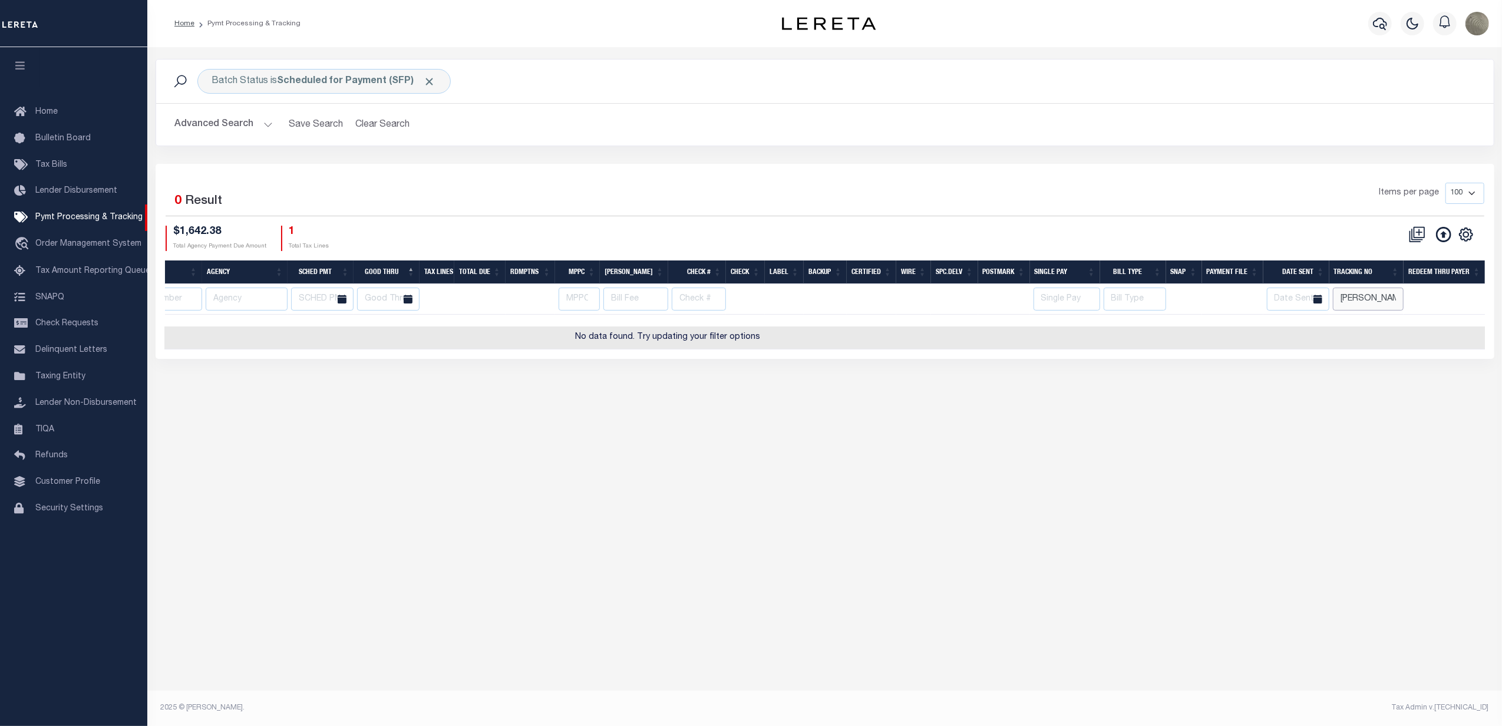
drag, startPoint x: 1378, startPoint y: 299, endPoint x: 1377, endPoint y: 285, distance: 14.2
click at [1379, 298] on input "[PERSON_NAME]" at bounding box center [1368, 299] width 71 height 23
type input "[PERSON_NAME]"
click at [1241, 187] on div "Items per page 100 200 500 1000" at bounding box center [992, 198] width 985 height 31
select select
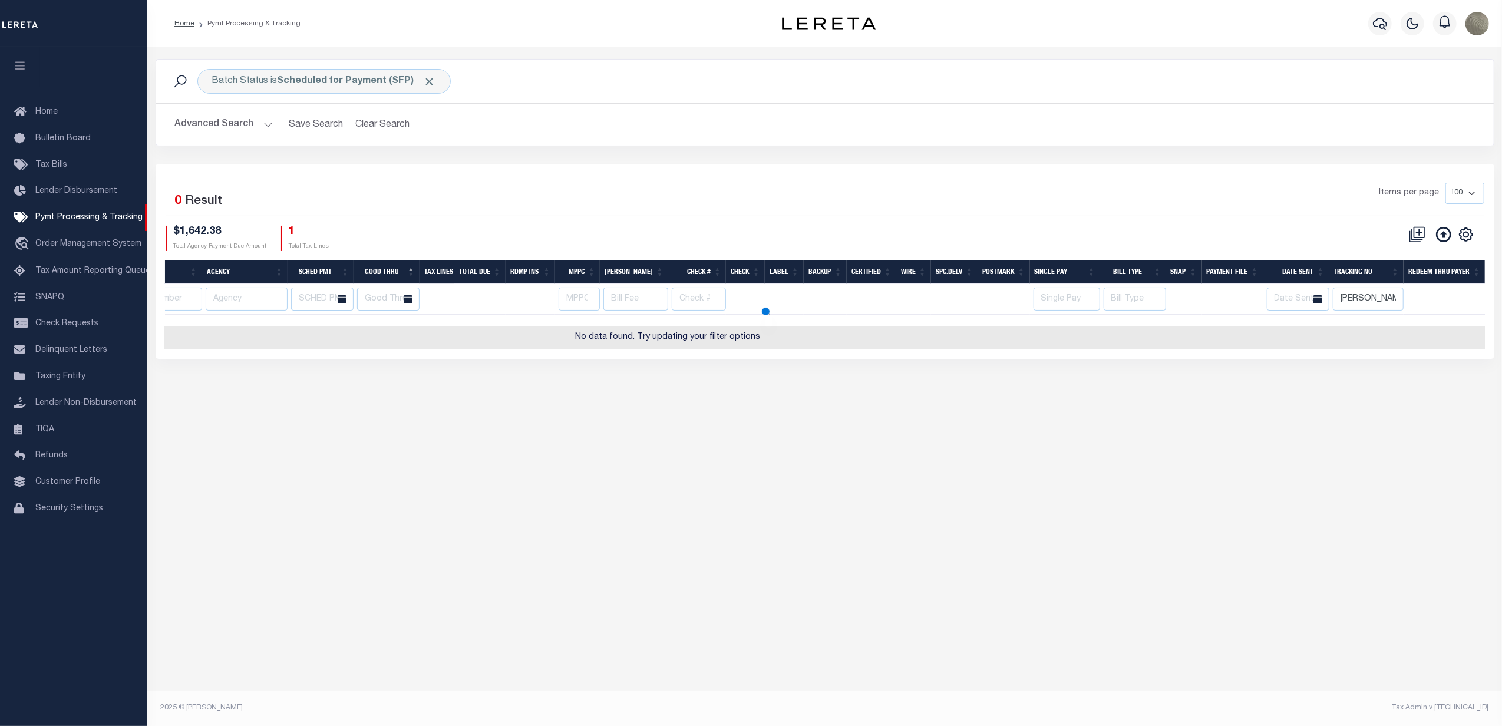
select select
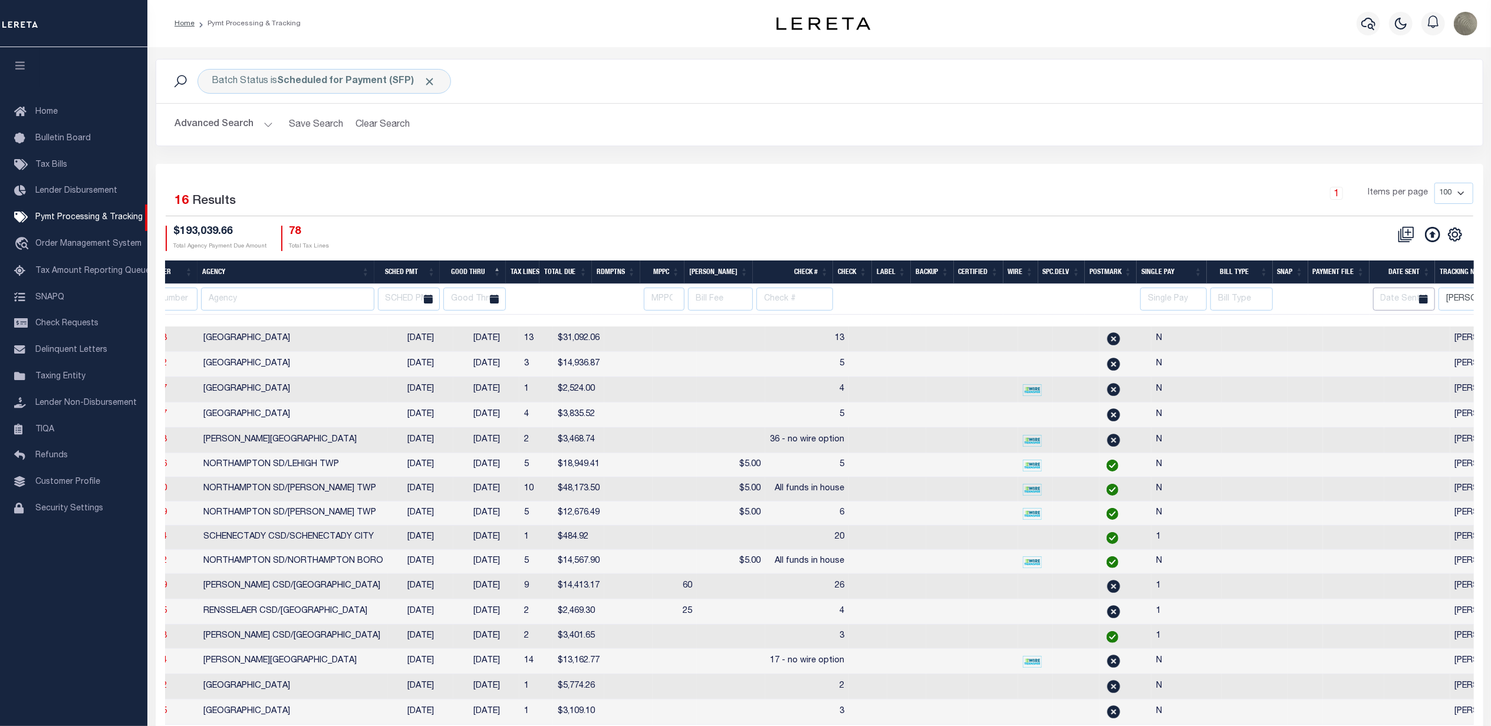
click at [1382, 305] on body "Home Pymt Processing & Tracking Profile" at bounding box center [745, 385] width 1491 height 770
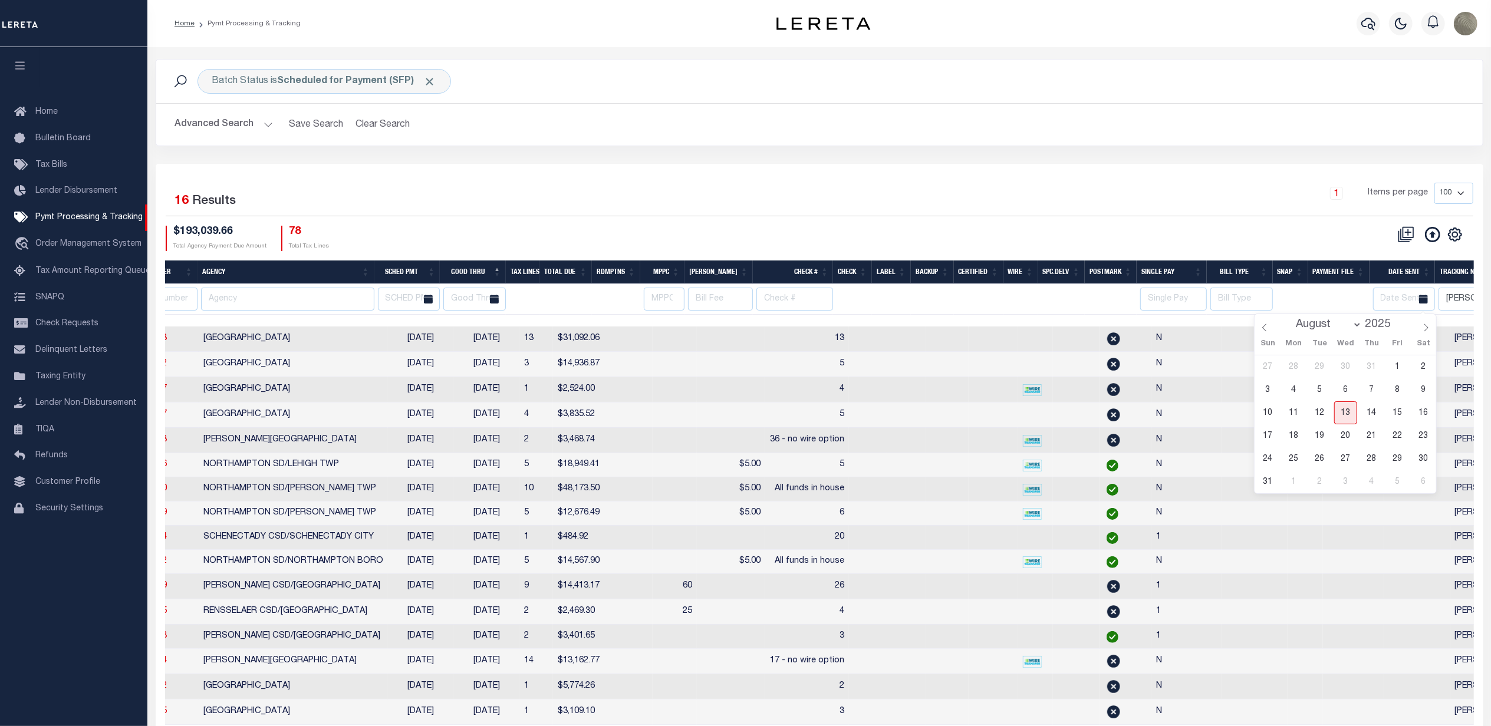
click at [1284, 215] on div "1 Items per page 100 200 500 1000" at bounding box center [985, 199] width 994 height 33
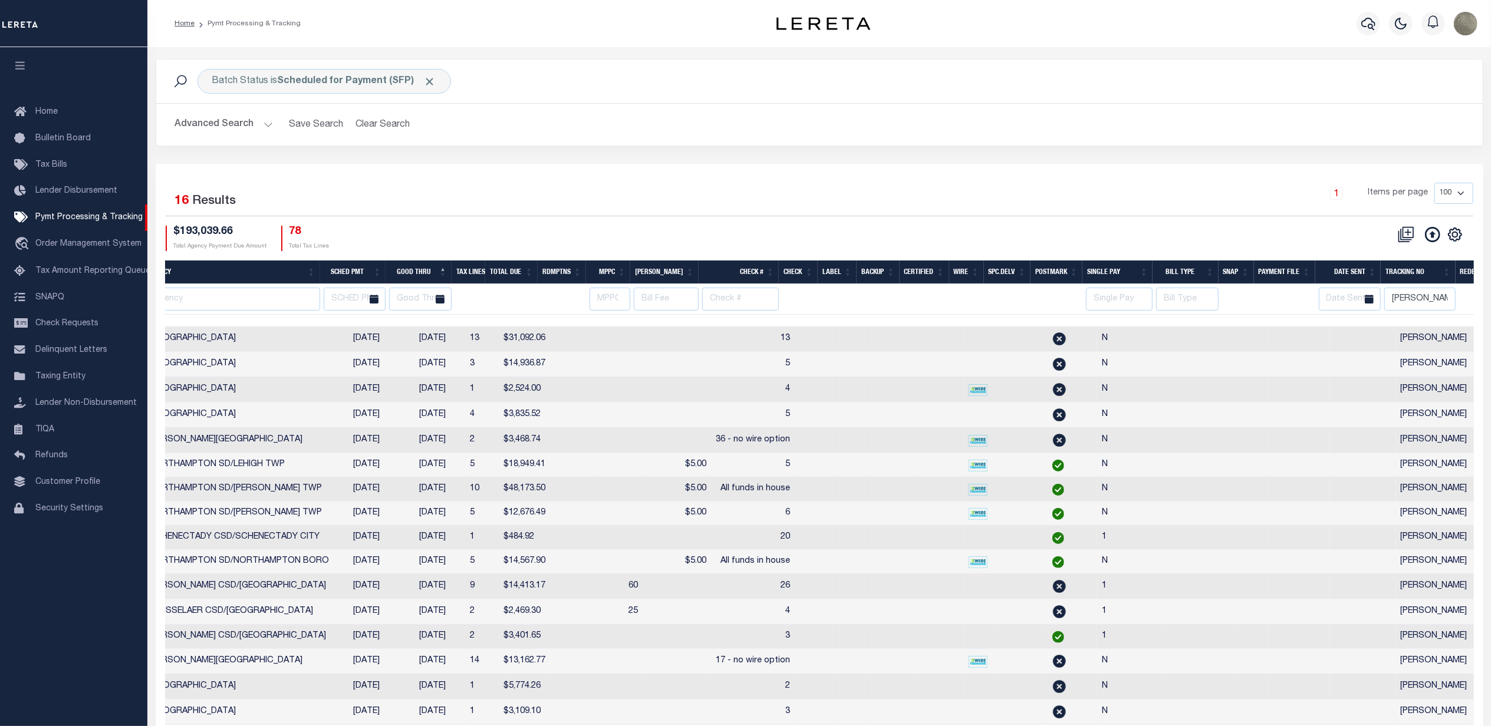
scroll to position [0, 432]
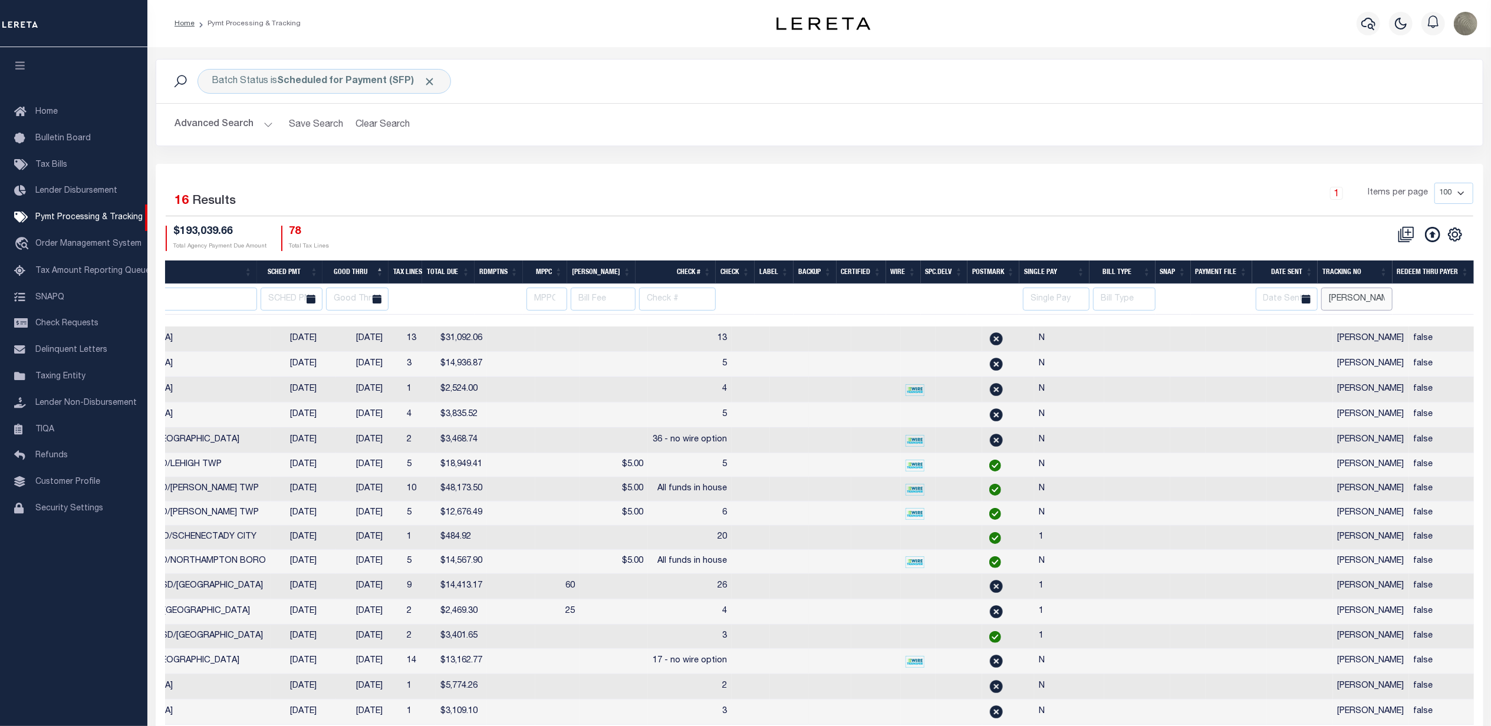
click at [1373, 300] on input "[PERSON_NAME]" at bounding box center [1356, 299] width 71 height 23
type input "[PERSON_NAME]"
click at [1109, 248] on div "CSV Export Selected Print Hide Filter Show Search Columns 0: 1: PayeePmtBatchSt…" at bounding box center [1146, 238] width 654 height 25
select select
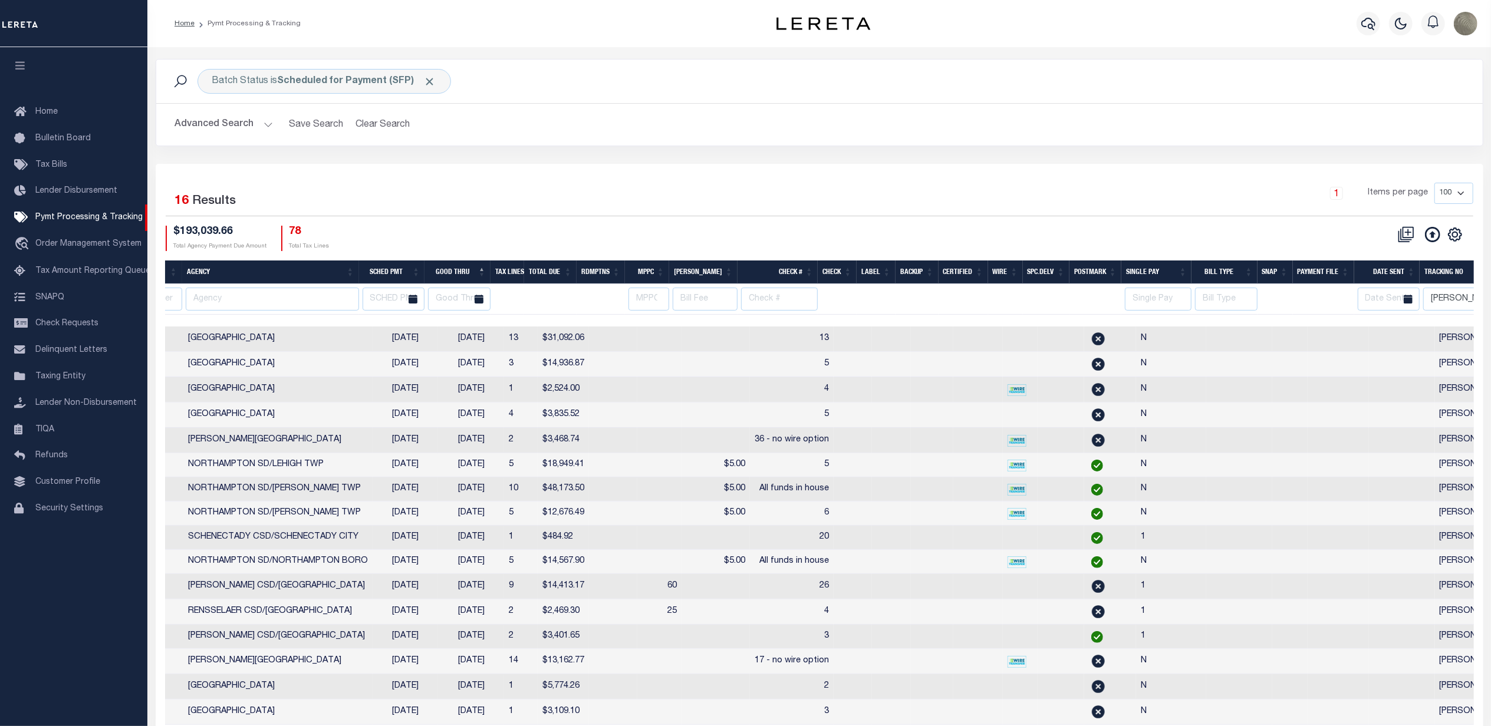
scroll to position [0, 0]
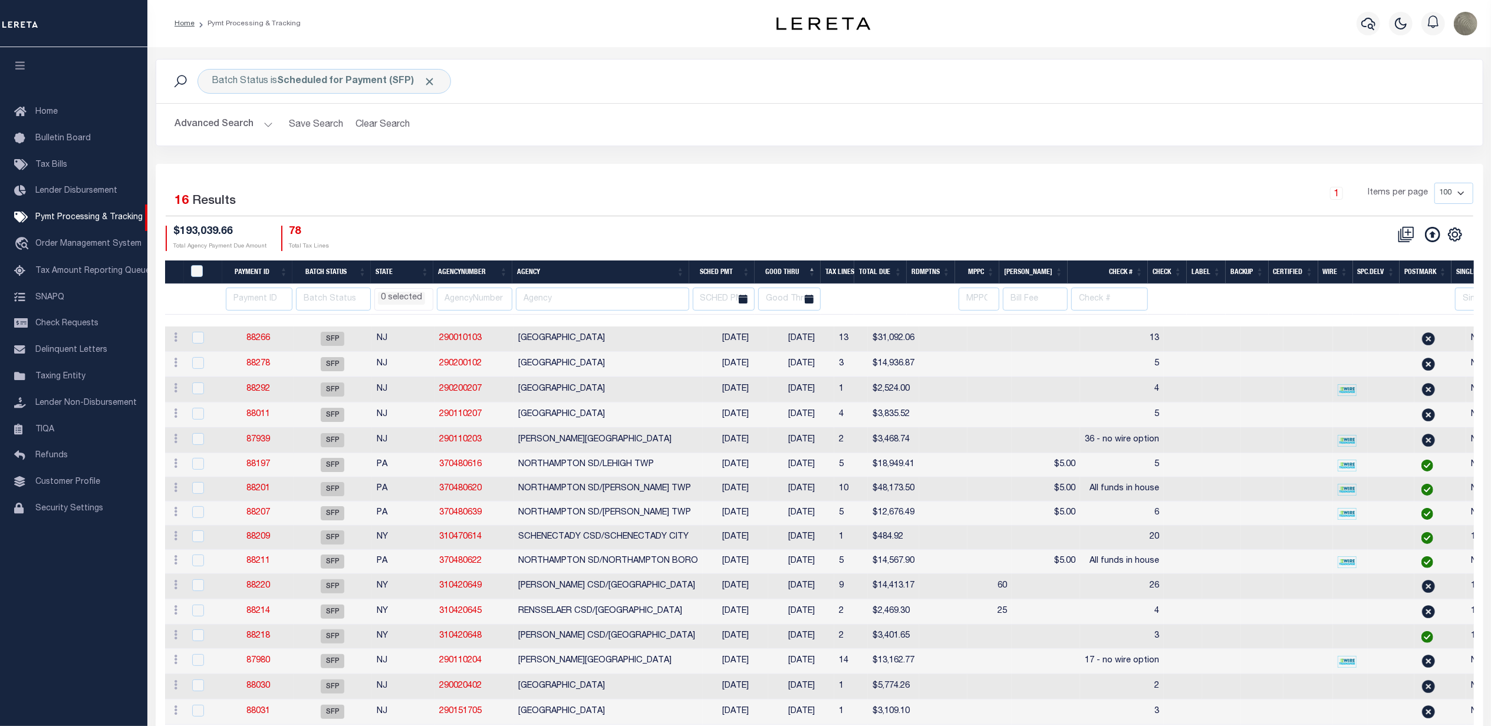
click at [799, 200] on div "1 Items per page 100 200 500 1000" at bounding box center [985, 198] width 976 height 31
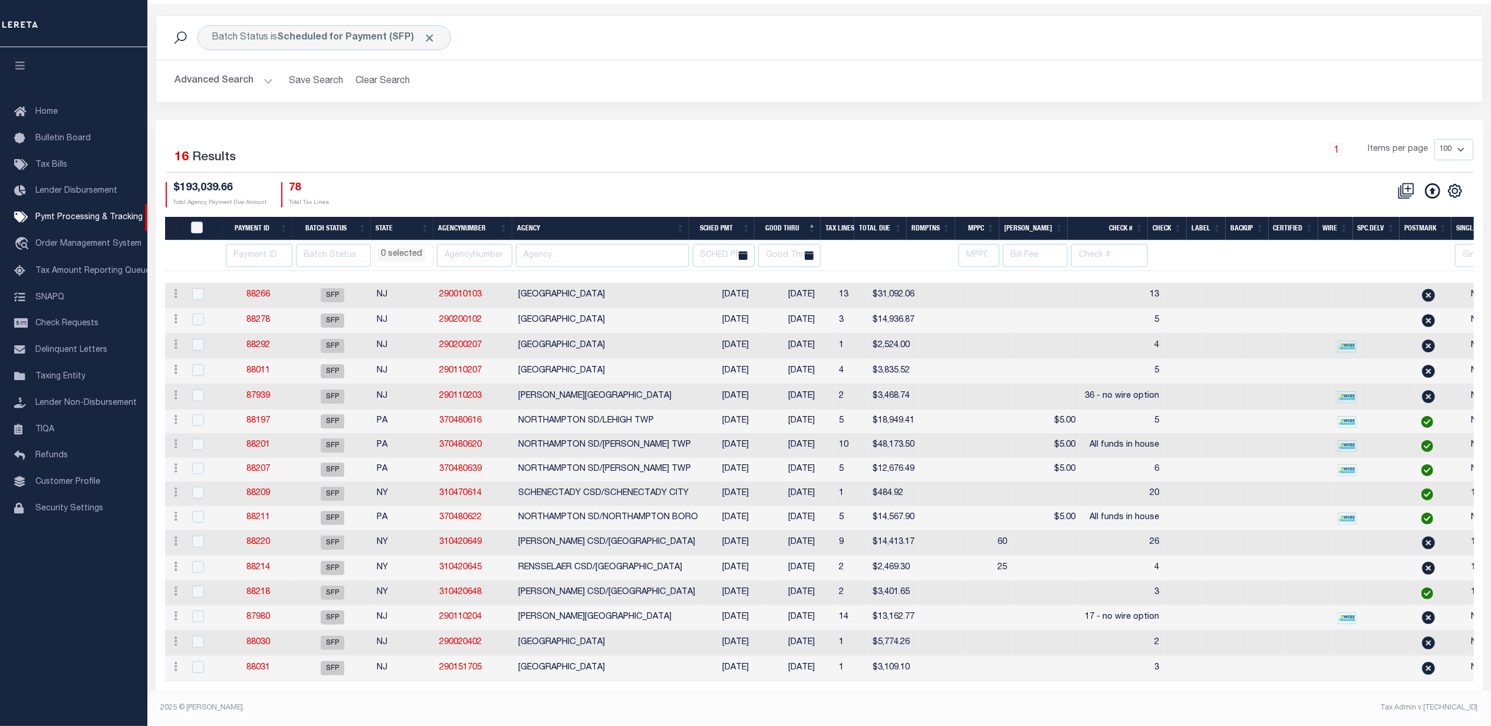
click at [624, 182] on div "$193,039.66 Total Agency Payment Due Amount 78 Total Tax Lines" at bounding box center [493, 194] width 654 height 25
select select
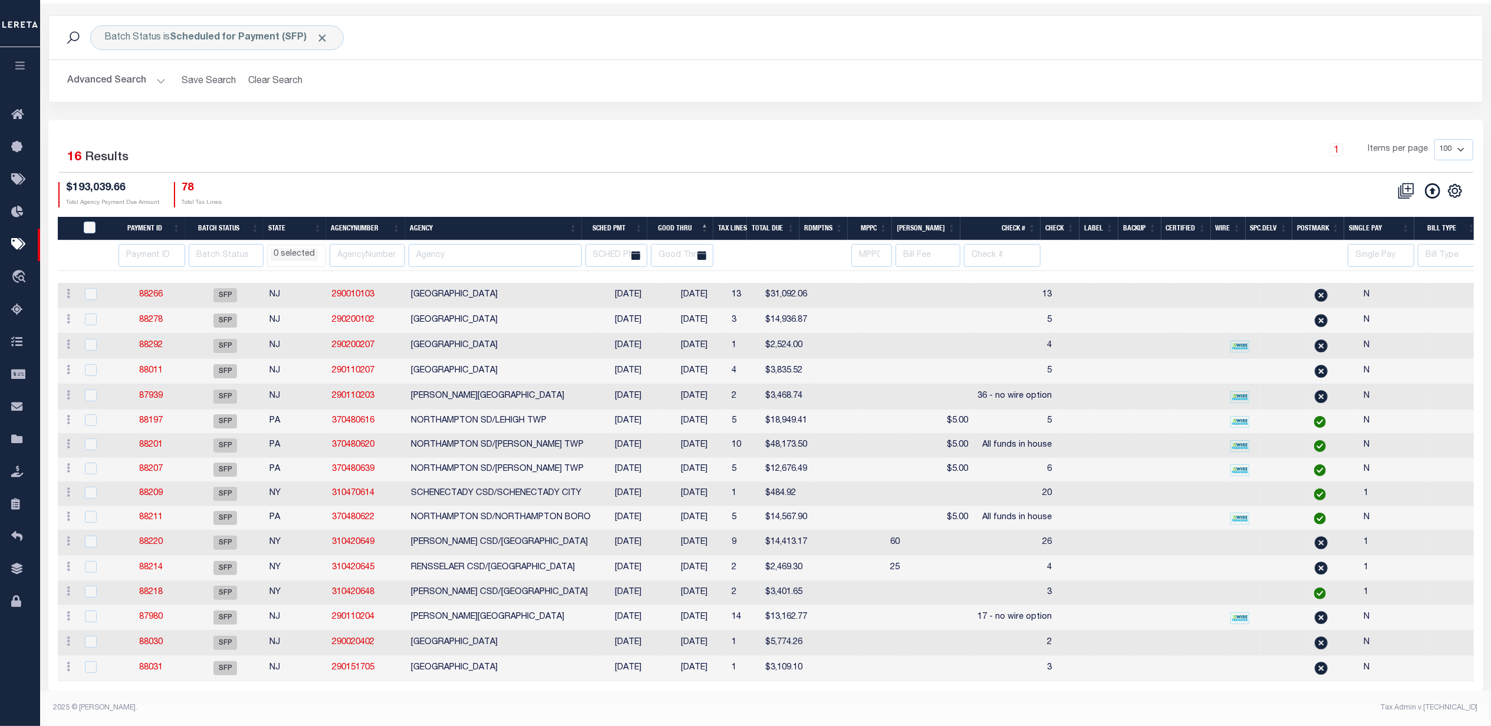
select select
